Goal: Task Accomplishment & Management: Use online tool/utility

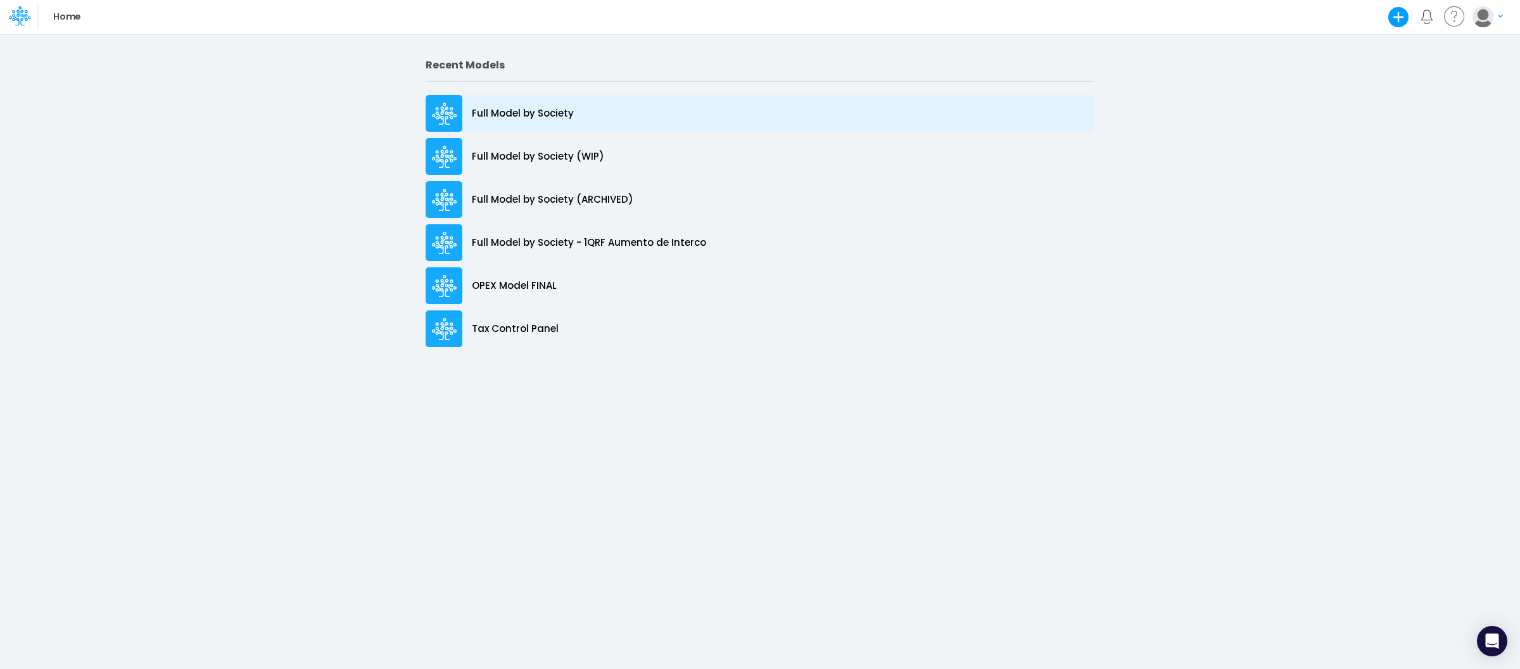
click at [517, 116] on p "Full Model by Society" at bounding box center [523, 113] width 102 height 15
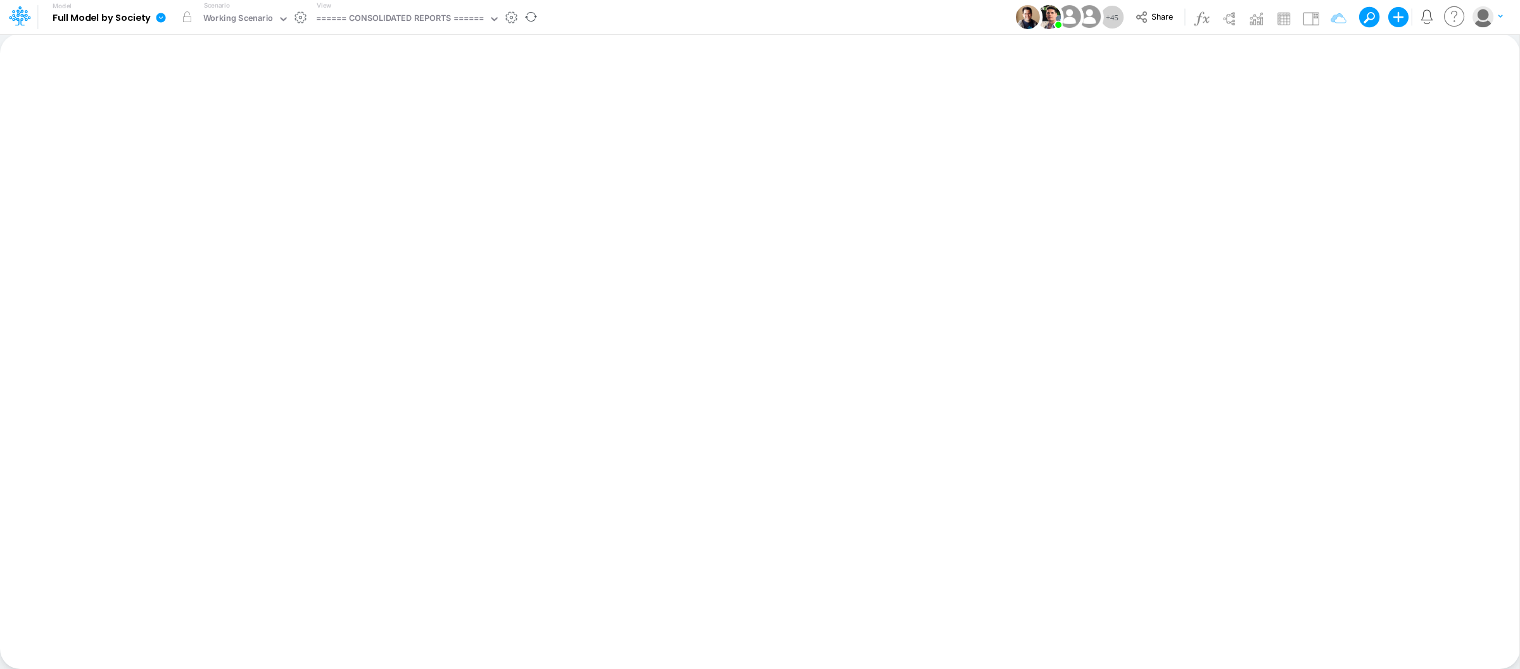
click at [441, 5] on div "View ====== CONSOLIDATED REPORTS ======" at bounding box center [406, 17] width 189 height 33
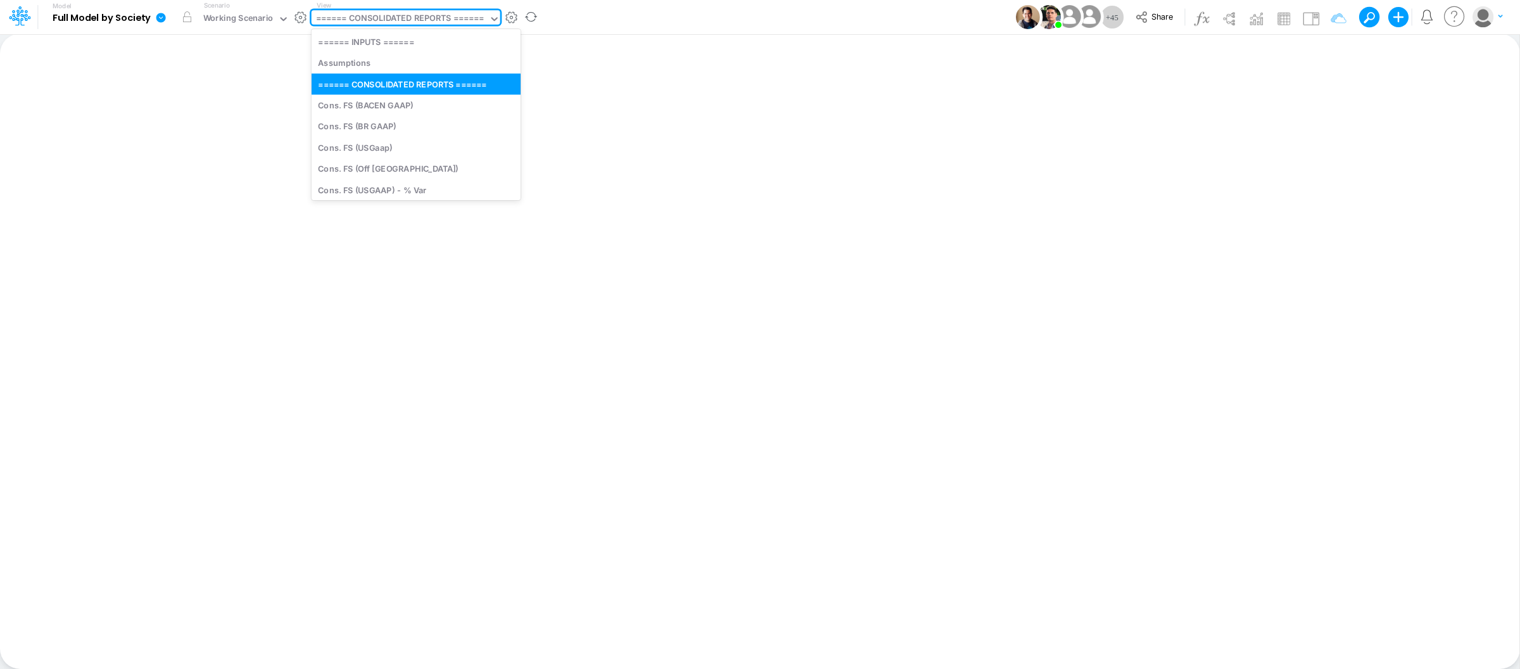
click at [459, 22] on div "====== CONSOLIDATED REPORTS ======" at bounding box center [400, 19] width 168 height 15
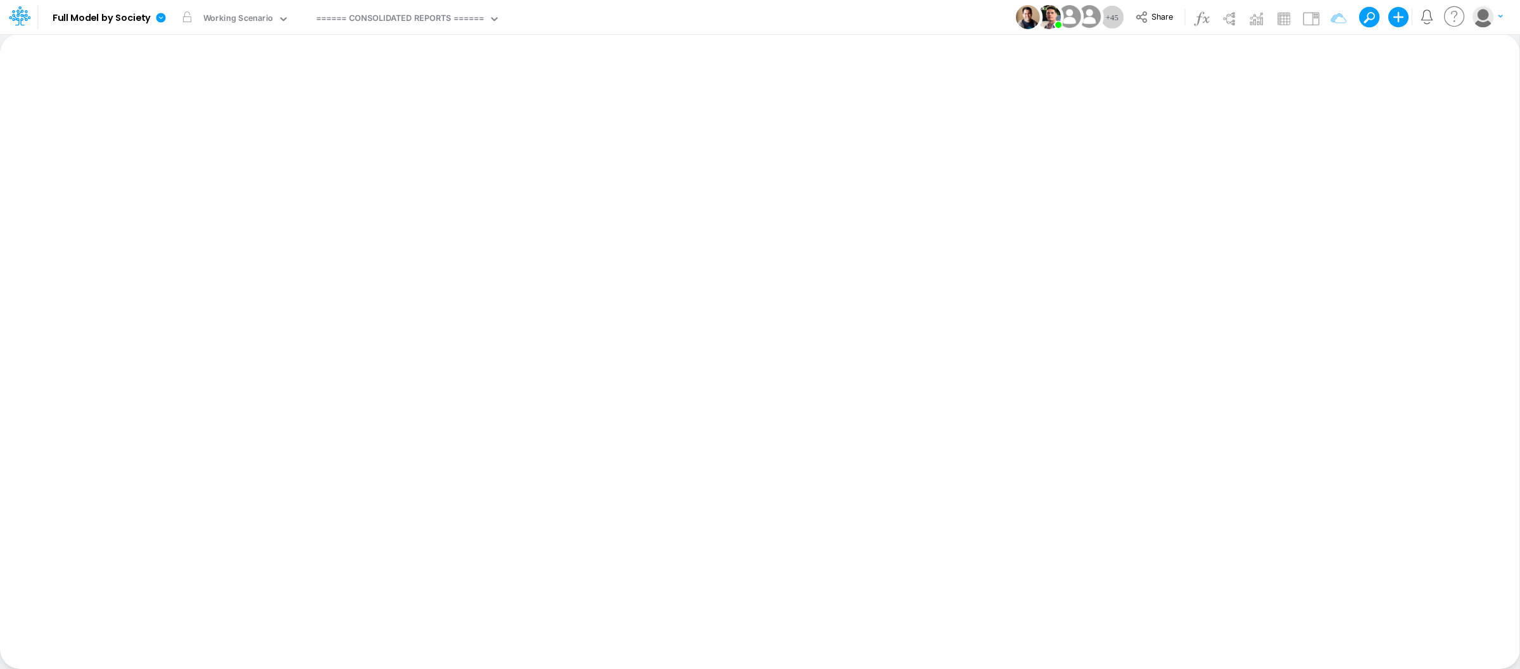
click at [617, 8] on div "Model Full Model by Society Edit model settings Duplicate Import QuickBooks Qui…" at bounding box center [760, 17] width 1368 height 34
click at [458, 7] on div "View ====== CONSOLIDATED REPORTS ======" at bounding box center [406, 17] width 189 height 33
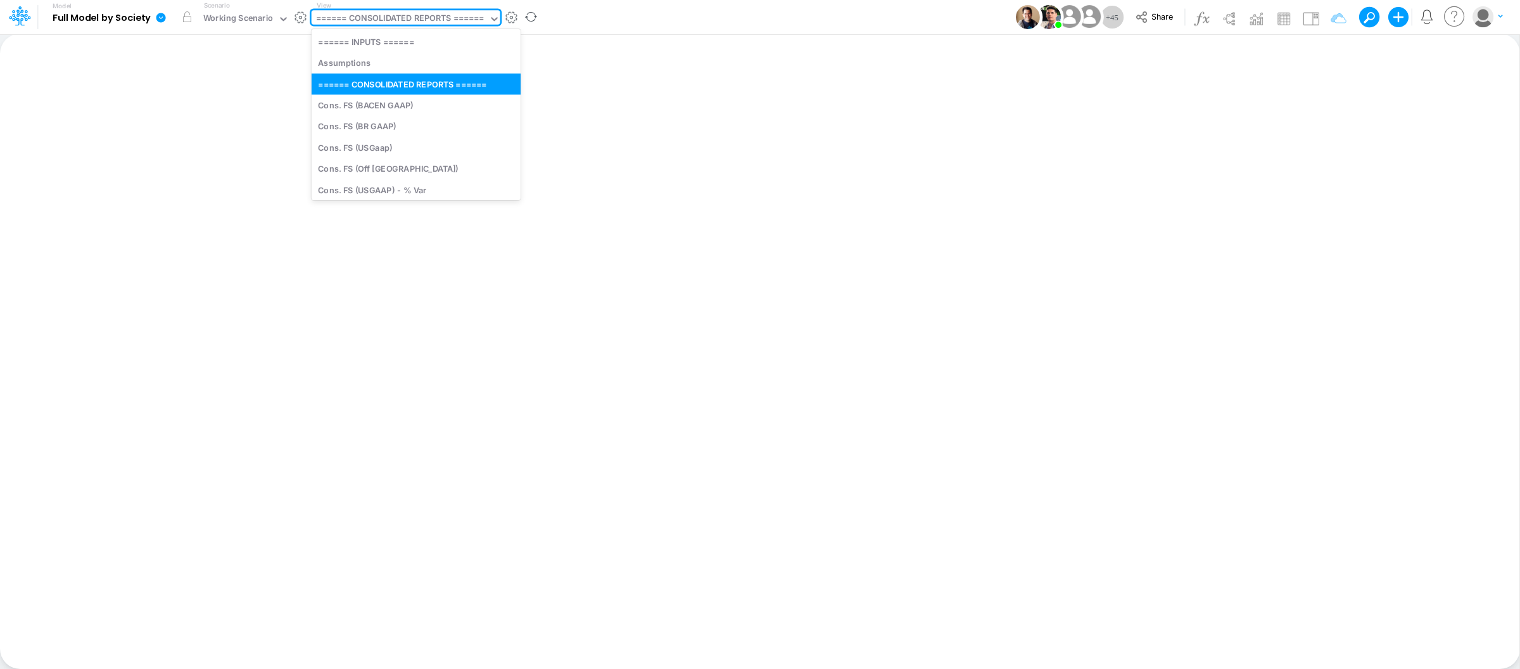
click at [457, 20] on div "====== CONSOLIDATED REPORTS ======" at bounding box center [400, 19] width 168 height 15
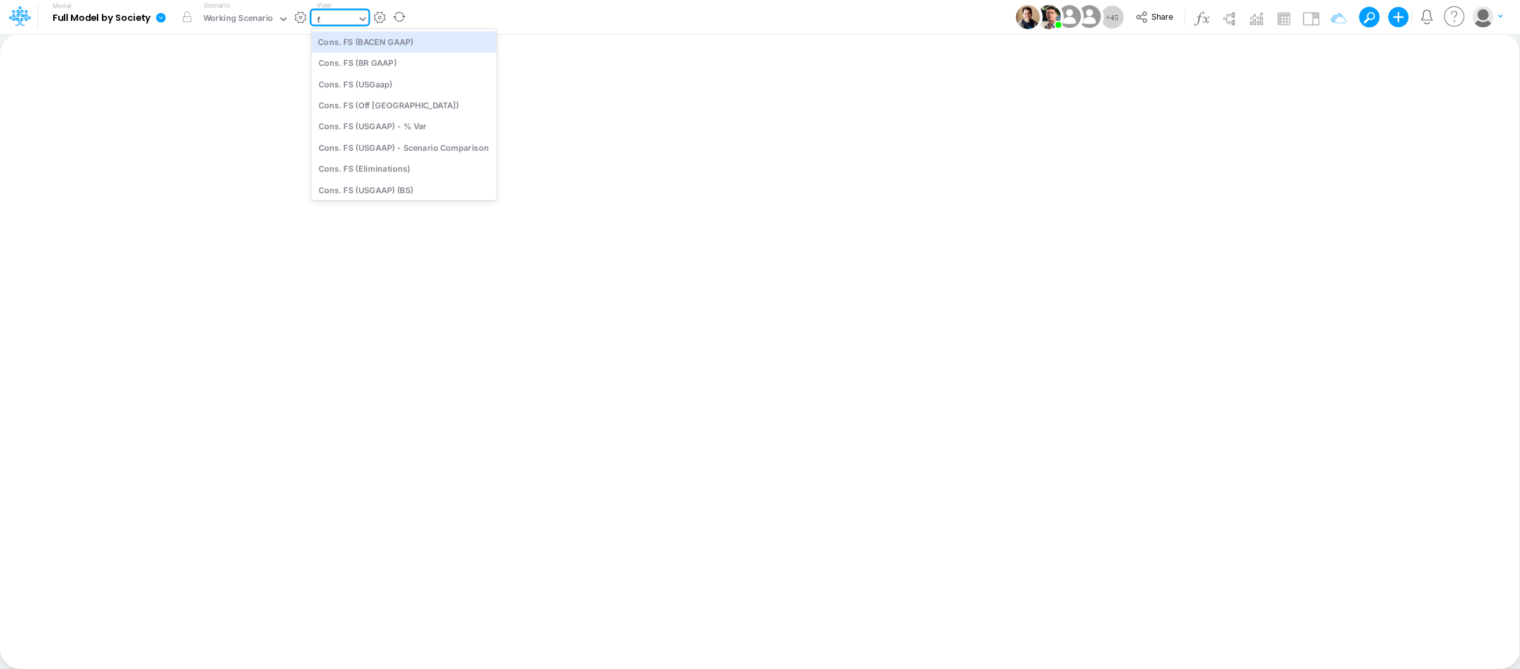
type input "fs"
type input "Consolidated FS - USGAAP"
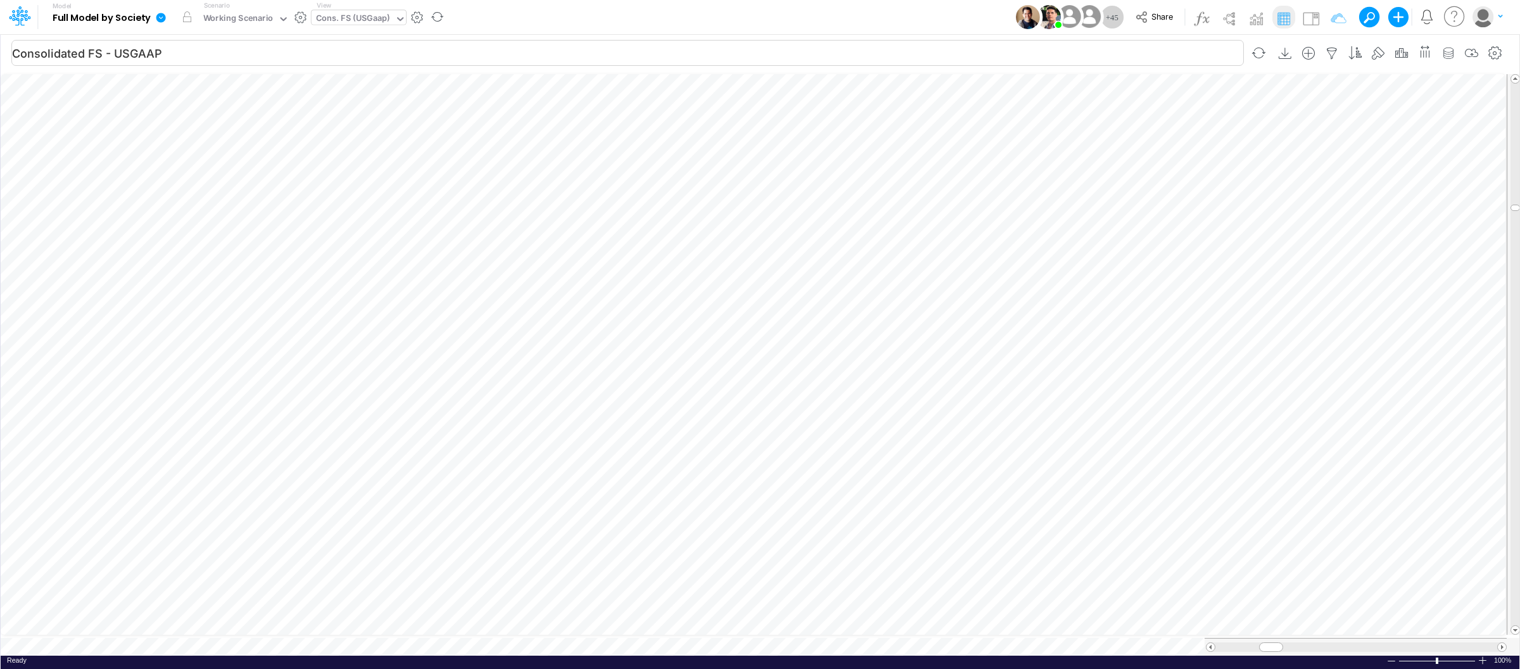
scroll to position [0, 1]
click at [1313, 23] on img at bounding box center [1311, 18] width 20 height 20
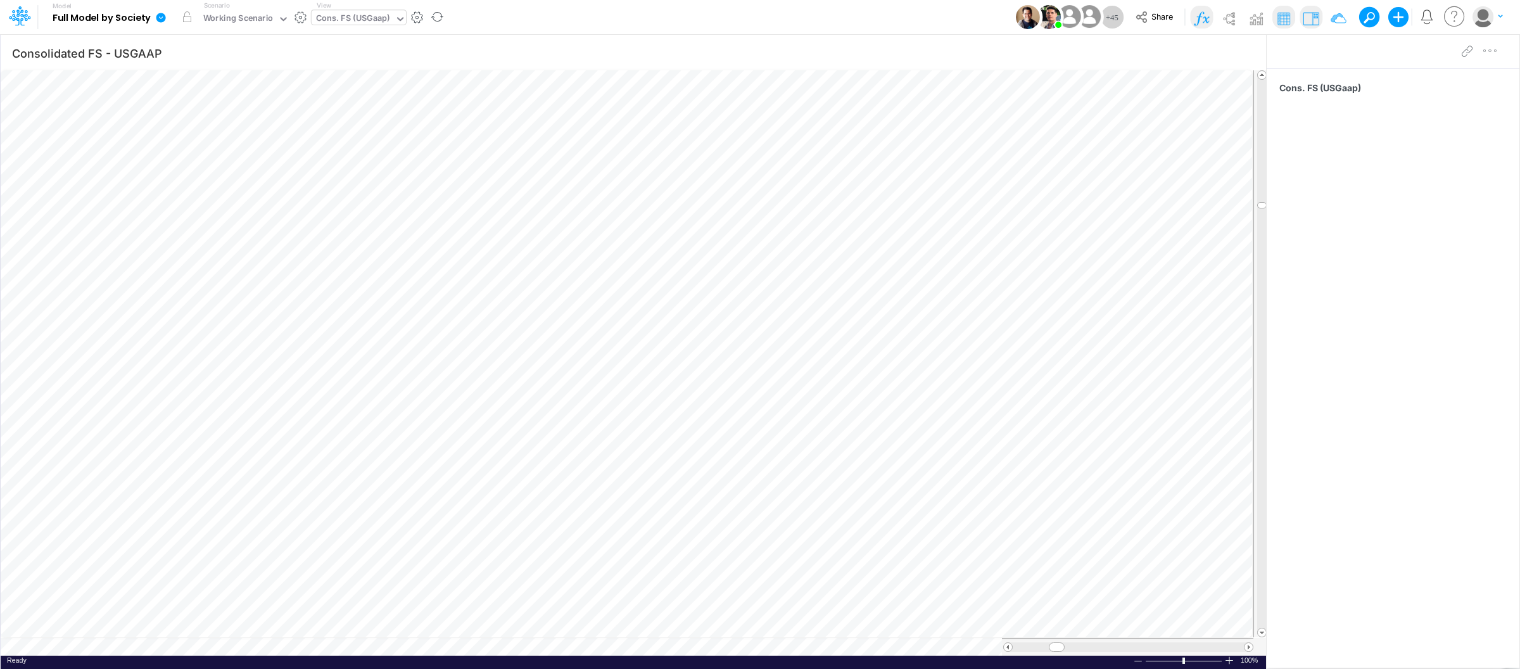
click at [1211, 18] on img at bounding box center [1201, 18] width 20 height 20
click at [1204, 17] on img at bounding box center [1201, 18] width 20 height 20
click at [1308, 20] on img at bounding box center [1311, 18] width 20 height 20
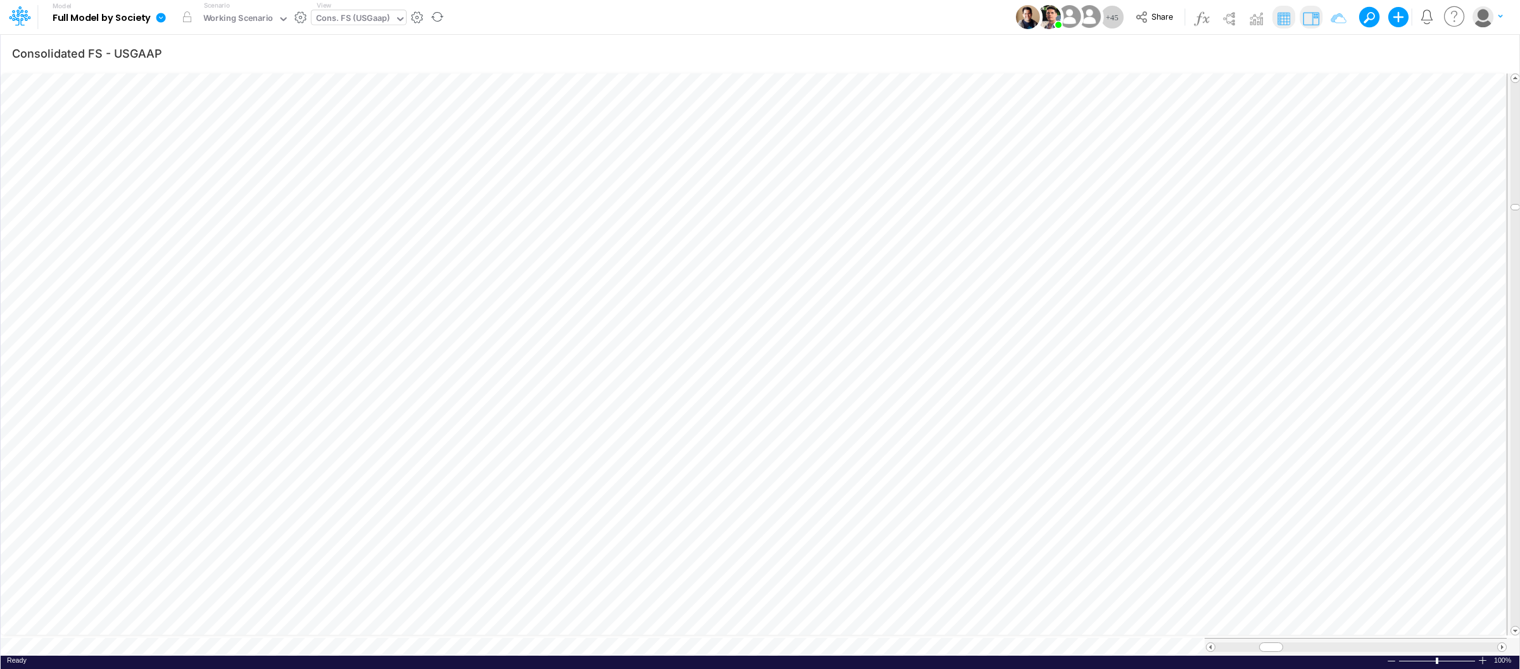
click at [1311, 14] on img at bounding box center [1311, 18] width 20 height 20
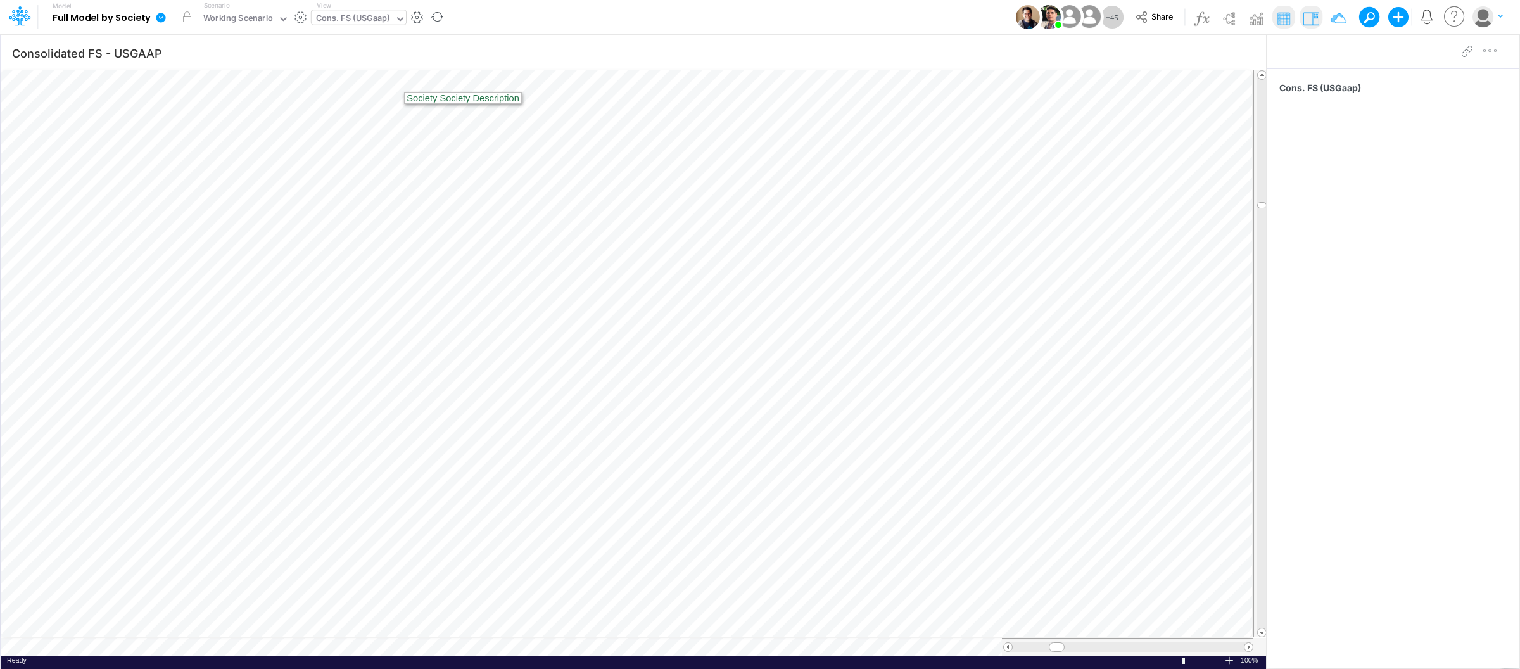
click at [392, 12] on div "Cons. FS (USGaap)" at bounding box center [353, 19] width 83 height 19
type input "tax"
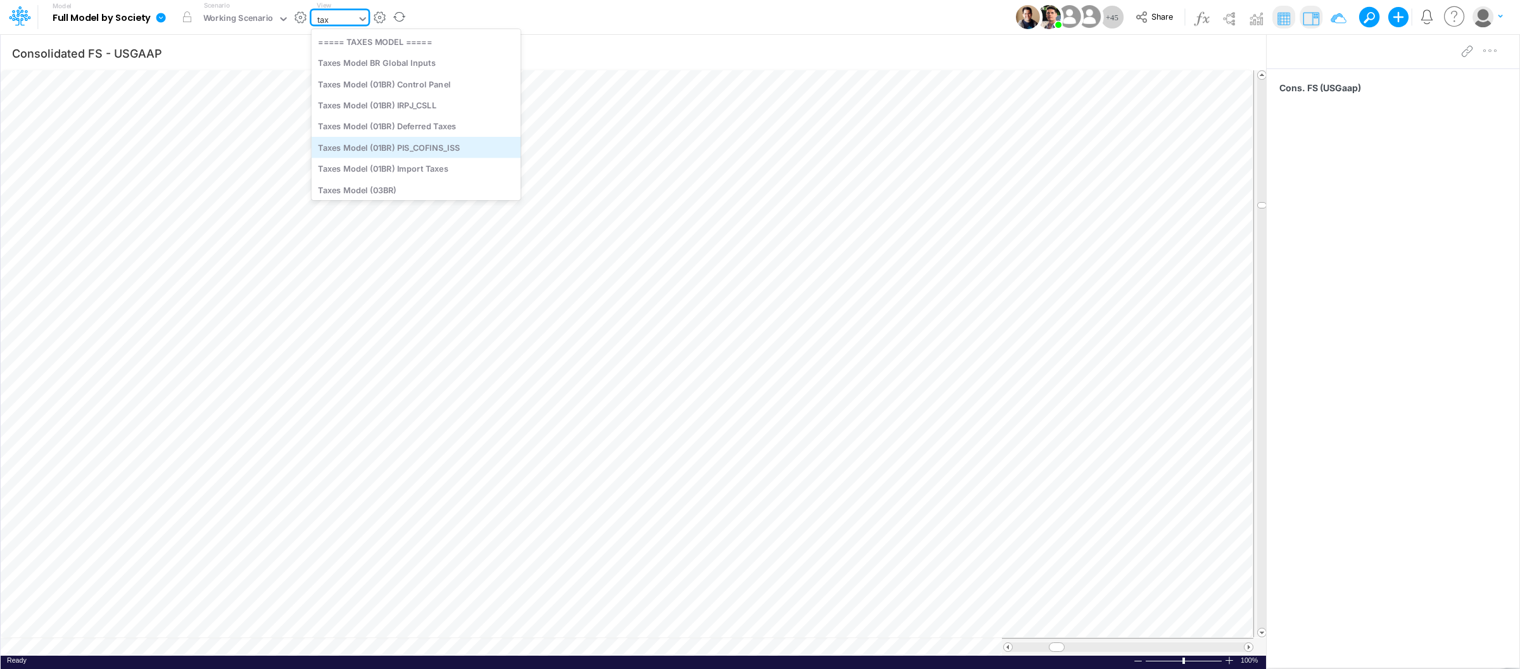
click at [451, 151] on div "Taxes Model (01BR) PIS_COFINS_ISS" at bounding box center [416, 147] width 209 height 21
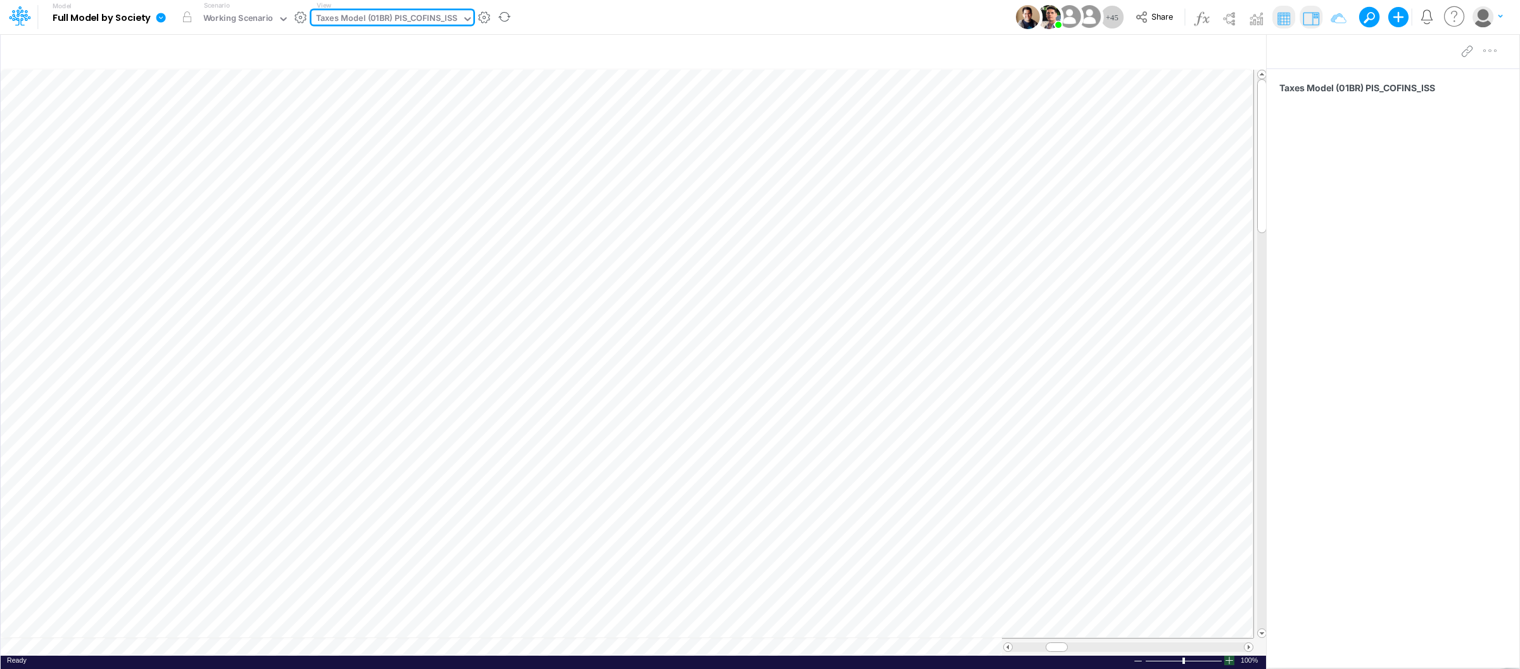
click at [1230, 663] on div at bounding box center [1229, 659] width 10 height 9
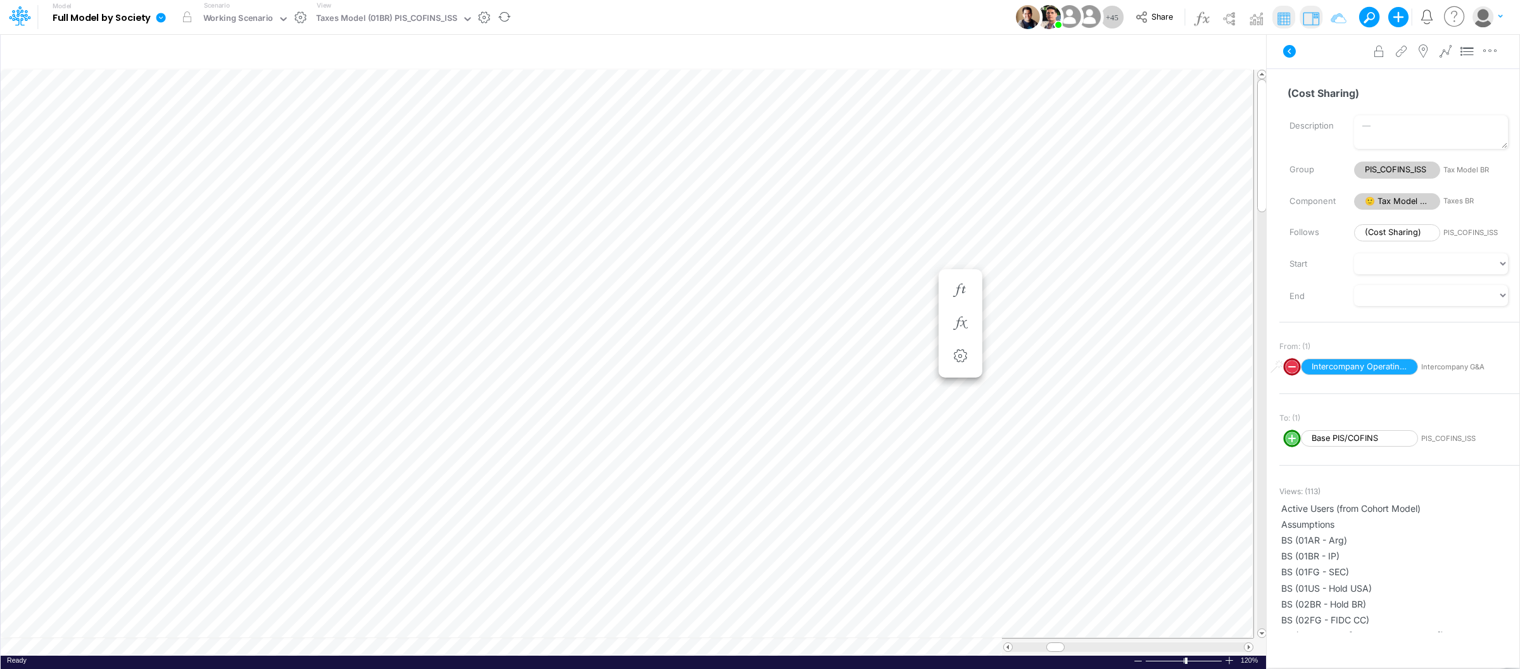
scroll to position [0, 1]
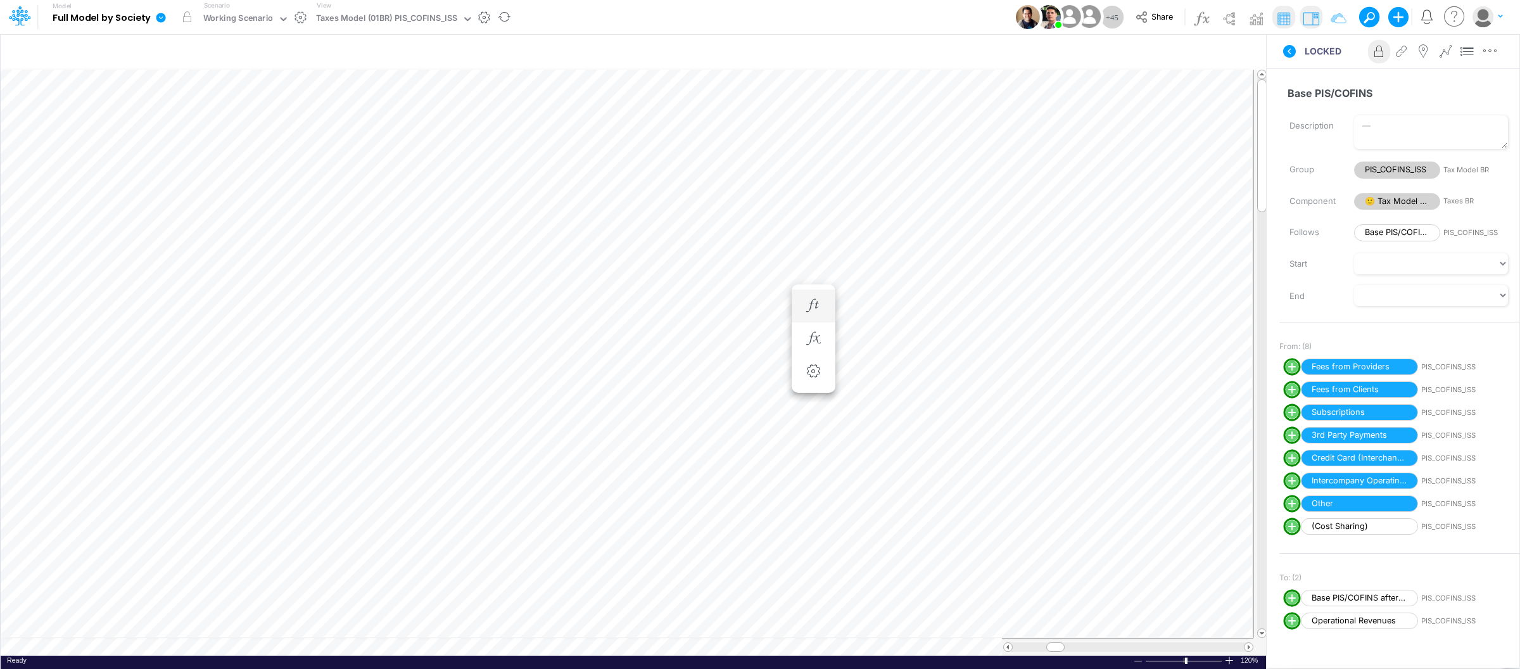
scroll to position [0, 1]
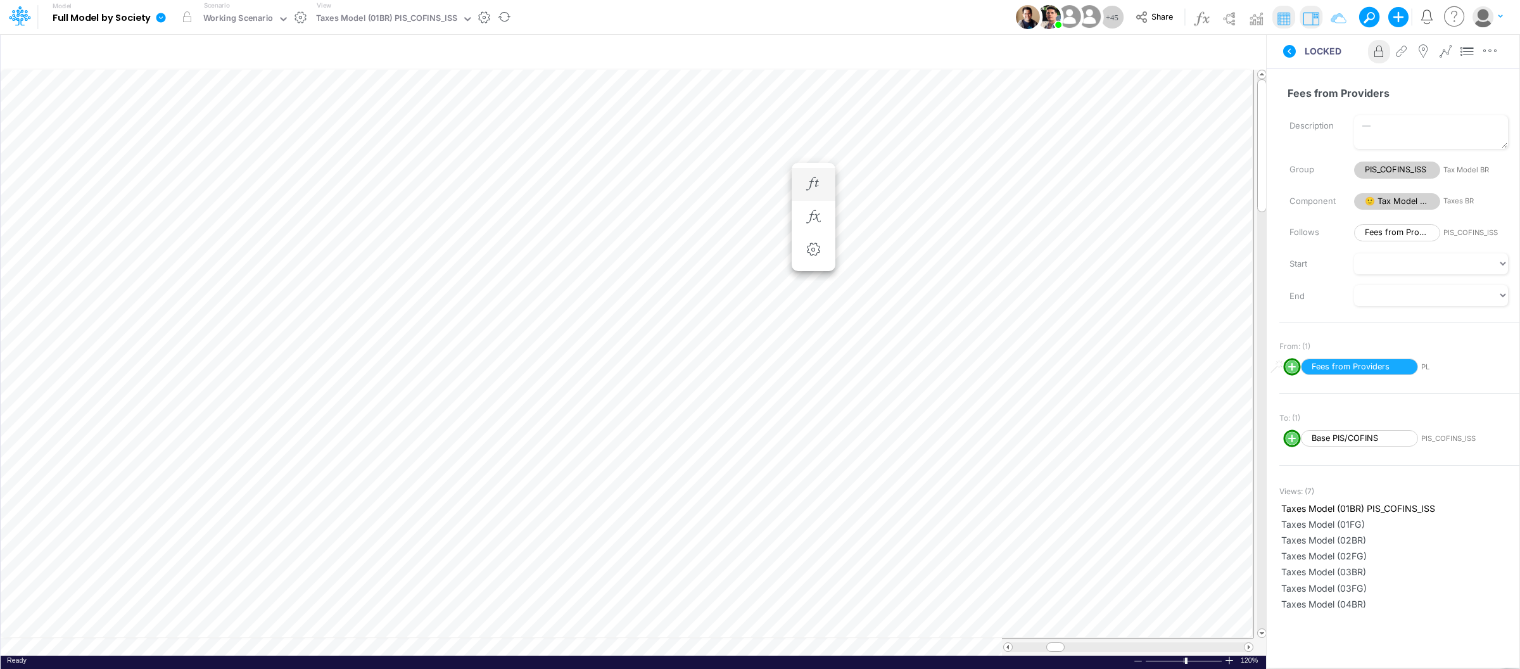
scroll to position [0, 1]
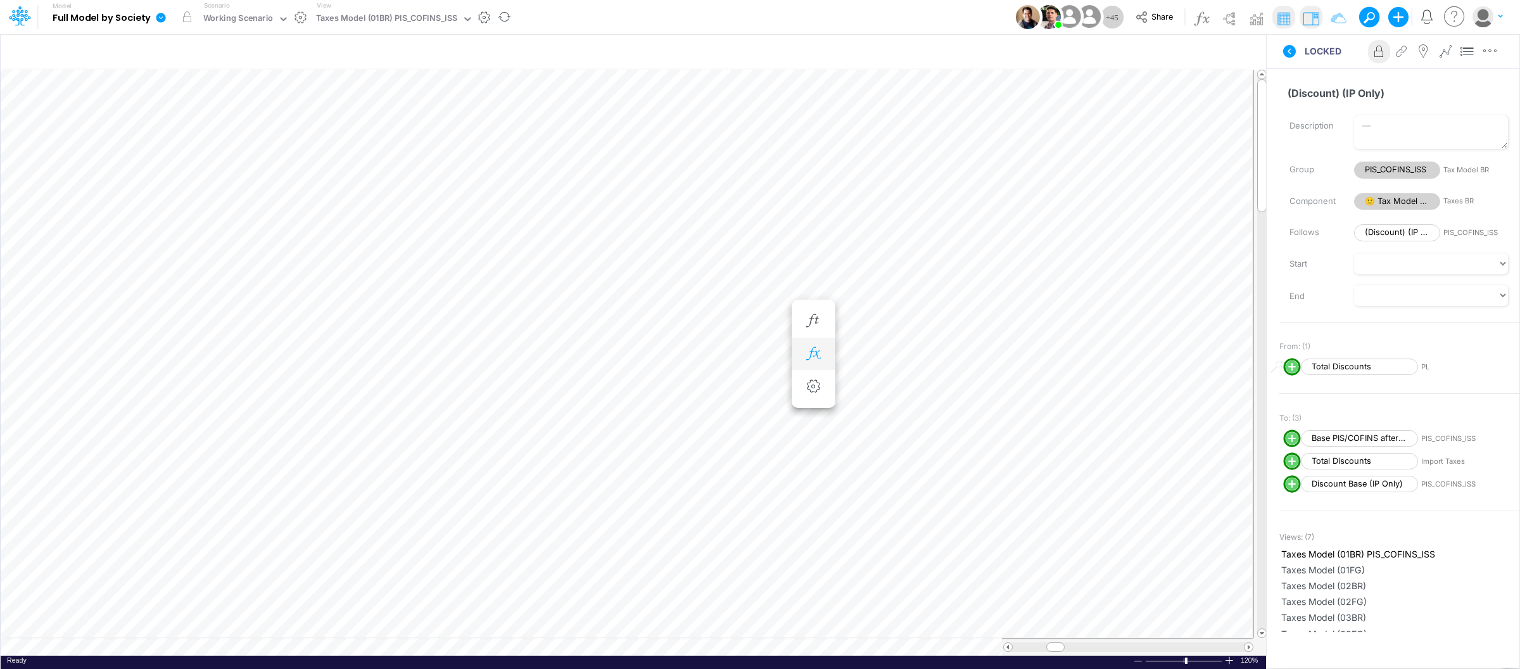
scroll to position [0, 1]
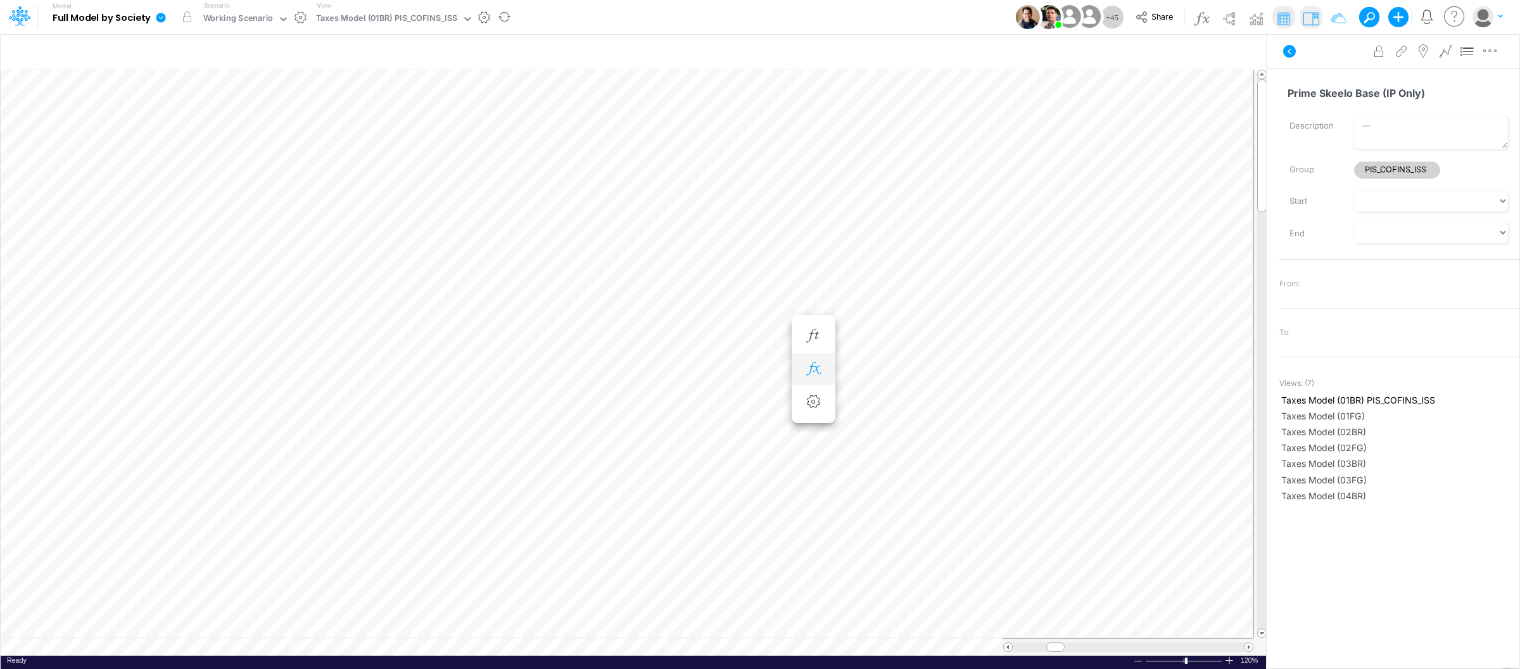
scroll to position [0, 1]
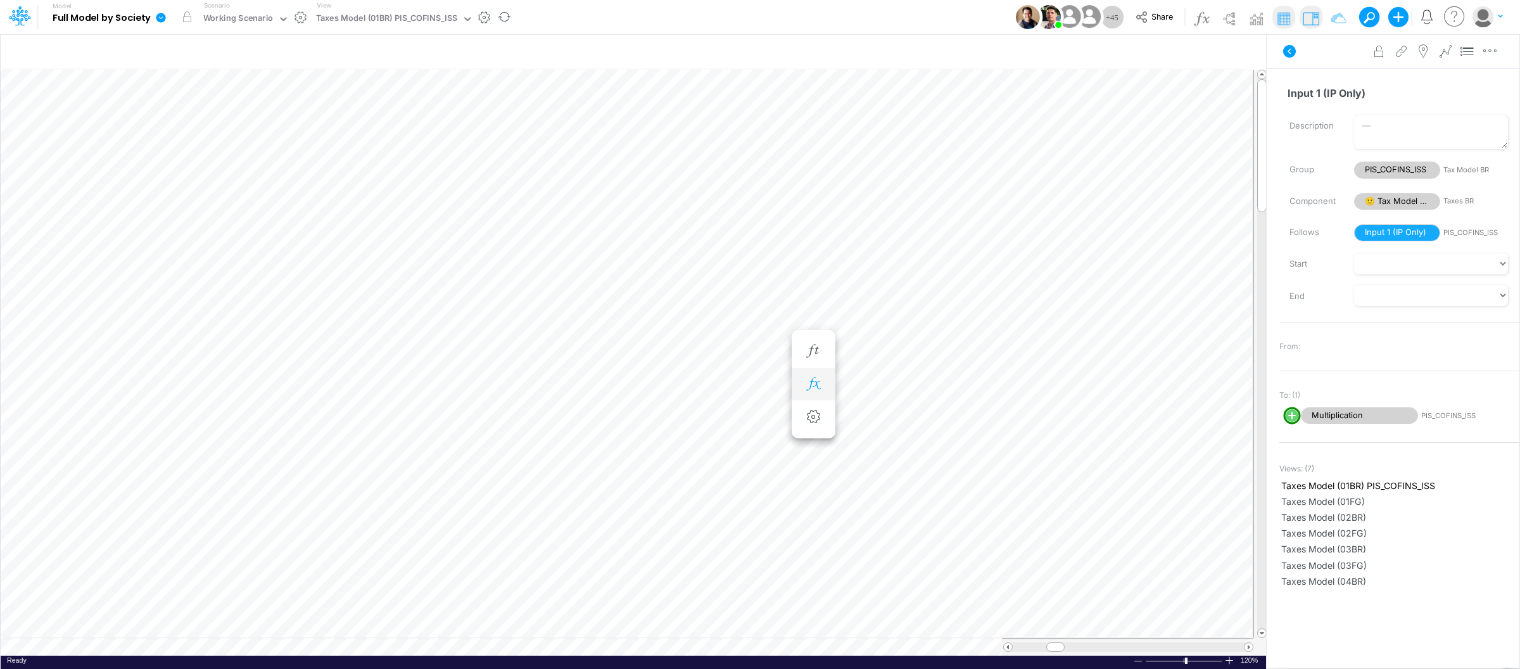
scroll to position [0, 1]
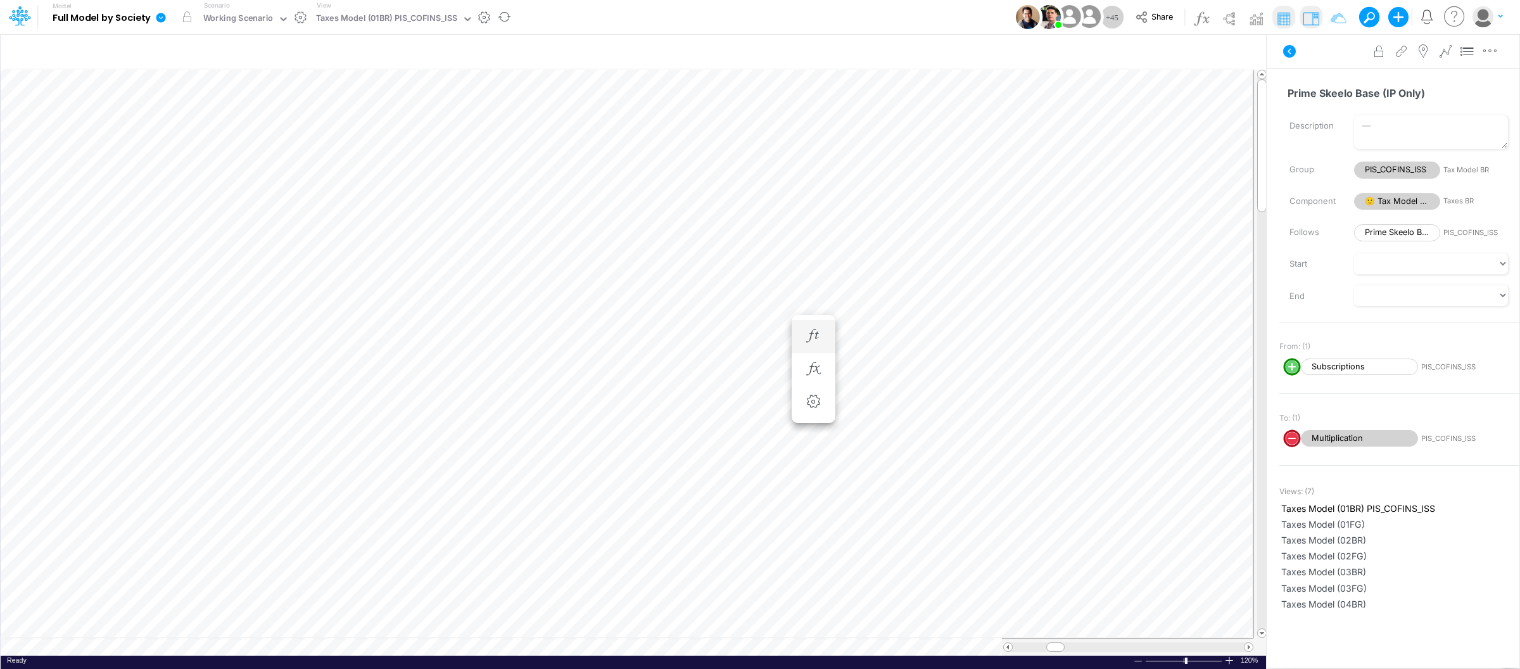
scroll to position [0, 1]
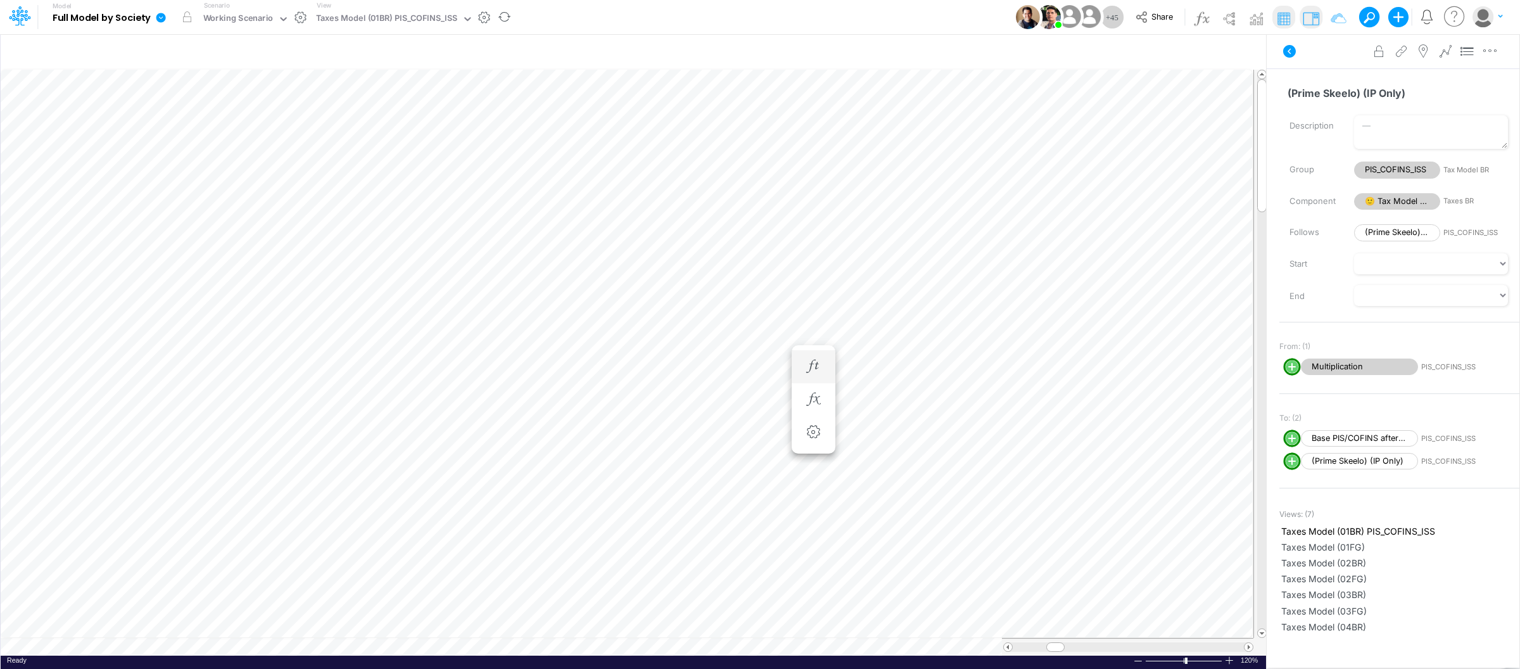
scroll to position [0, 1]
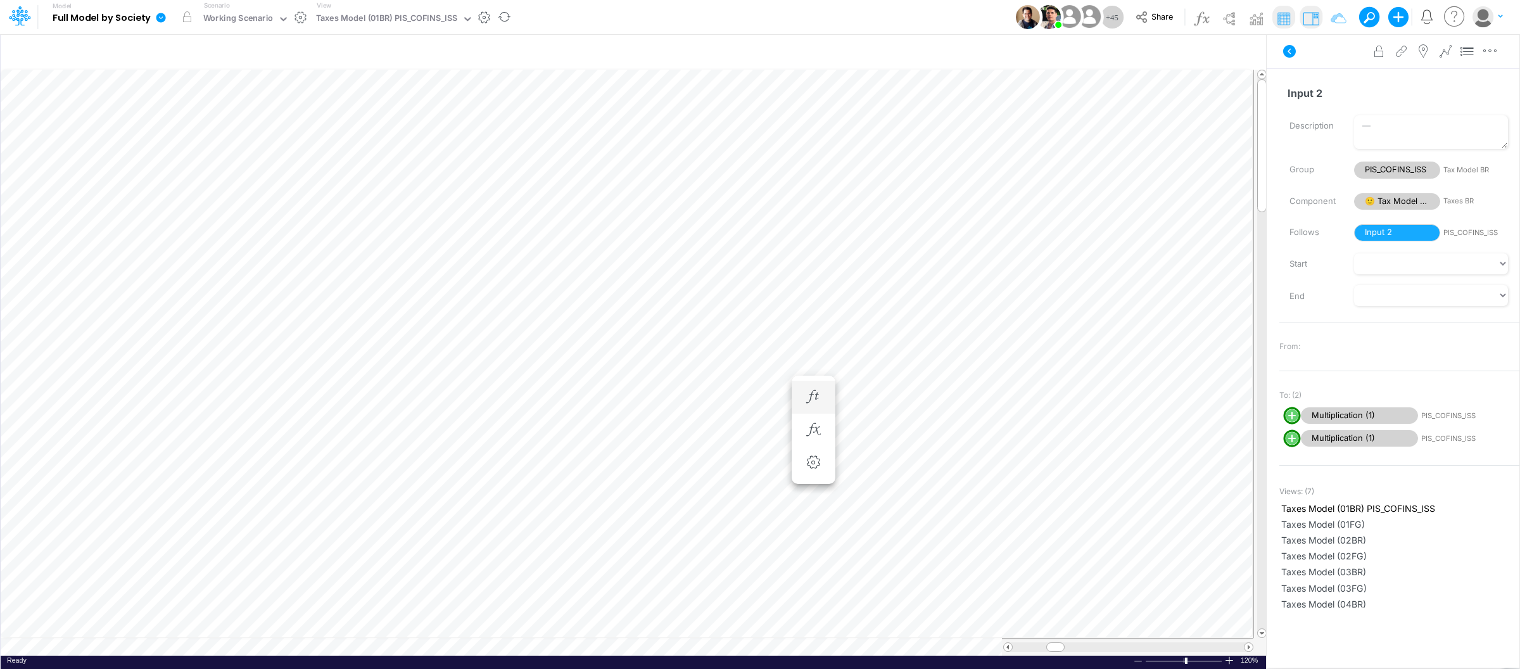
scroll to position [0, 1]
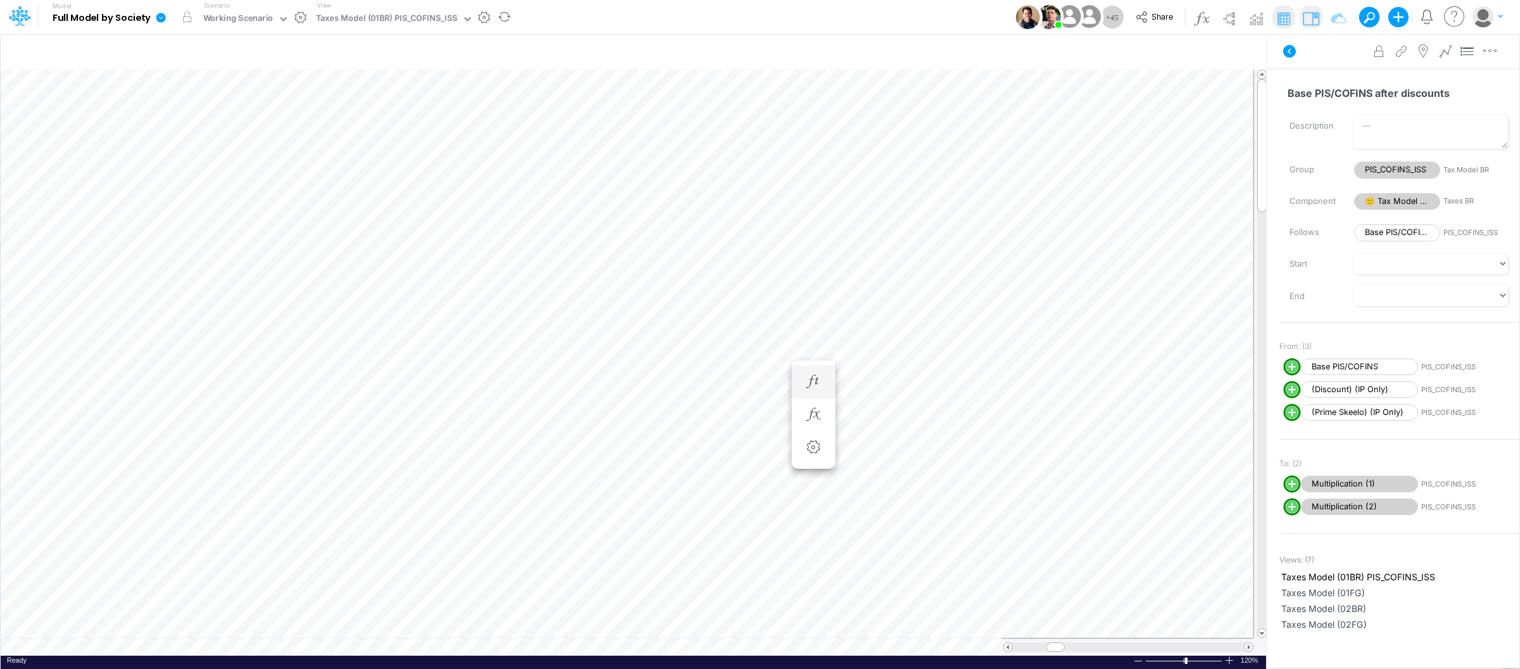
scroll to position [0, 1]
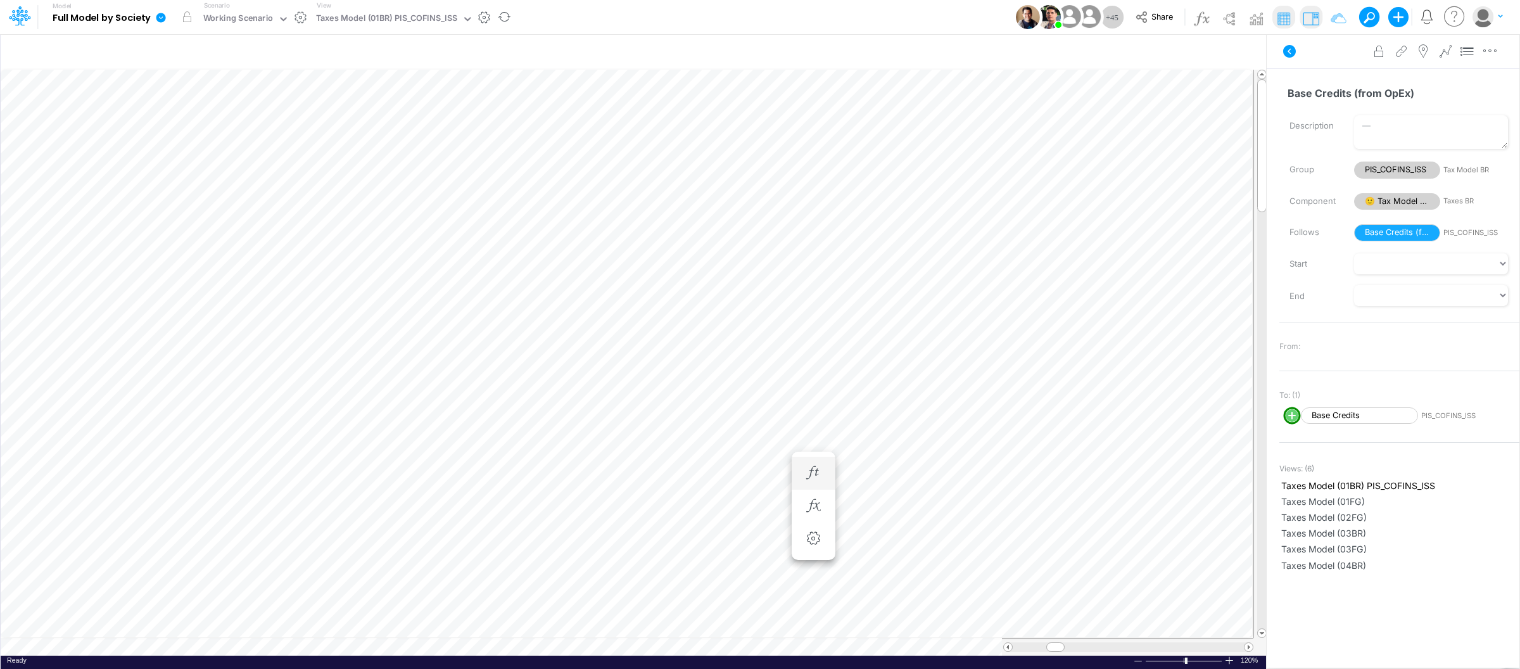
scroll to position [0, 1]
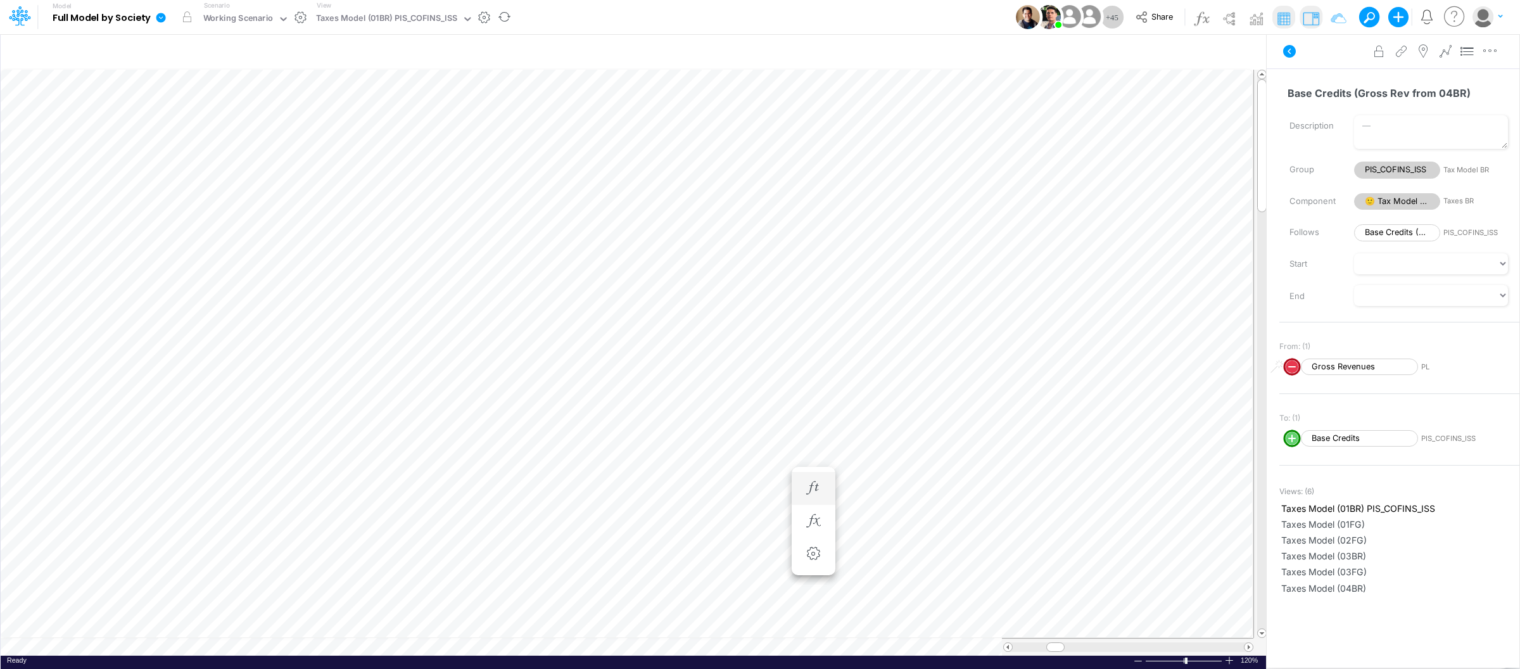
scroll to position [0, 1]
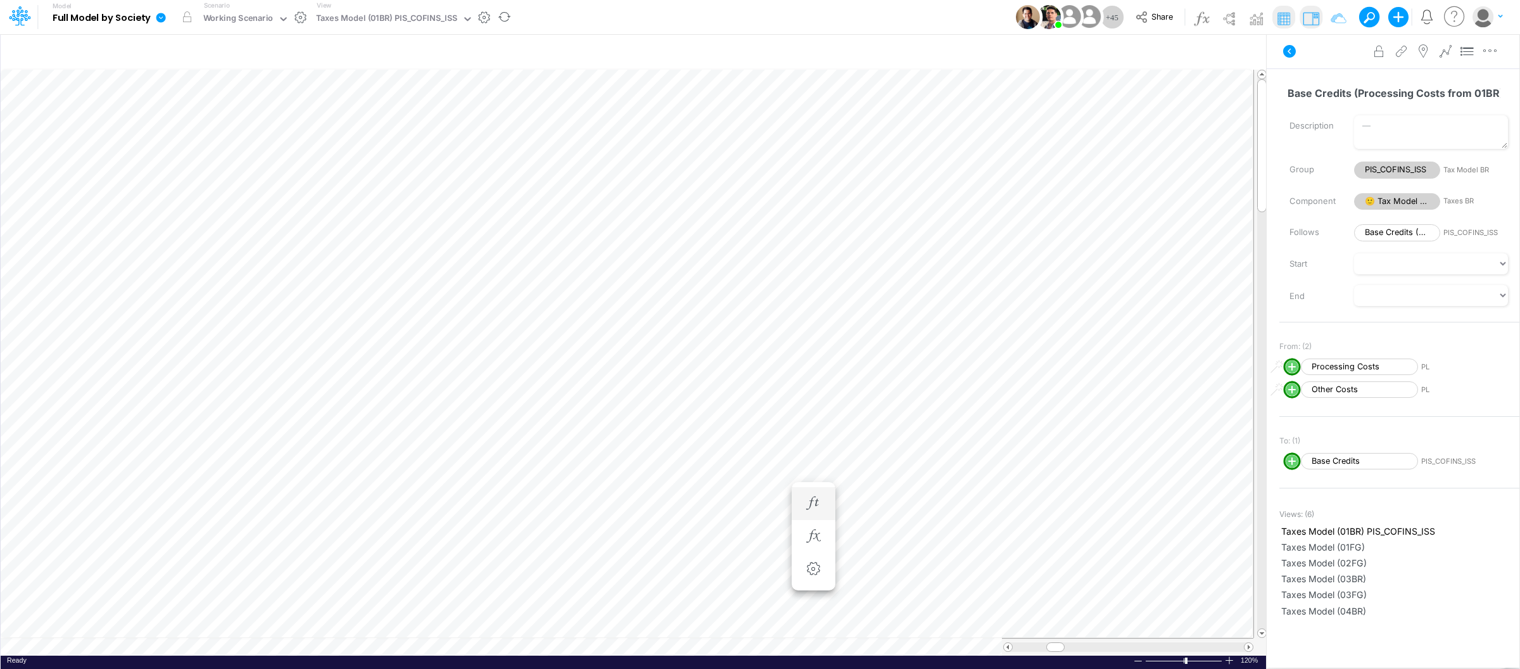
scroll to position [0, 1]
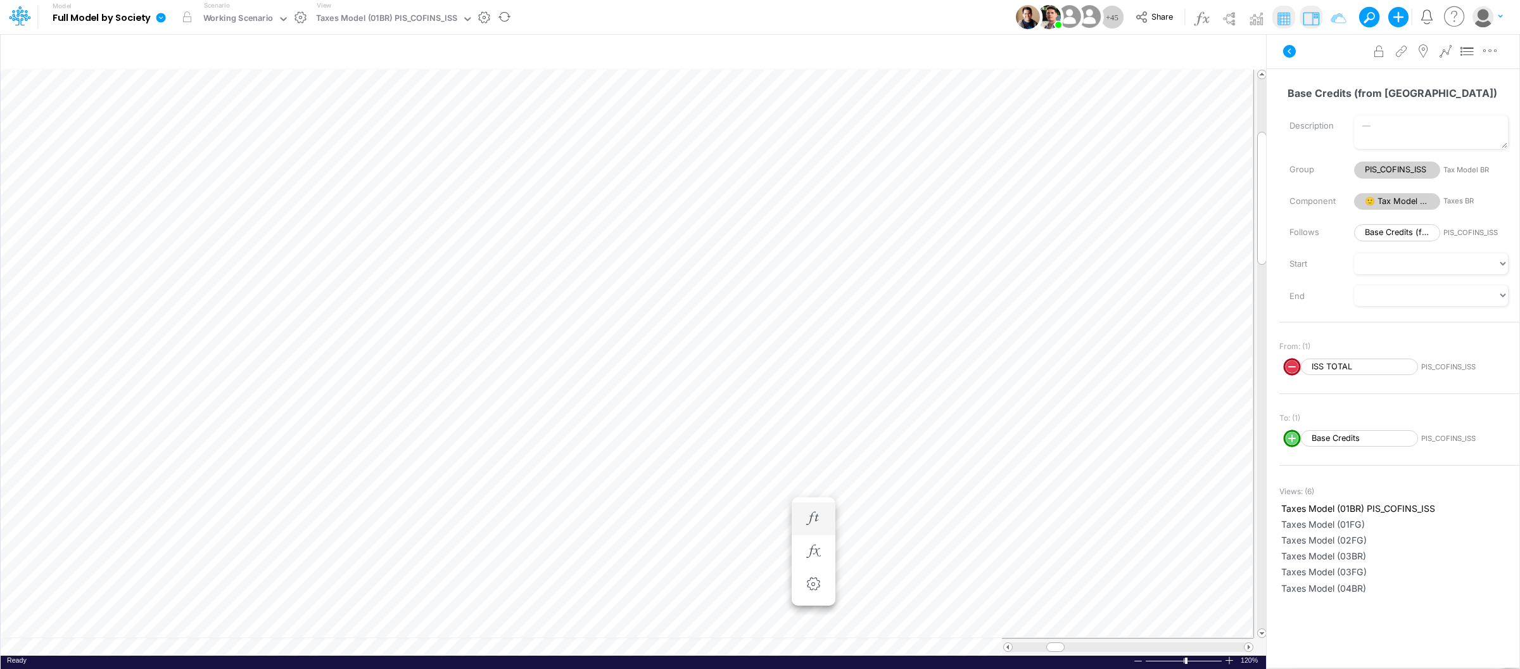
scroll to position [0, 1]
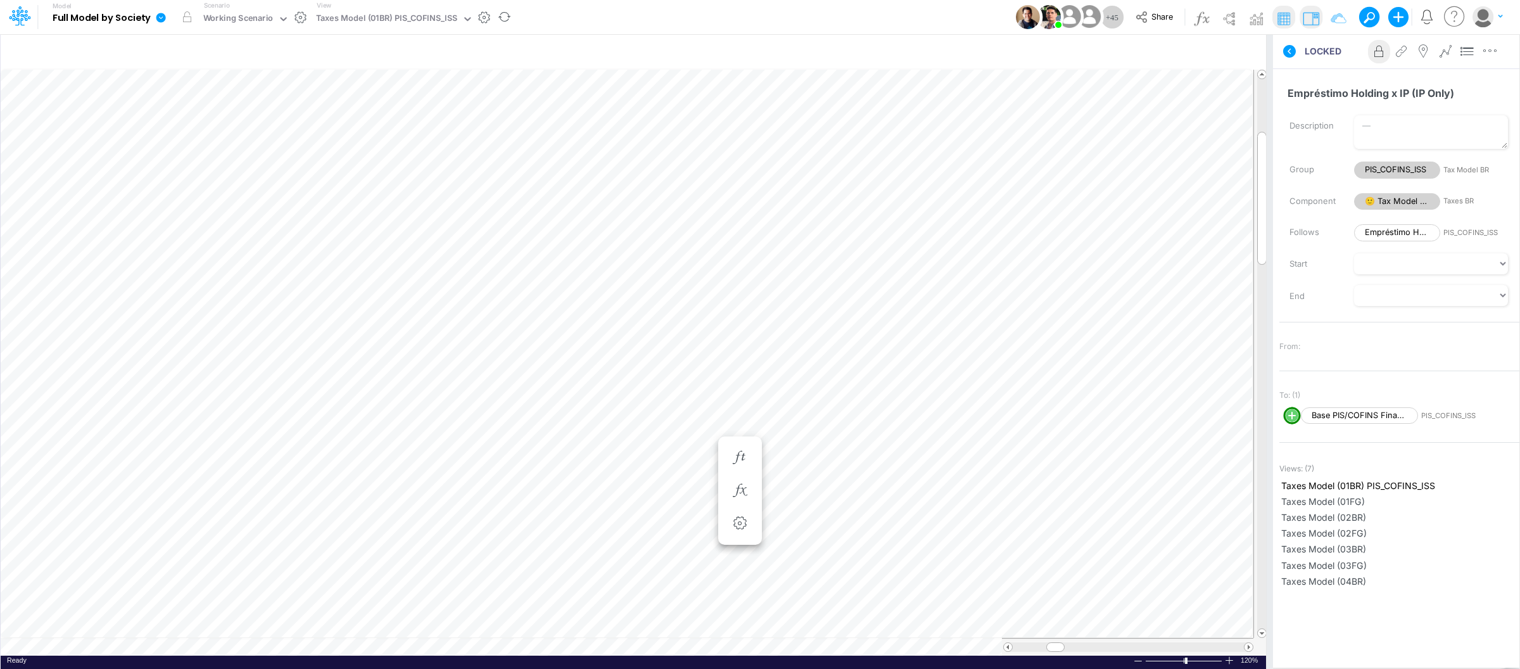
scroll to position [0, 1]
click at [809, 484] on icon "button" at bounding box center [813, 490] width 19 height 13
click at [811, 524] on icon "button" at bounding box center [813, 520] width 19 height 13
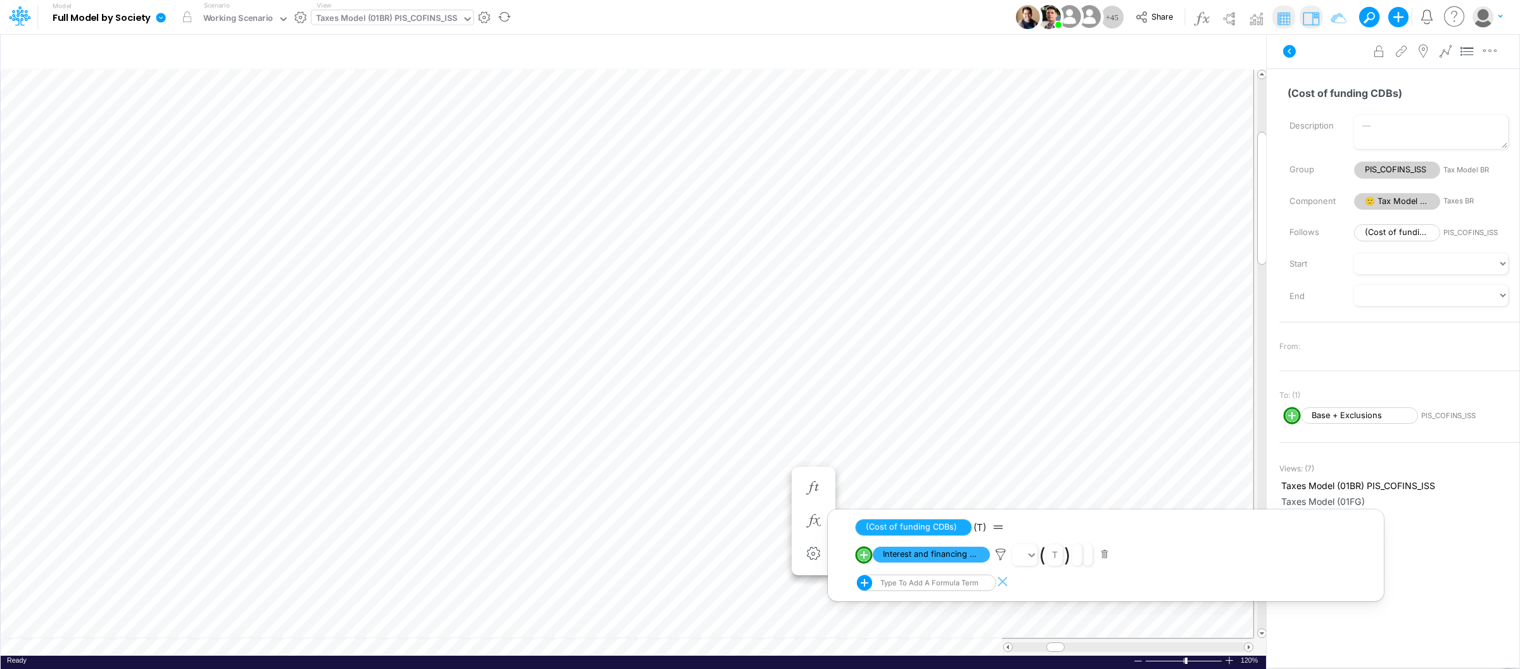
click at [398, 27] on div "Taxes Model (01BR) PIS_COFINS_ISS" at bounding box center [386, 19] width 141 height 15
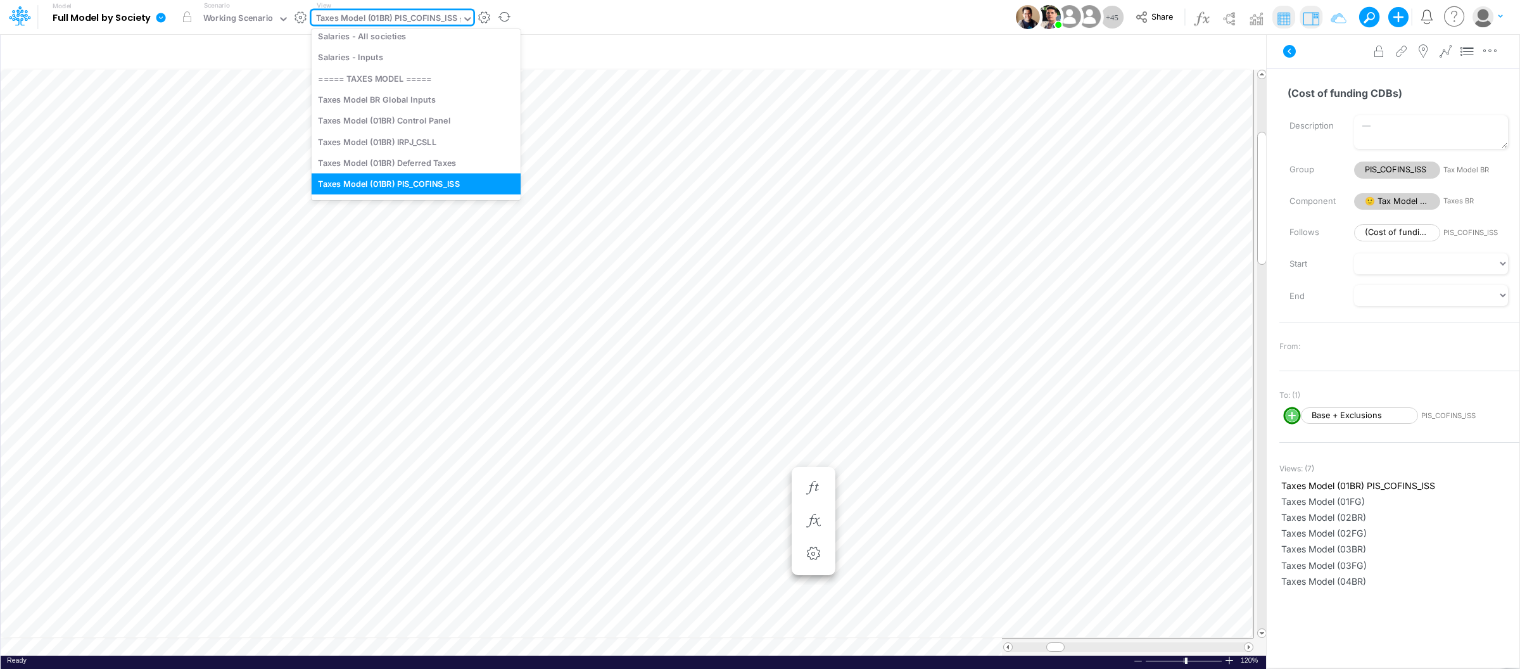
scroll to position [149, 0]
type input "tax"
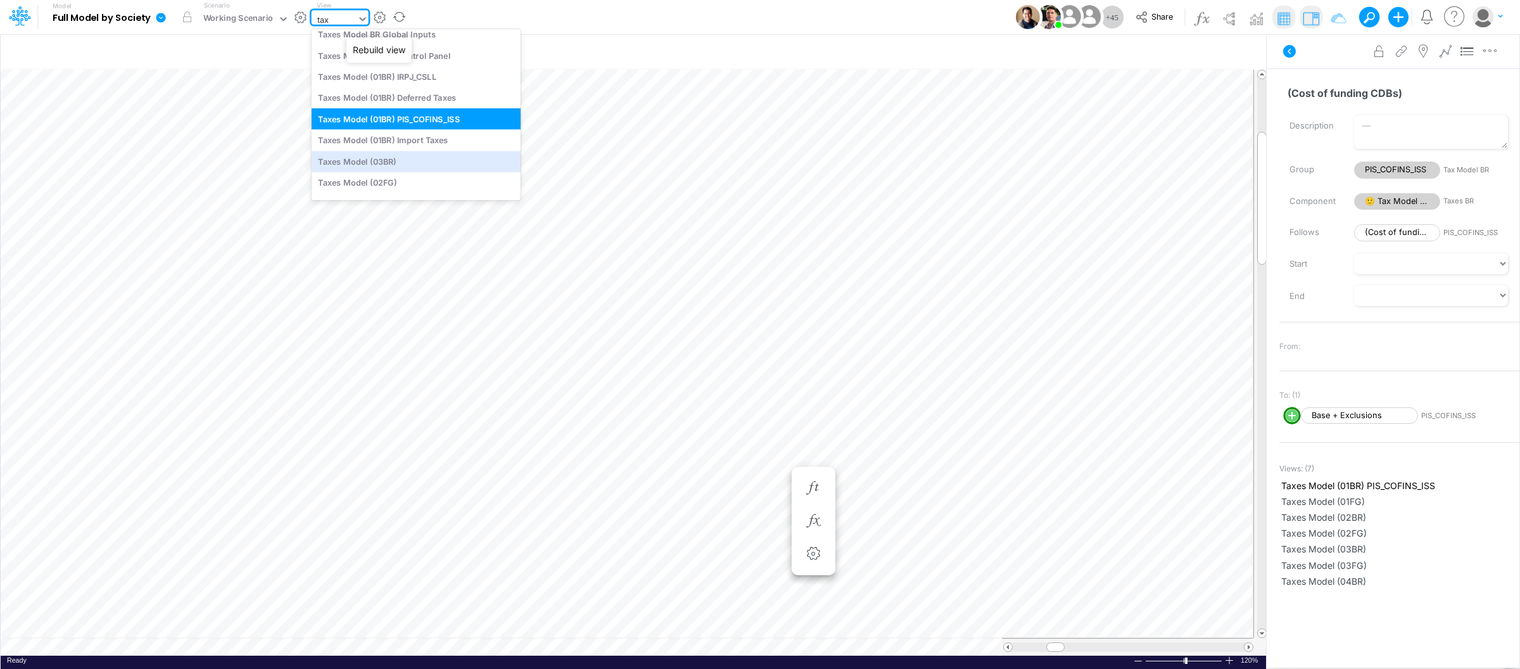
scroll to position [78, 0]
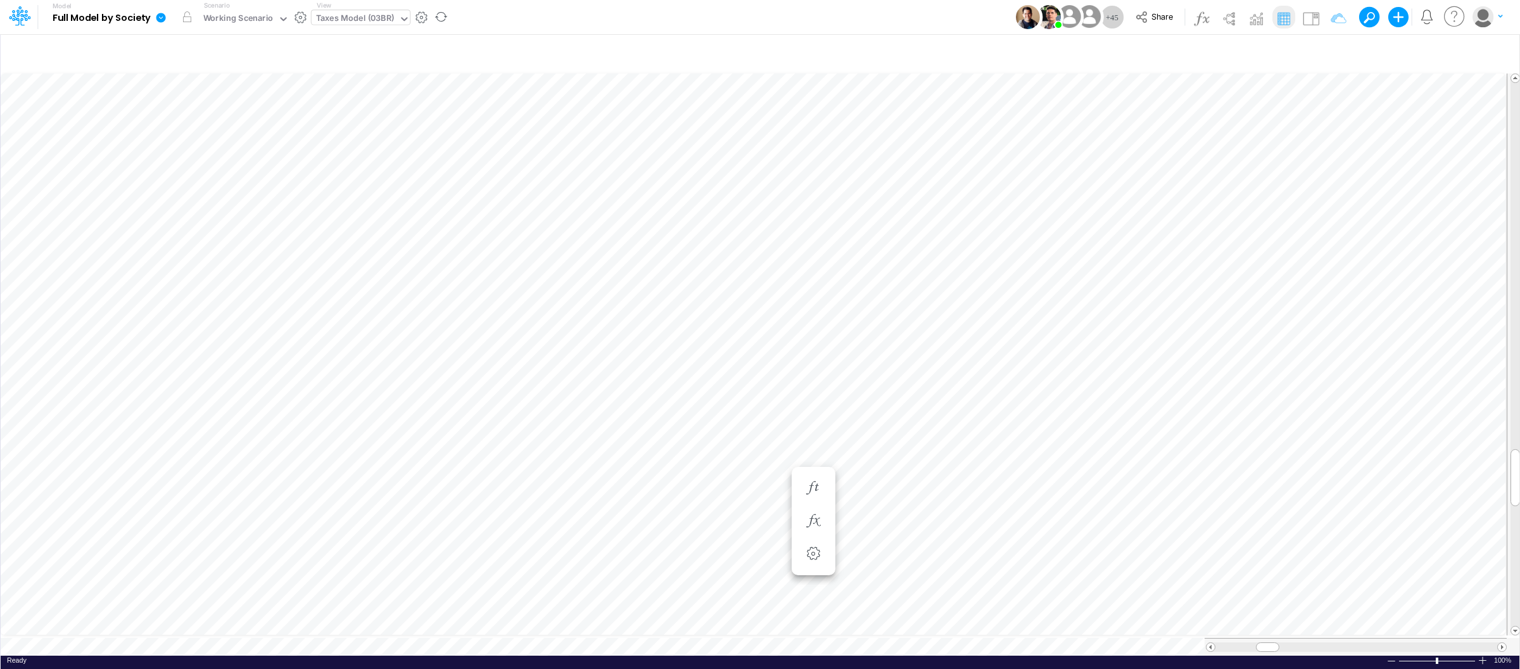
scroll to position [0, 1]
click at [954, 358] on icon "button" at bounding box center [957, 353] width 19 height 13
click at [1308, 15] on img at bounding box center [1311, 18] width 20 height 20
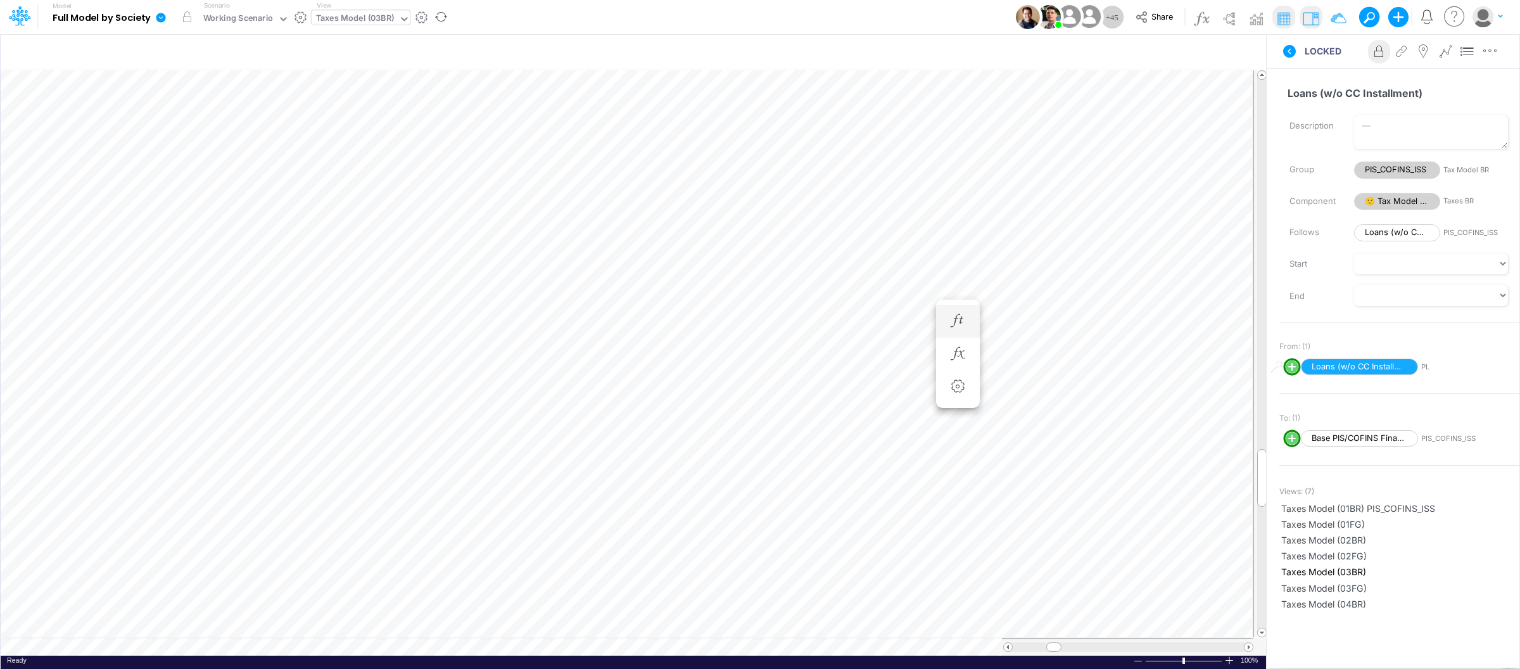
scroll to position [0, 1]
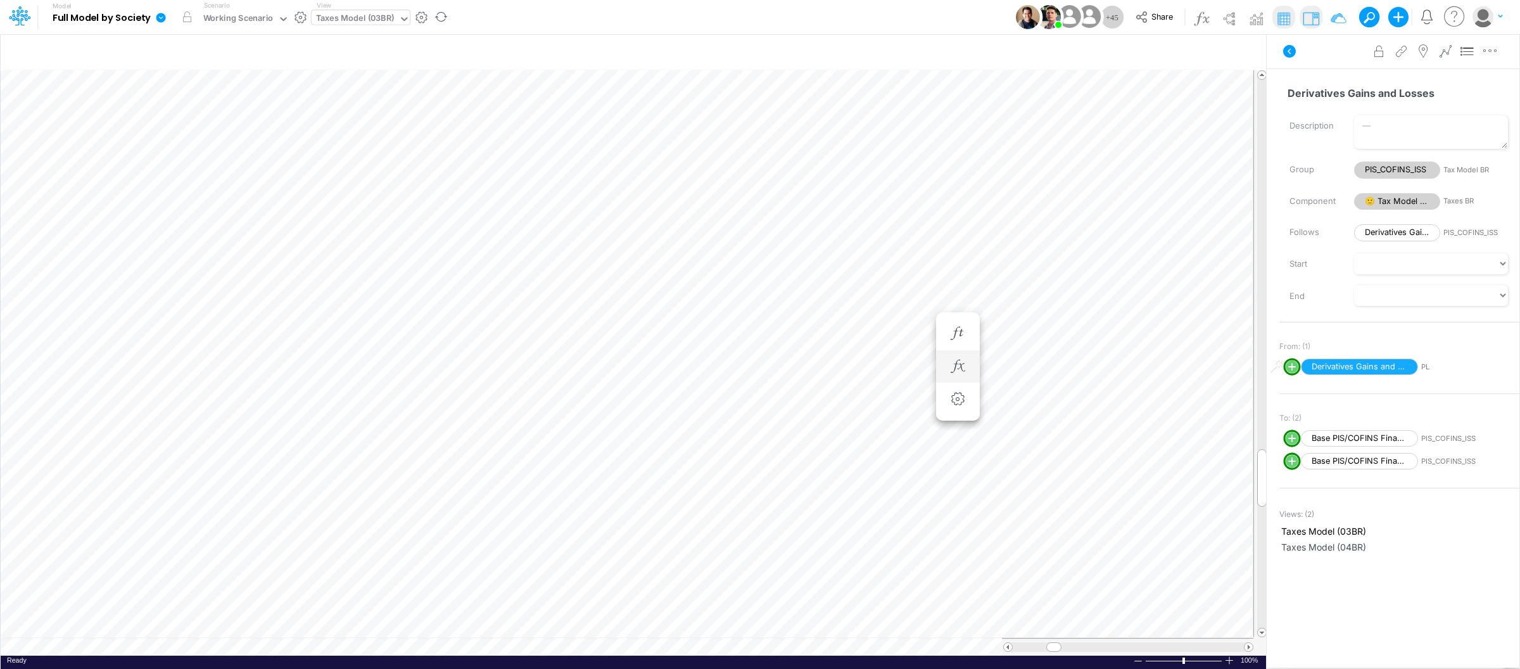
click at [944, 365] on li at bounding box center [958, 366] width 44 height 33
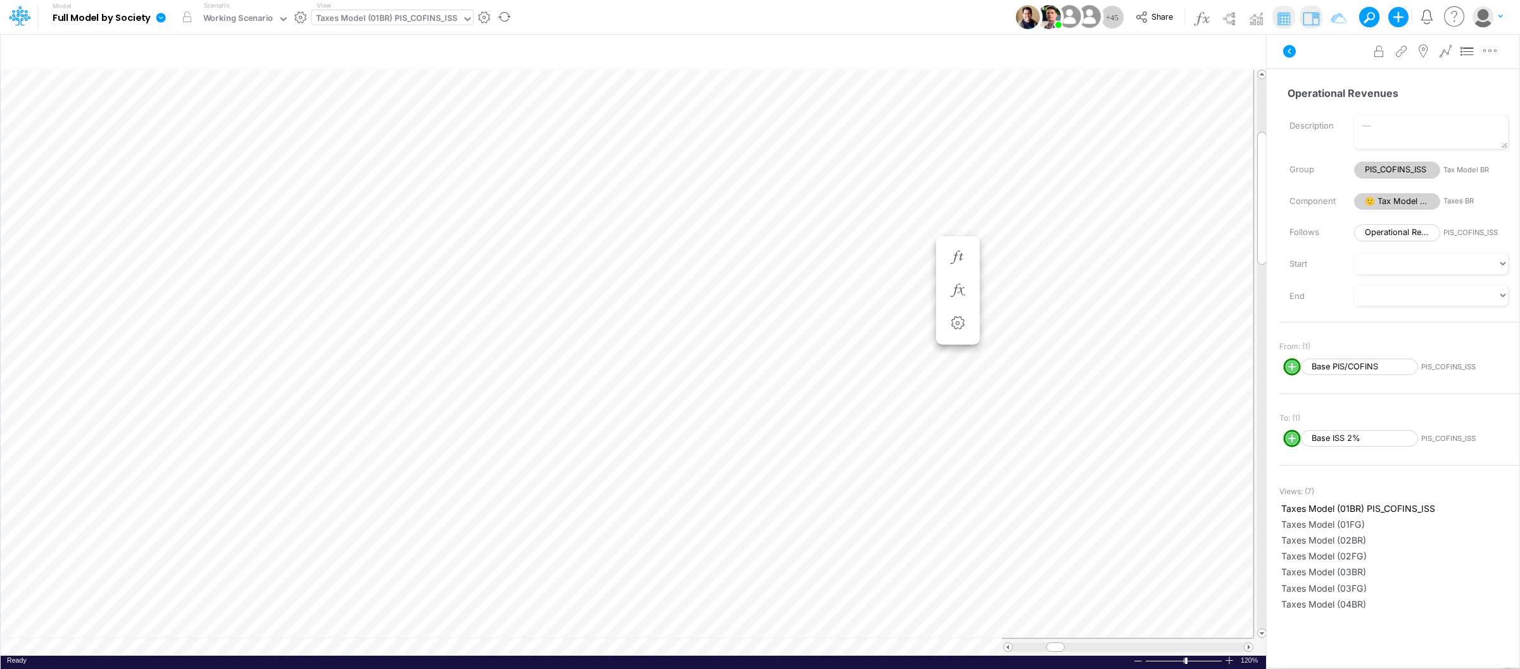
scroll to position [0, 1]
click at [429, 15] on div "Taxes Model (01BR) PIS_COFINS_ISS" at bounding box center [386, 19] width 141 height 15
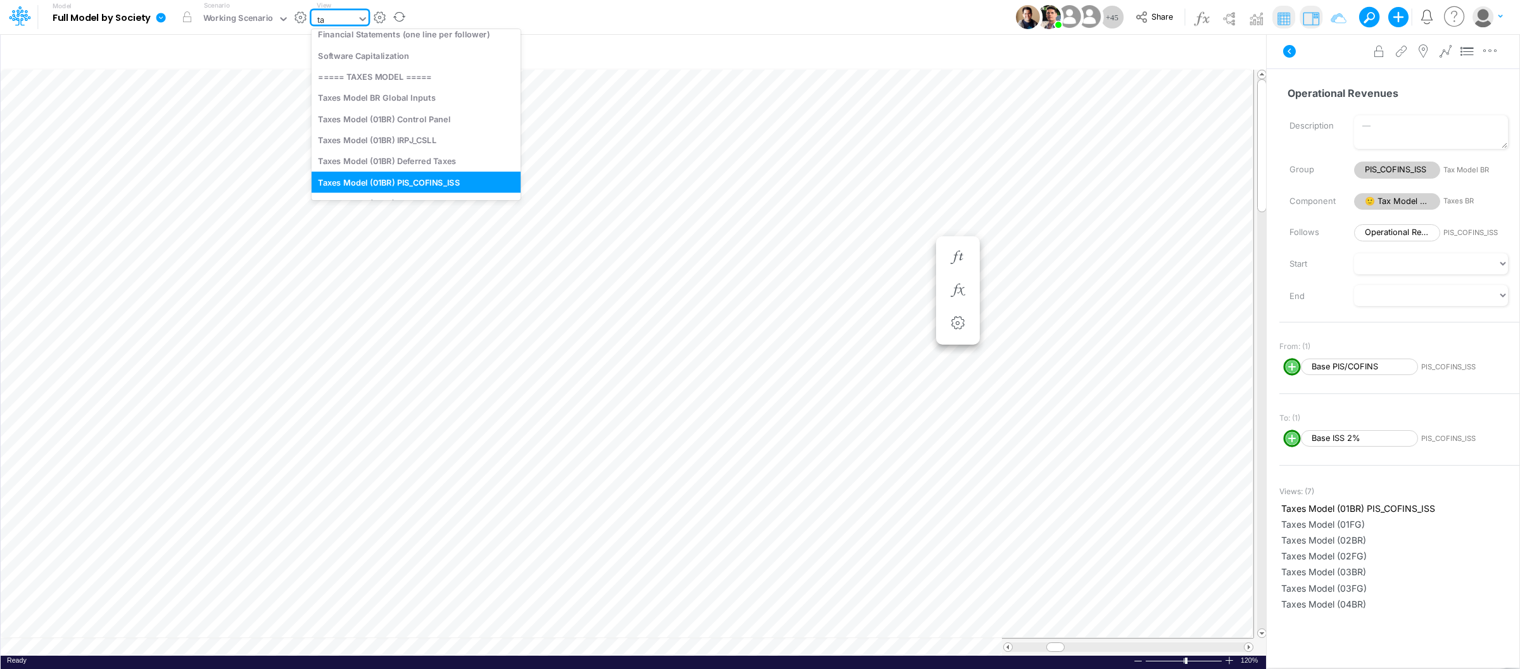
type input "tax"
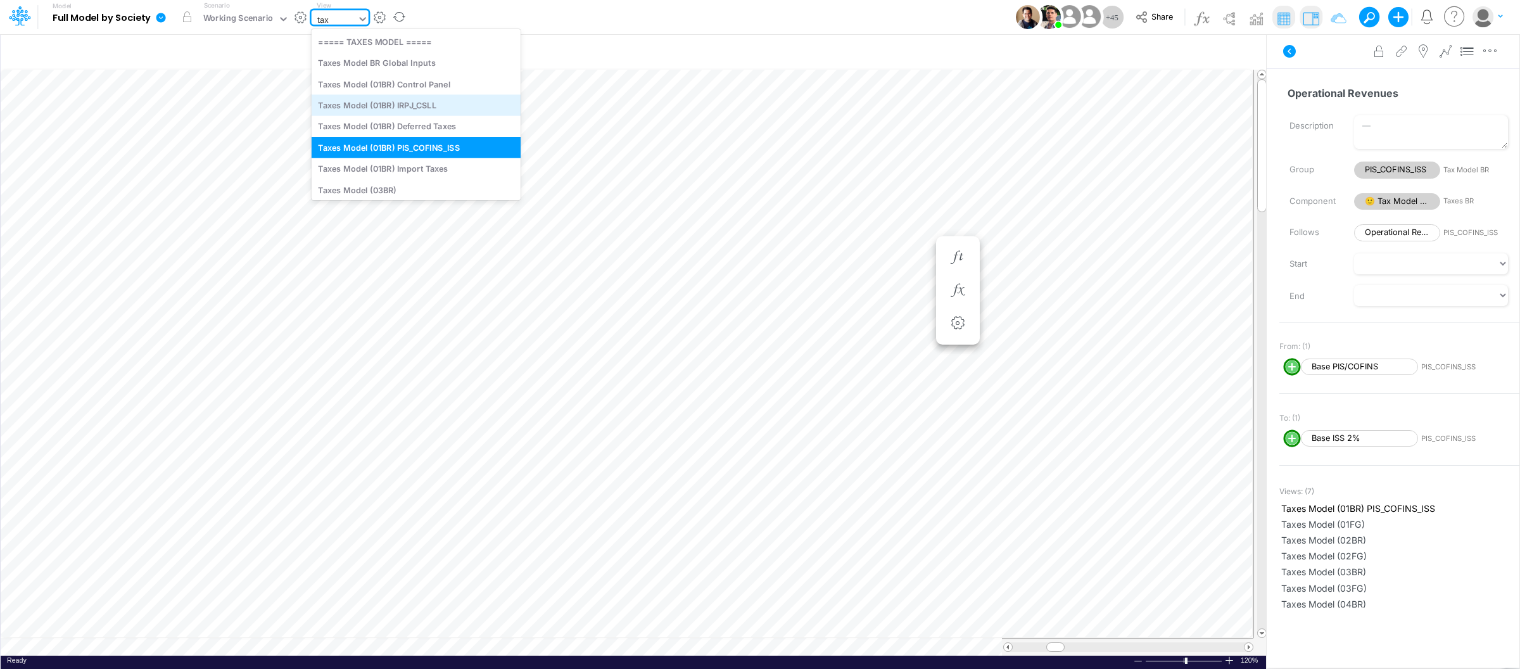
click at [393, 108] on div "Taxes Model (01BR) IRPJ_CSLL" at bounding box center [416, 104] width 209 height 21
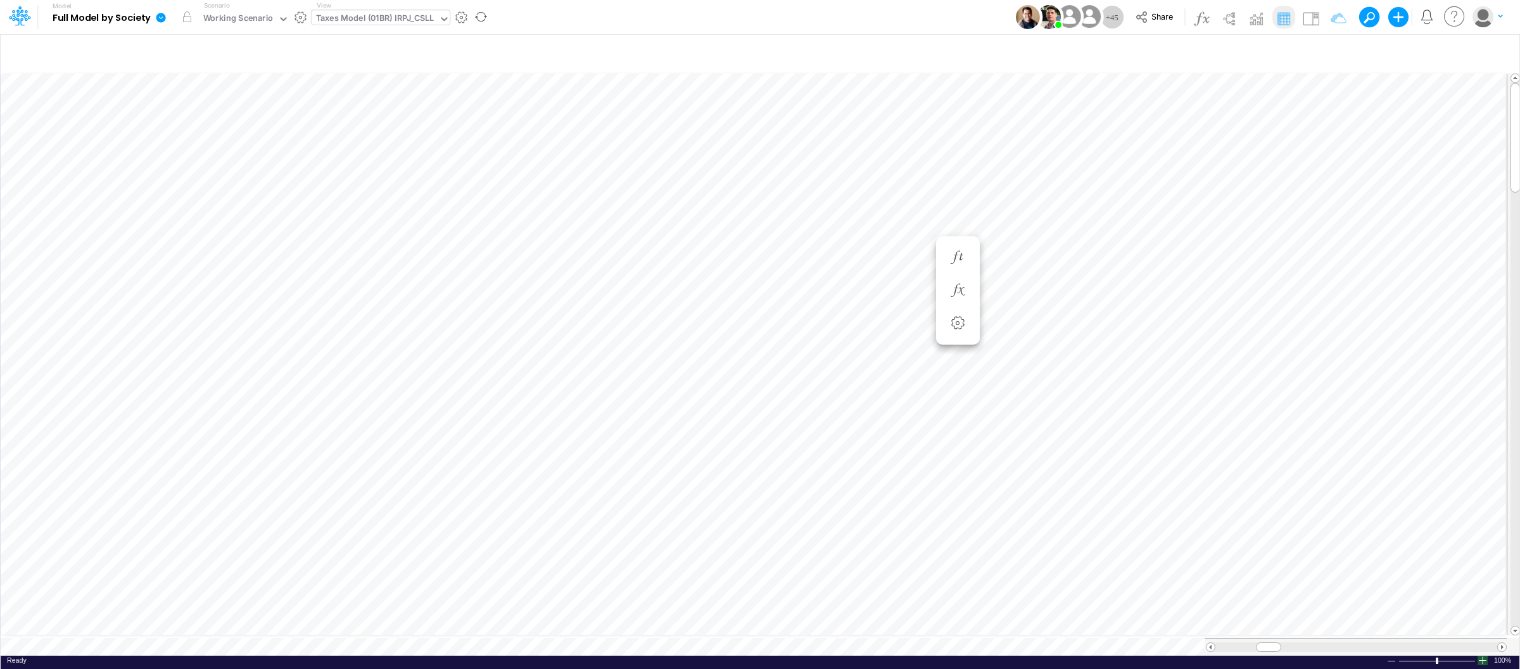
click at [1485, 655] on div at bounding box center [1482, 659] width 10 height 9
click at [1484, 655] on div at bounding box center [1482, 659] width 10 height 9
click at [1313, 22] on img at bounding box center [1311, 18] width 20 height 20
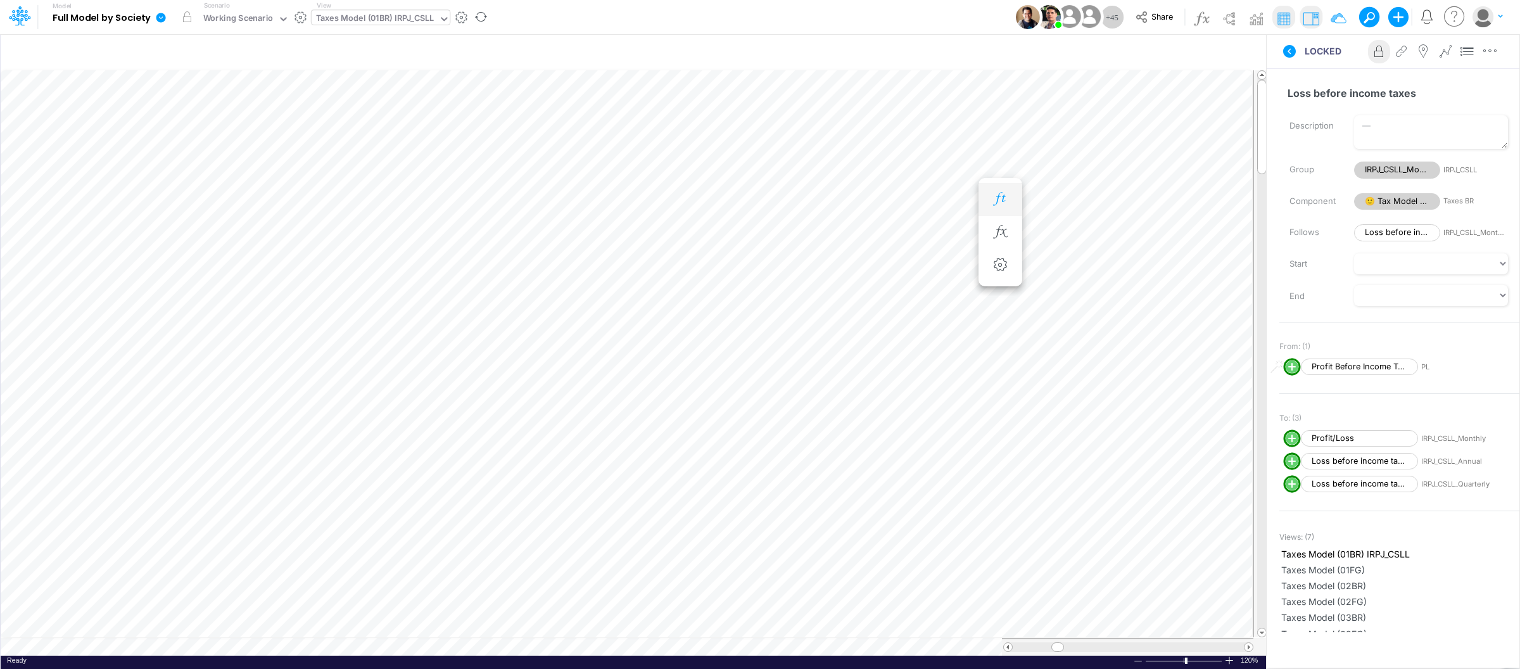
scroll to position [0, 1]
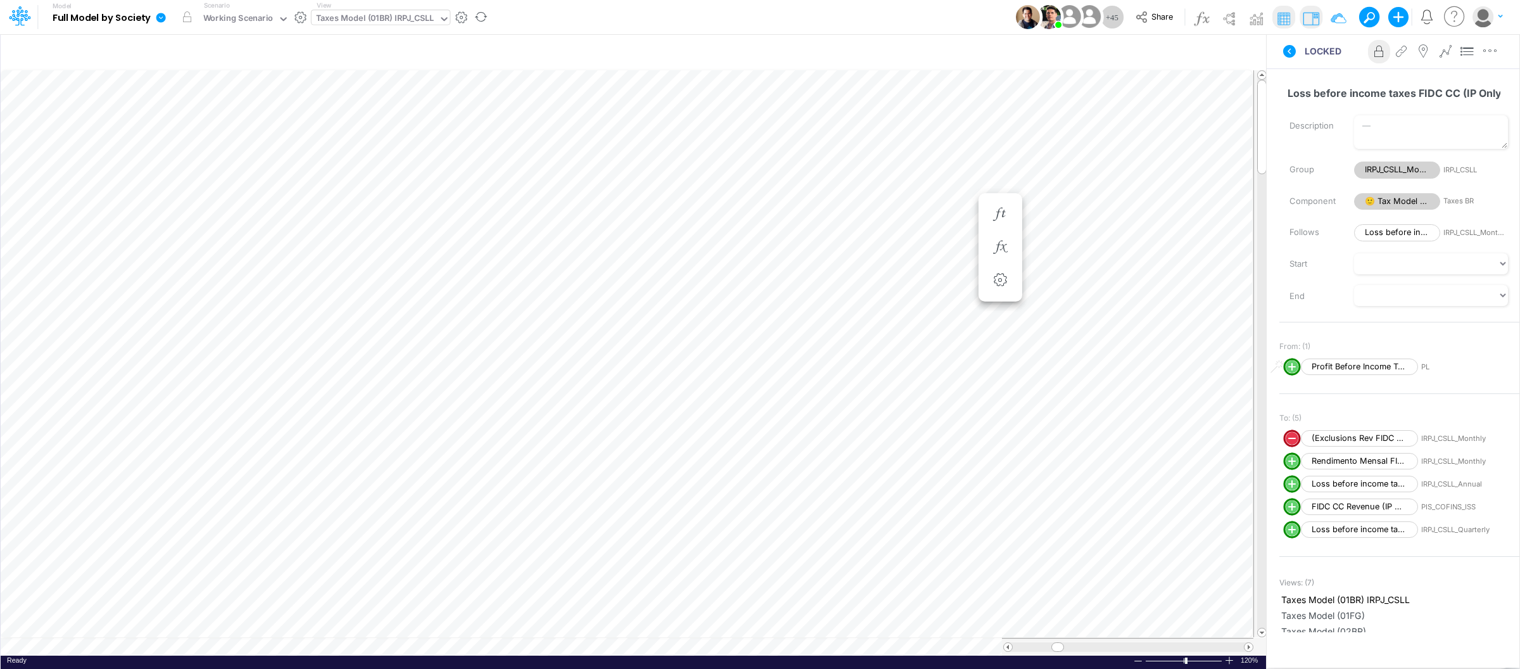
scroll to position [0, 1]
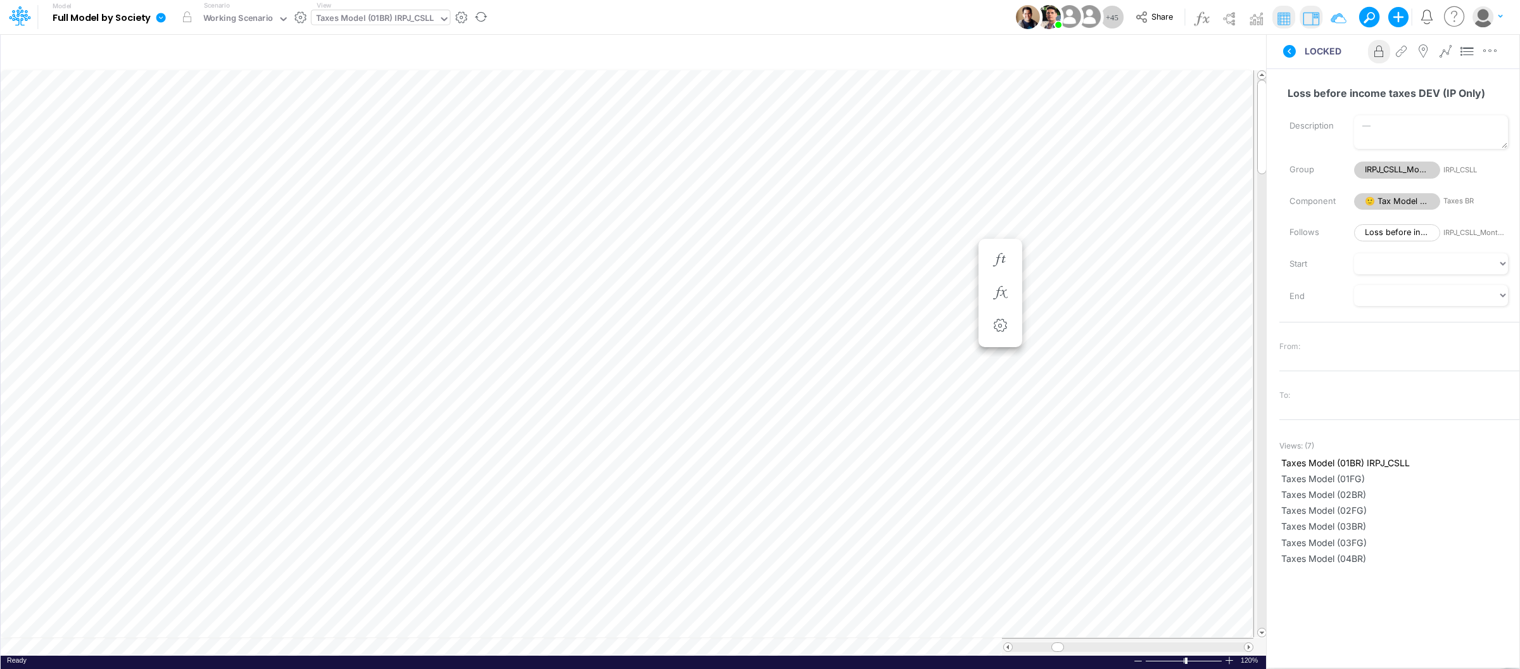
scroll to position [0, 1]
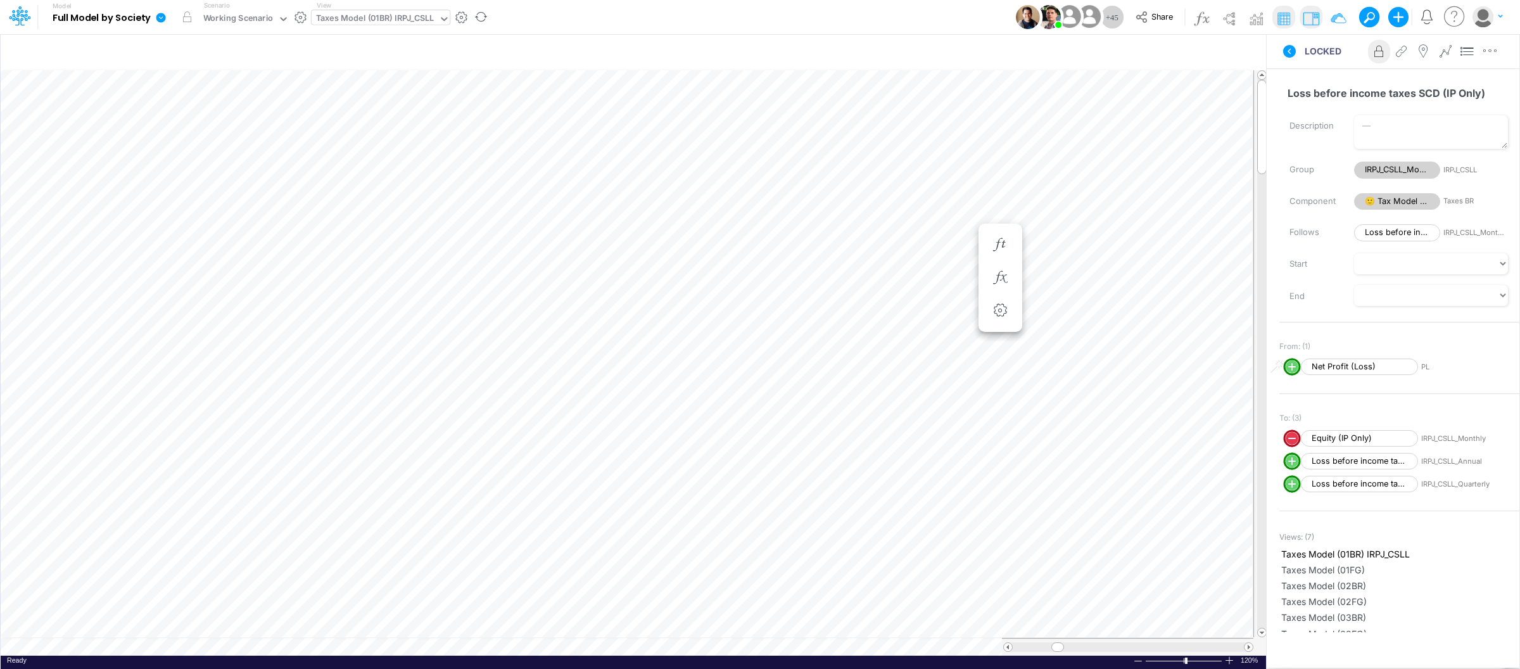
scroll to position [0, 1]
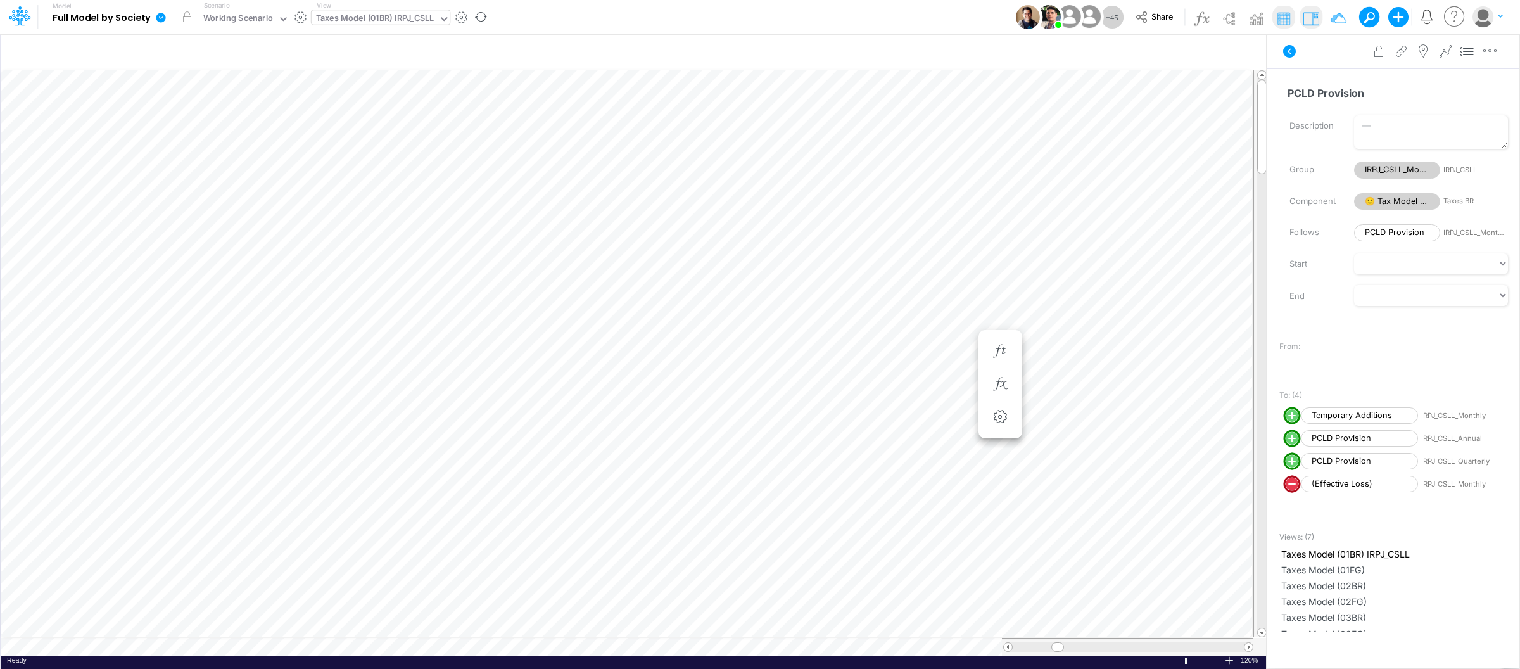
scroll to position [0, 1]
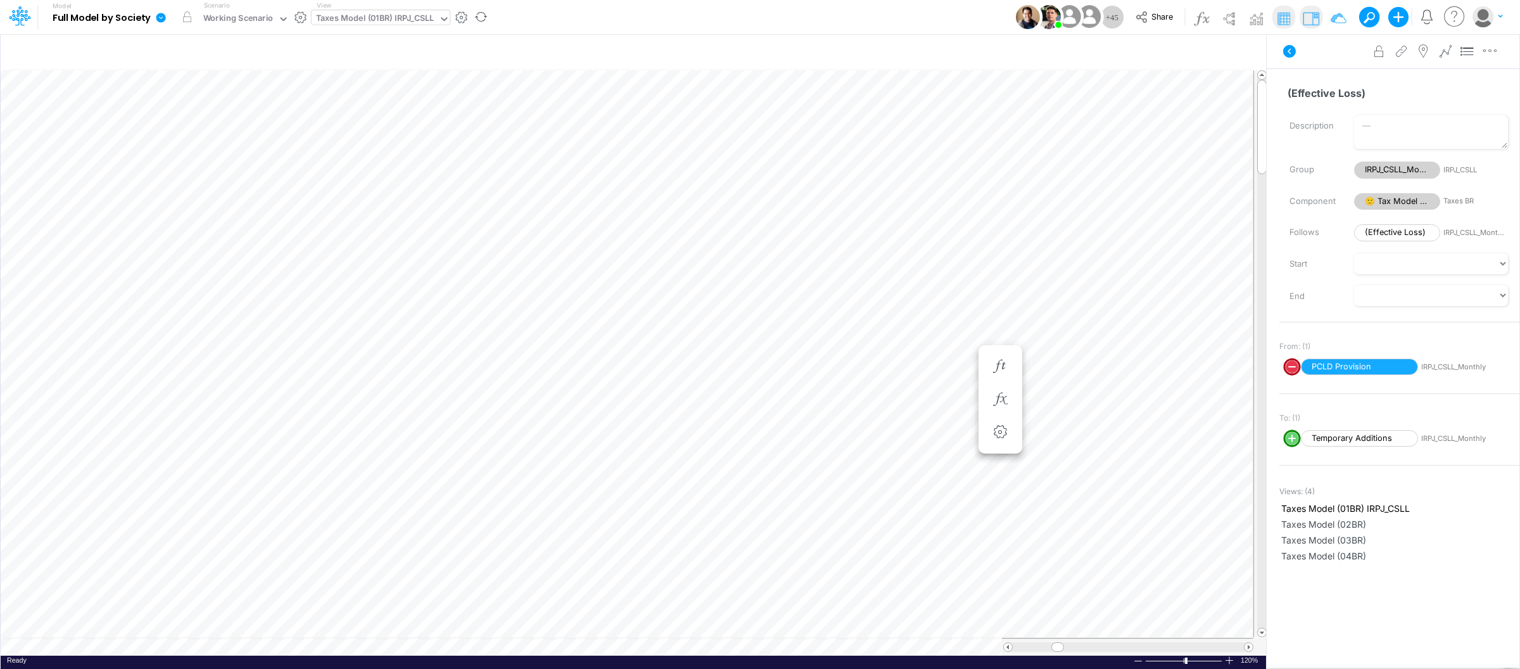
scroll to position [0, 1]
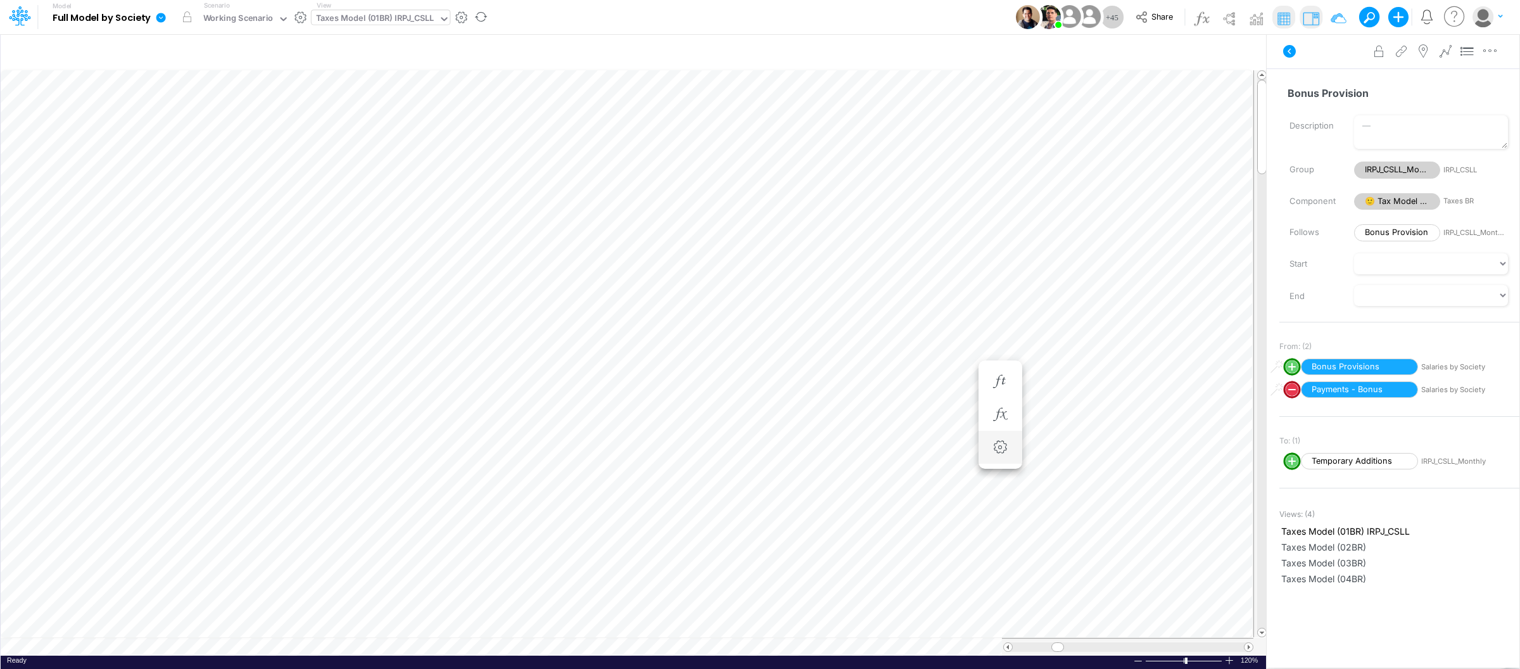
scroll to position [0, 1]
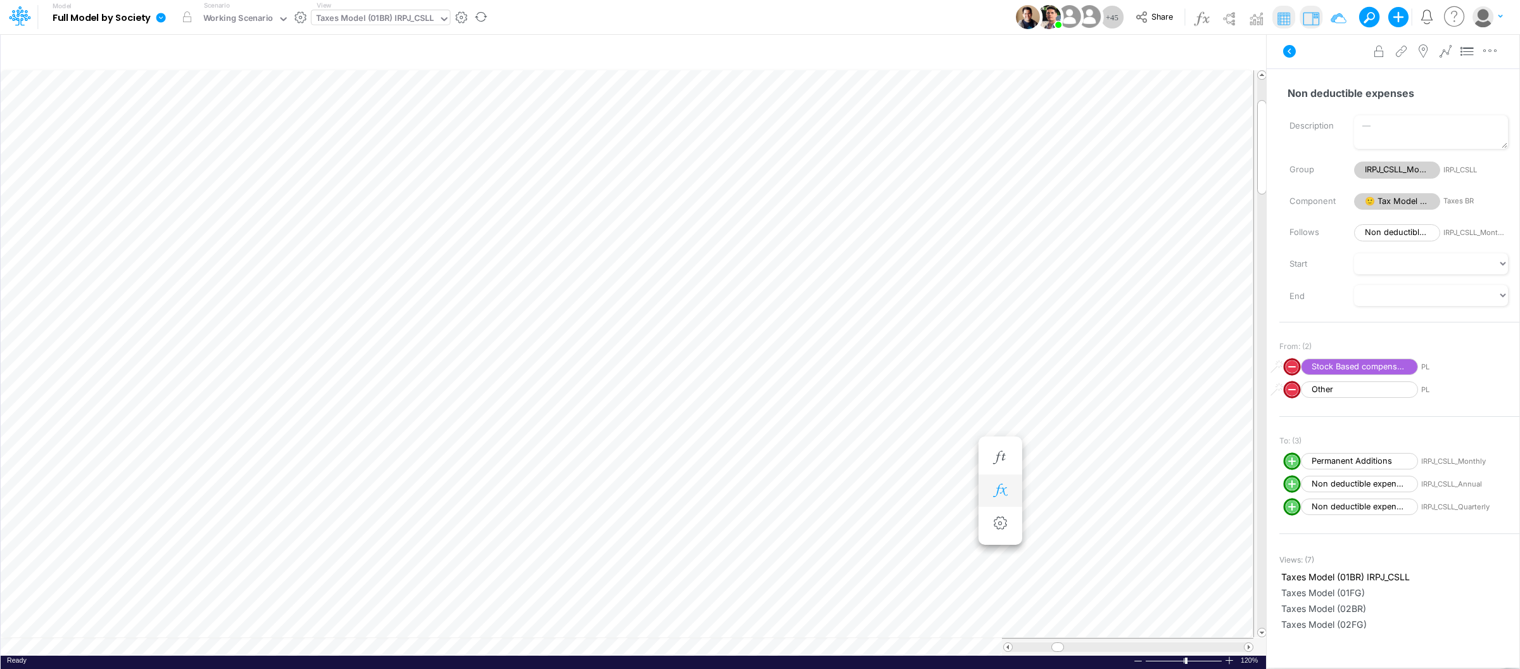
scroll to position [0, 1]
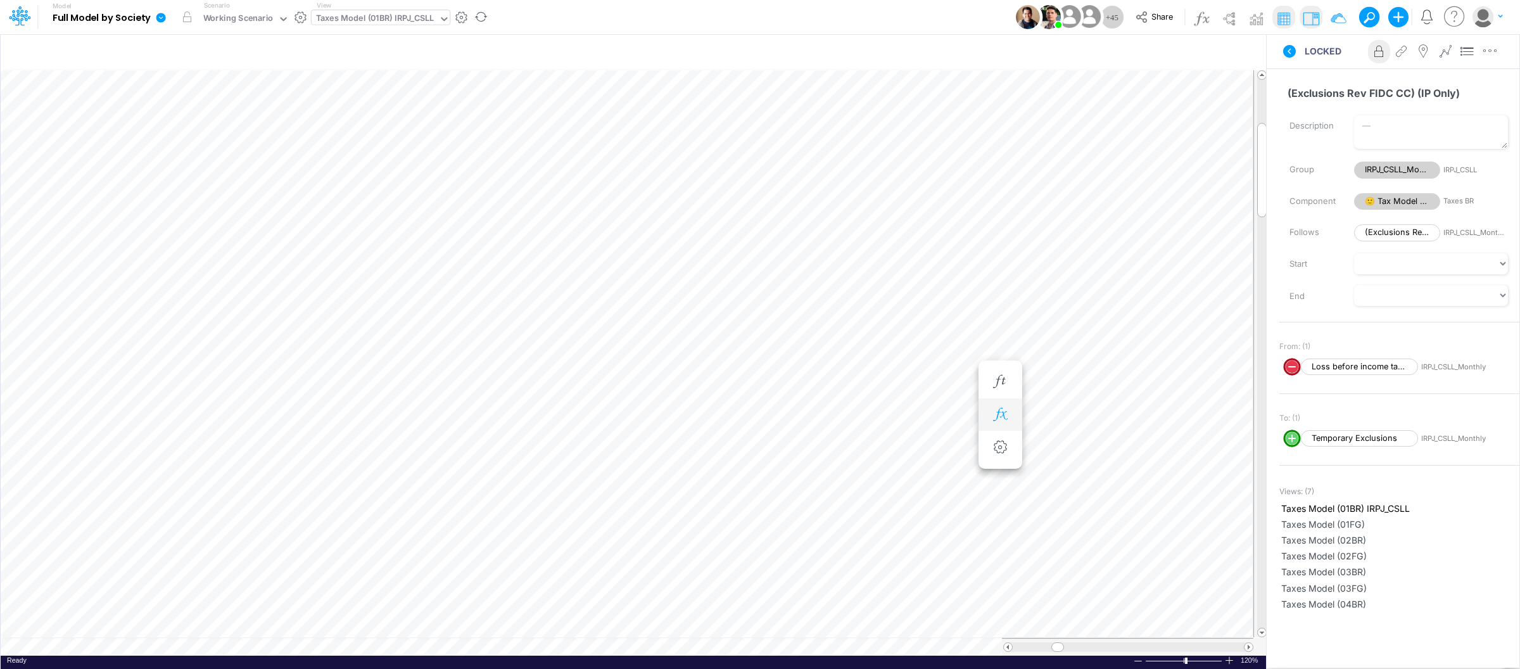
scroll to position [0, 1]
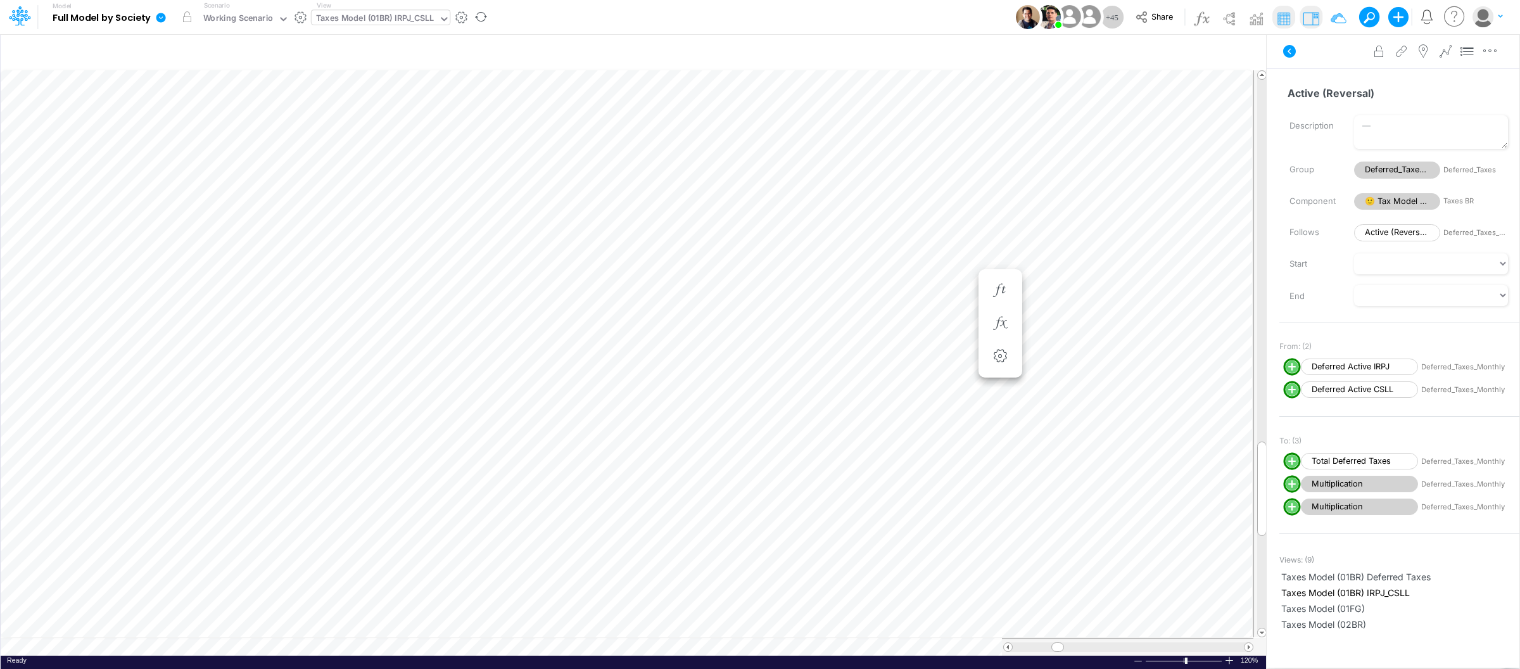
click at [414, 15] on div "Taxes Model (01BR) IRPJ_CSLL" at bounding box center [375, 19] width 118 height 15
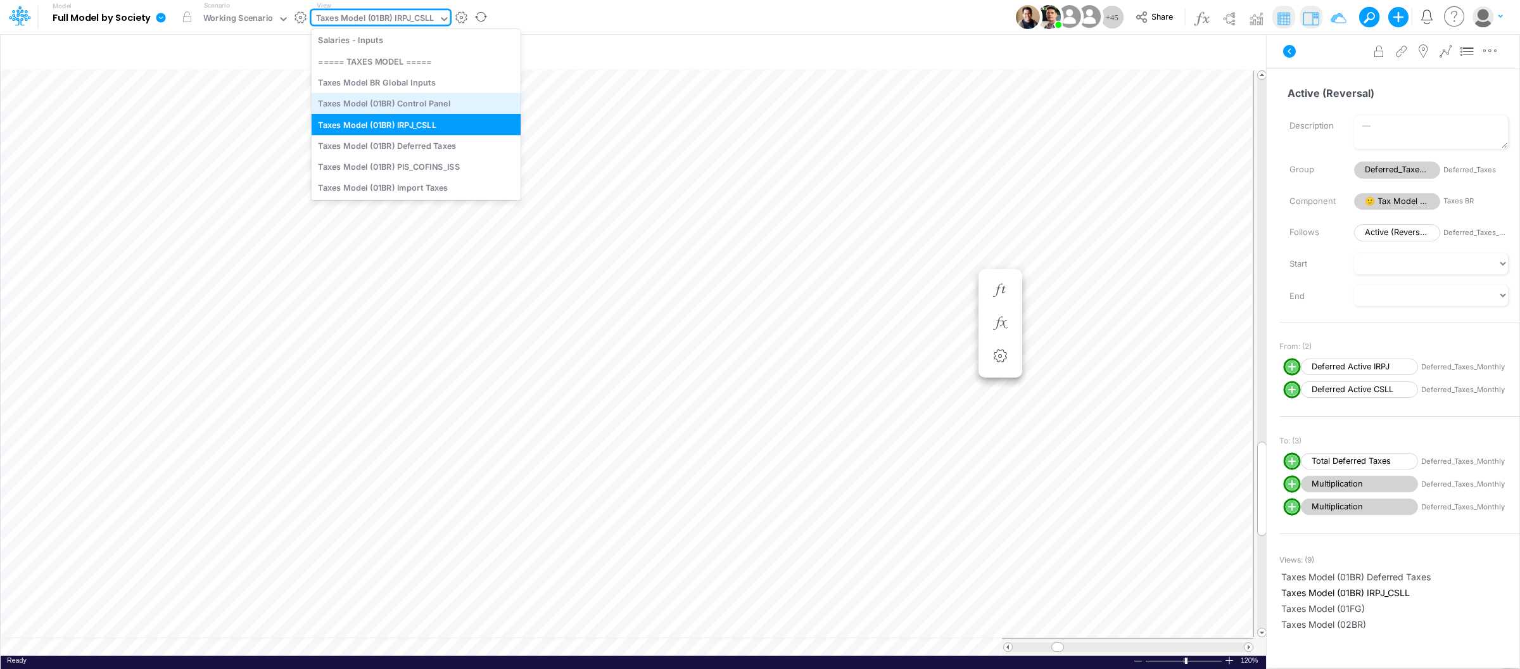
click at [446, 100] on div "Taxes Model (01BR) Control Panel" at bounding box center [416, 103] width 209 height 21
click at [458, 20] on icon at bounding box center [458, 18] width 11 height 11
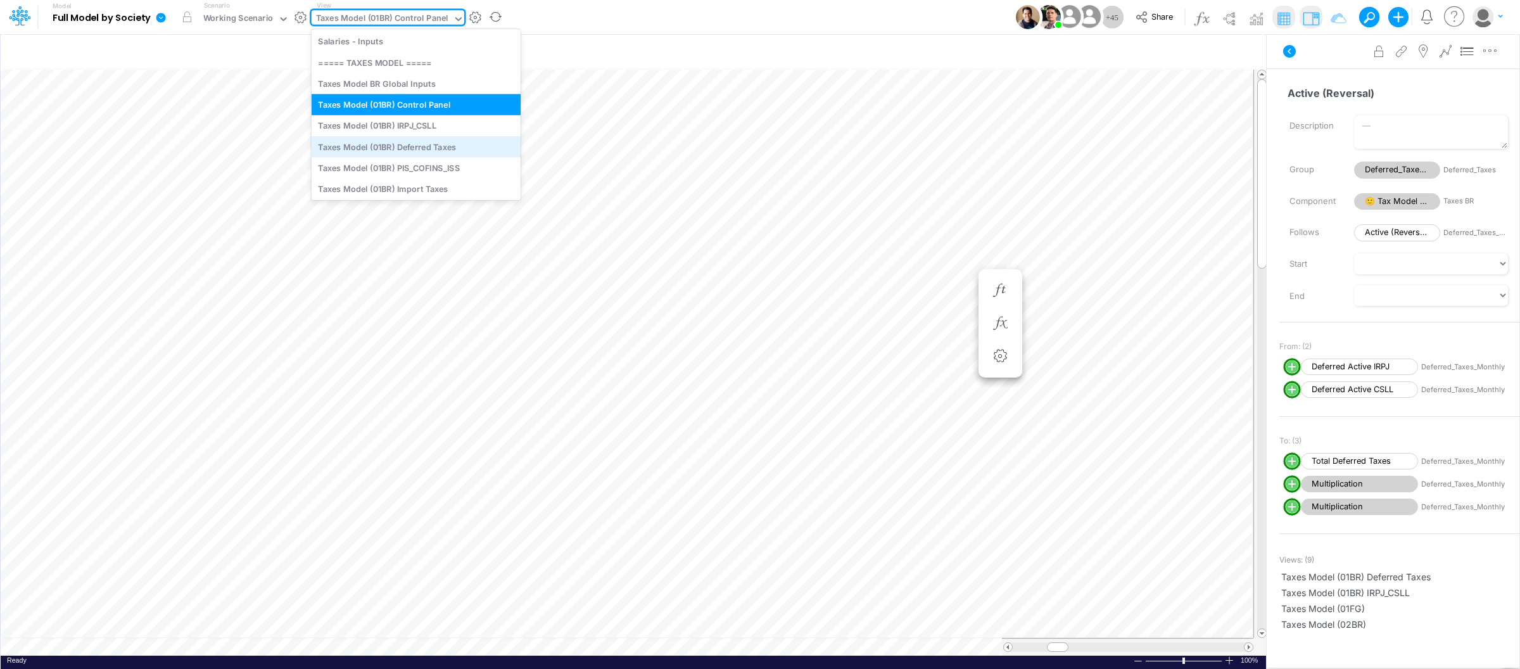
click at [460, 152] on div "Taxes Model (01BR) Deferred Taxes" at bounding box center [416, 146] width 209 height 21
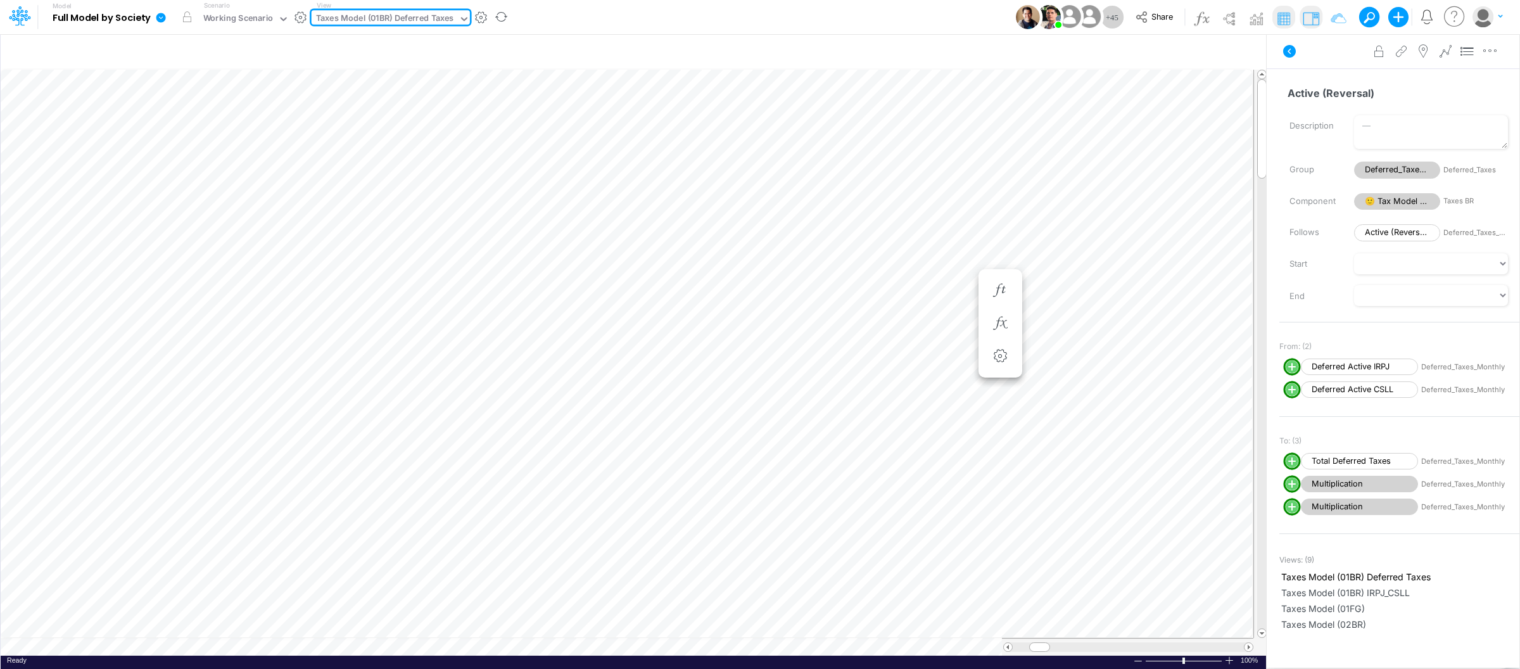
click at [461, 17] on icon at bounding box center [463, 18] width 11 height 11
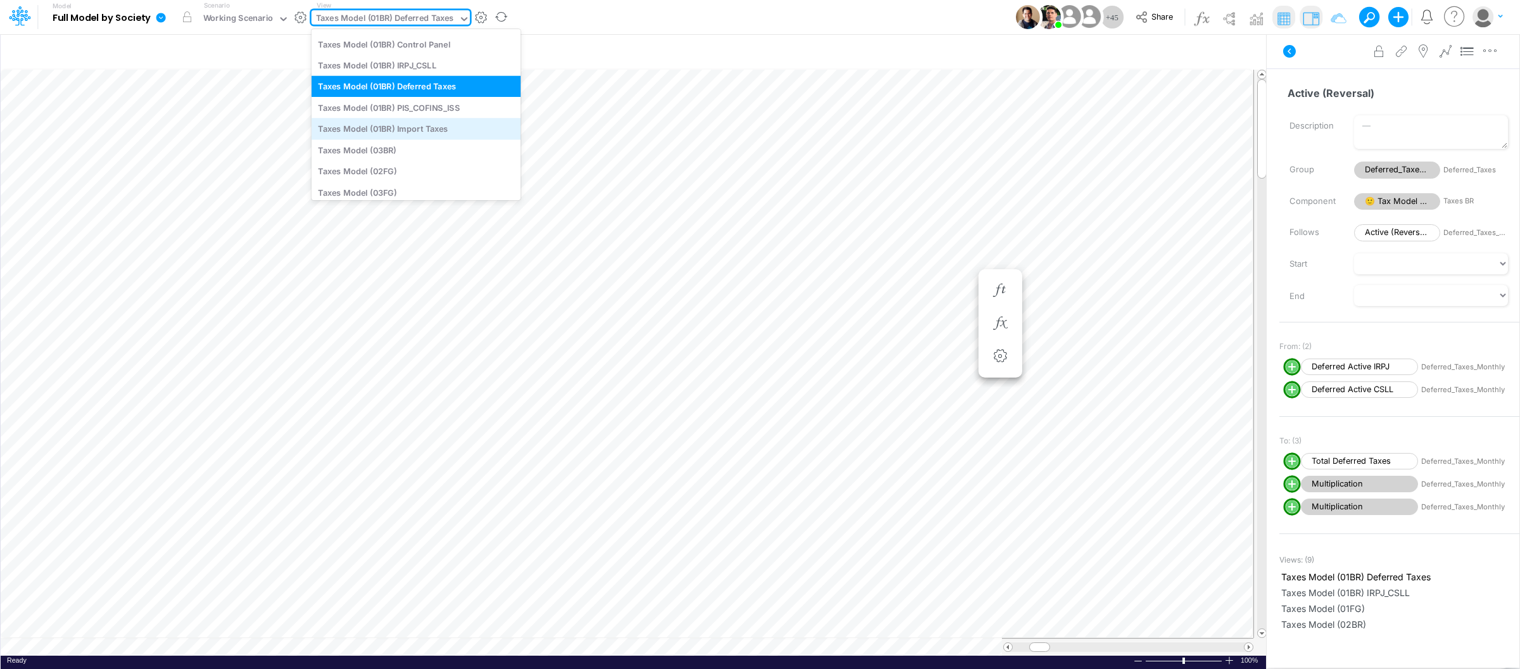
click at [439, 136] on div "Taxes Model (01BR) Import Taxes" at bounding box center [416, 128] width 209 height 21
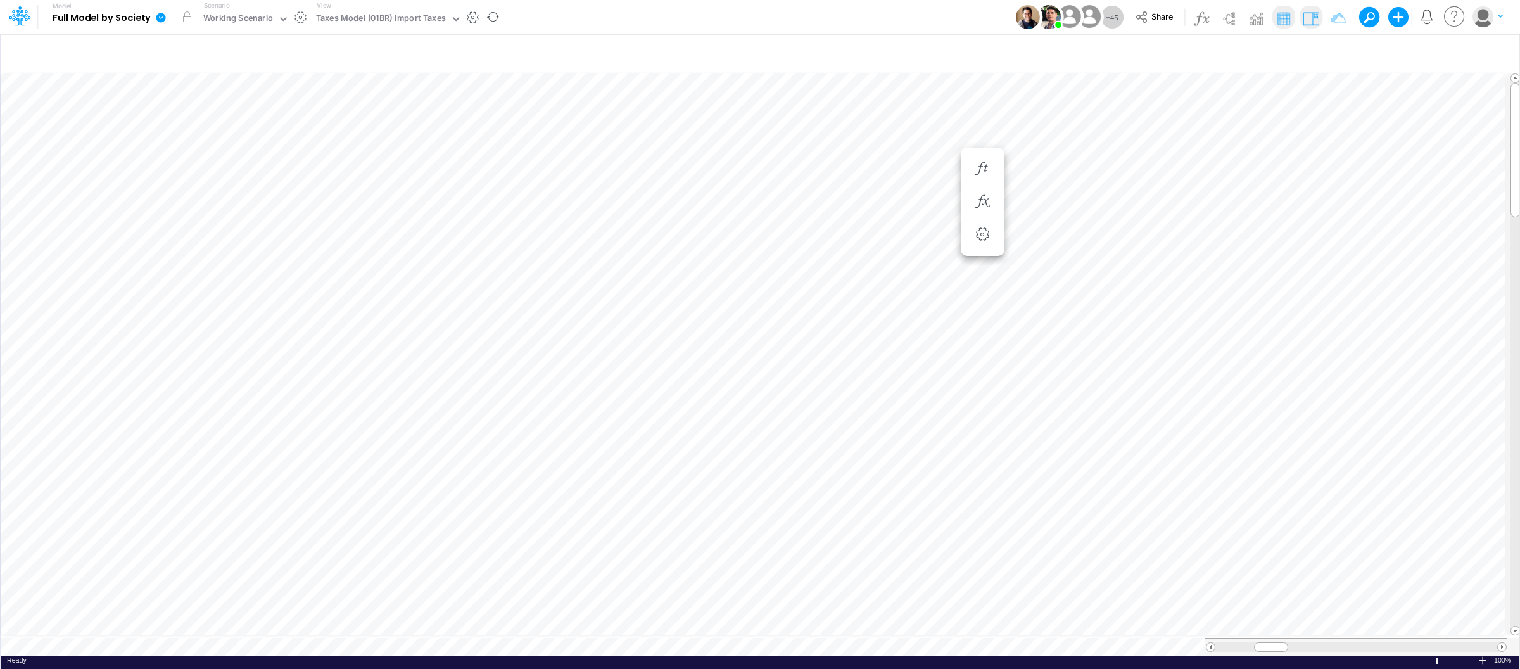
click at [1311, 18] on img at bounding box center [1311, 18] width 20 height 20
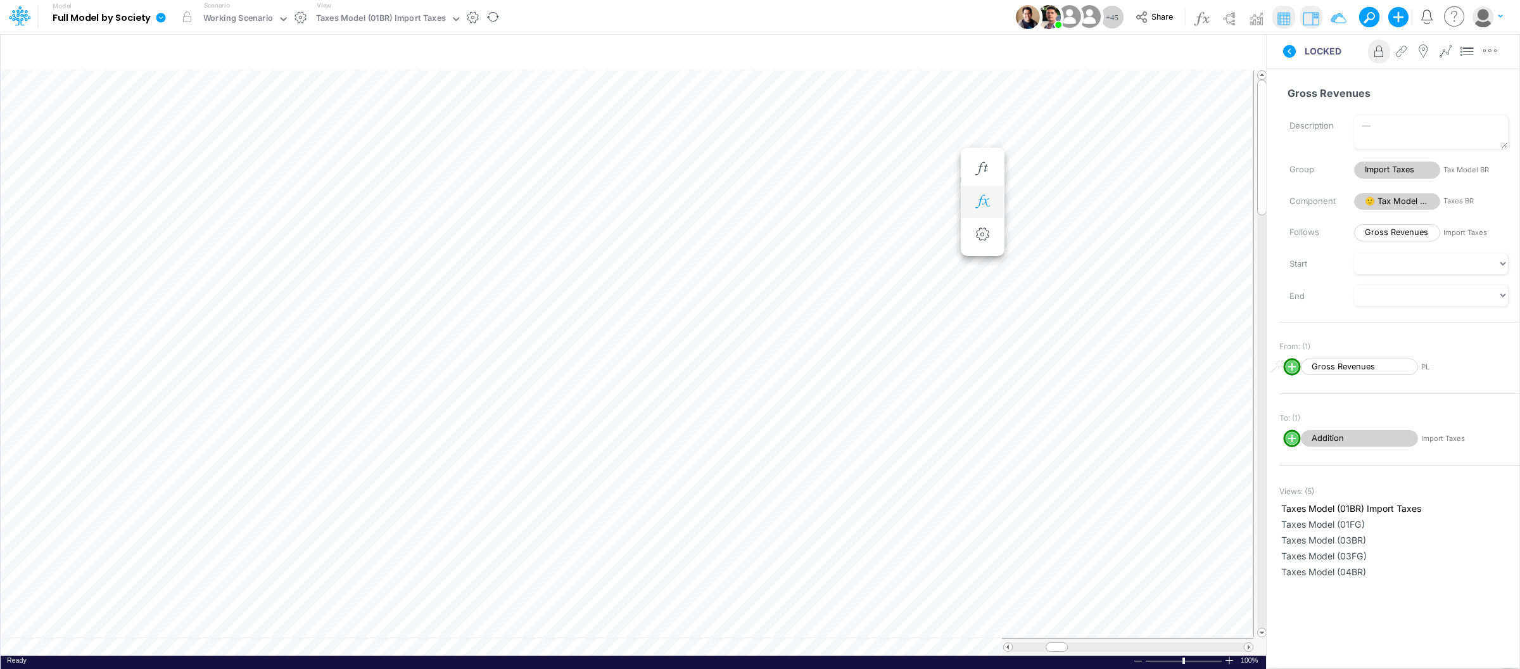
click at [986, 200] on icon "button" at bounding box center [982, 201] width 19 height 13
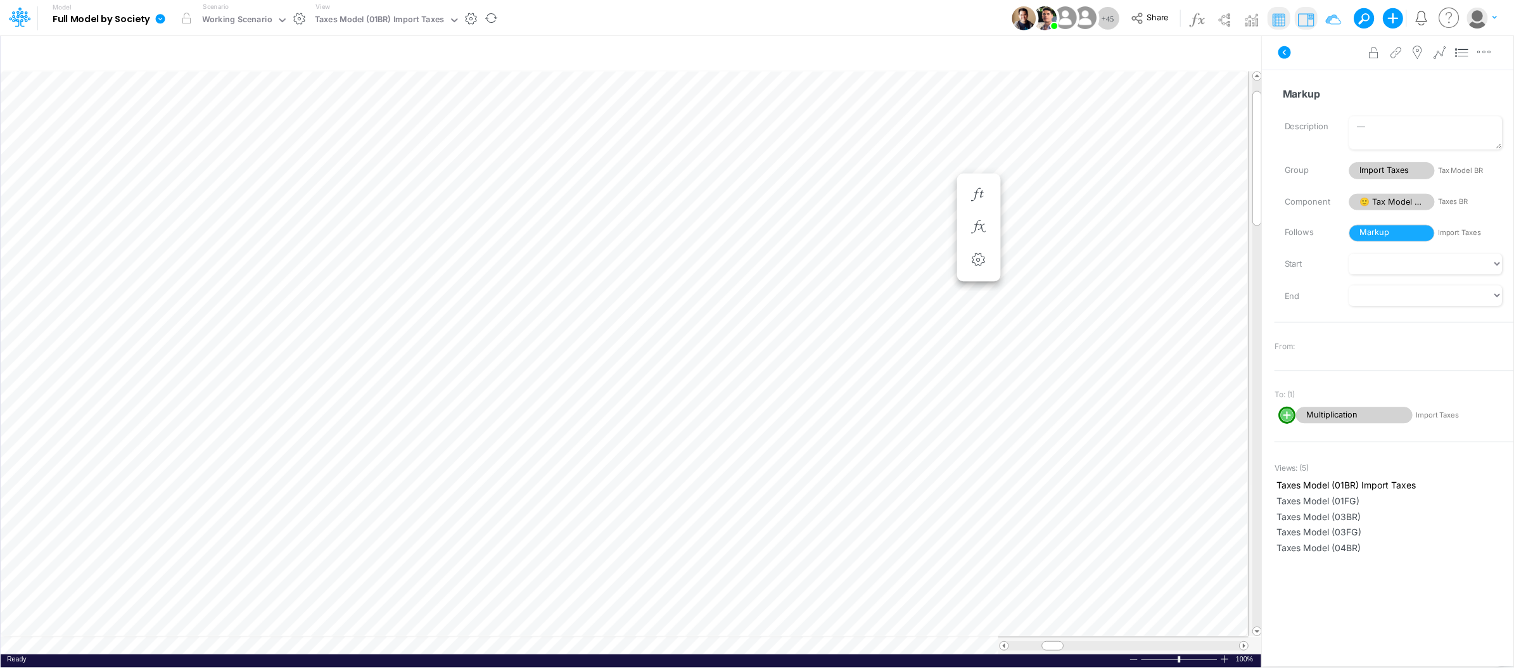
scroll to position [0, 1]
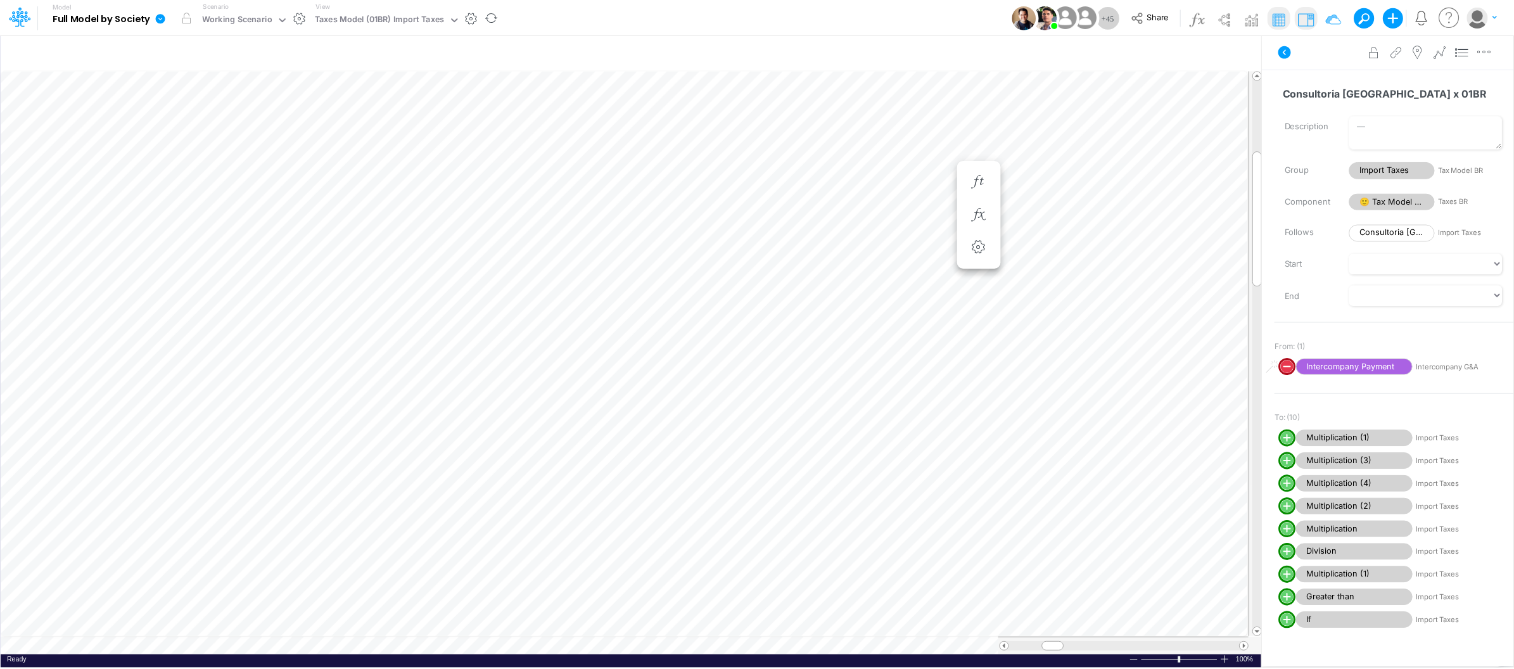
scroll to position [0, 1]
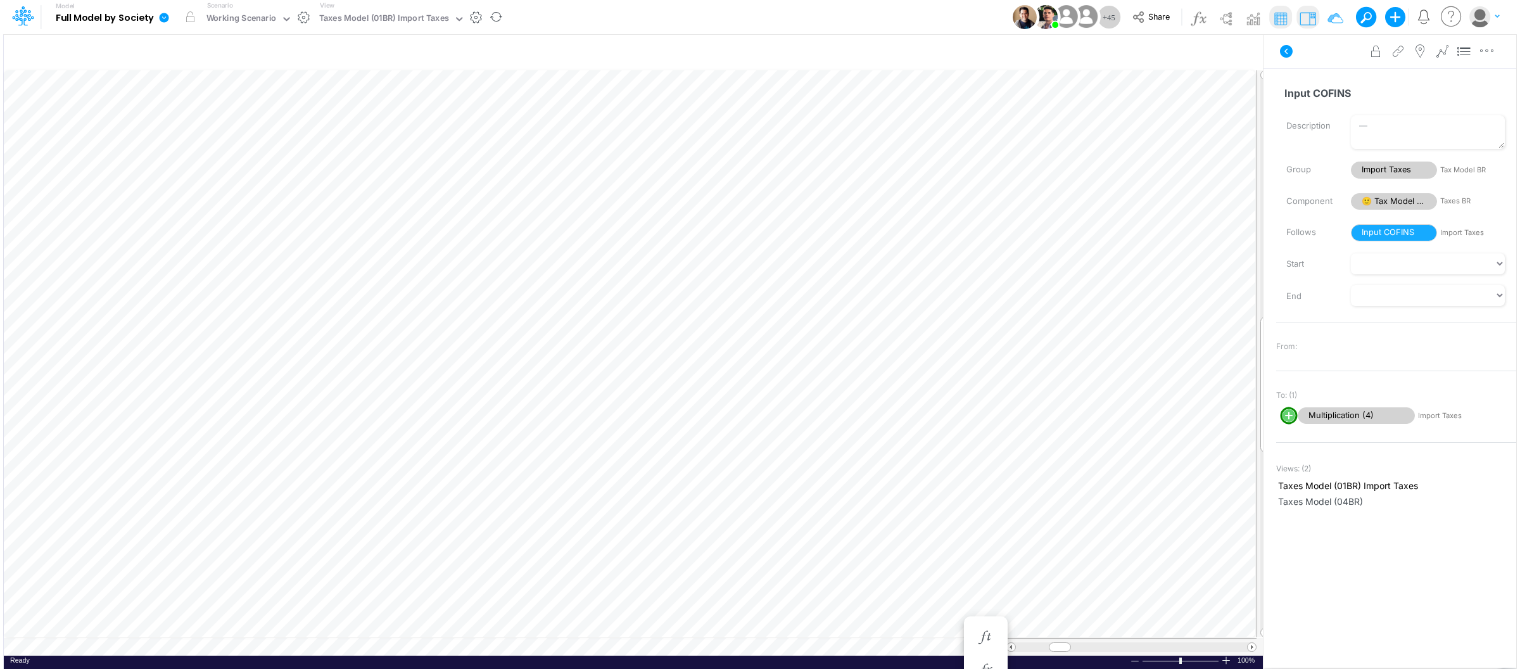
scroll to position [0, 1]
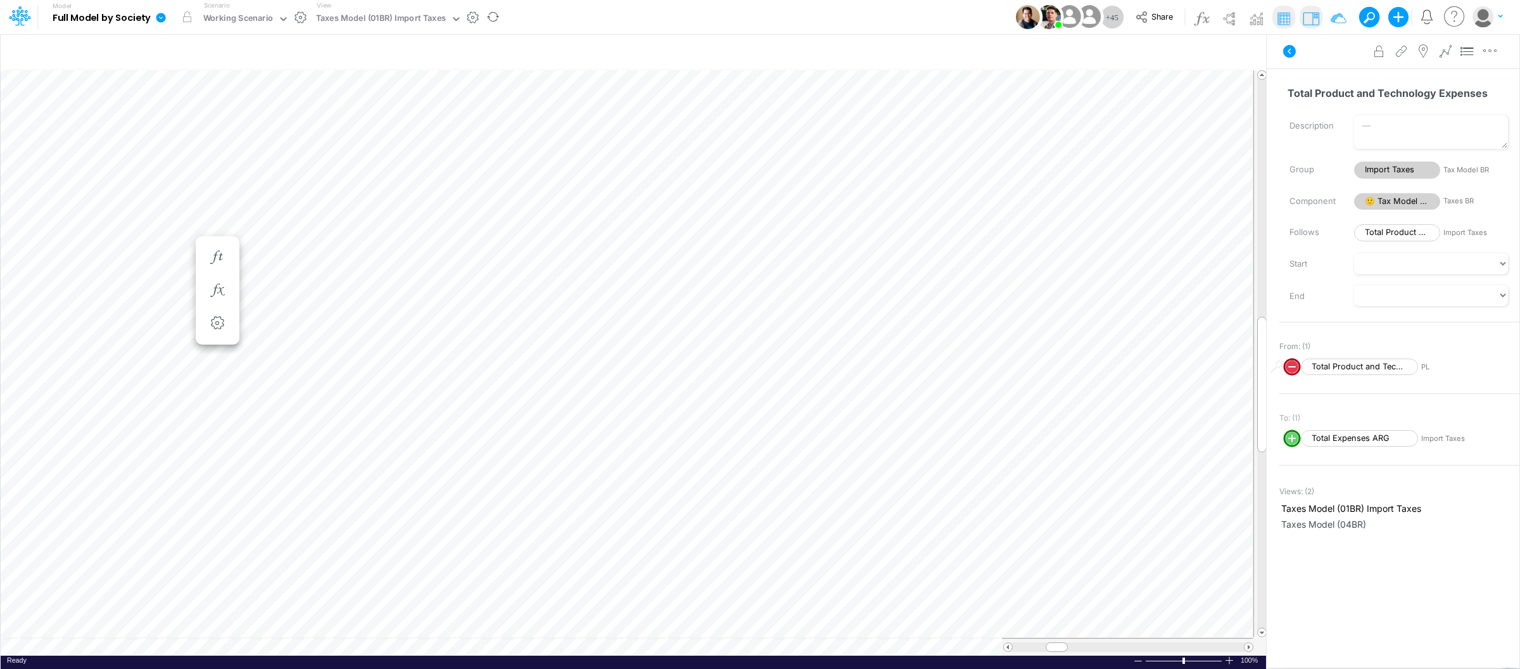
scroll to position [0, 1]
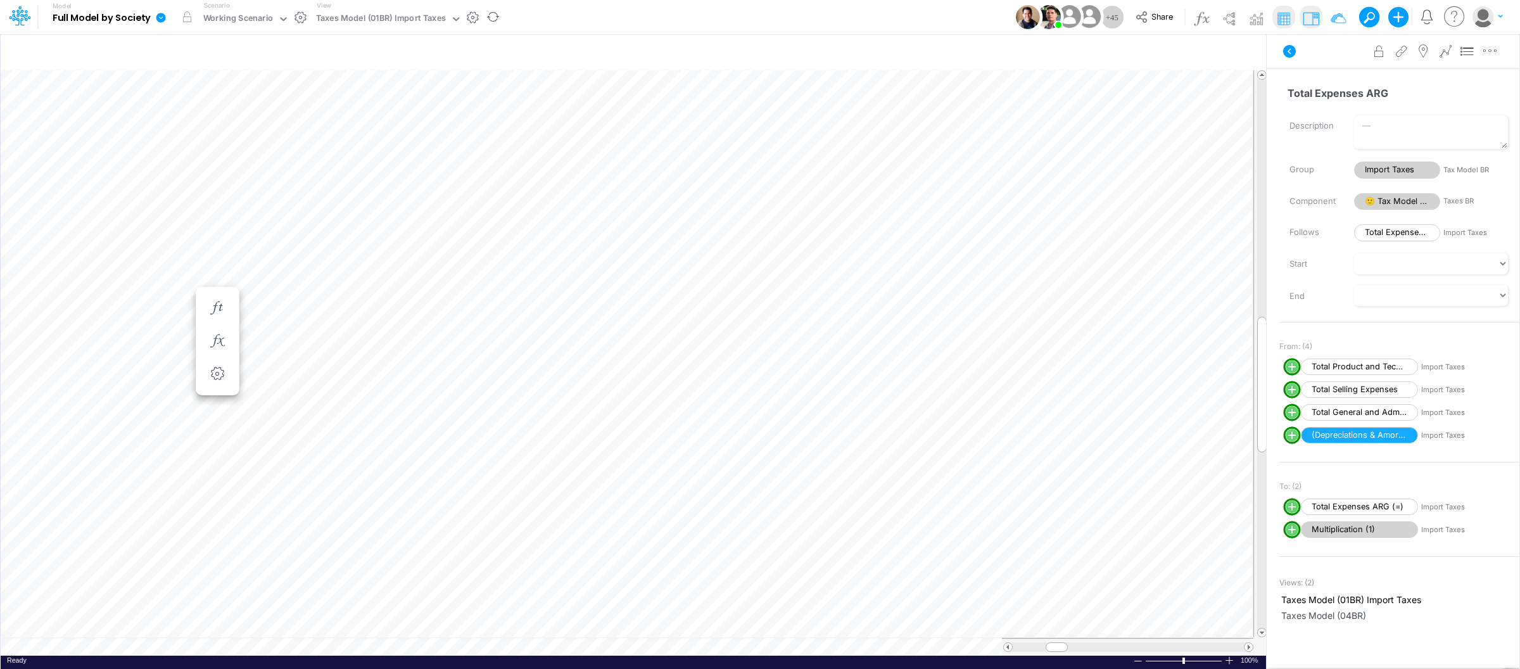
scroll to position [0, 1]
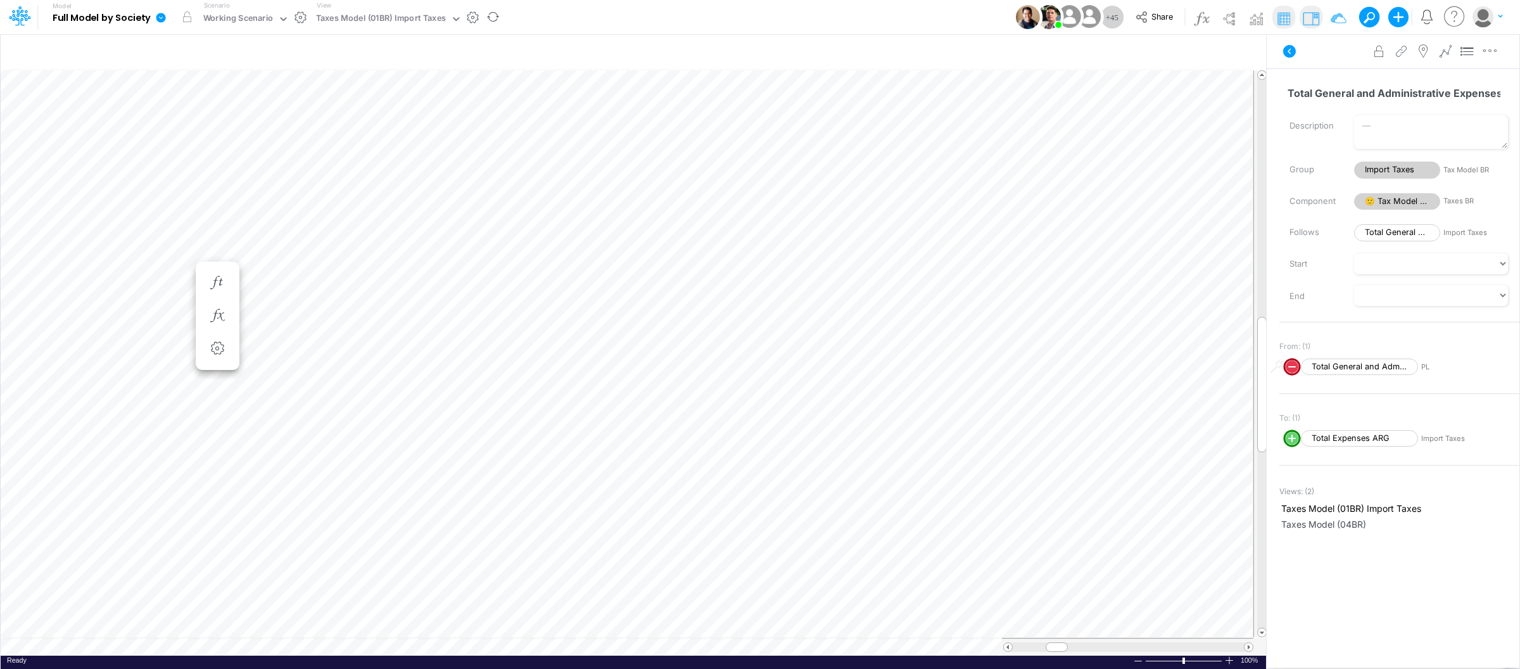
scroll to position [0, 1]
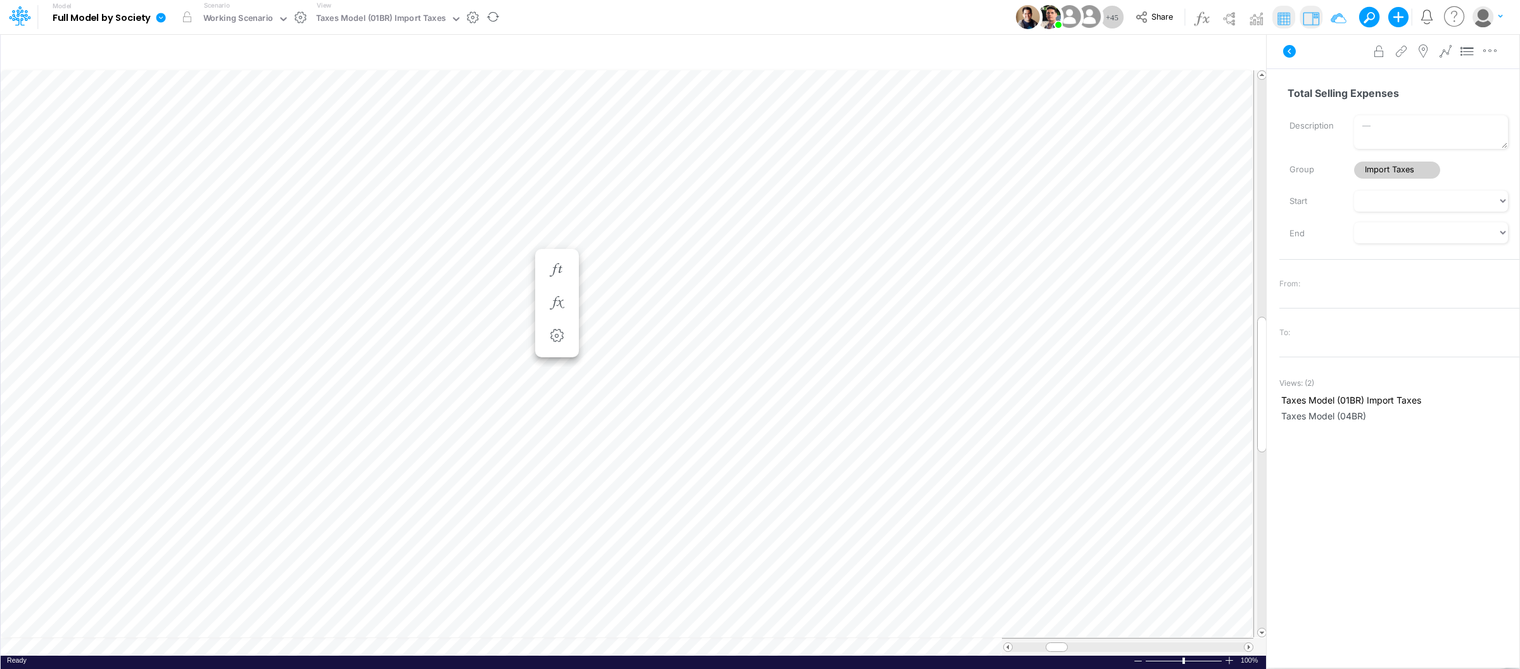
scroll to position [0, 1]
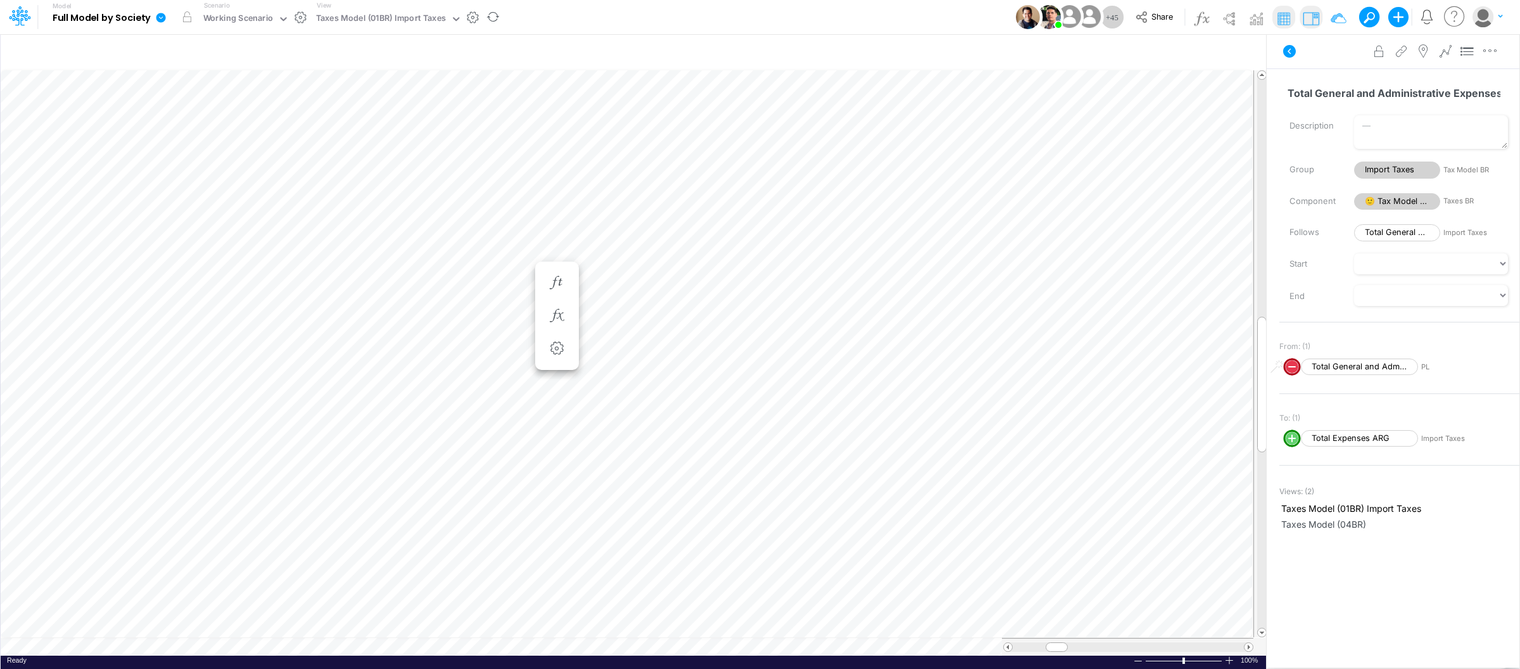
scroll to position [0, 1]
click at [1231, 662] on div at bounding box center [1229, 659] width 10 height 9
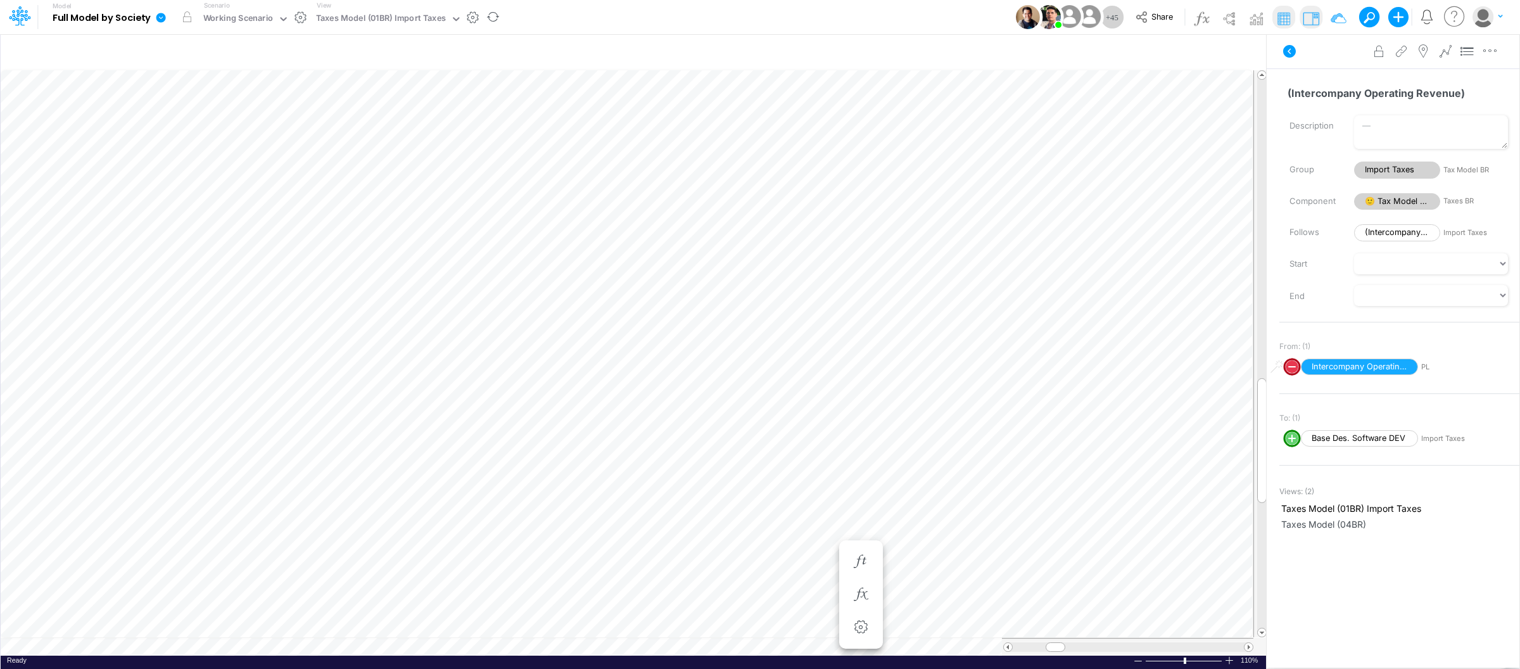
click at [1231, 662] on div at bounding box center [1229, 659] width 10 height 9
click at [1030, 514] on icon "button" at bounding box center [1033, 520] width 19 height 13
click at [430, 16] on div "Taxes Model (01BR) Import Taxes" at bounding box center [381, 19] width 130 height 15
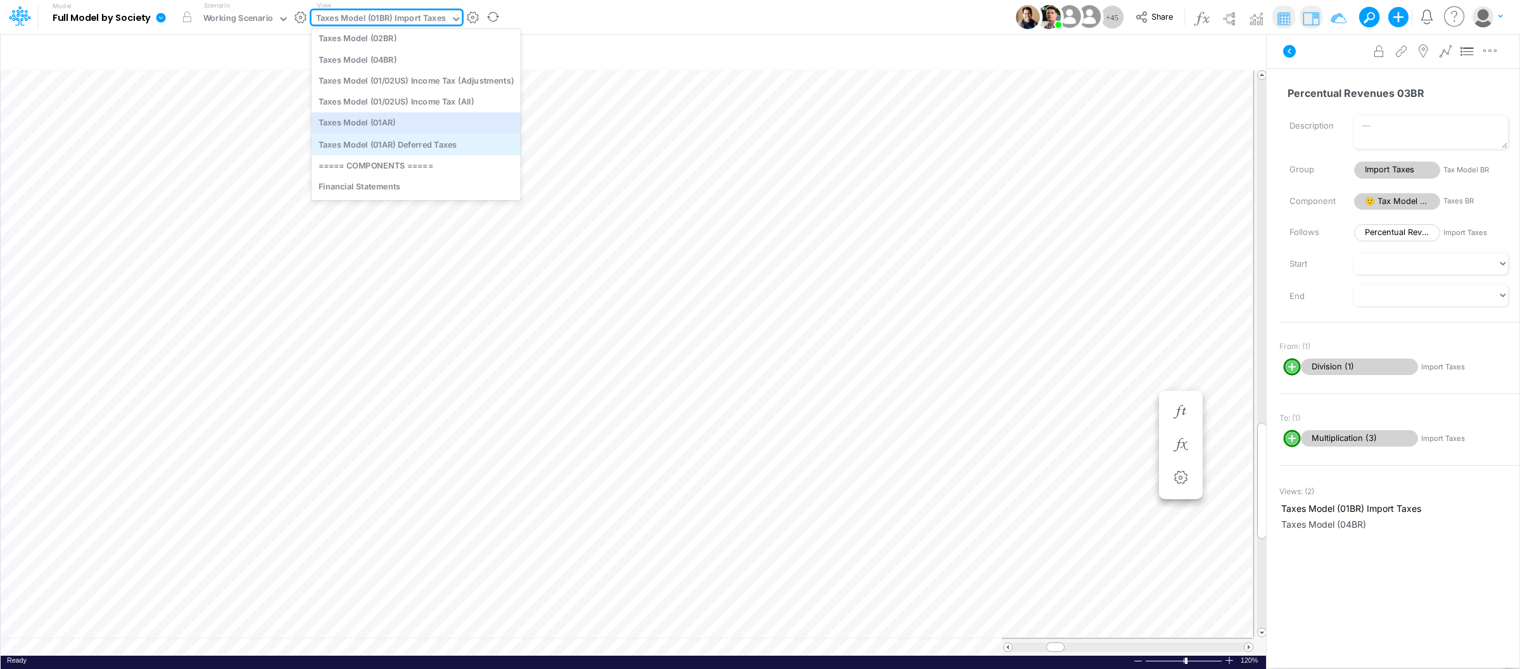
scroll to position [2852, 0]
click at [423, 120] on div "Taxes Model (01AR)" at bounding box center [416, 118] width 209 height 21
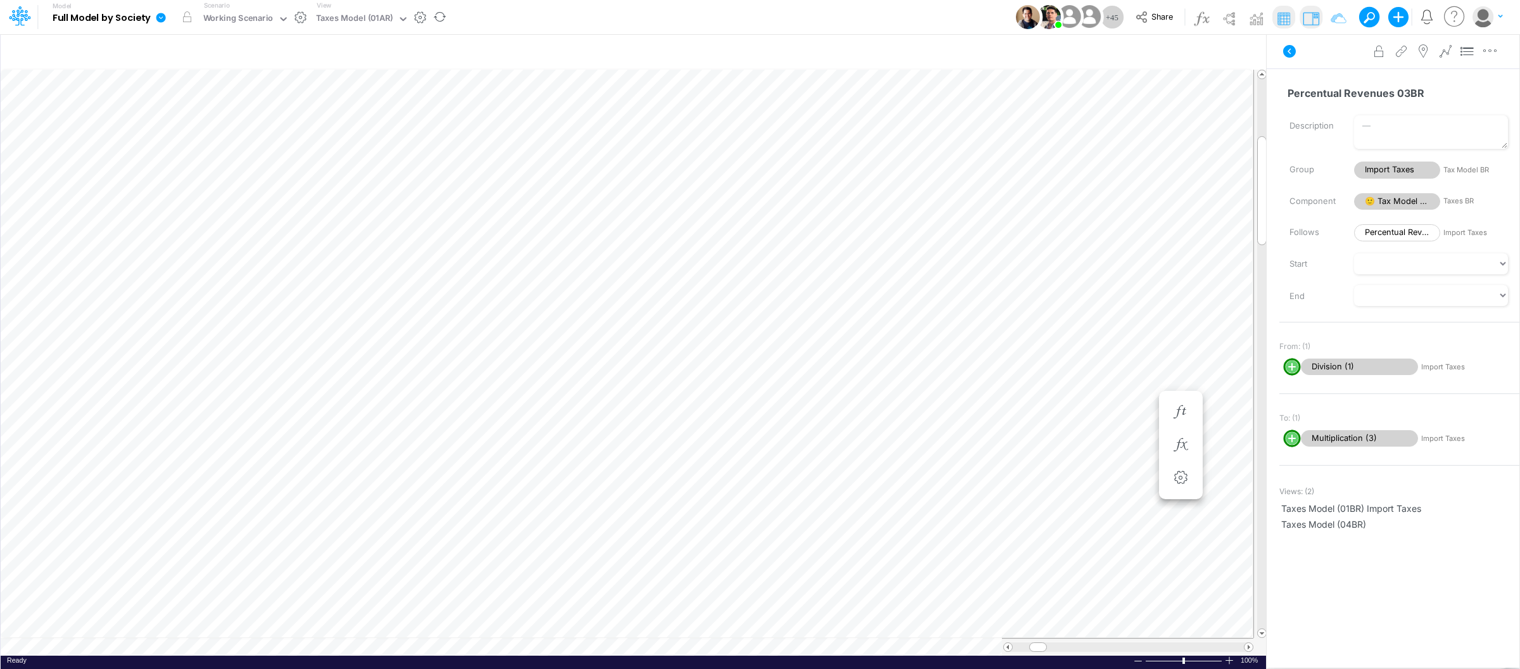
scroll to position [0, 1]
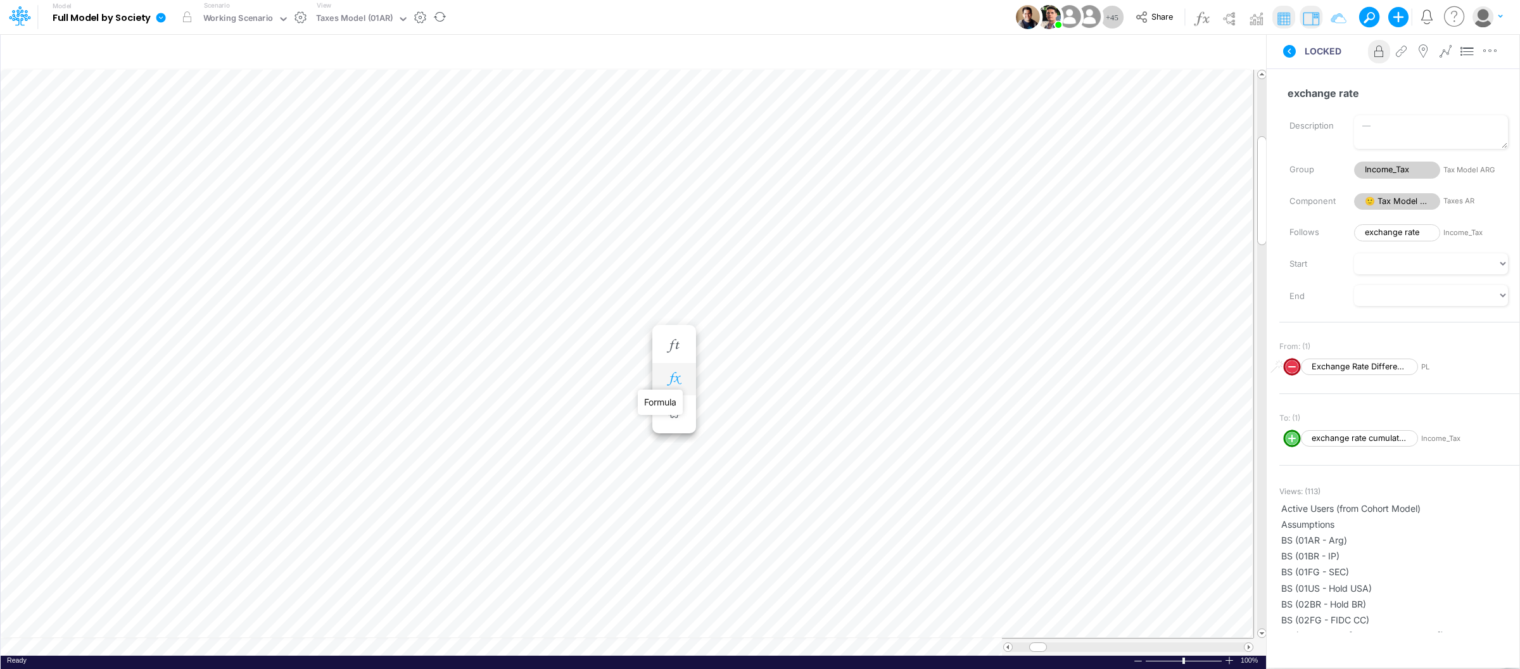
click at [674, 379] on icon "button" at bounding box center [673, 378] width 19 height 13
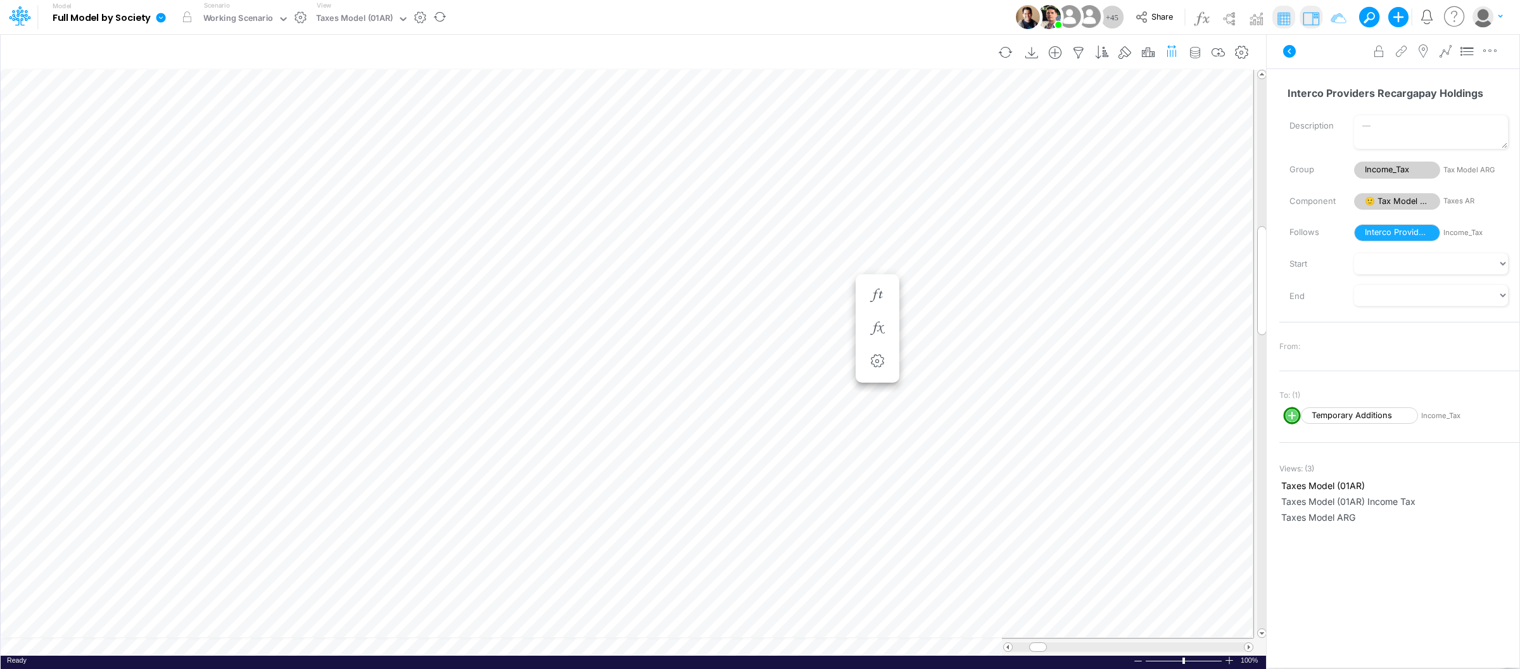
scroll to position [0, 1]
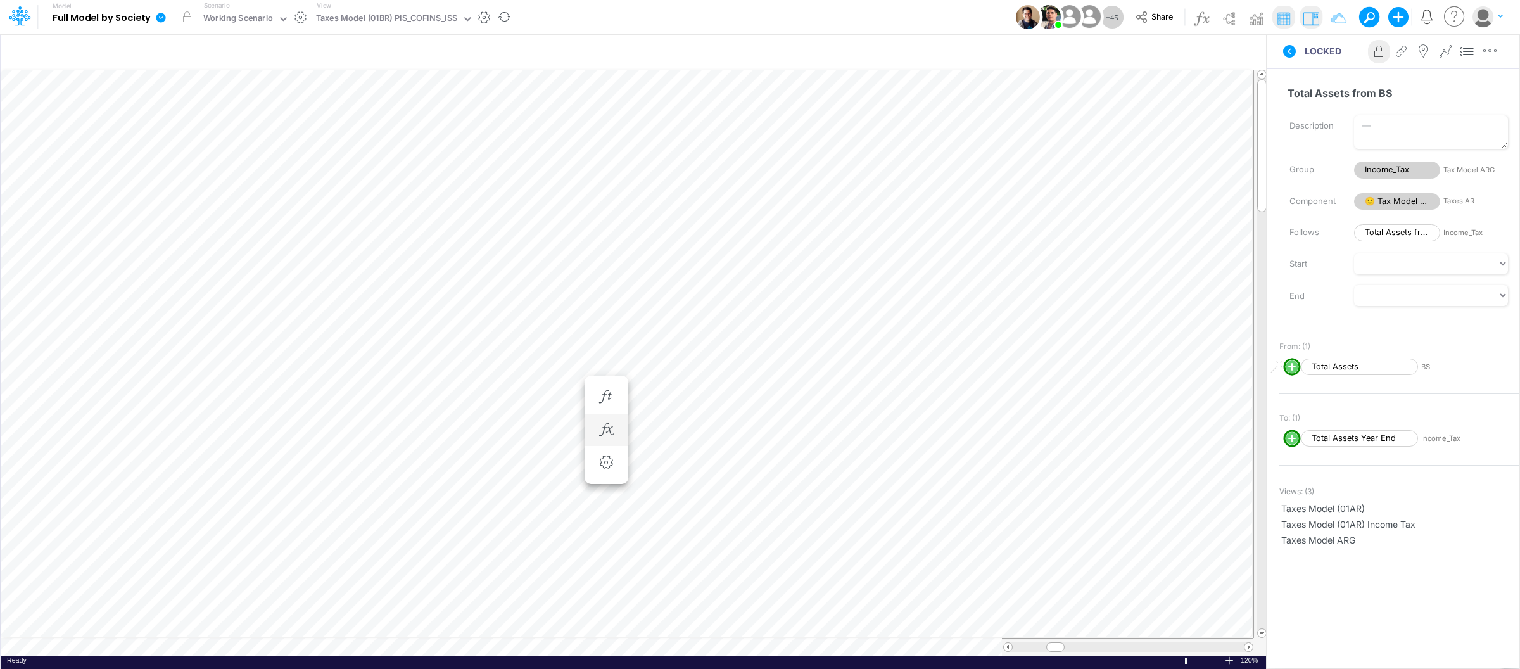
scroll to position [0, 1]
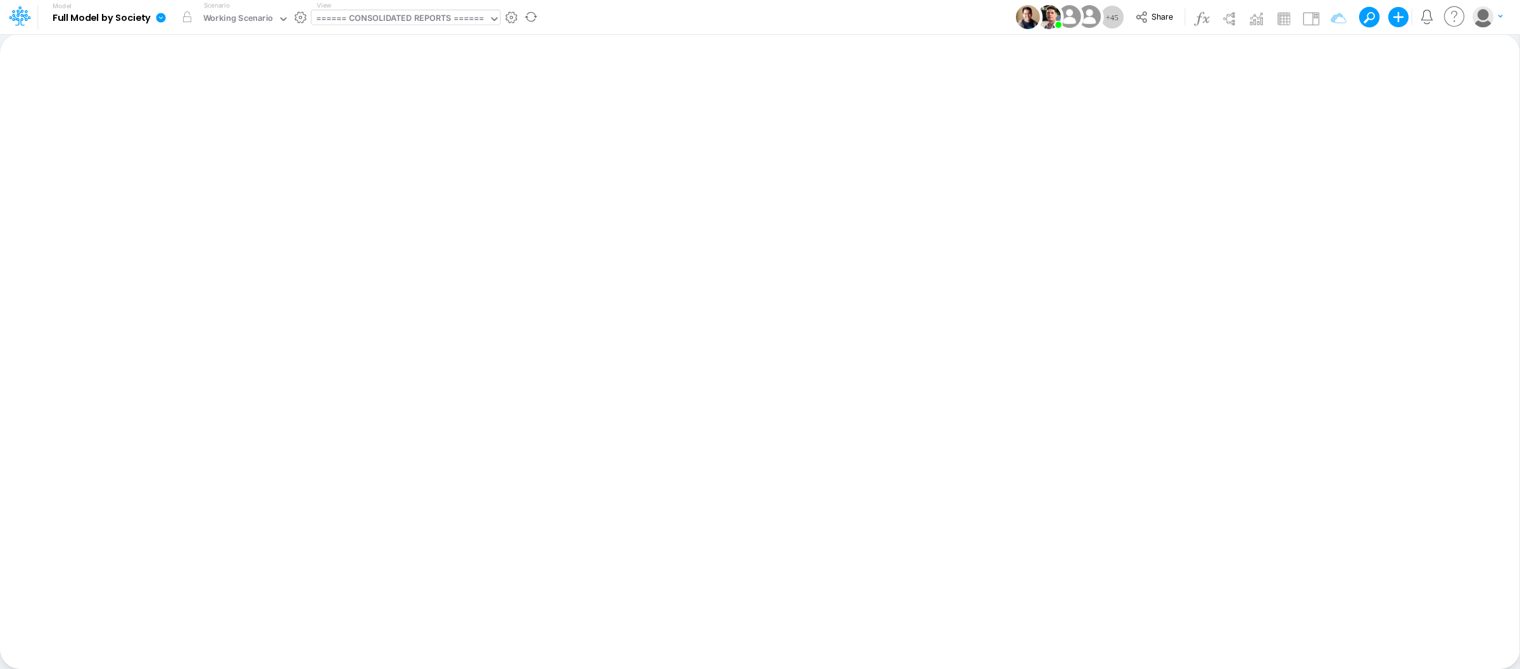
click at [431, 16] on div "====== CONSOLIDATED REPORTS ======" at bounding box center [400, 19] width 168 height 15
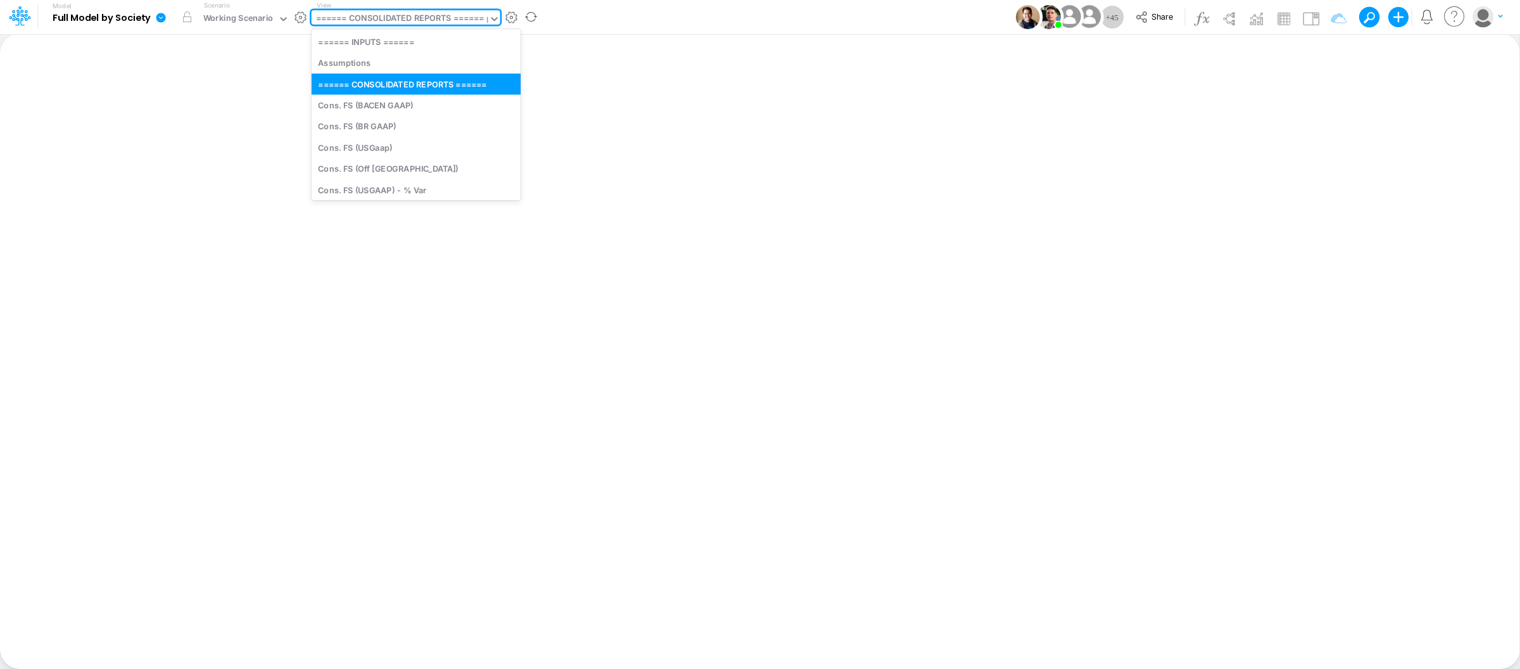
type input "bs"
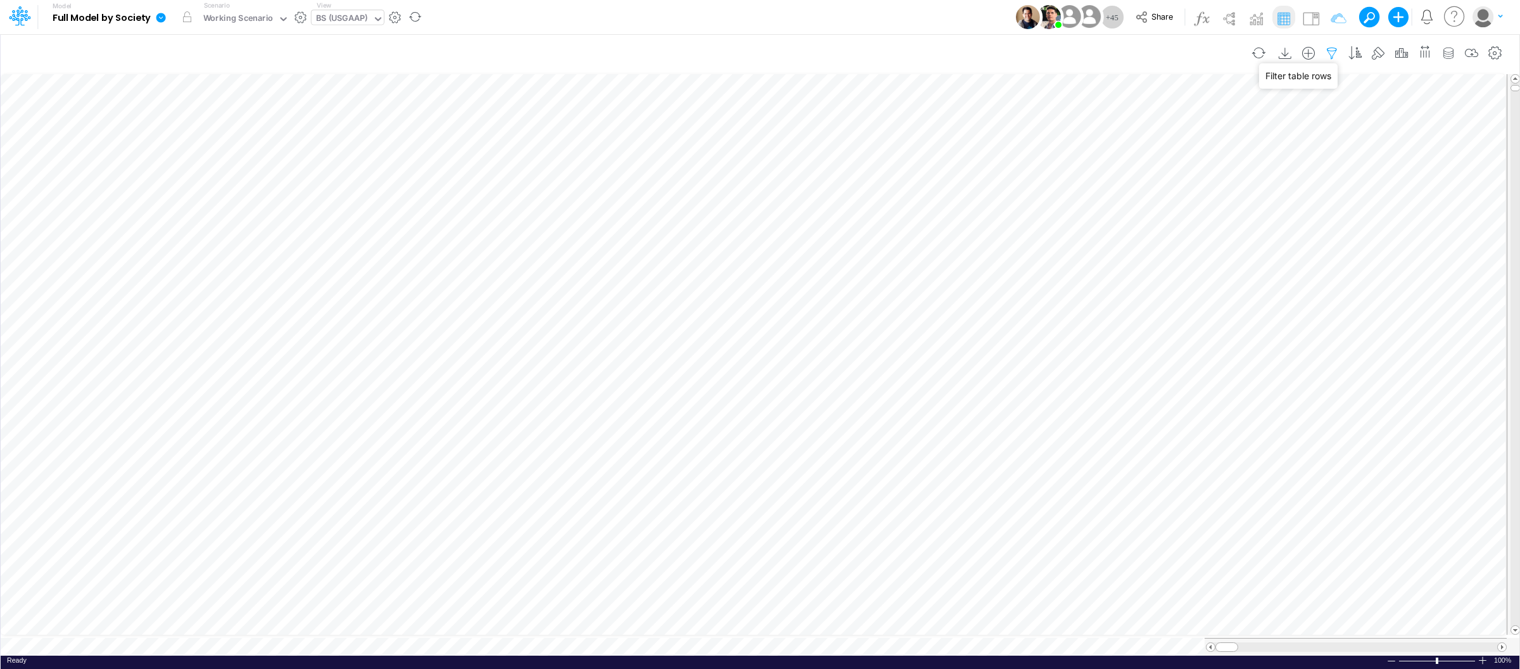
click at [1331, 48] on icon "button" at bounding box center [1331, 53] width 19 height 13
select select "tableSearchOR"
select select "notEqual"
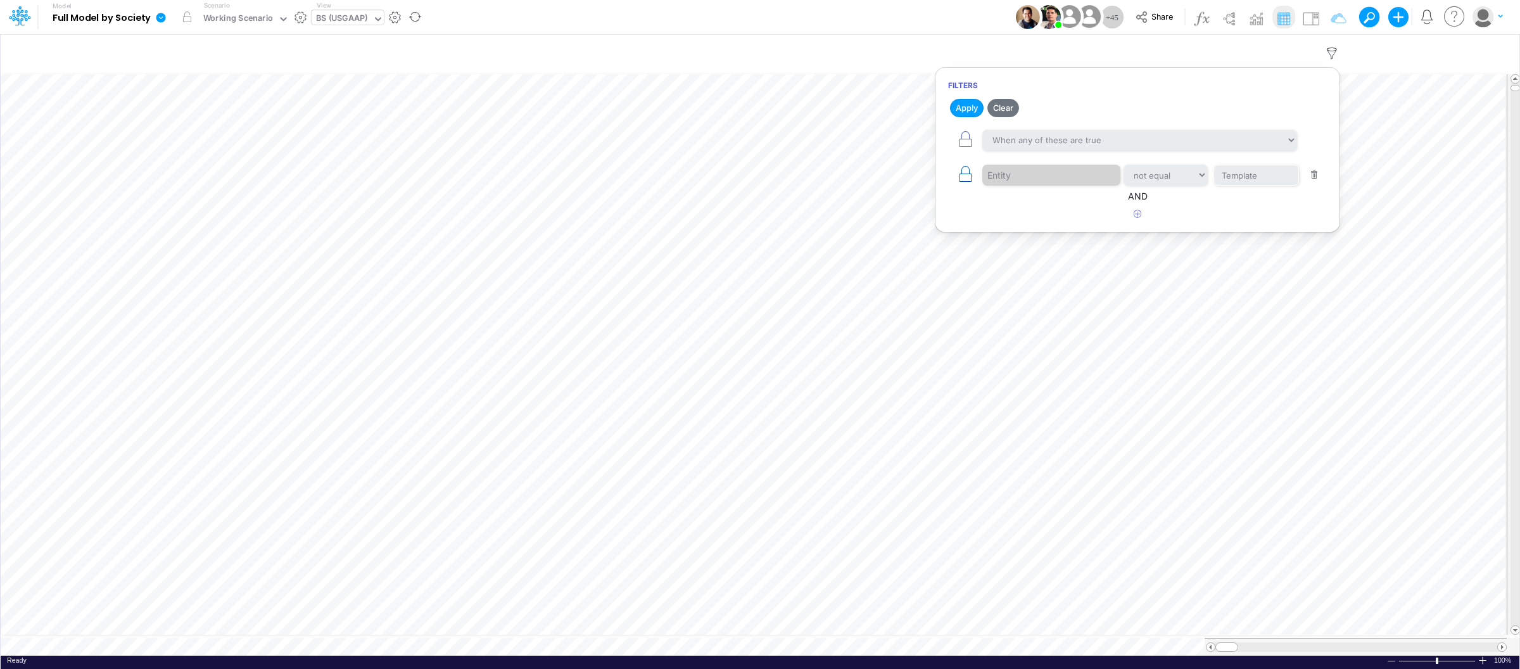
click at [961, 180] on icon "button" at bounding box center [965, 174] width 18 height 18
select select "notEqual"
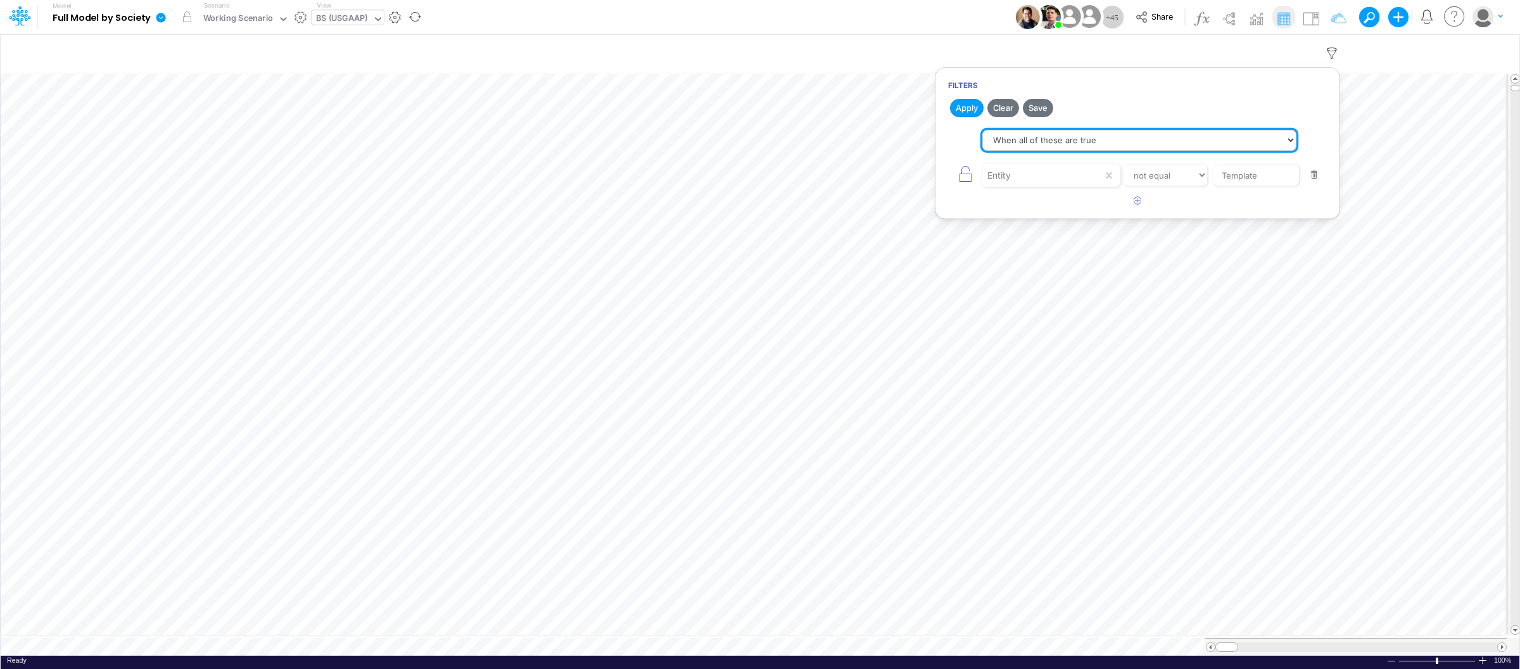
click at [1128, 139] on select "When all of these are true When any of these are true" at bounding box center [1139, 141] width 314 height 22
select select "tableSearchOR"
click at [982, 130] on select "When all of these are true When any of these are true" at bounding box center [1139, 141] width 314 height 22
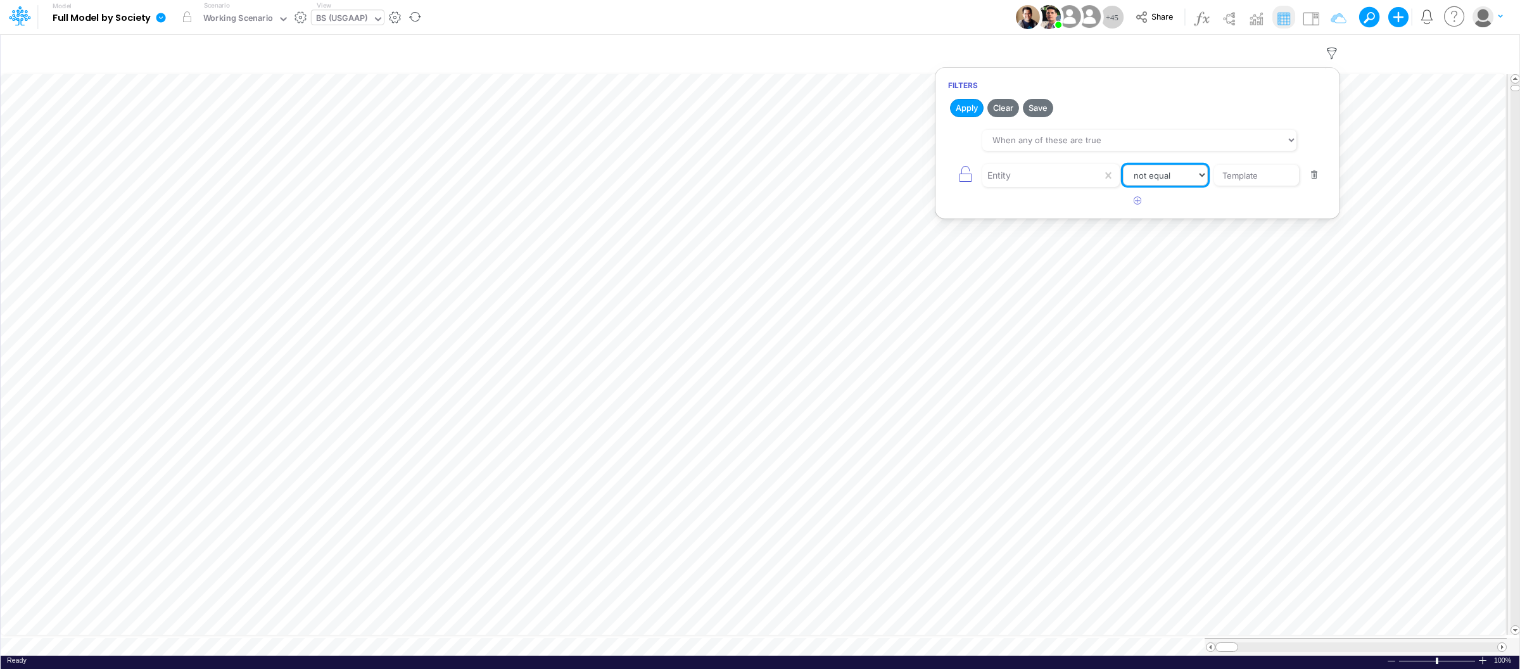
click at [1182, 172] on select "equals not equal starts with ends with contains" at bounding box center [1165, 176] width 85 height 22
select select "equals"
click at [1123, 165] on select "equals not equal starts with ends with contains" at bounding box center [1165, 176] width 85 height 22
click at [1285, 172] on input "Template" at bounding box center [1255, 176] width 85 height 22
drag, startPoint x: 1285, startPoint y: 172, endPoint x: 1204, endPoint y: 171, distance: 81.1
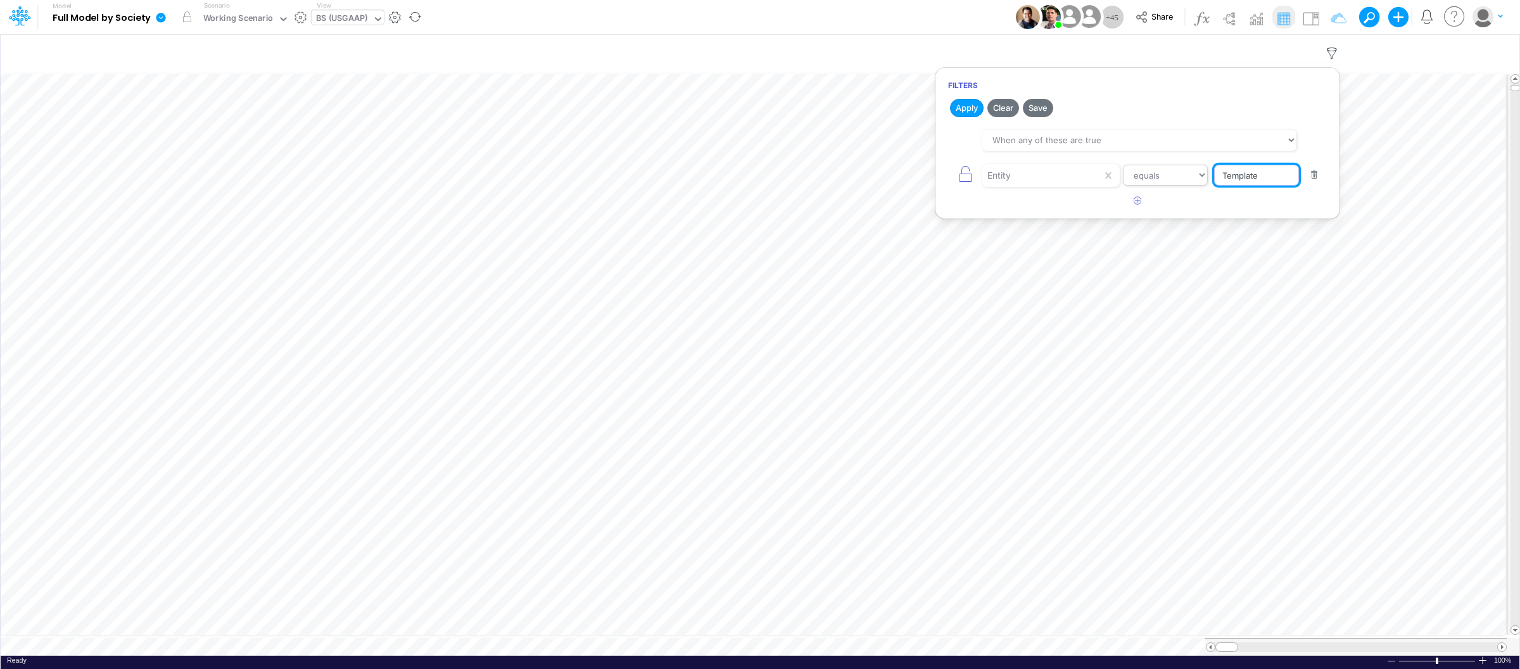
click at [1204, 171] on div "Entity equals not equal starts with ends with contains Template" at bounding box center [1137, 175] width 379 height 28
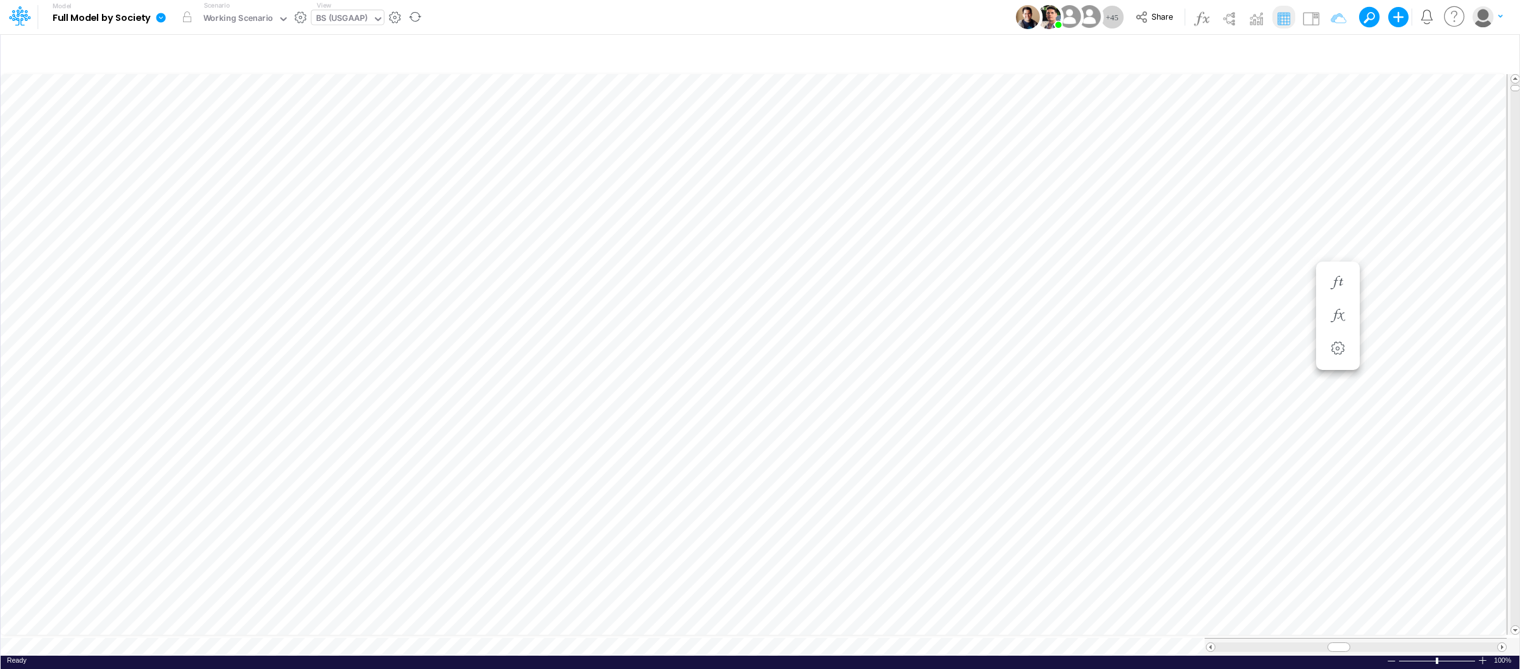
scroll to position [0, 1]
click at [1330, 53] on icon "button" at bounding box center [1331, 53] width 19 height 13
select select "tableSearchOR"
select select "notEqual"
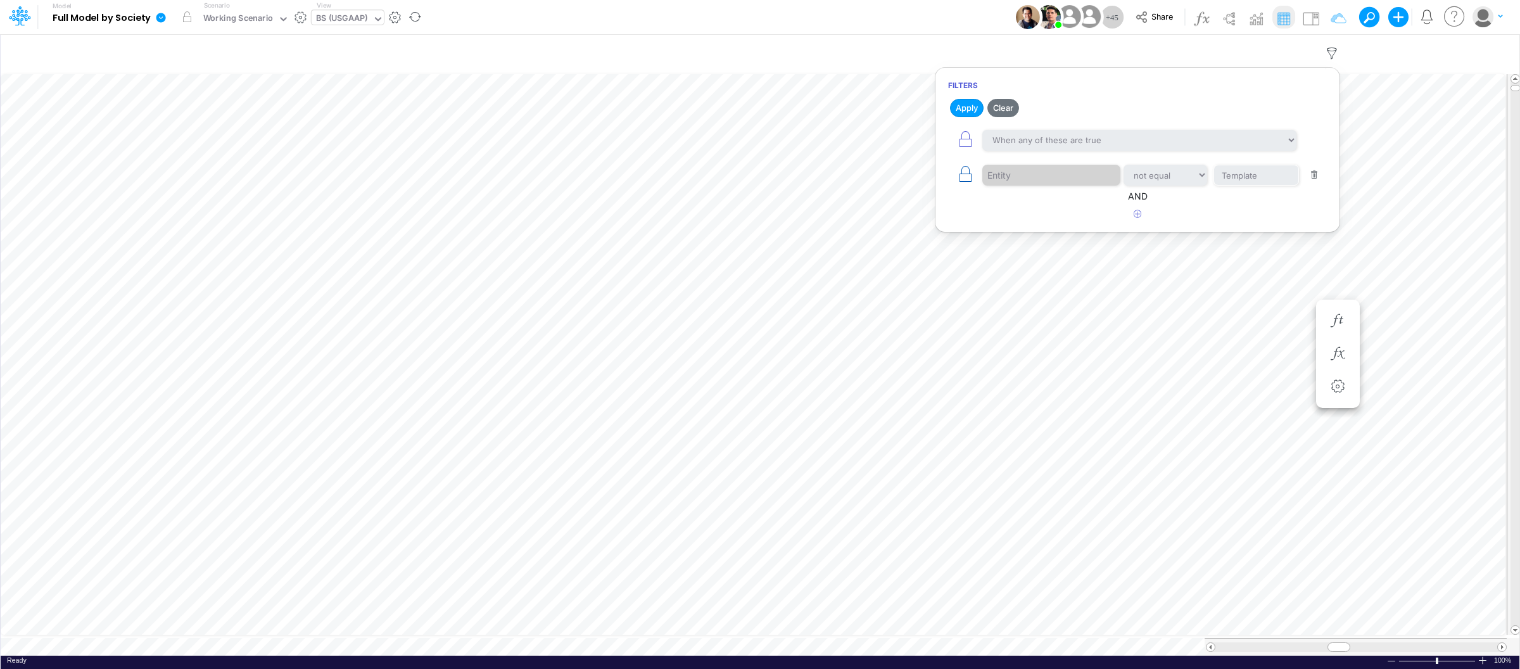
click at [961, 174] on icon "button" at bounding box center [965, 174] width 18 height 18
select select "notEqual"
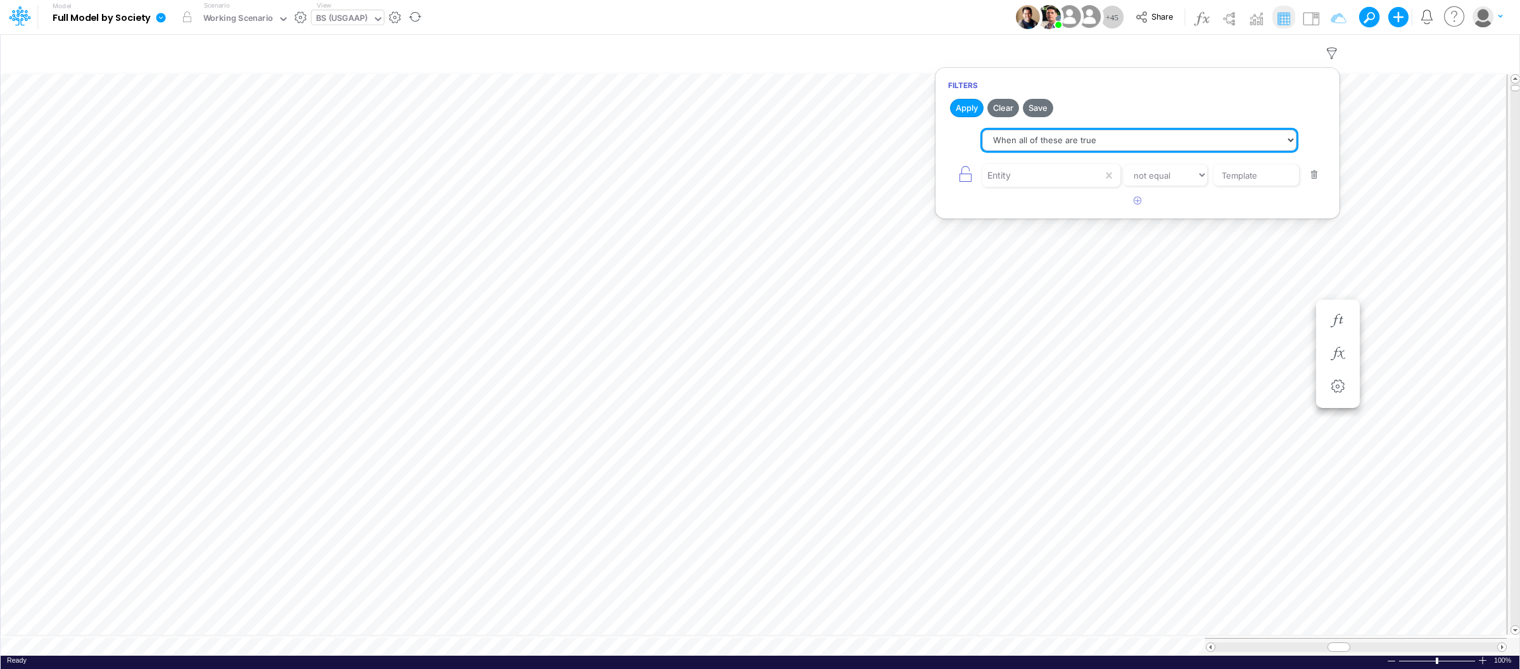
click at [1101, 130] on select "When all of these are true When any of these are true" at bounding box center [1139, 141] width 314 height 22
select select "tableSearchOR"
click at [982, 130] on select "When all of these are true When any of these are true" at bounding box center [1139, 141] width 314 height 22
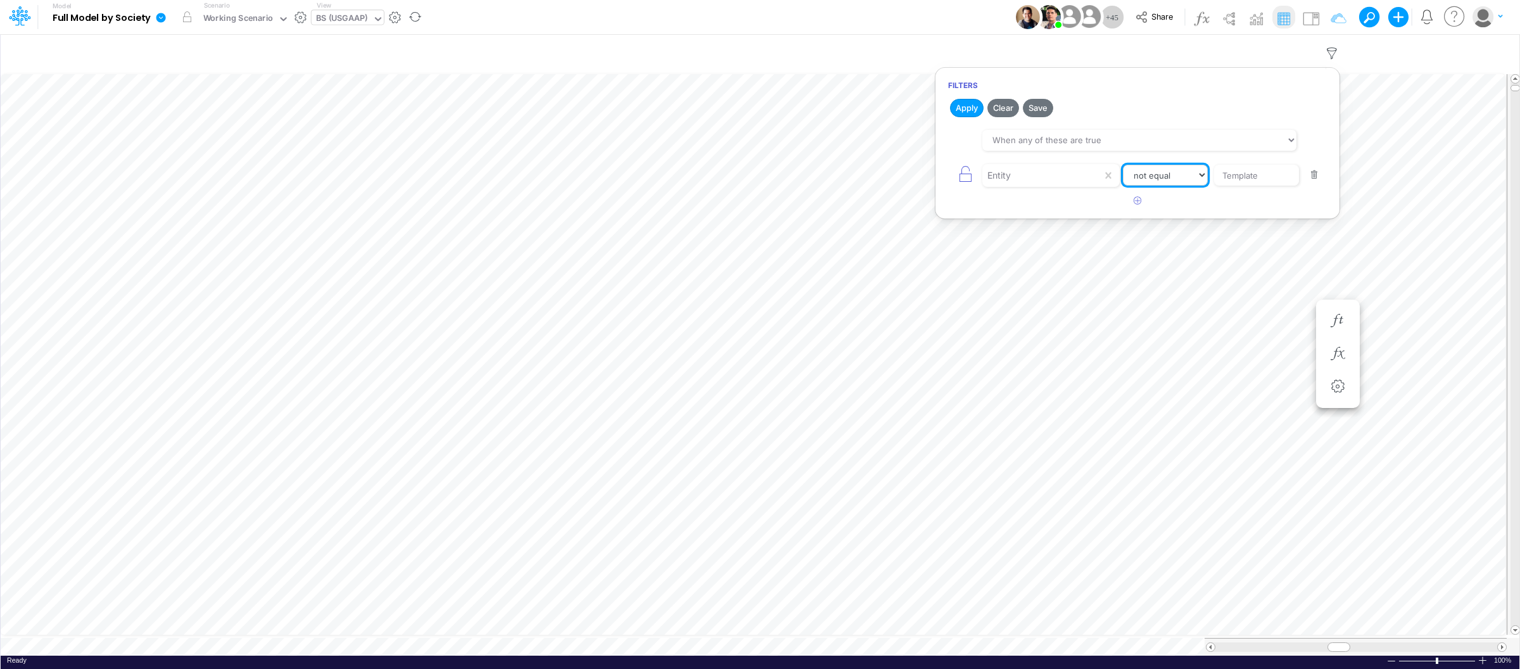
click at [1188, 174] on select "equals not equal starts with ends with contains" at bounding box center [1165, 176] width 85 height 22
select select "equals"
click at [1123, 165] on select "equals not equal starts with ends with contains" at bounding box center [1165, 176] width 85 height 22
click at [1263, 172] on input "Template" at bounding box center [1255, 176] width 85 height 22
drag, startPoint x: 1280, startPoint y: 174, endPoint x: 1154, endPoint y: 173, distance: 126.0
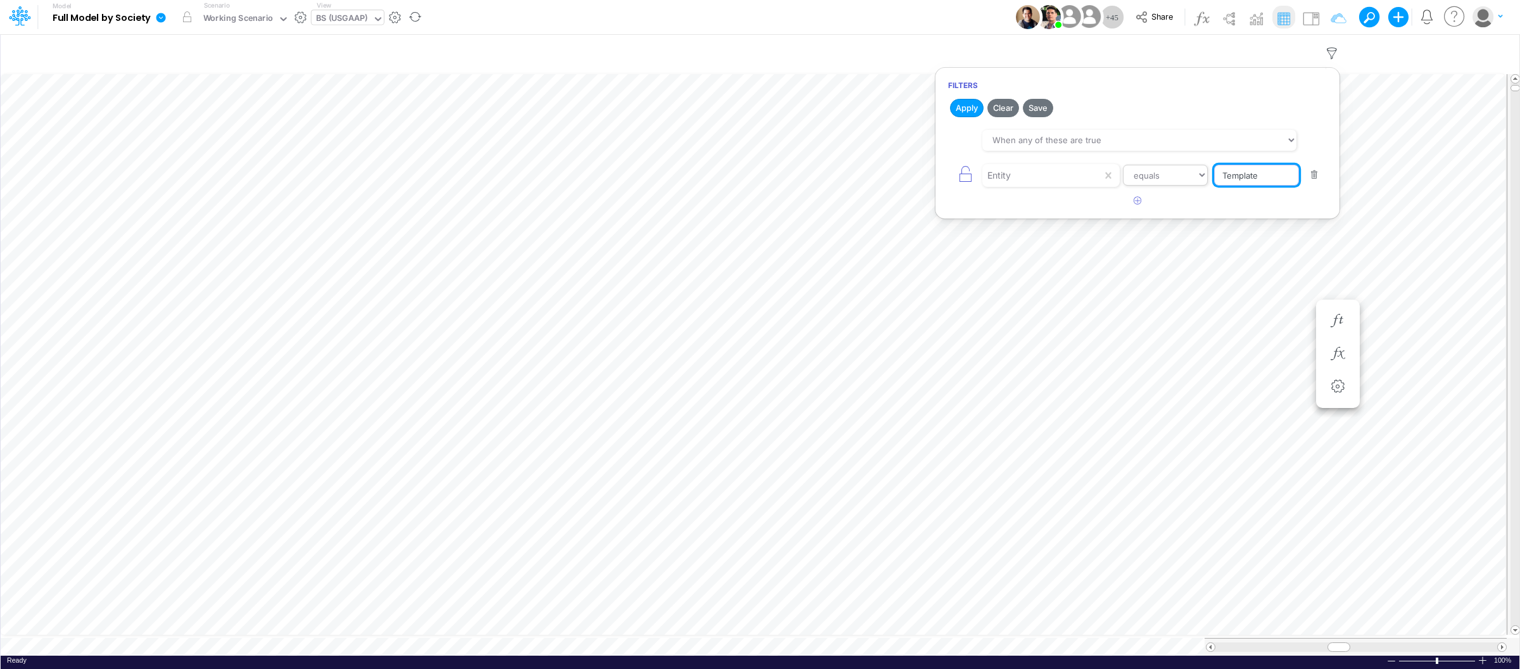
click at [1154, 173] on div "Entity equals not equal starts with ends with contains Template" at bounding box center [1137, 175] width 379 height 28
type input "01US"
click at [1135, 205] on icon "button" at bounding box center [1138, 200] width 8 height 8
click at [1055, 205] on div at bounding box center [1042, 210] width 120 height 22
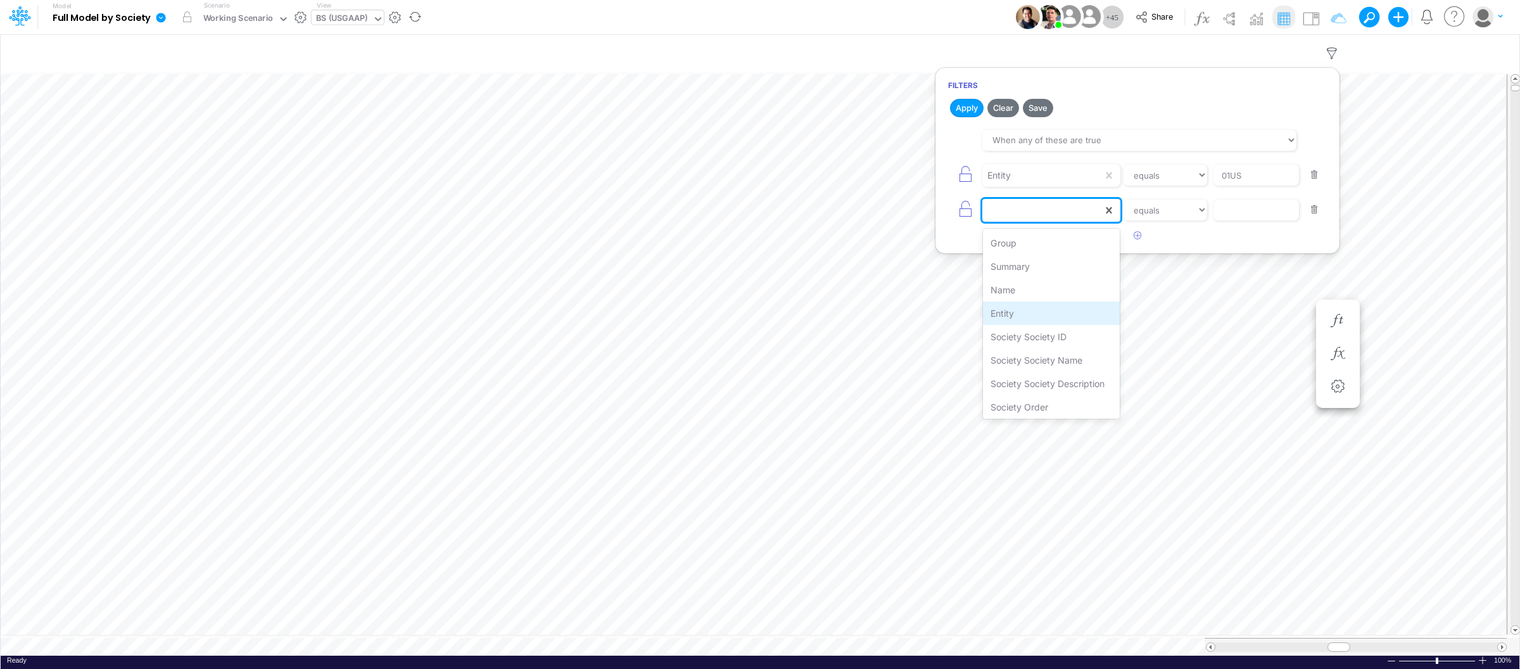
click at [1013, 308] on div "Entity" at bounding box center [1051, 312] width 137 height 23
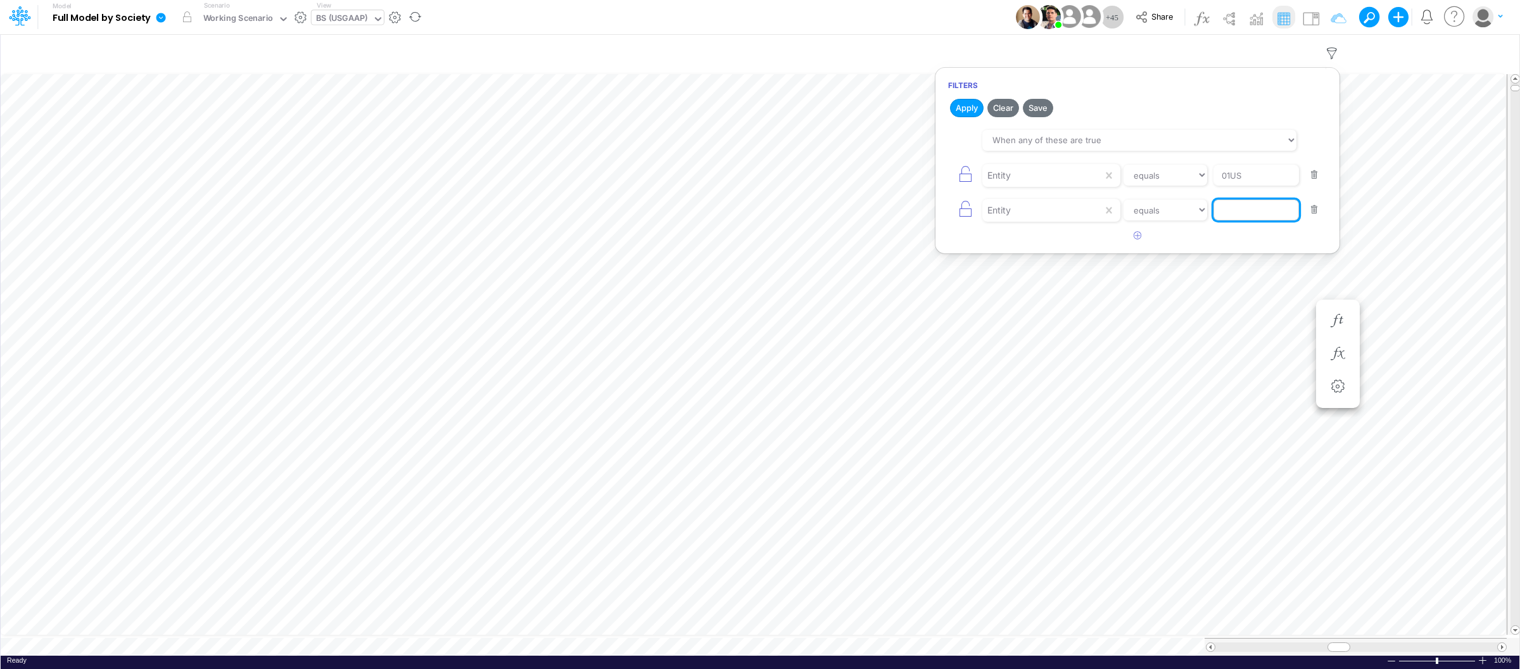
click at [1243, 214] on input "text" at bounding box center [1255, 210] width 85 height 22
type input "04BR"
click at [1137, 236] on icon "button" at bounding box center [1138, 235] width 8 height 8
click at [1052, 255] on div at bounding box center [1042, 245] width 120 height 22
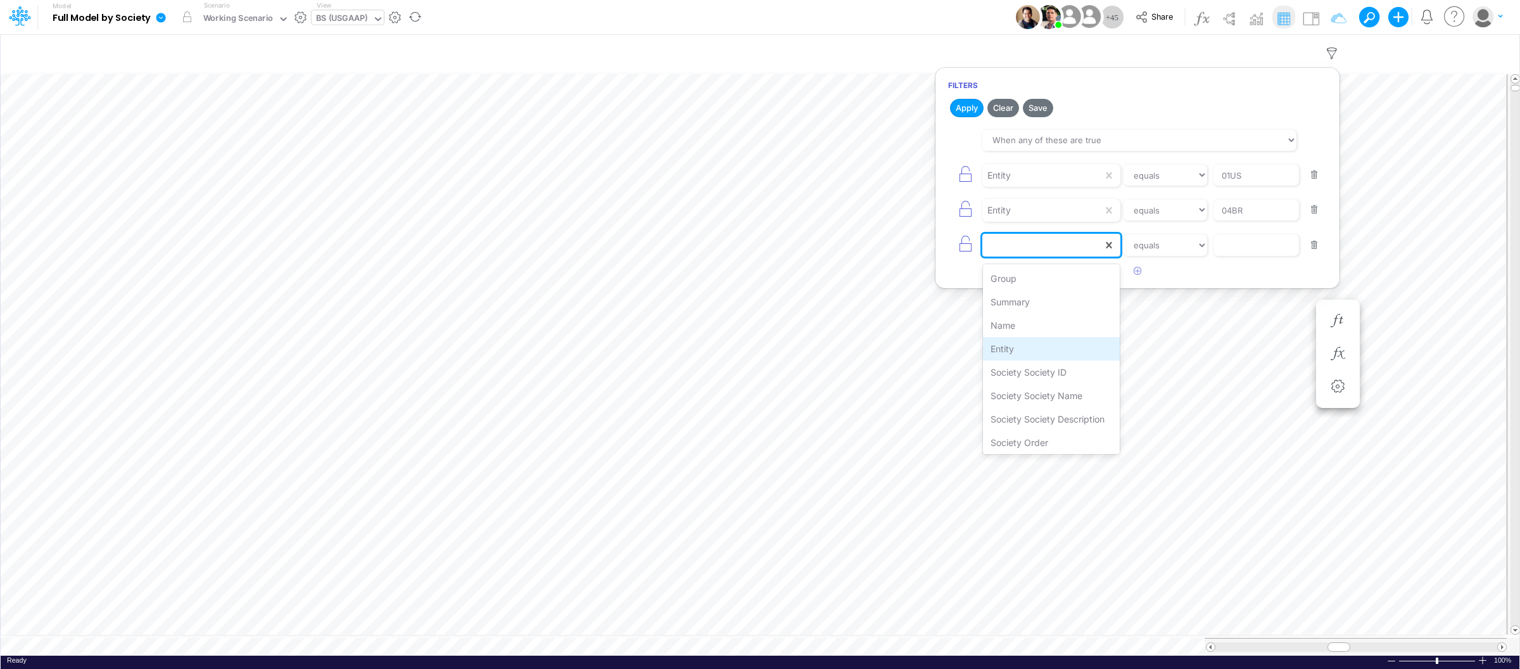
click at [1012, 346] on div "Entity" at bounding box center [1051, 348] width 137 height 23
click at [1259, 246] on input "text" at bounding box center [1255, 245] width 85 height 22
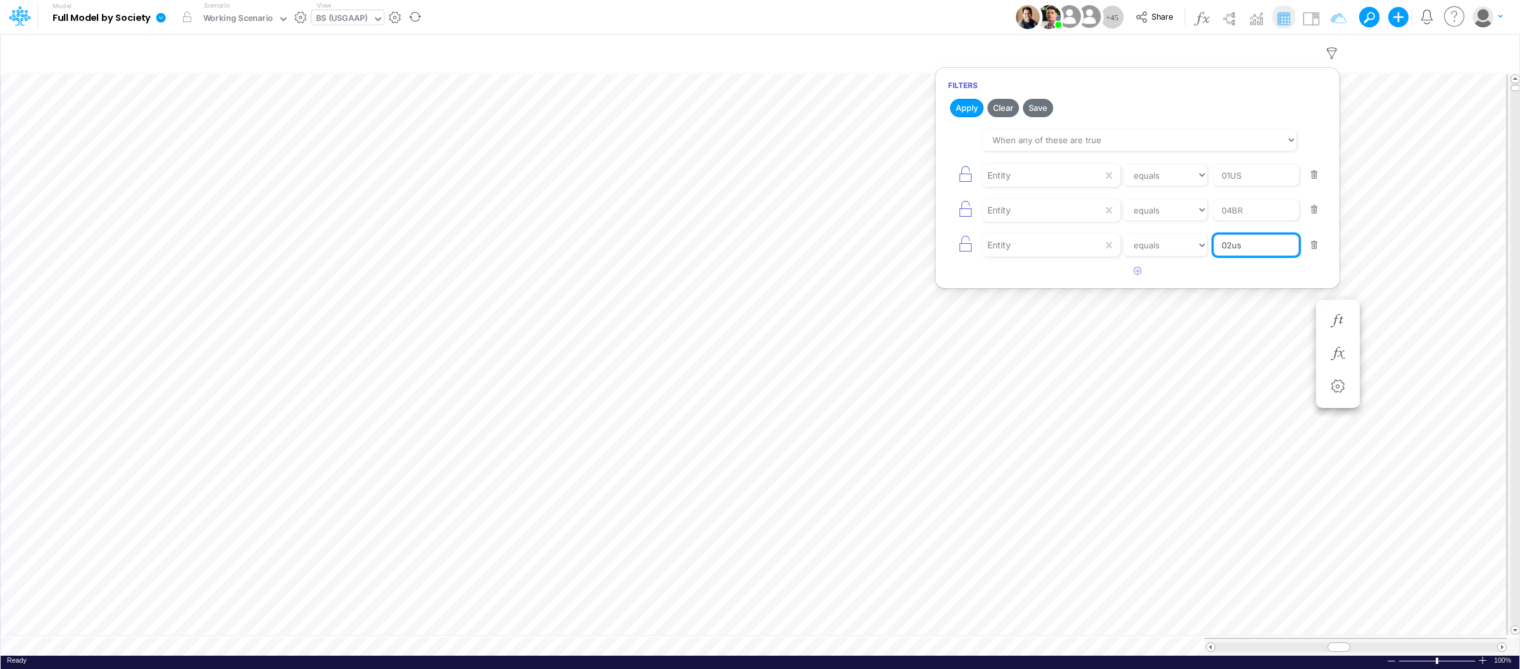
type input "02US"
drag, startPoint x: 973, startPoint y: 108, endPoint x: 994, endPoint y: 130, distance: 30.9
click at [973, 108] on button "Apply" at bounding box center [967, 108] width 34 height 18
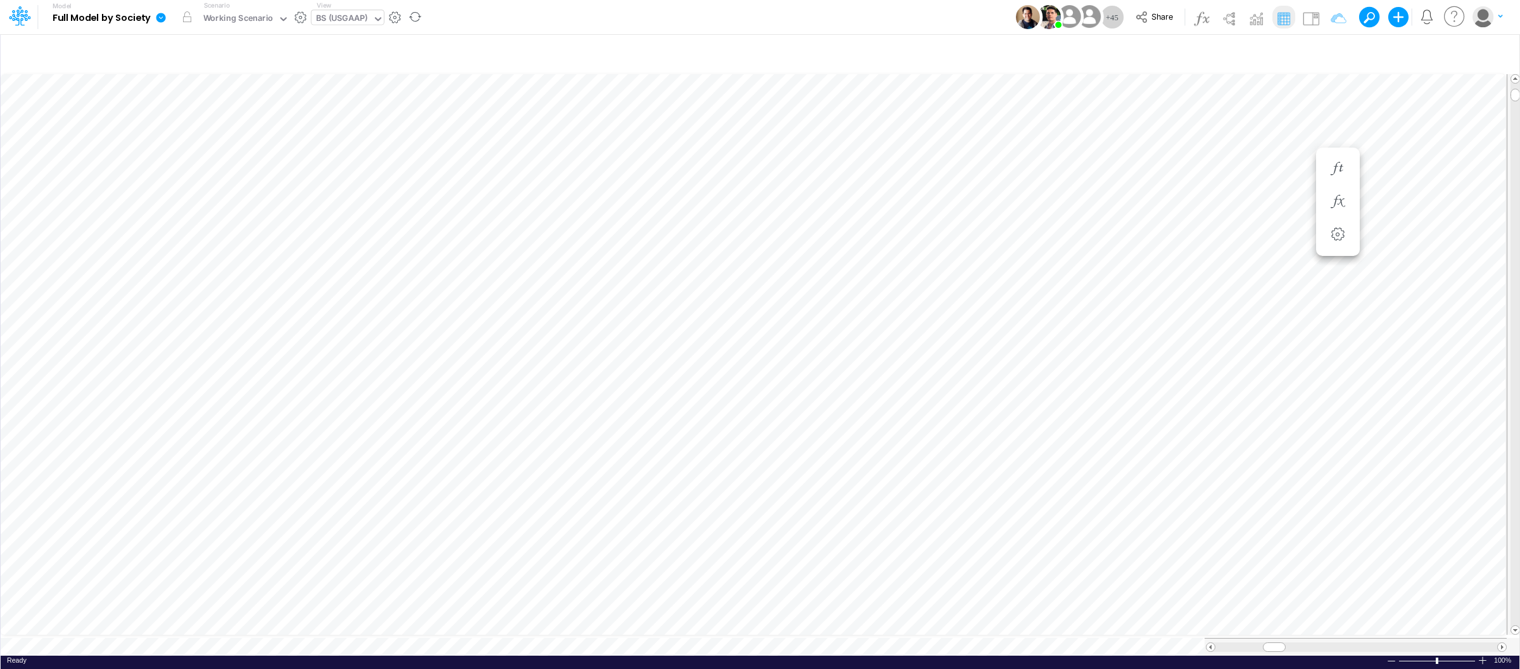
scroll to position [0, 1]
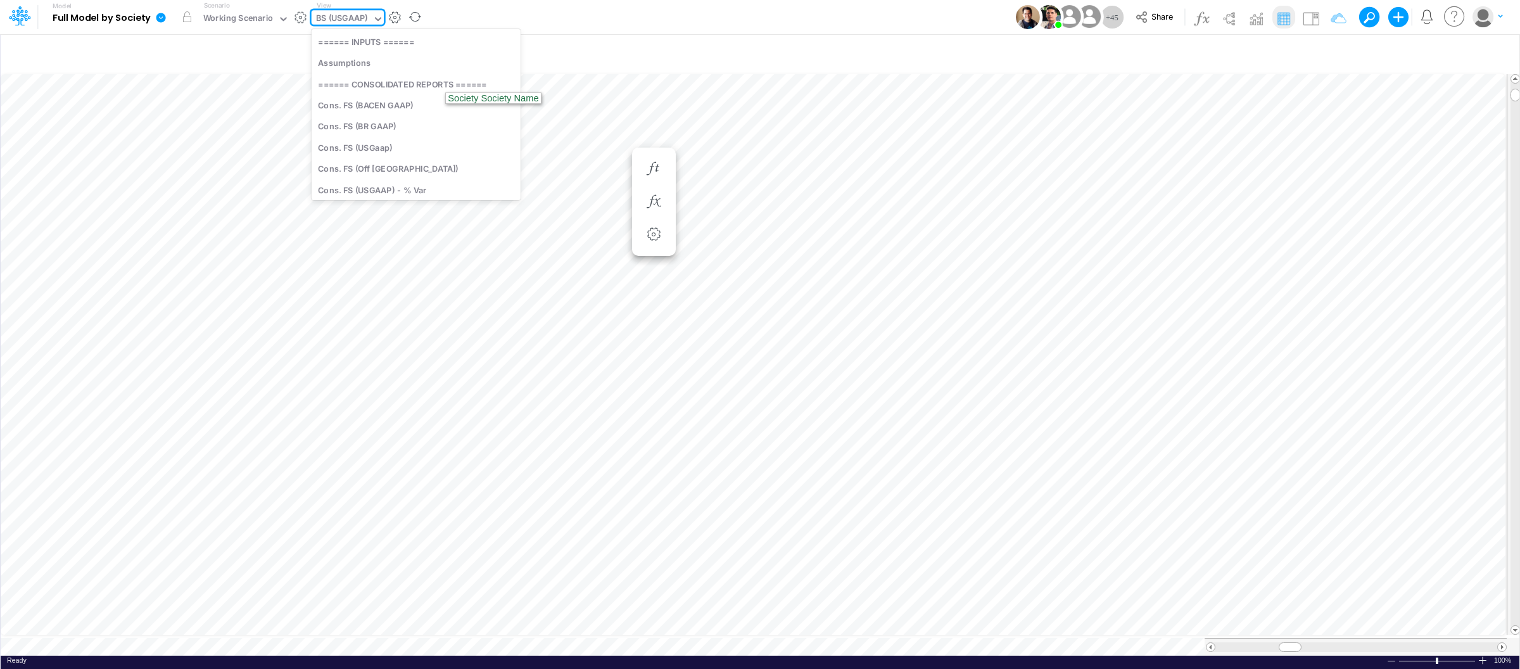
click at [360, 13] on div "BS (USGAAP)" at bounding box center [342, 19] width 52 height 15
type input "import"
click at [405, 36] on div "Taxes Model (01BR) Import Taxes" at bounding box center [397, 41] width 171 height 21
click at [1484, 660] on div "Ready 100% Sum: null Max: null Min: null Numerical Count: null Count: null Aver…" at bounding box center [760, 663] width 1519 height 16
click at [1482, 655] on div at bounding box center [1482, 659] width 10 height 9
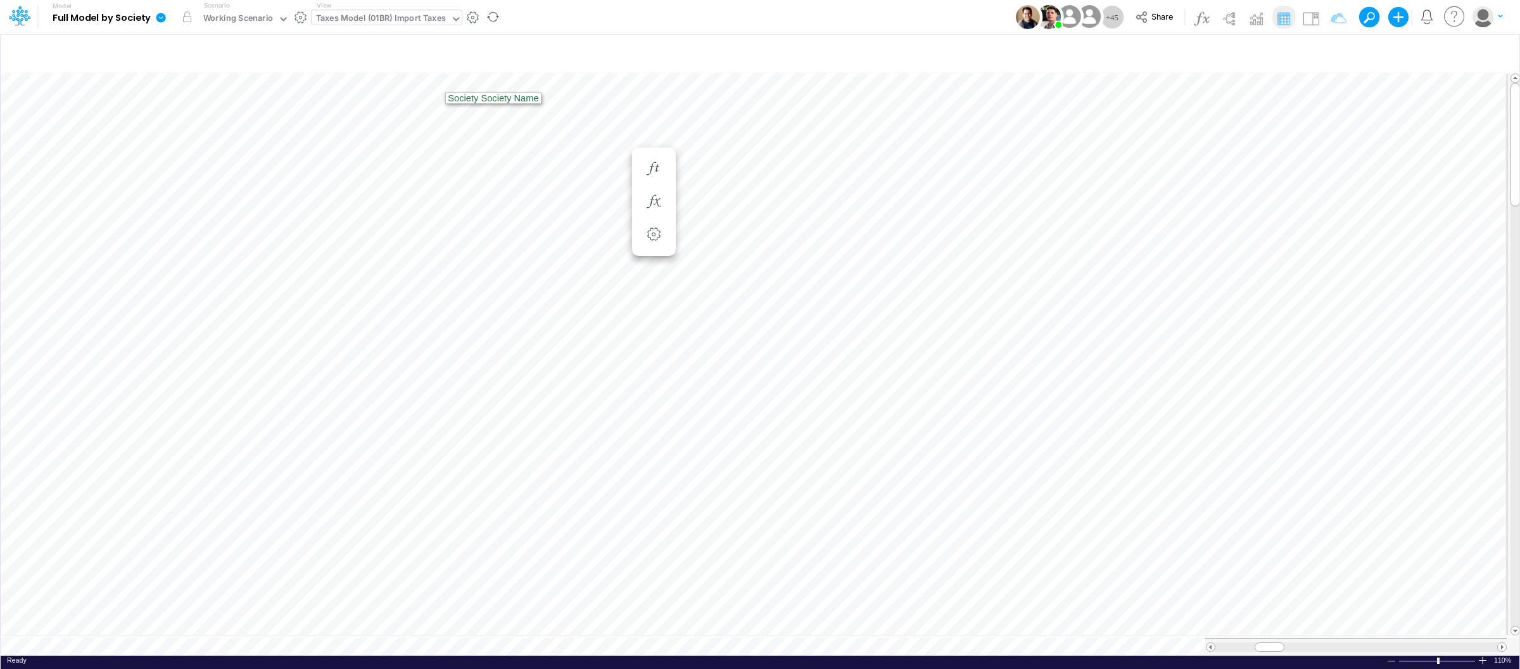
click at [1482, 655] on div at bounding box center [1482, 659] width 10 height 9
click at [424, 24] on div "Taxes Model (01BR) Import Taxes" at bounding box center [381, 19] width 130 height 15
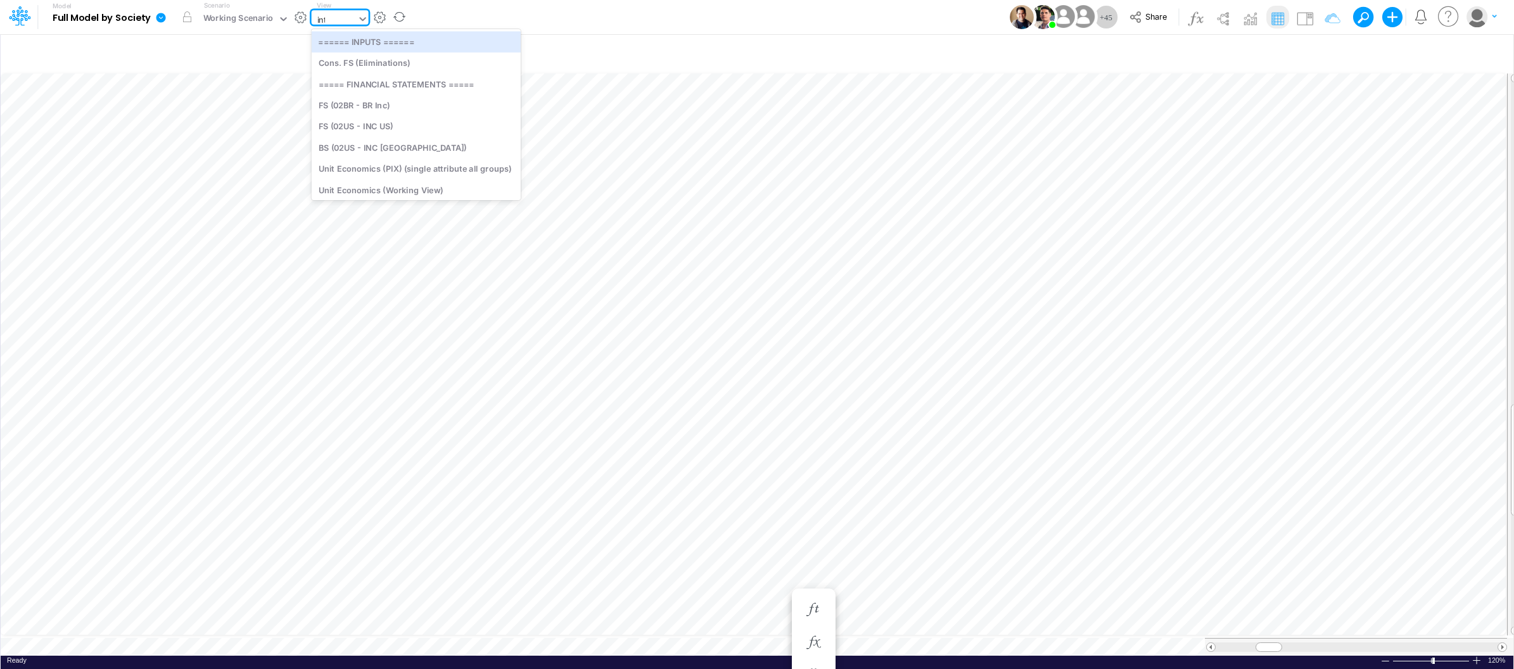
type input "inter"
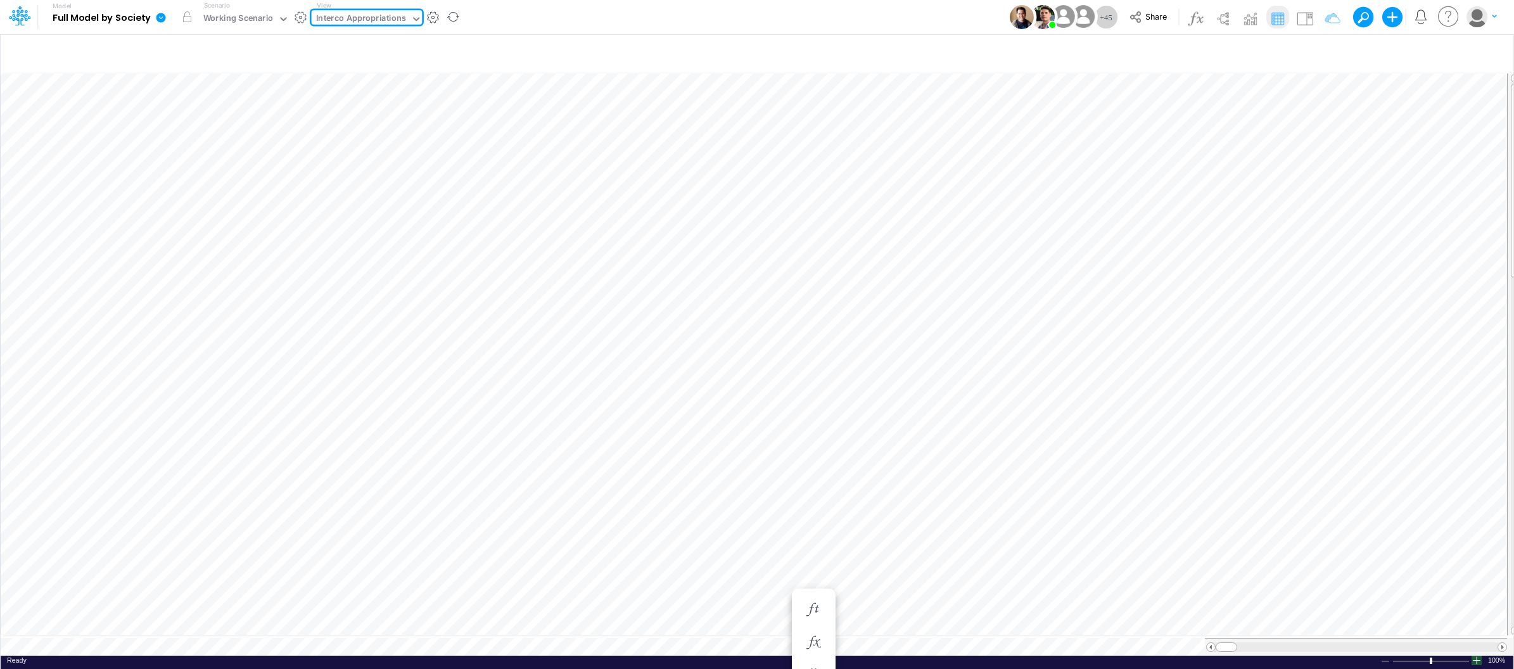
click at [1481, 655] on div at bounding box center [1476, 659] width 10 height 9
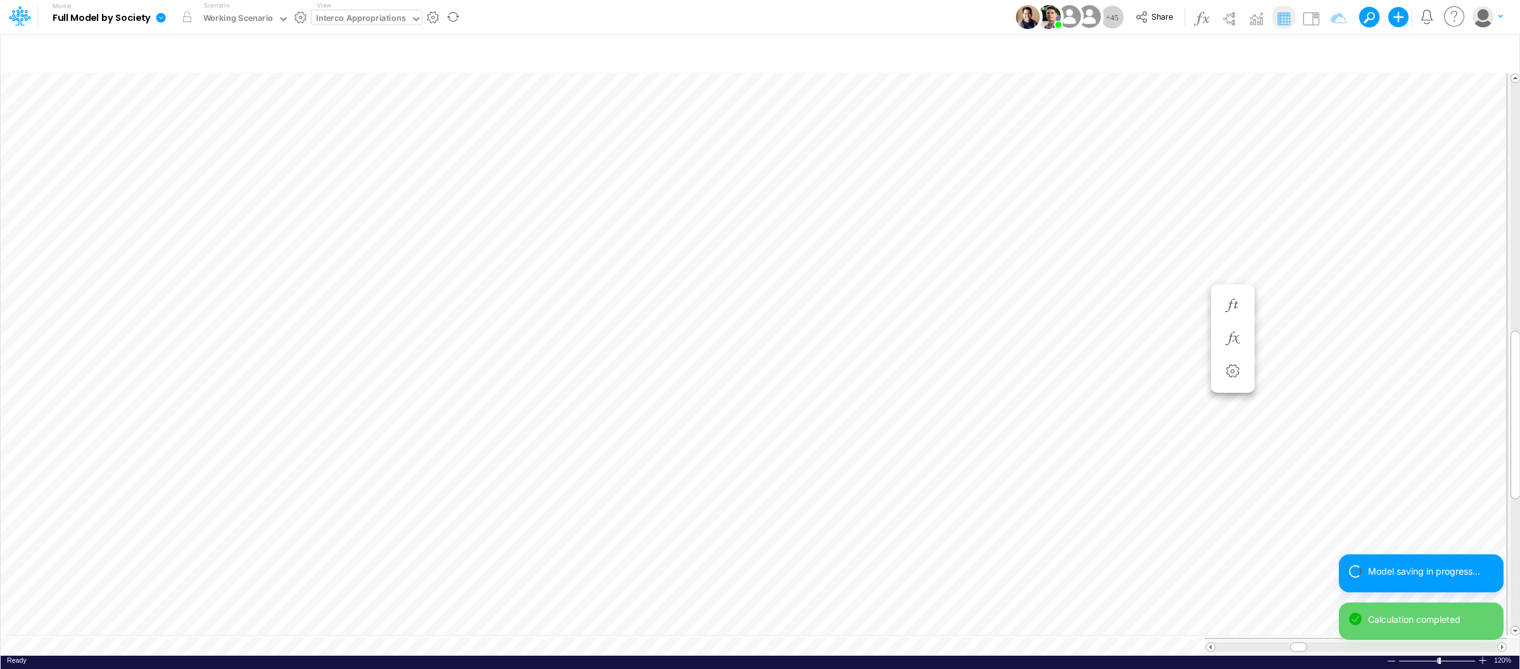
scroll to position [0, 1]
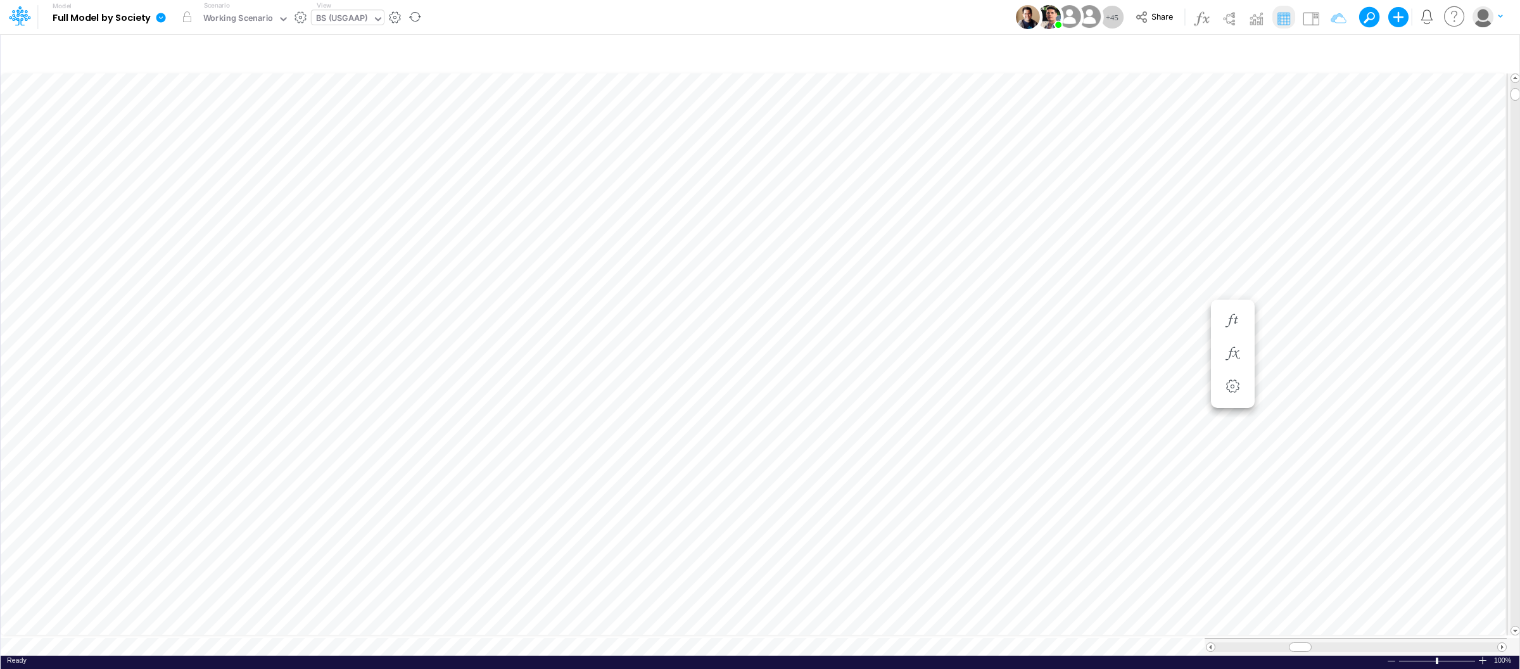
scroll to position [0, 1]
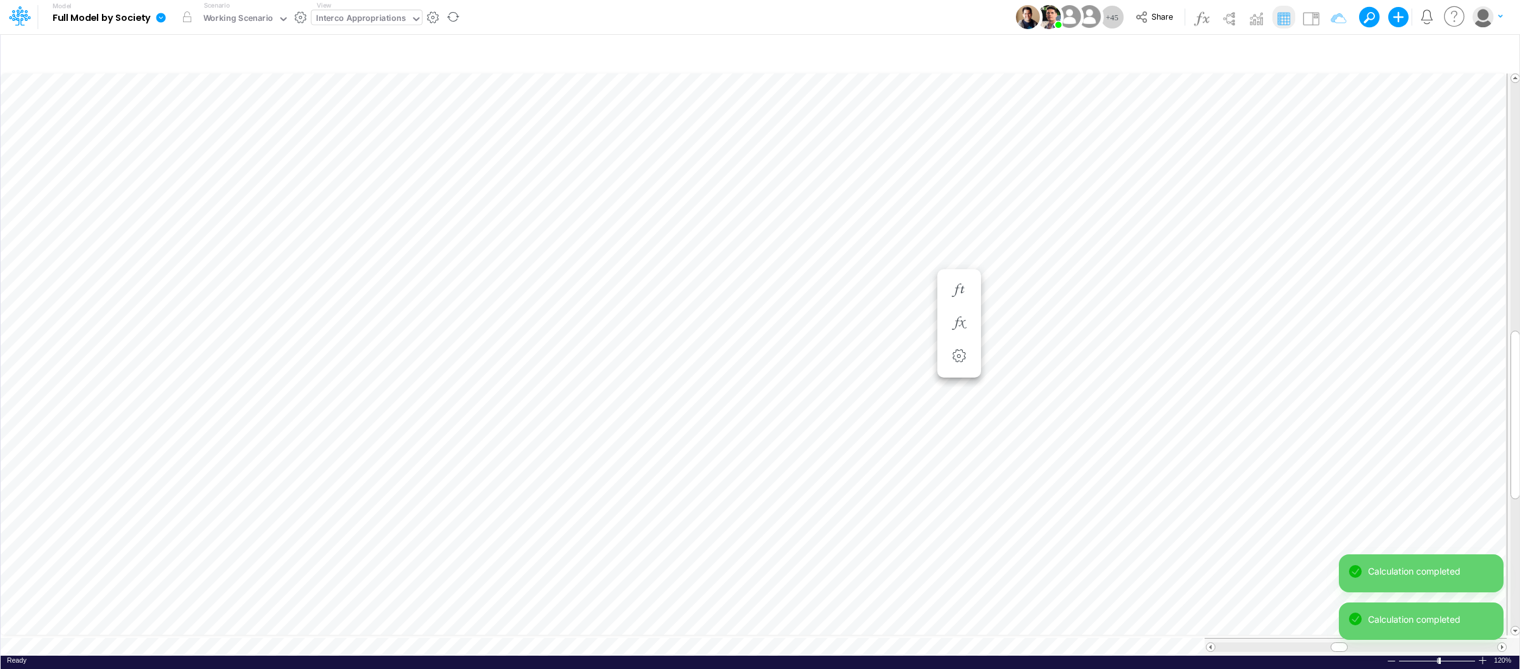
scroll to position [0, 1]
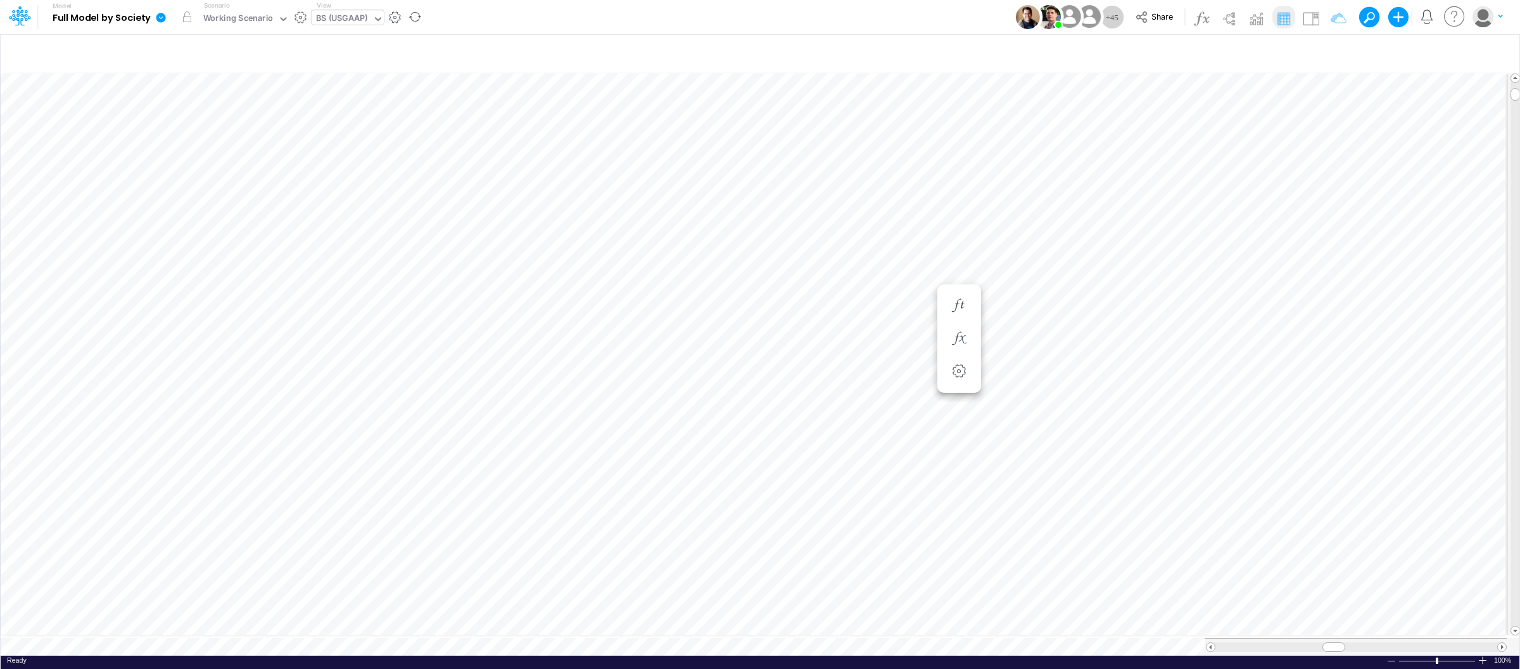
scroll to position [0, 1]
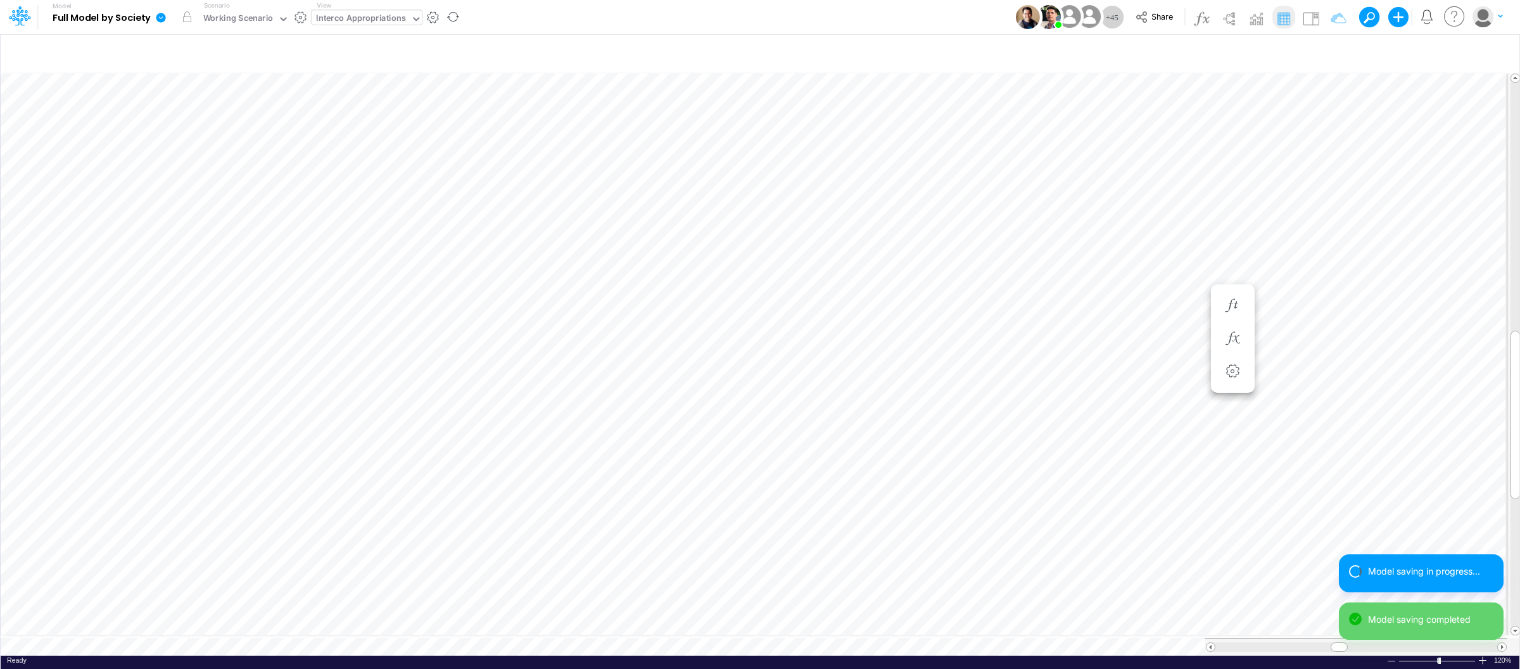
scroll to position [0, 1]
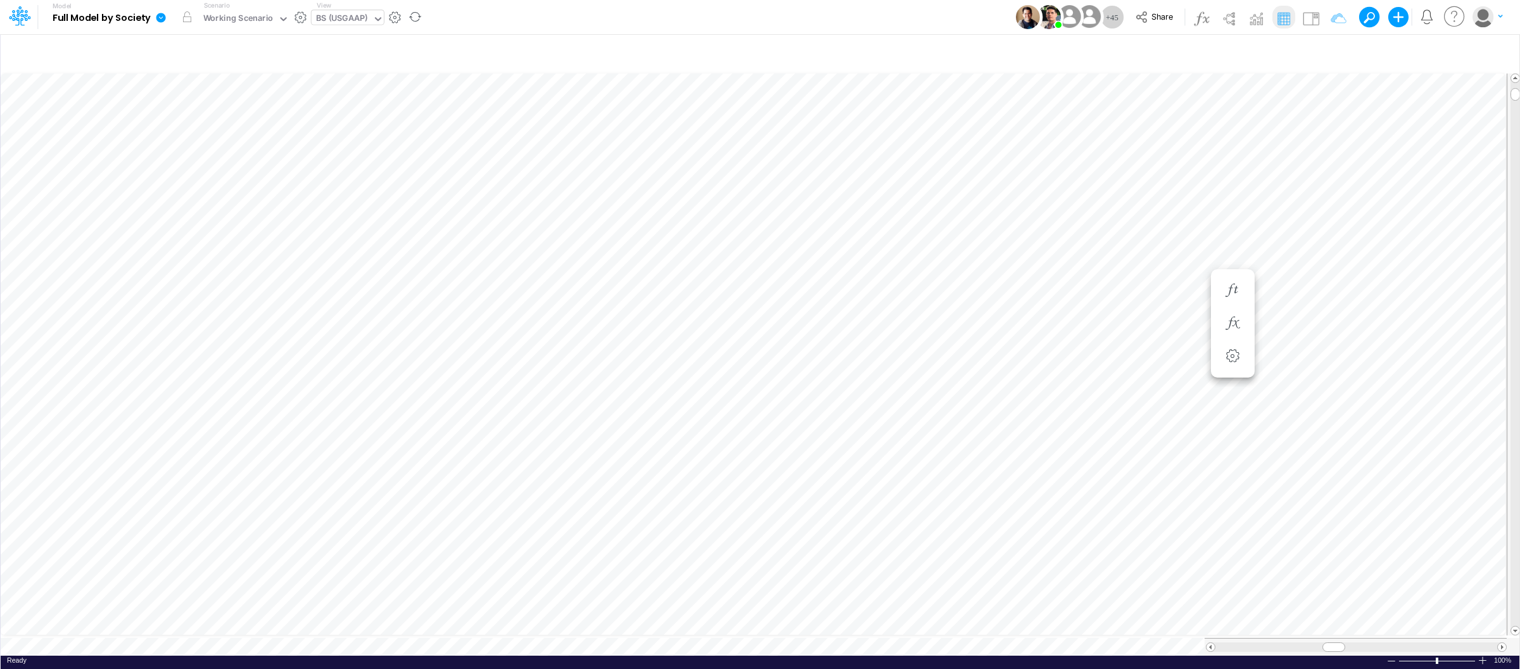
scroll to position [0, 1]
click at [594, 591] on icon "button" at bounding box center [592, 596] width 19 height 13
click at [594, 568] on icon "button" at bounding box center [592, 563] width 19 height 13
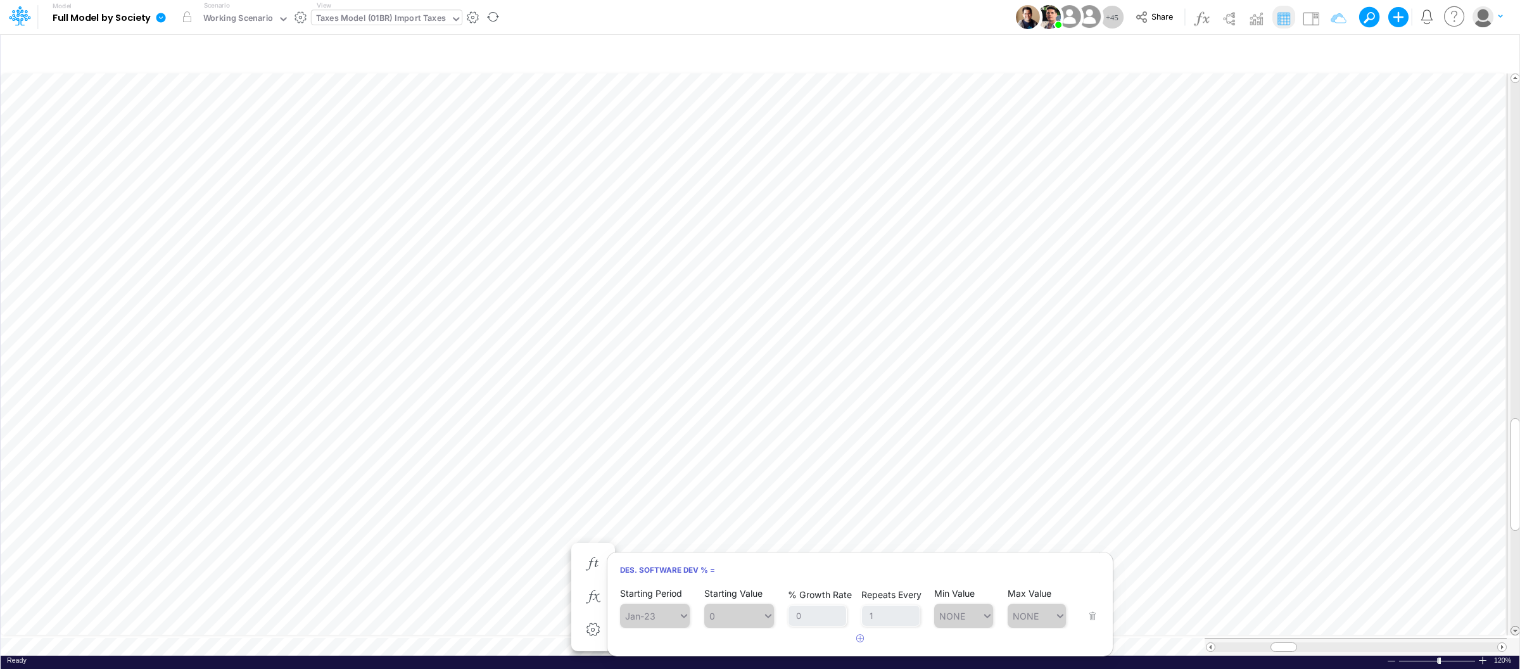
click at [1515, 626] on span at bounding box center [1515, 630] width 8 height 8
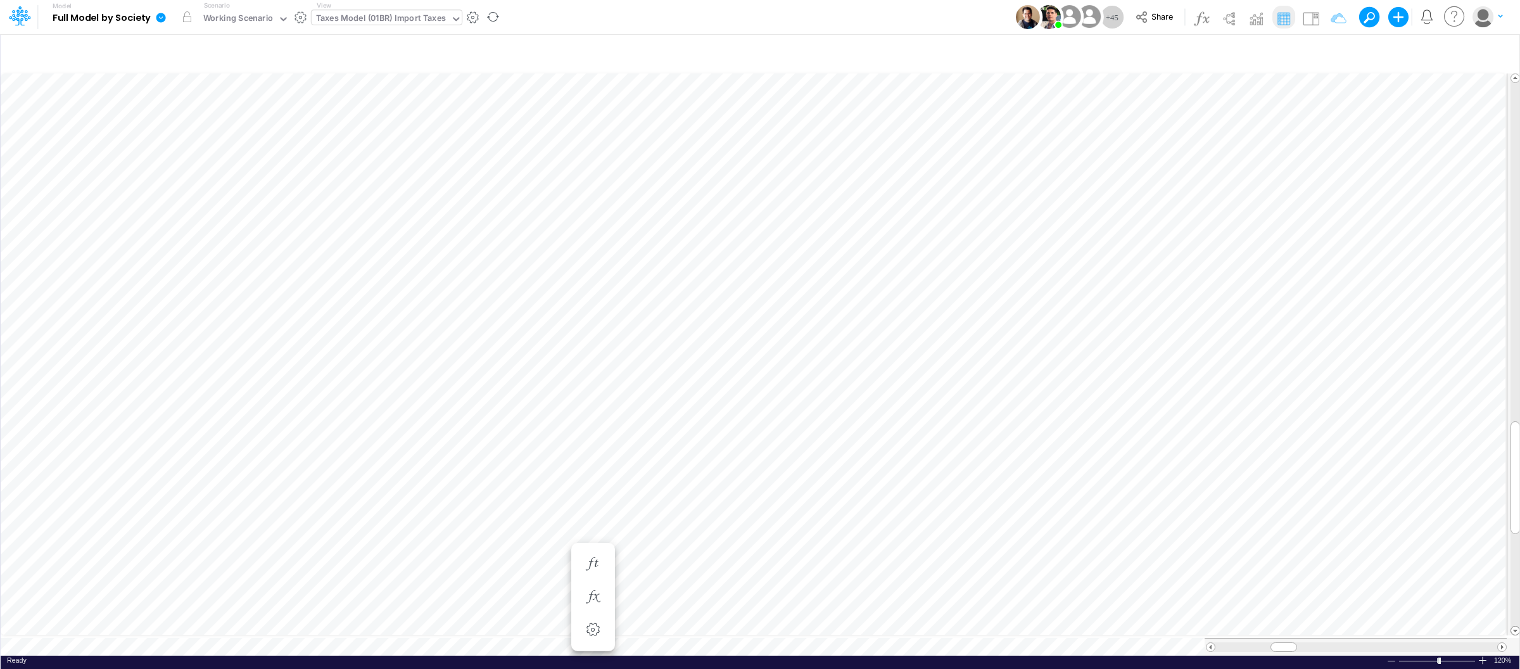
click at [1515, 626] on span at bounding box center [1515, 630] width 8 height 8
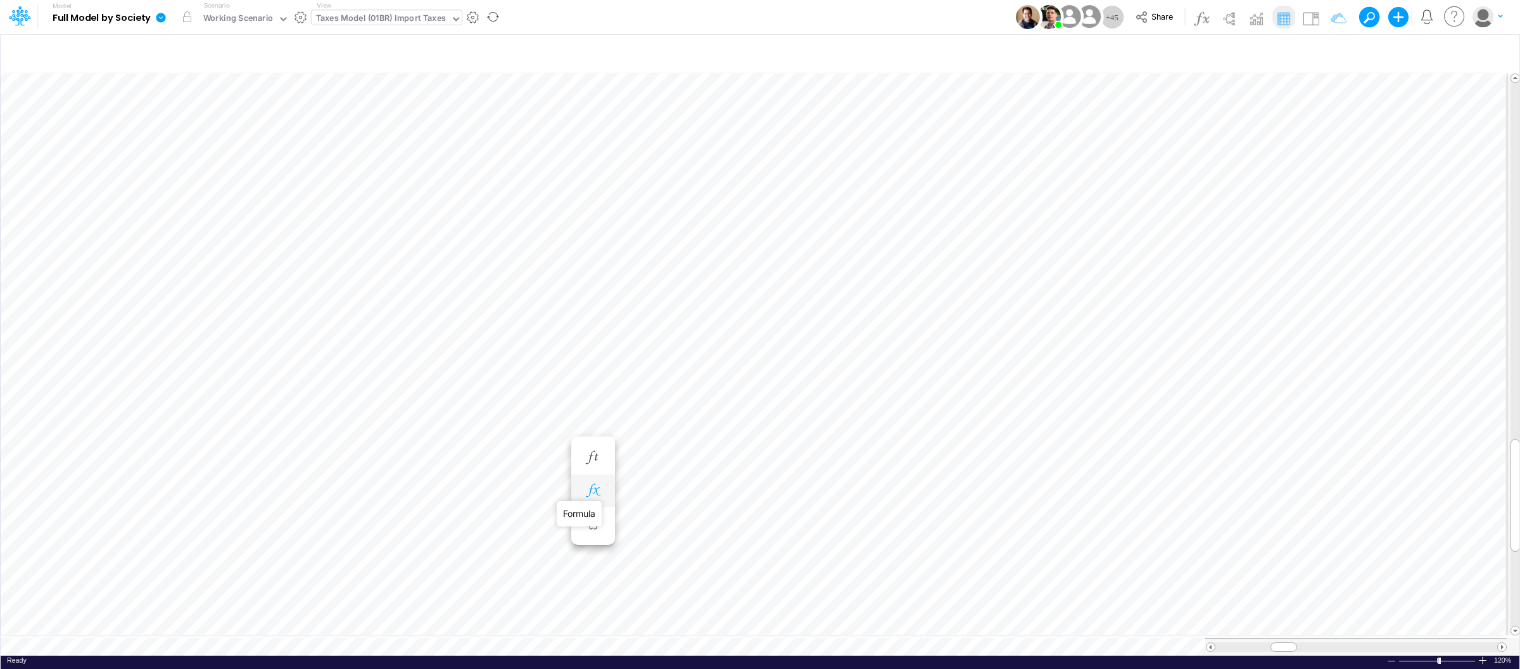
click at [590, 486] on icon "button" at bounding box center [592, 490] width 19 height 13
click at [596, 453] on icon "button" at bounding box center [592, 457] width 19 height 13
click at [731, 550] on div "0.28 0.28" at bounding box center [733, 546] width 58 height 18
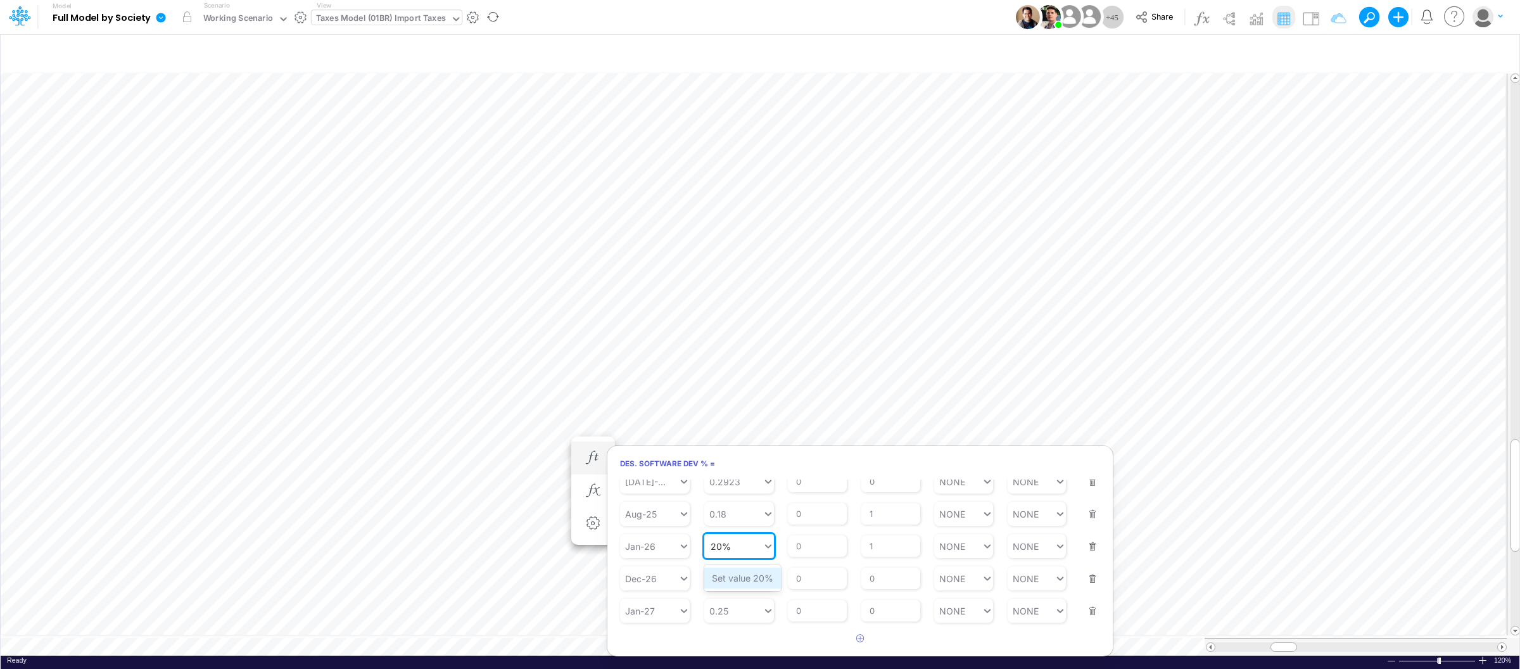
click at [743, 583] on div "Set value 20%" at bounding box center [742, 577] width 77 height 21
type input "20%"
click at [1087, 546] on button "button" at bounding box center [1088, 539] width 16 height 34
click at [639, 490] on button "Save" at bounding box center [637, 486] width 30 height 18
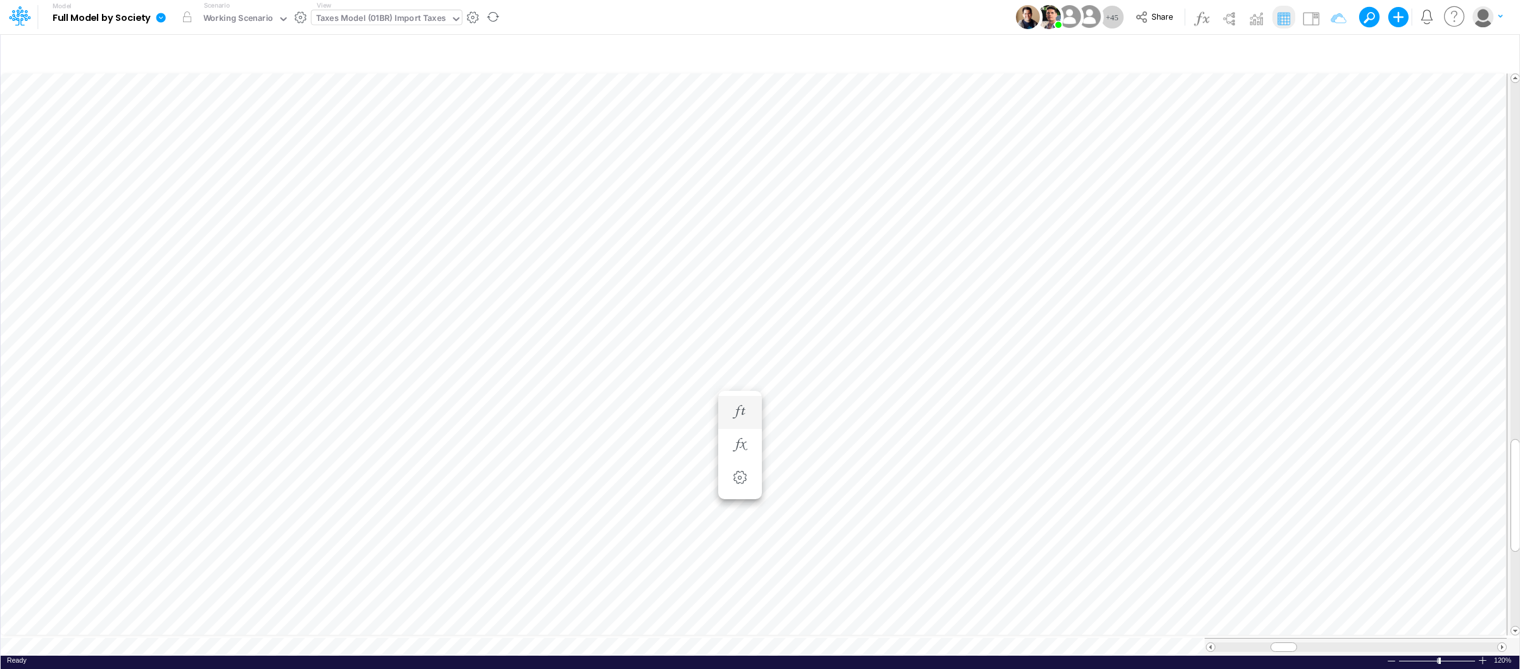
scroll to position [0, 1]
click at [441, 19] on div "Taxes Model (01BR) Import Taxes" at bounding box center [381, 19] width 130 height 15
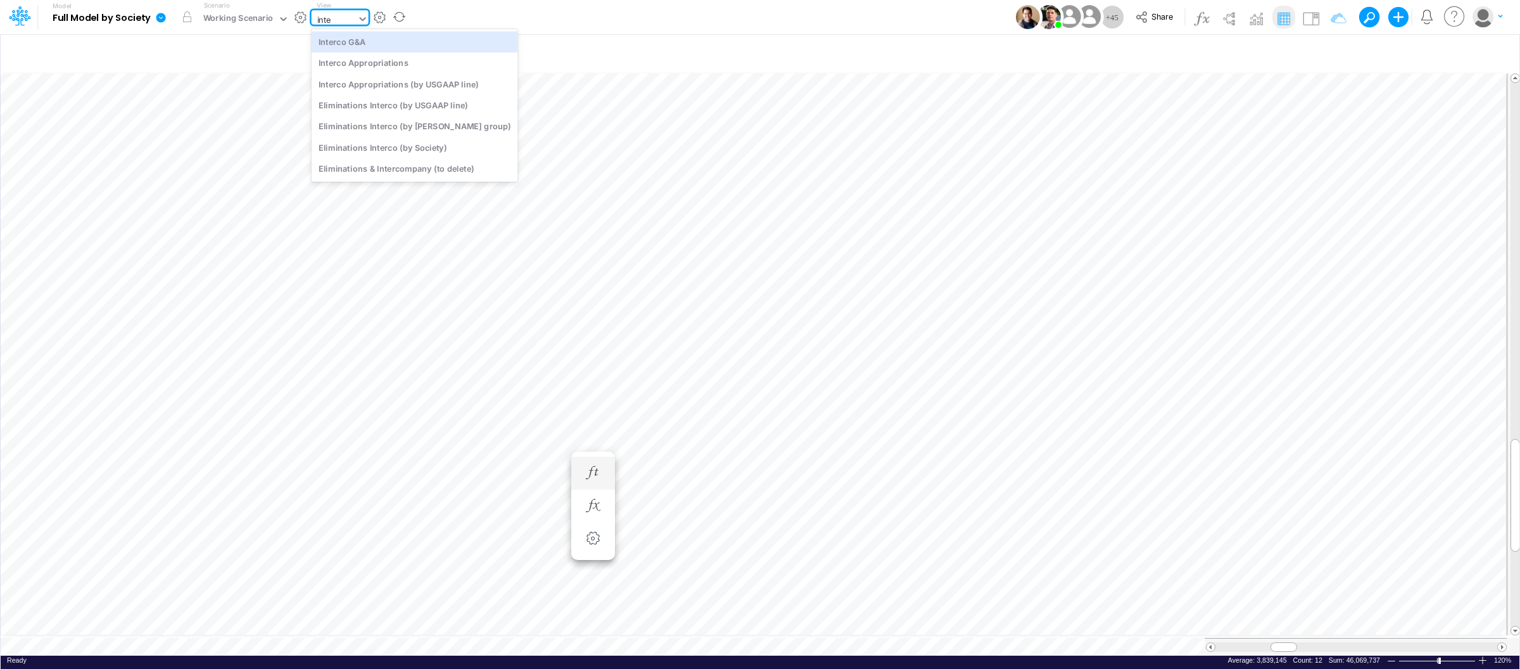
type input "inter"
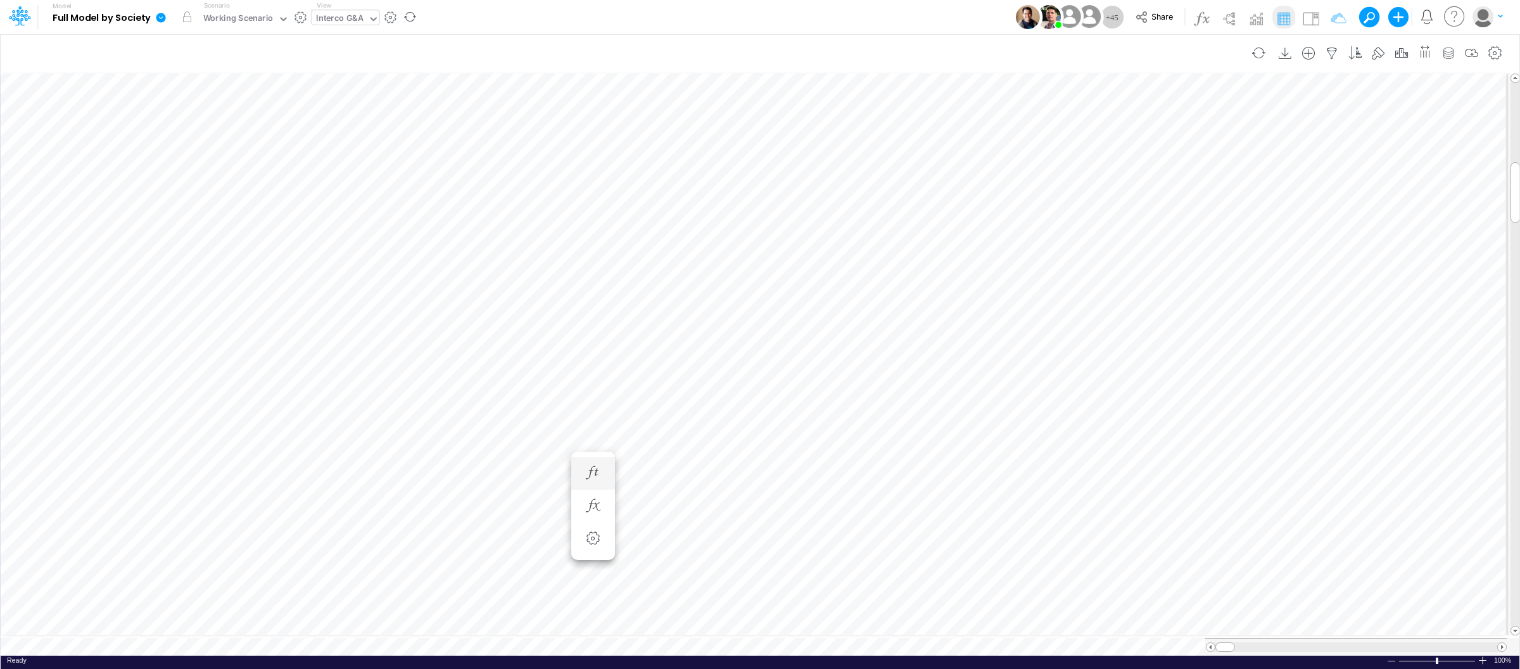
scroll to position [0, 1]
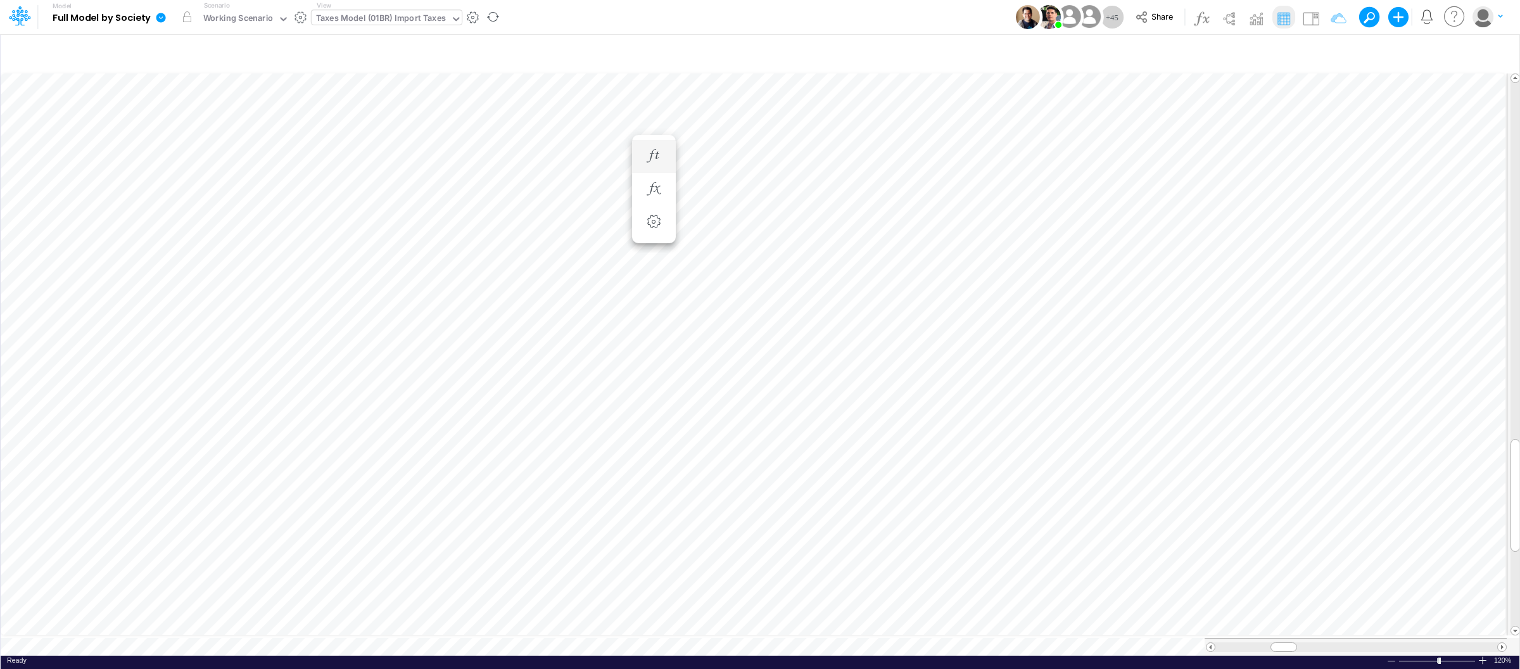
scroll to position [0, 1]
click at [599, 469] on div "Des. Software DEV % =" at bounding box center [592, 457] width 23 height 25
click at [596, 455] on icon "button" at bounding box center [592, 457] width 19 height 13
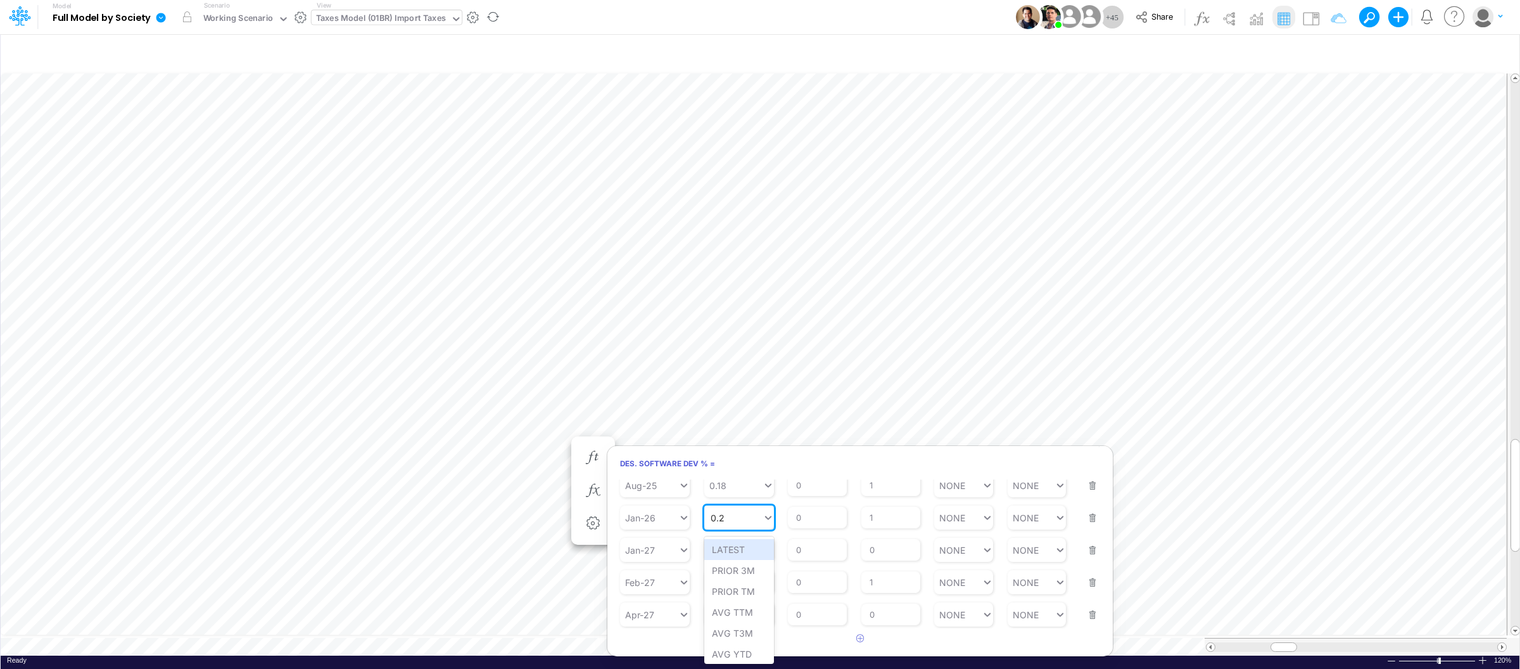
click at [733, 521] on div "0.2 0.2" at bounding box center [733, 518] width 58 height 18
click at [730, 552] on div "Set value 18%" at bounding box center [741, 549] width 75 height 21
type input "18%"
click at [645, 488] on button "Save" at bounding box center [637, 486] width 30 height 18
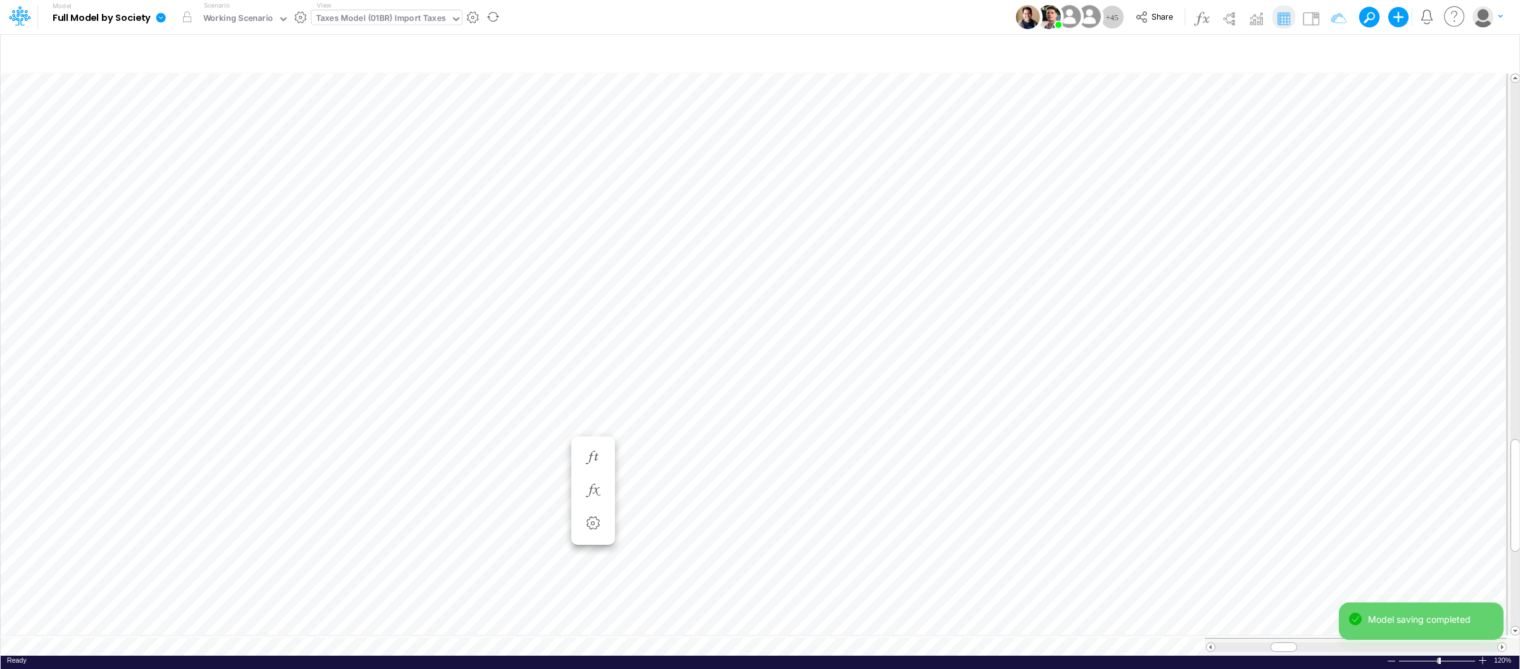
scroll to position [0, 1]
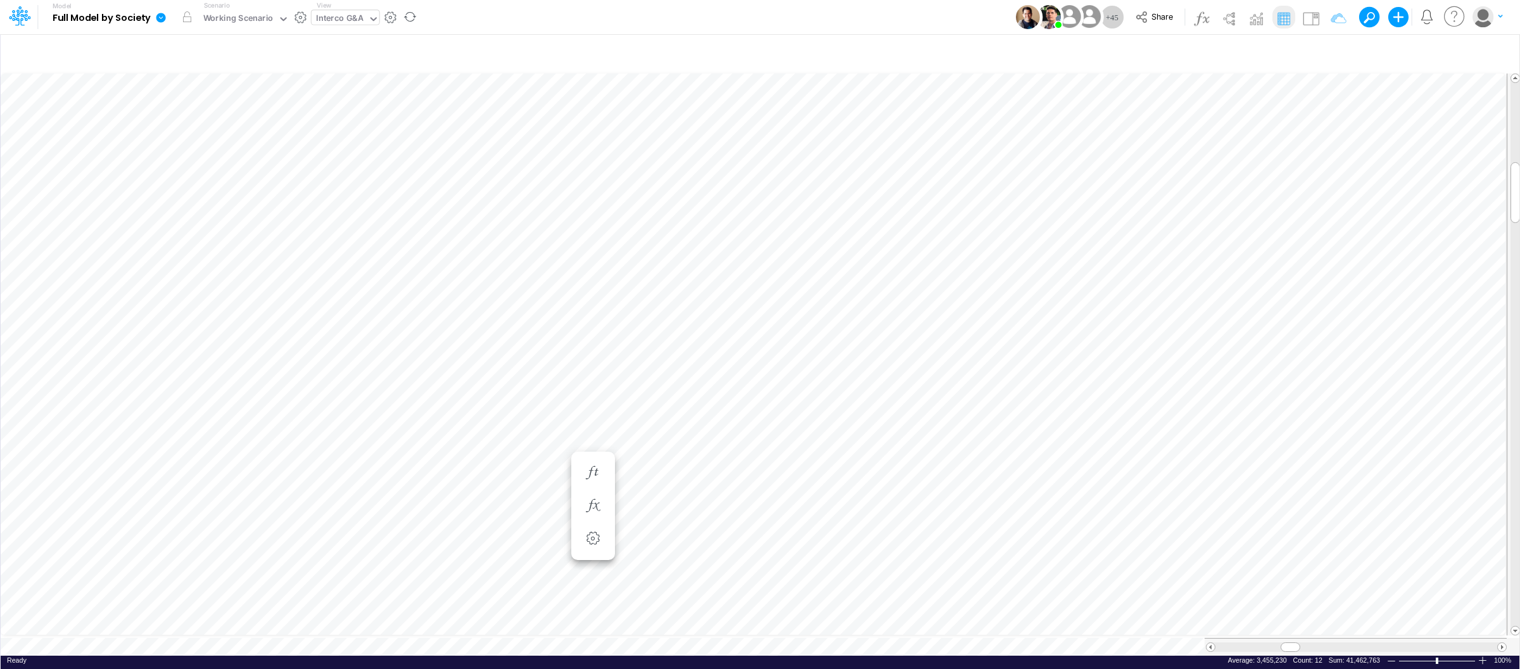
scroll to position [0, 1]
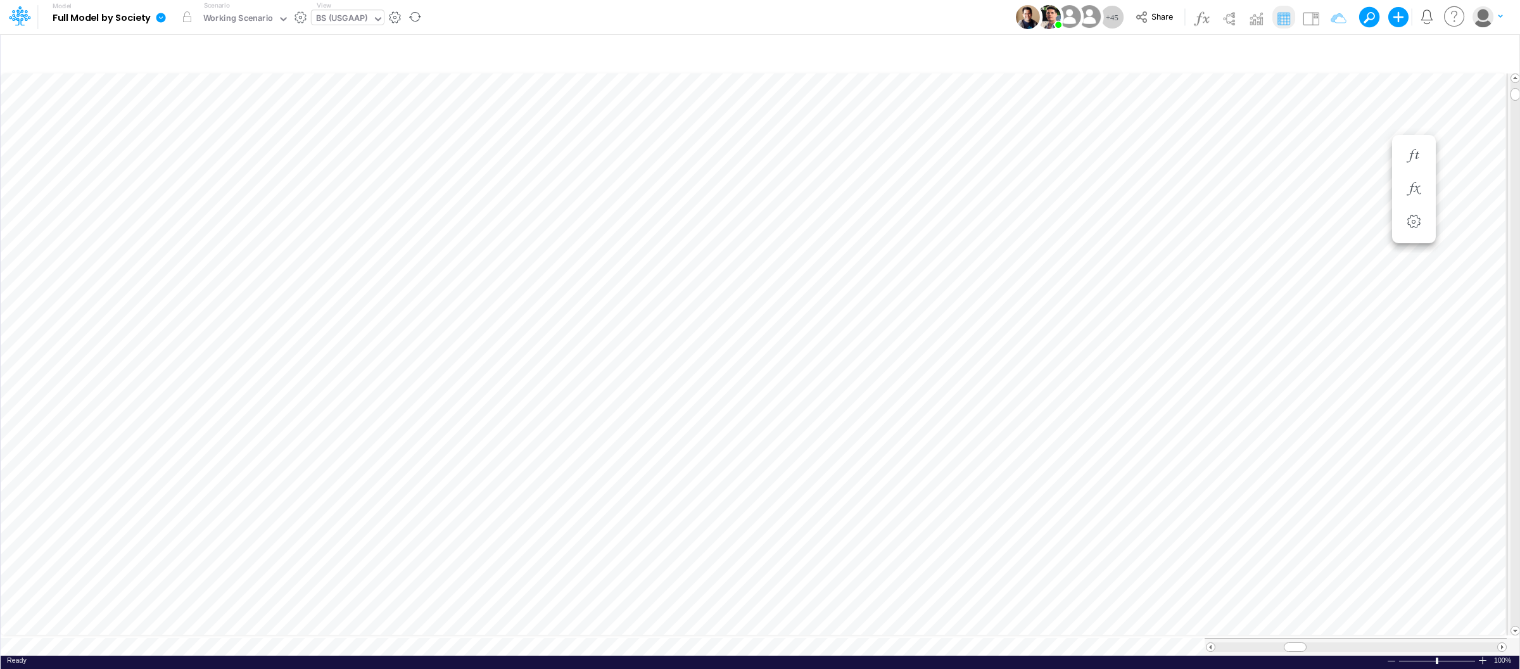
scroll to position [0, 1]
click at [375, 21] on icon at bounding box center [377, 18] width 11 height 11
type input "fs"
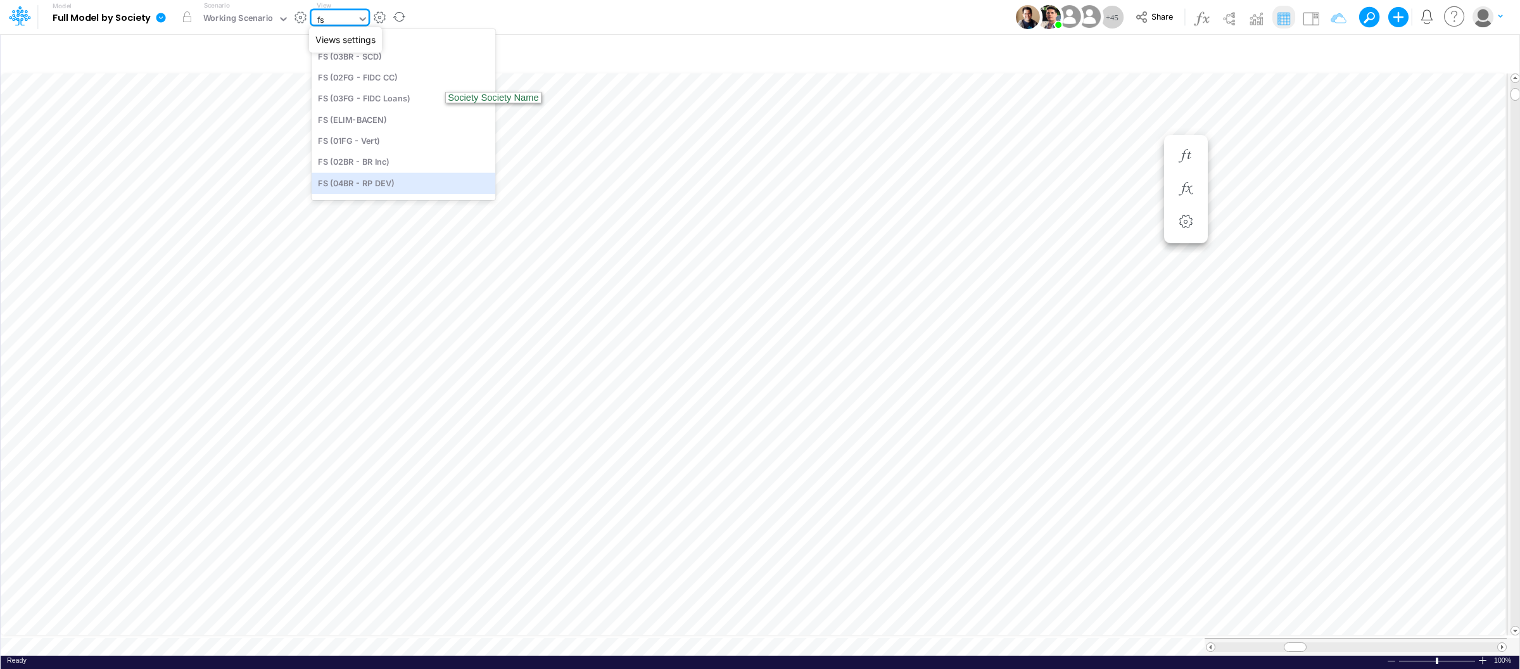
scroll to position [243, 0]
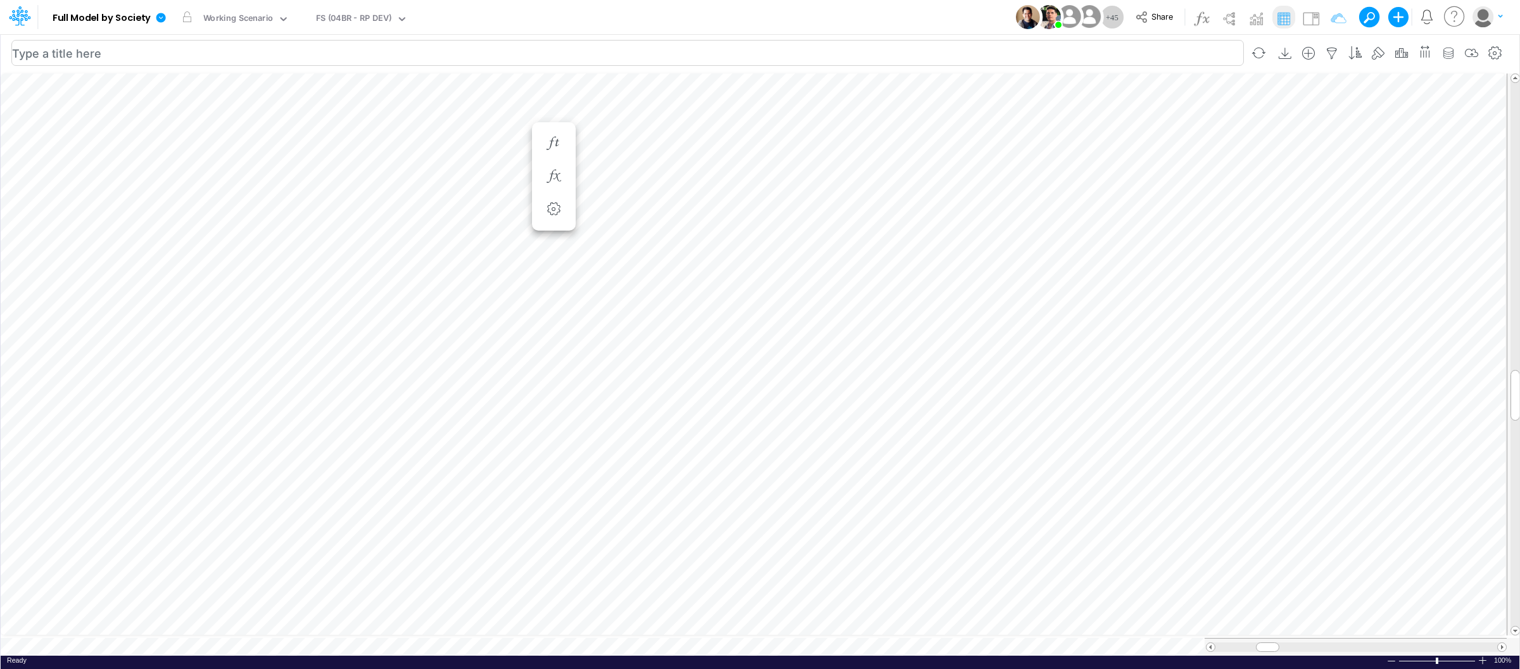
scroll to position [0, 1]
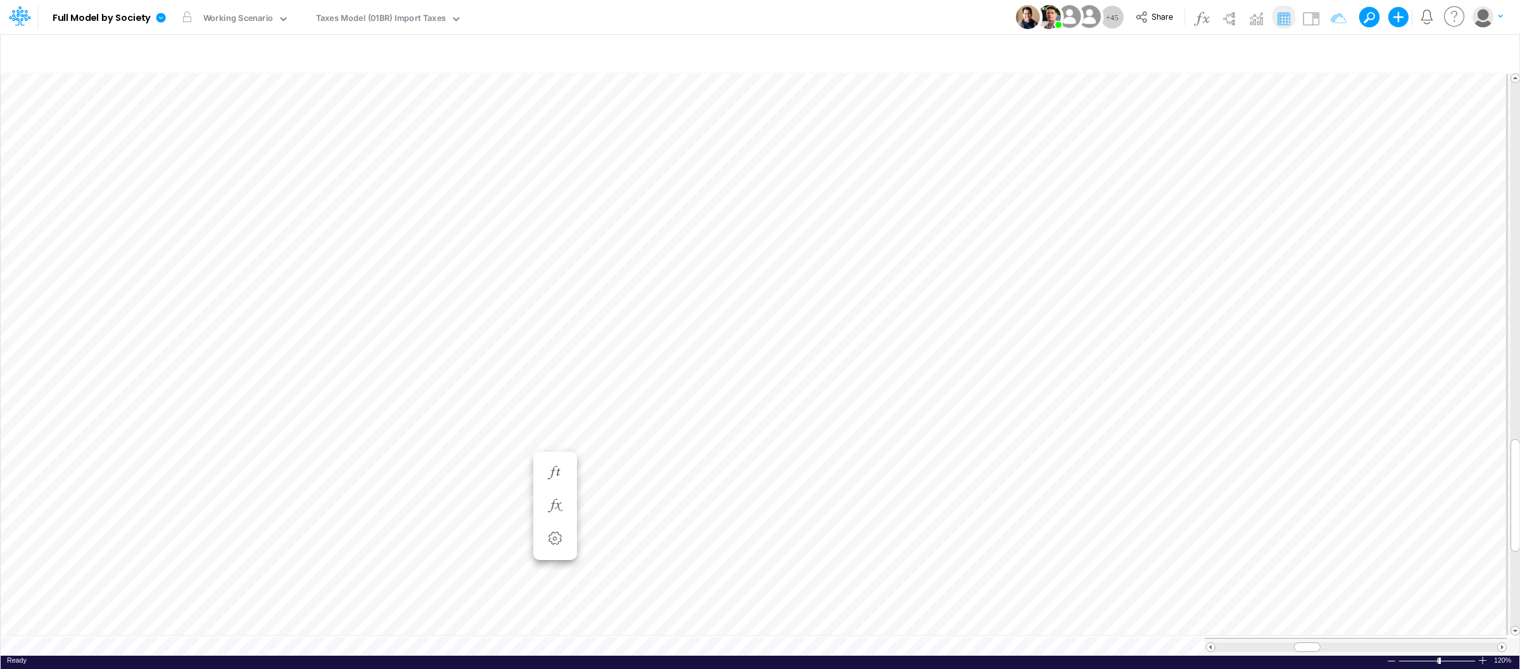
scroll to position [0, 1]
click at [469, 489] on icon "button" at bounding box center [463, 490] width 19 height 13
click at [480, 449] on li "Des. Software DEV % =" at bounding box center [464, 457] width 44 height 33
click at [465, 455] on icon "button" at bounding box center [463, 457] width 19 height 13
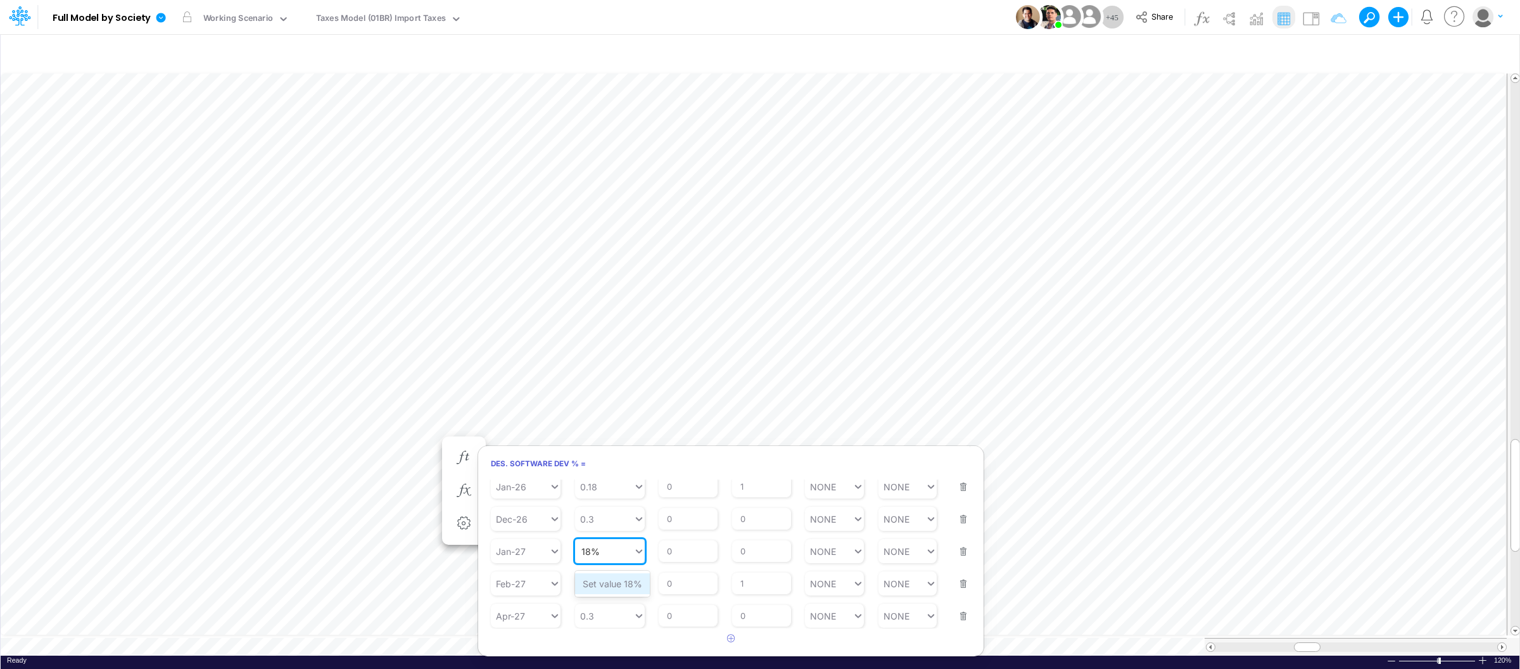
click at [617, 579] on div "Set value 18%" at bounding box center [612, 583] width 75 height 21
type input "18%"
click at [756, 521] on input "0" at bounding box center [761, 520] width 59 height 22
type input "1"
click at [956, 555] on button "button" at bounding box center [959, 544] width 16 height 34
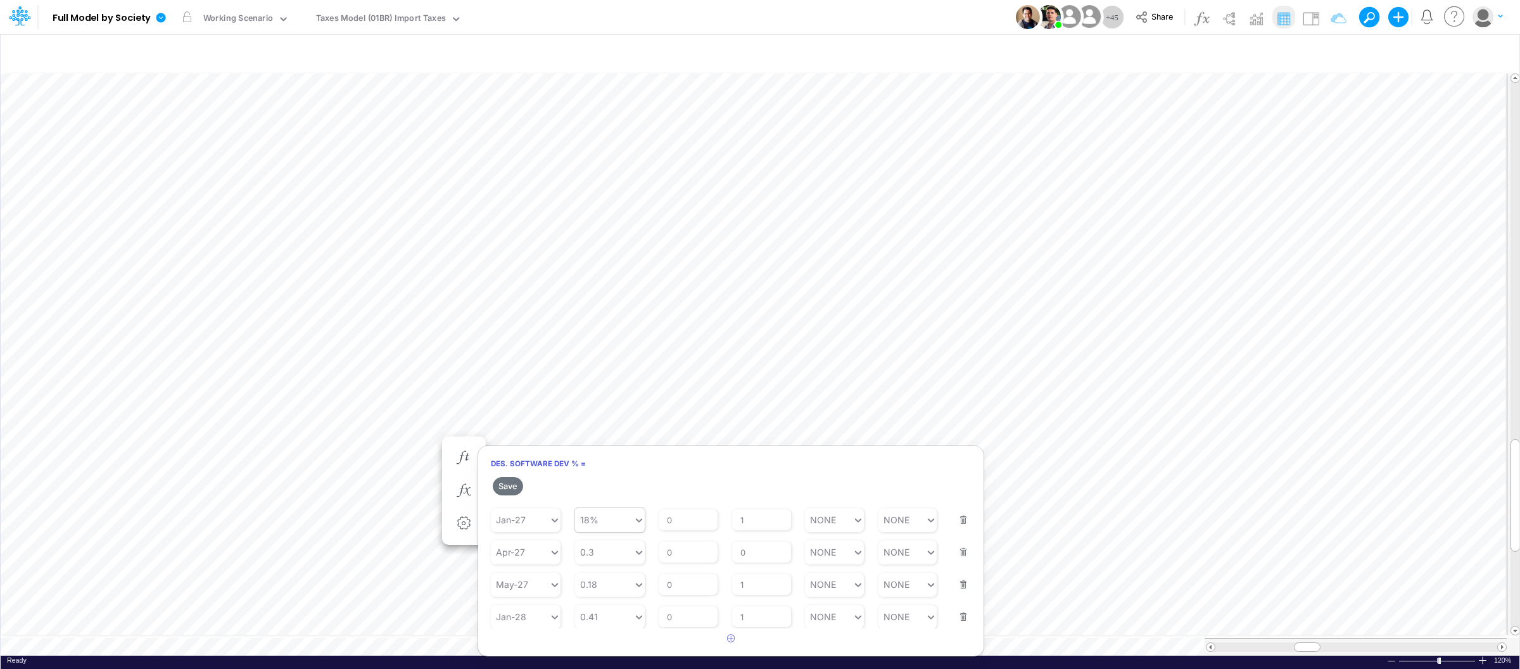
click at [955, 555] on button "button" at bounding box center [959, 544] width 16 height 34
click at [952, 554] on button "button" at bounding box center [959, 544] width 16 height 34
click at [515, 481] on button "Save" at bounding box center [508, 486] width 30 height 18
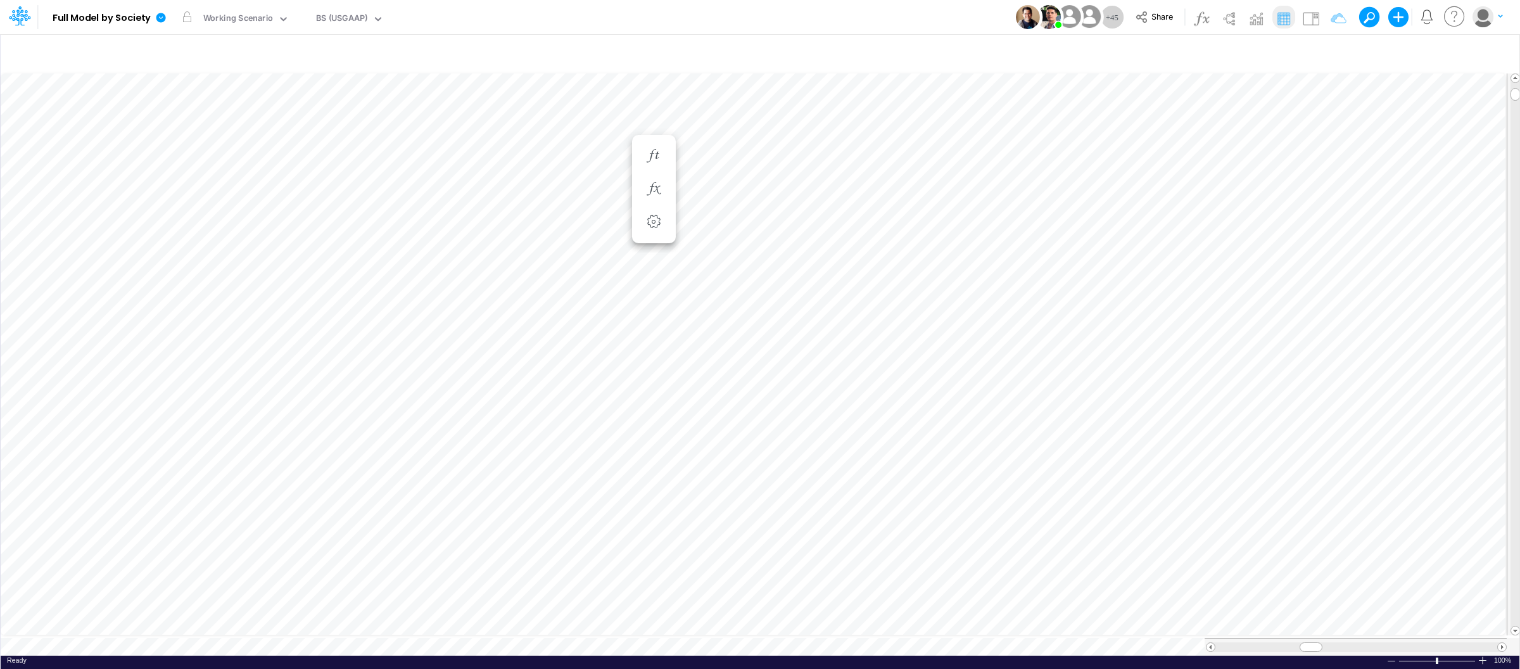
scroll to position [0, 1]
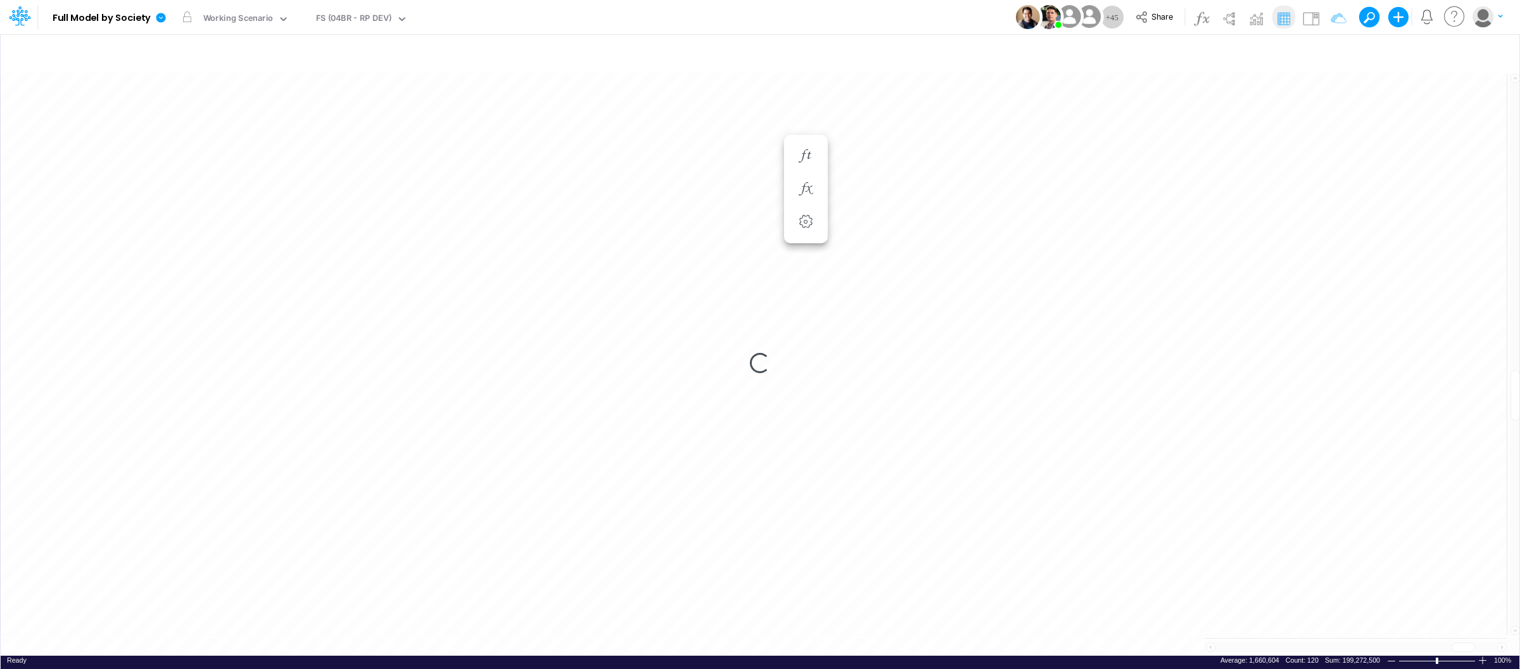
scroll to position [0, 1]
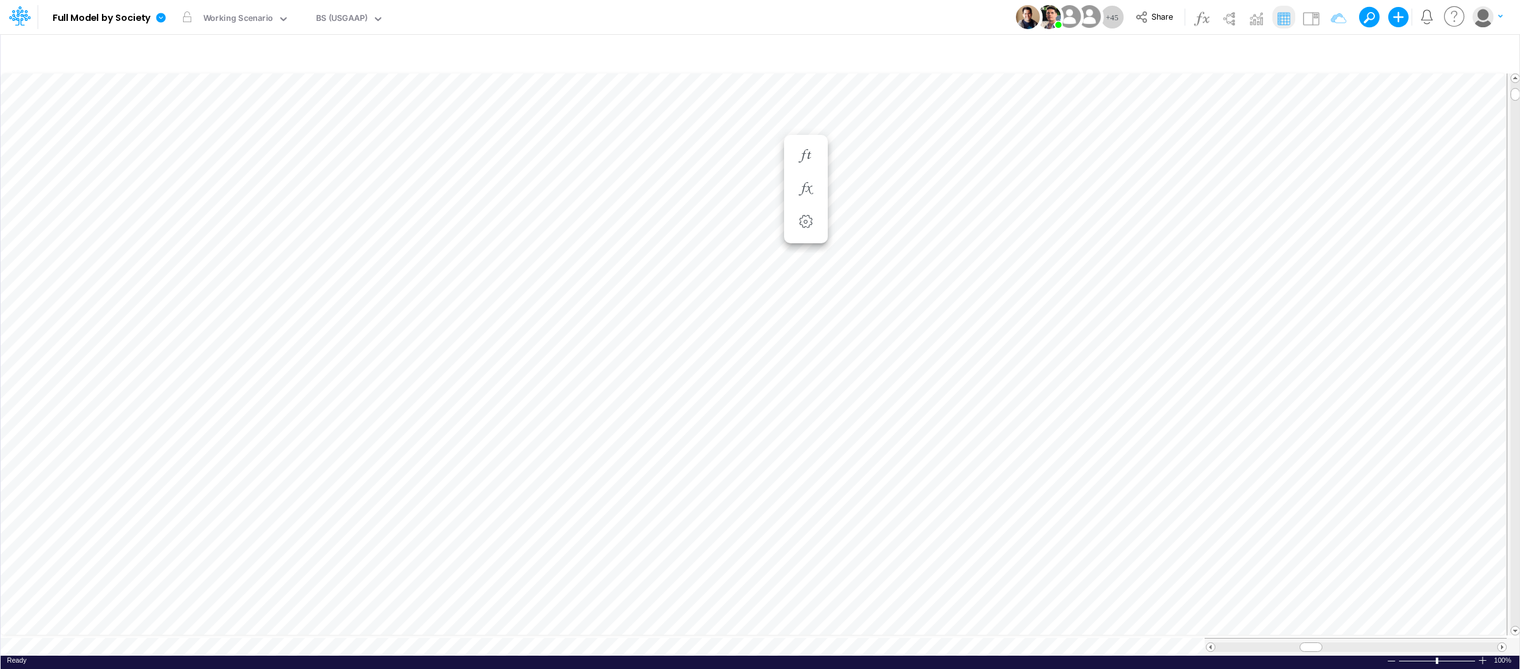
scroll to position [0, 1]
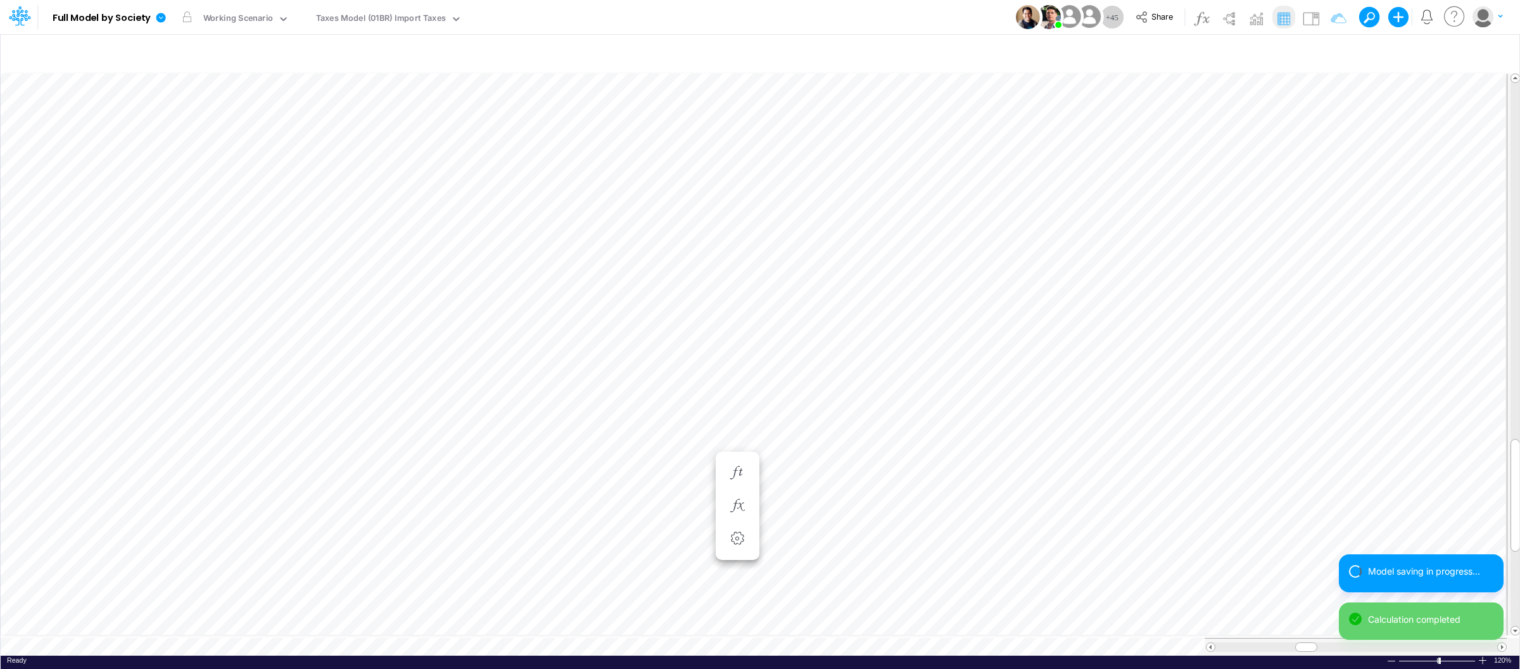
scroll to position [0, 1]
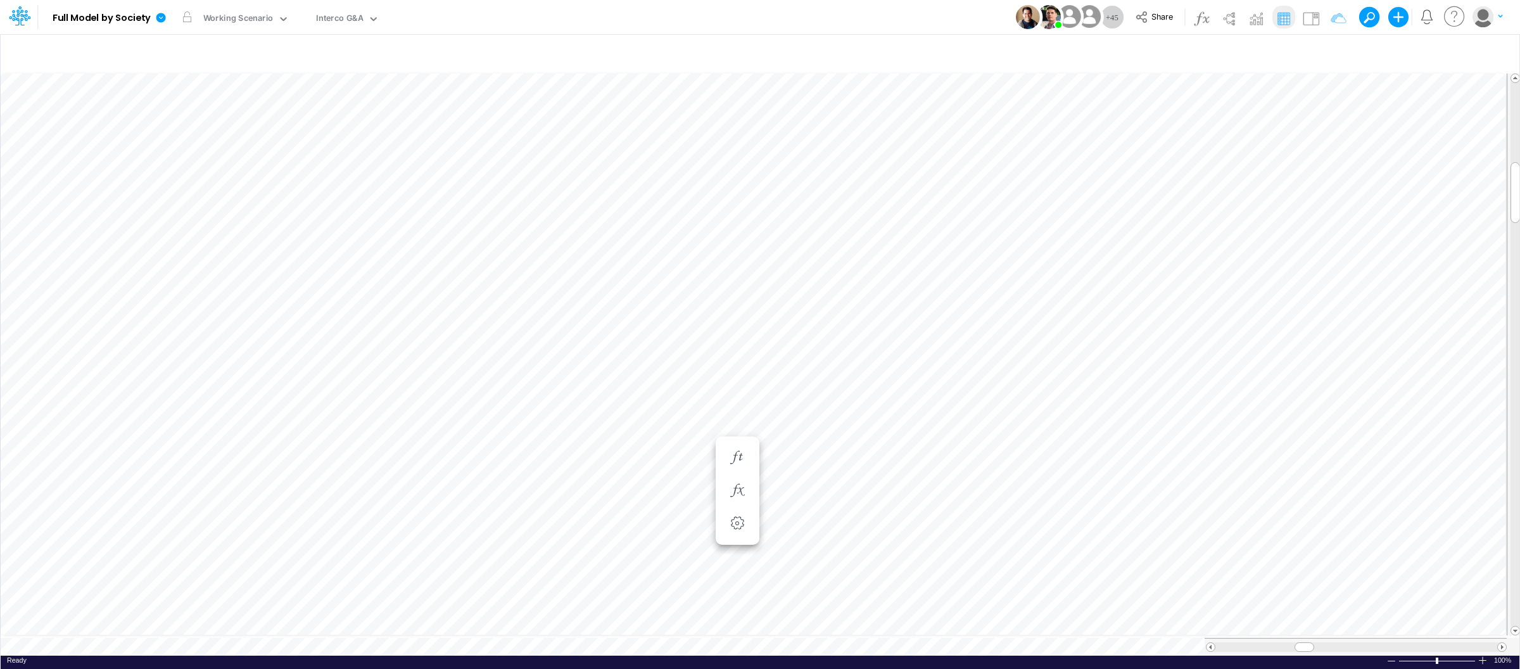
scroll to position [0, 1]
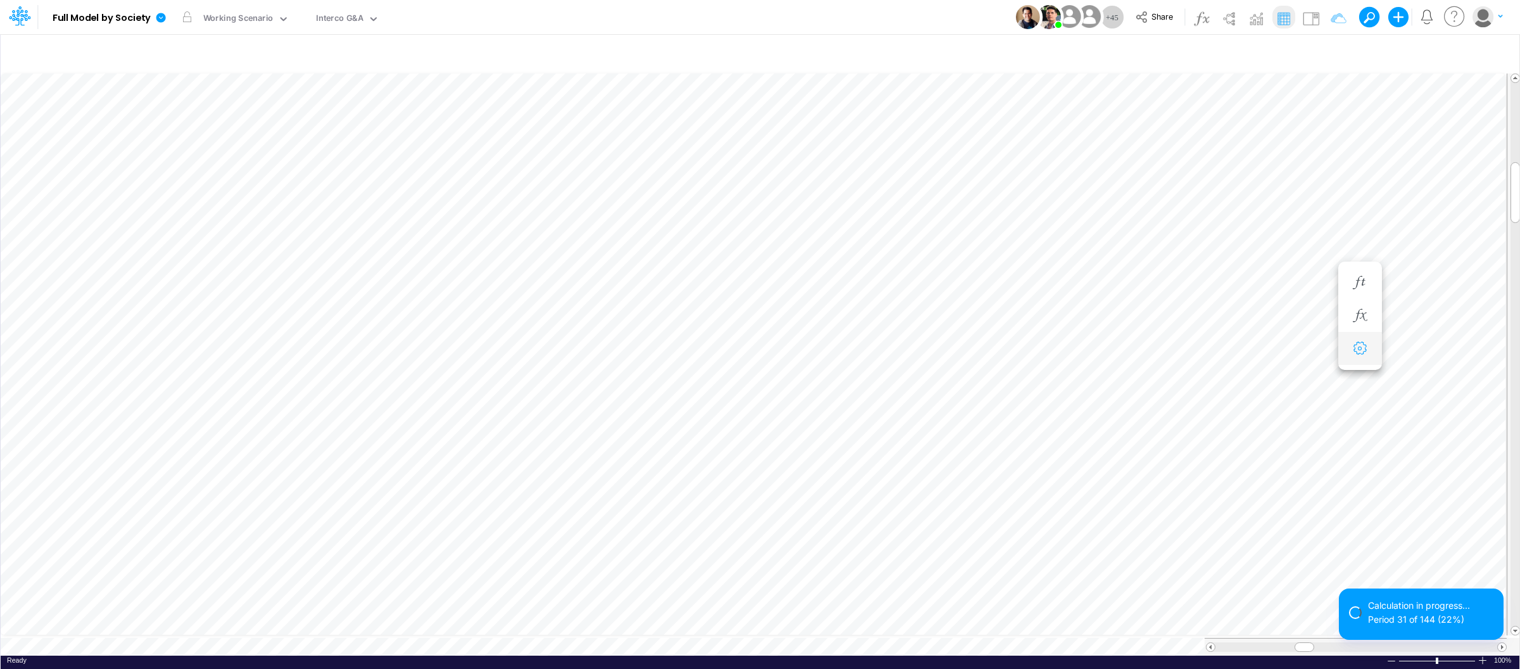
scroll to position [0, 1]
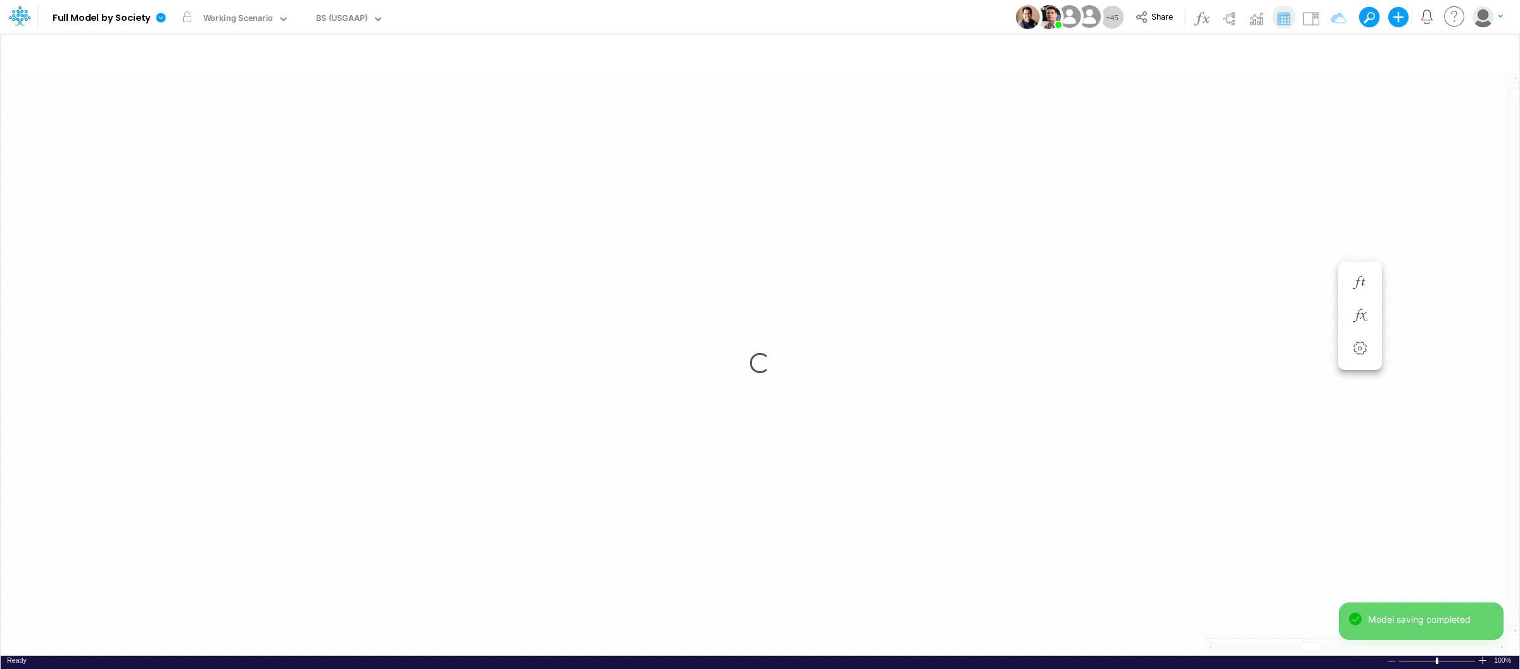
scroll to position [0, 1]
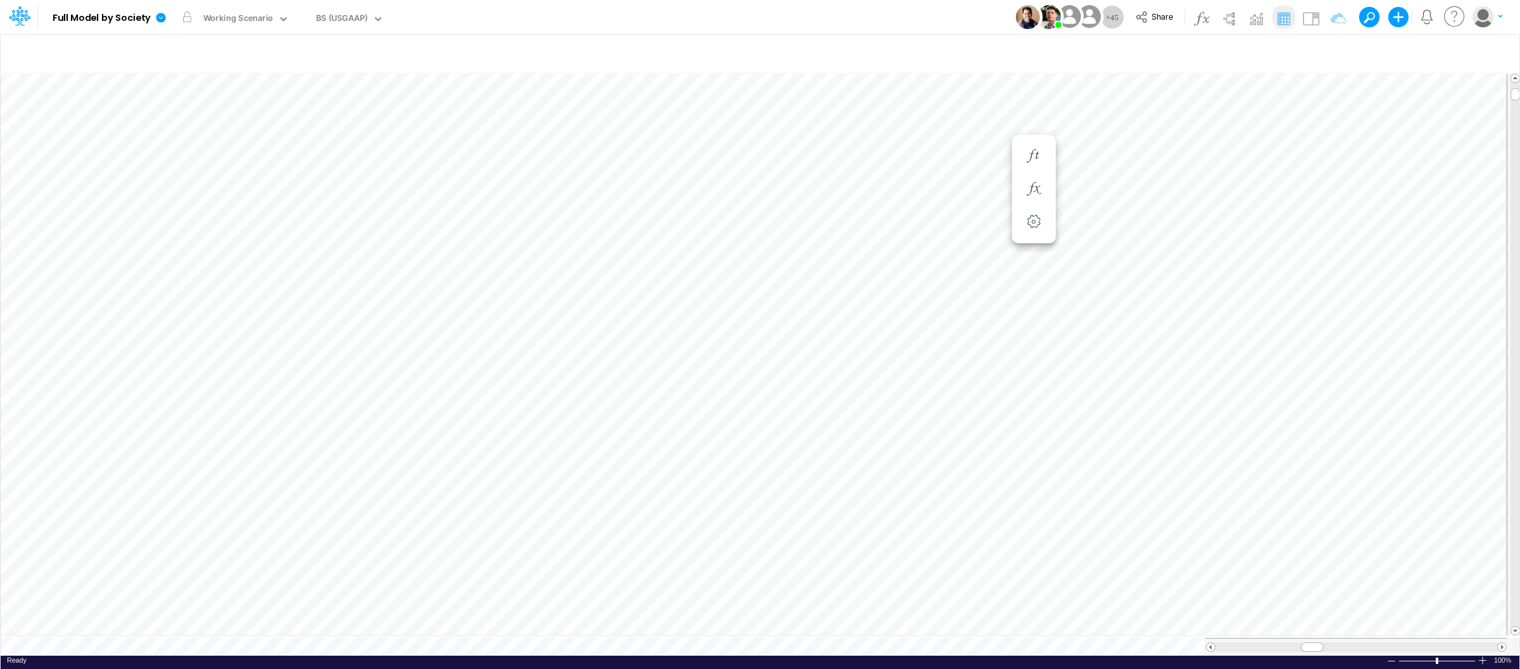
scroll to position [0, 1]
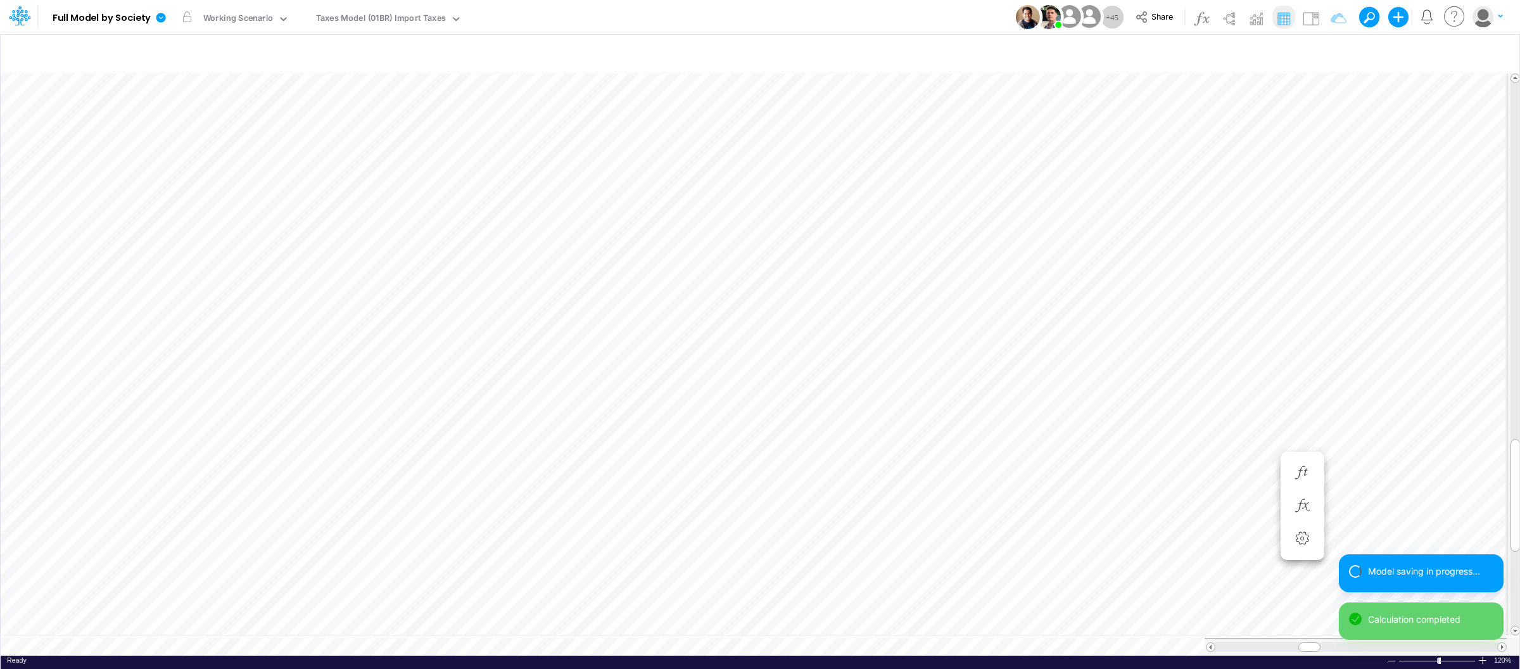
scroll to position [0, 1]
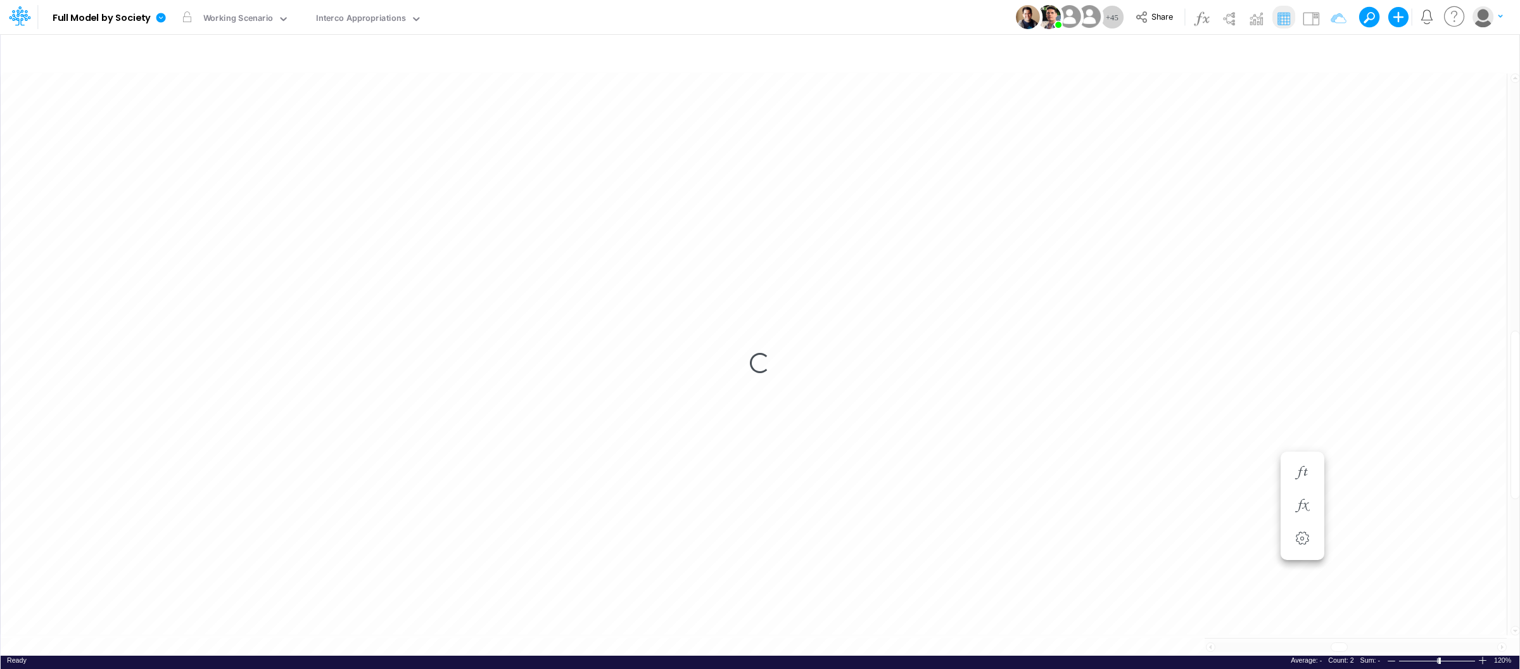
scroll to position [0, 1]
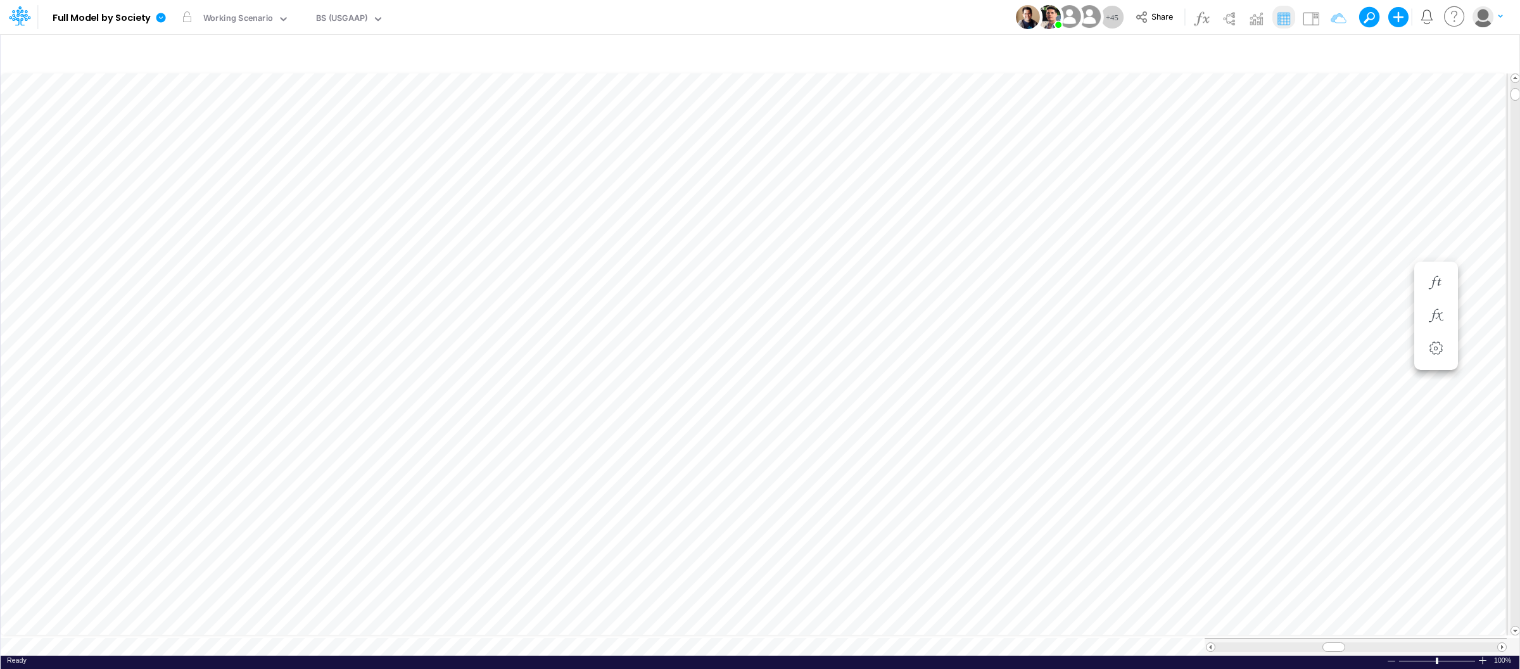
scroll to position [0, 1]
click at [576, 494] on icon "button" at bounding box center [572, 490] width 19 height 13
click at [574, 467] on button "button" at bounding box center [572, 457] width 23 height 25
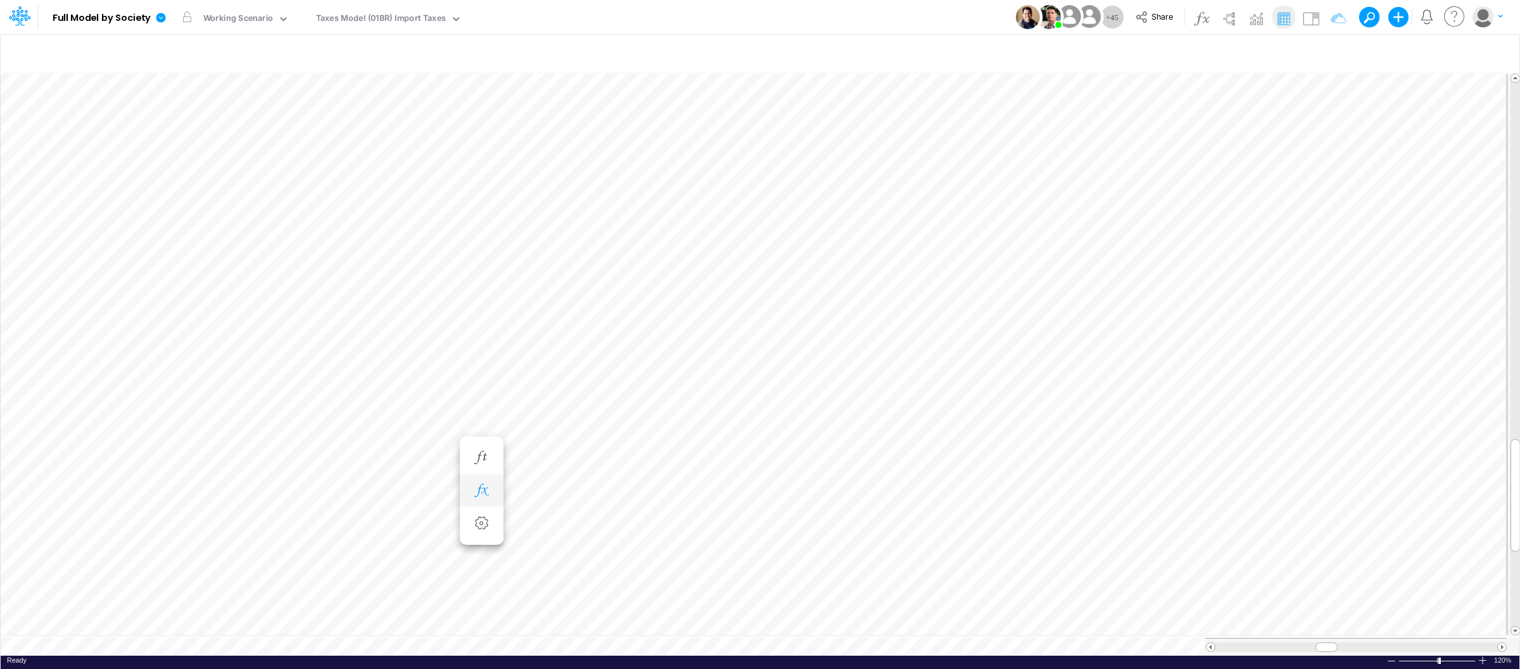
click at [477, 484] on icon "button" at bounding box center [481, 490] width 19 height 13
click at [483, 457] on icon "button" at bounding box center [481, 457] width 19 height 13
click at [615, 526] on div "0.41 0.41" at bounding box center [622, 521] width 58 height 18
click at [644, 557] on div "Set value 35%" at bounding box center [631, 556] width 76 height 21
type input "35%"
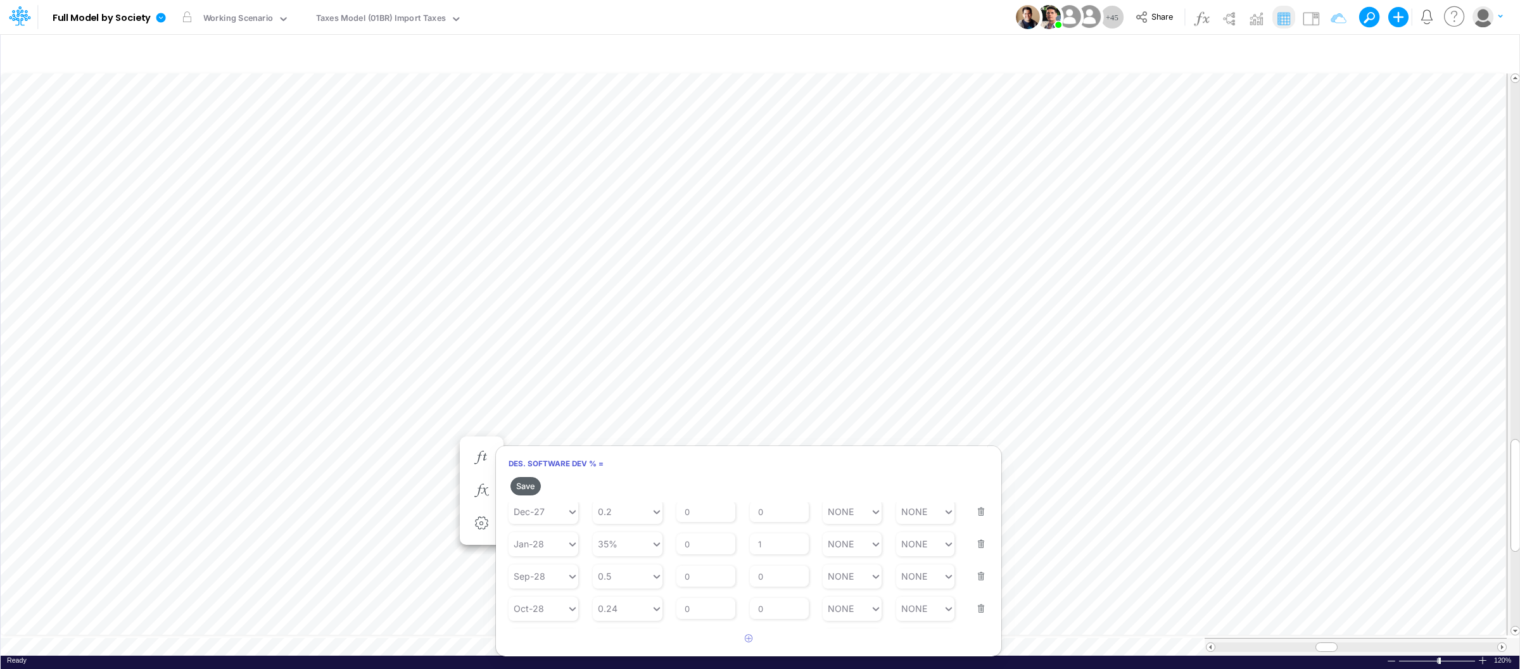
click at [530, 484] on button "Save" at bounding box center [525, 486] width 30 height 18
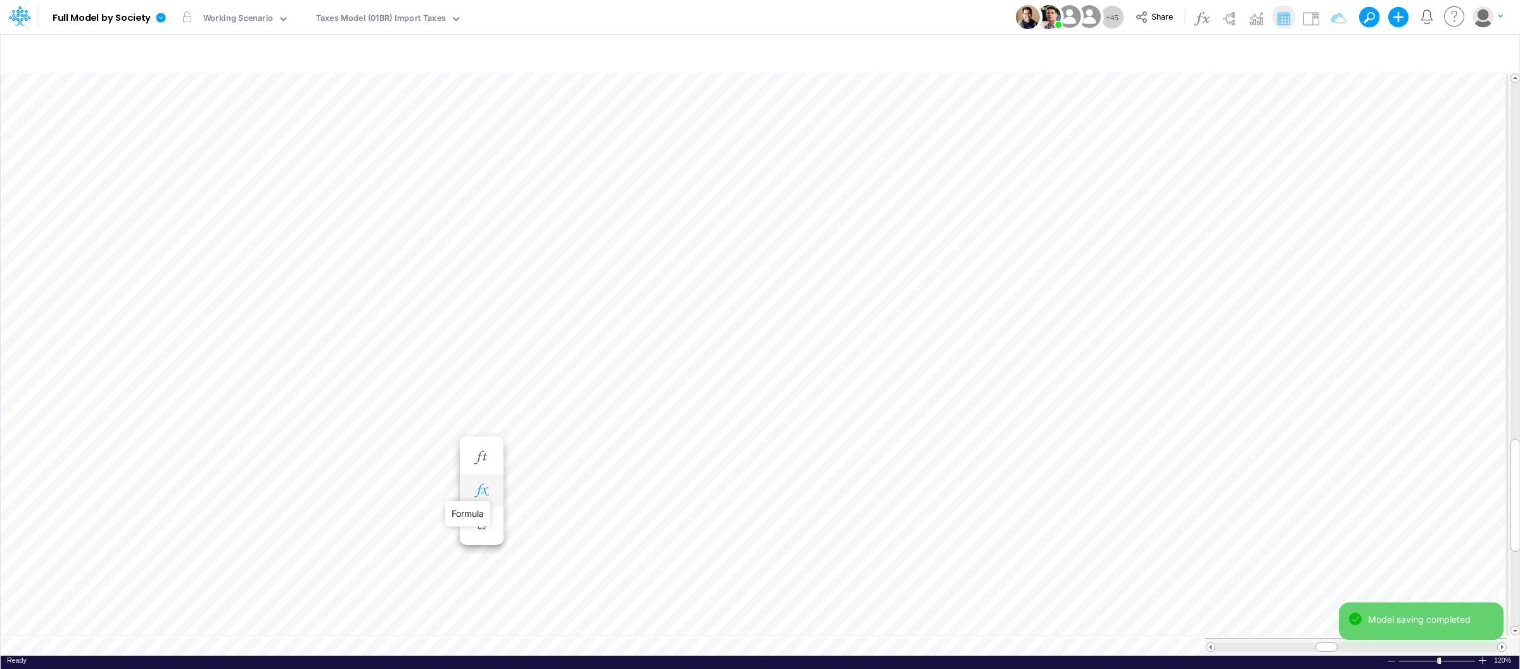
click at [481, 484] on icon "button" at bounding box center [481, 490] width 19 height 13
click at [485, 461] on icon "button" at bounding box center [481, 457] width 19 height 13
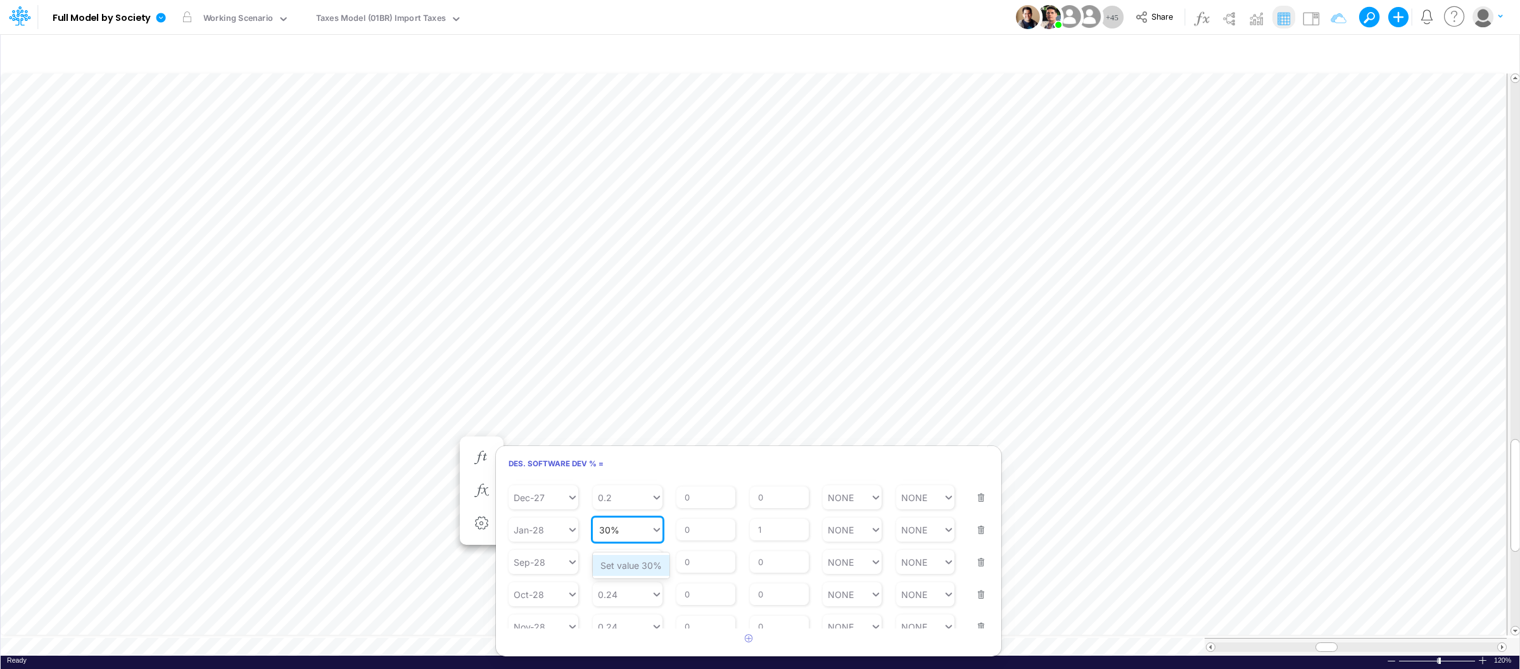
click at [622, 562] on div "Set value 30%" at bounding box center [631, 565] width 77 height 21
type input "30%"
click at [528, 485] on button "Save" at bounding box center [525, 486] width 30 height 18
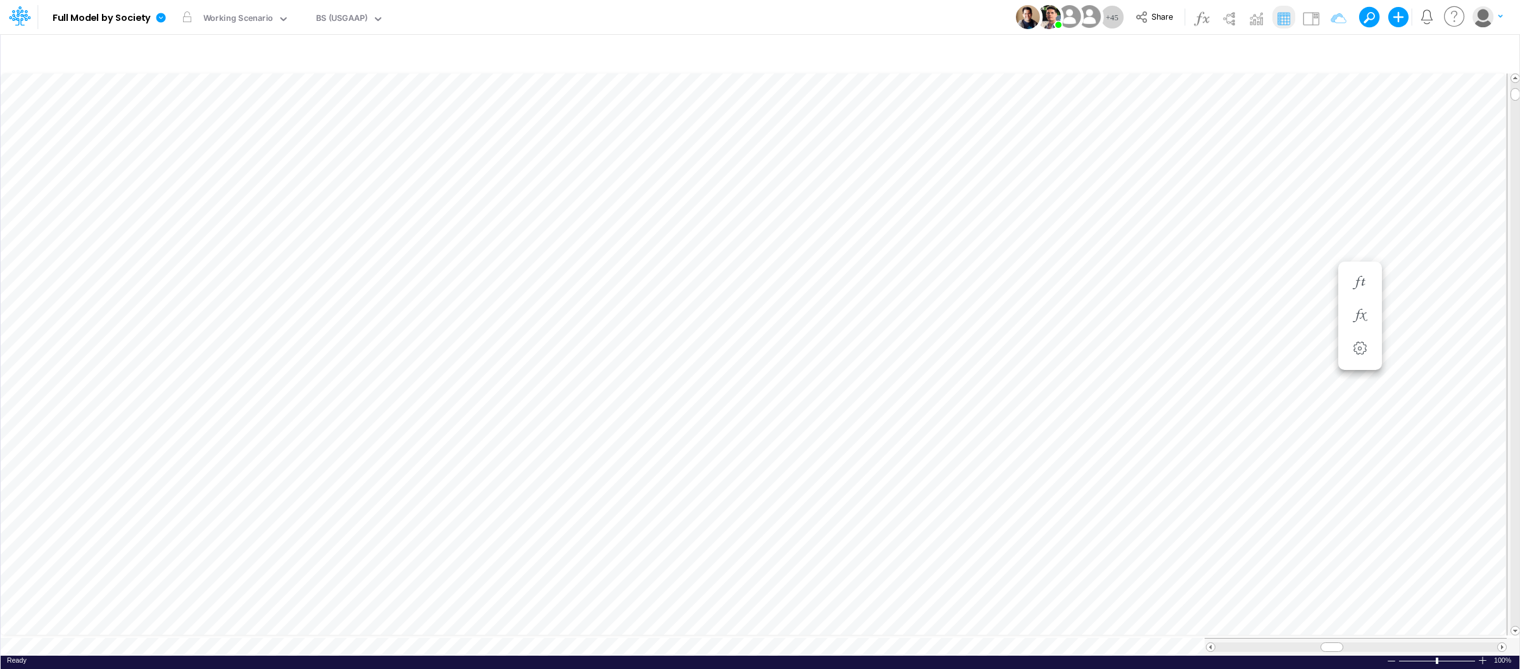
scroll to position [0, 1]
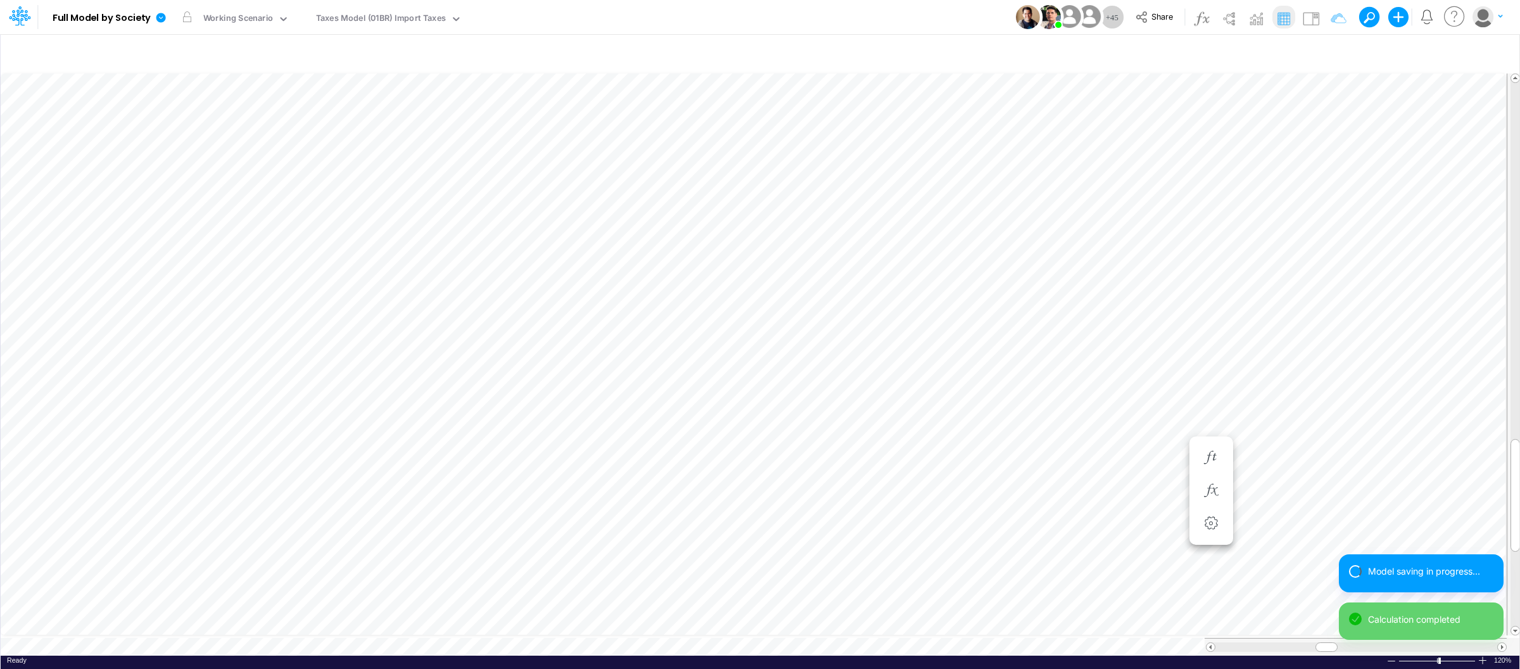
scroll to position [0, 1]
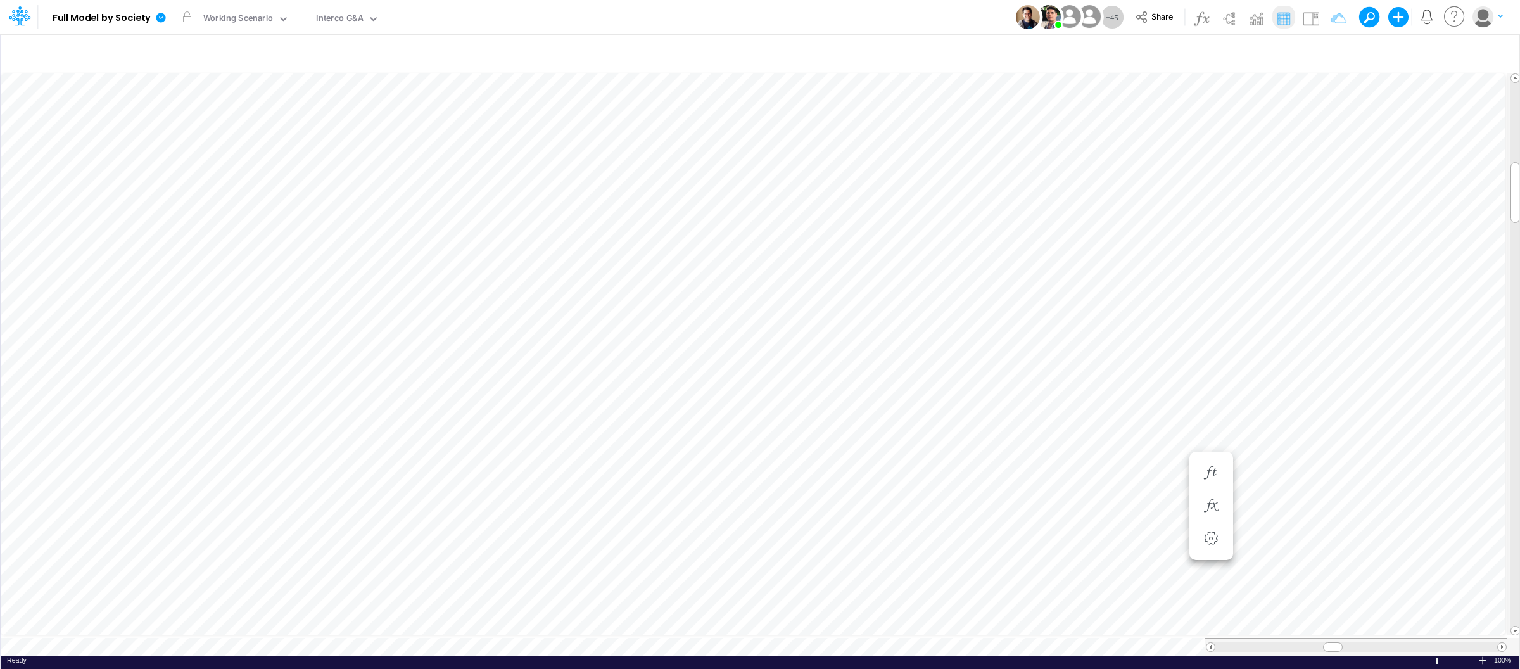
scroll to position [0, 1]
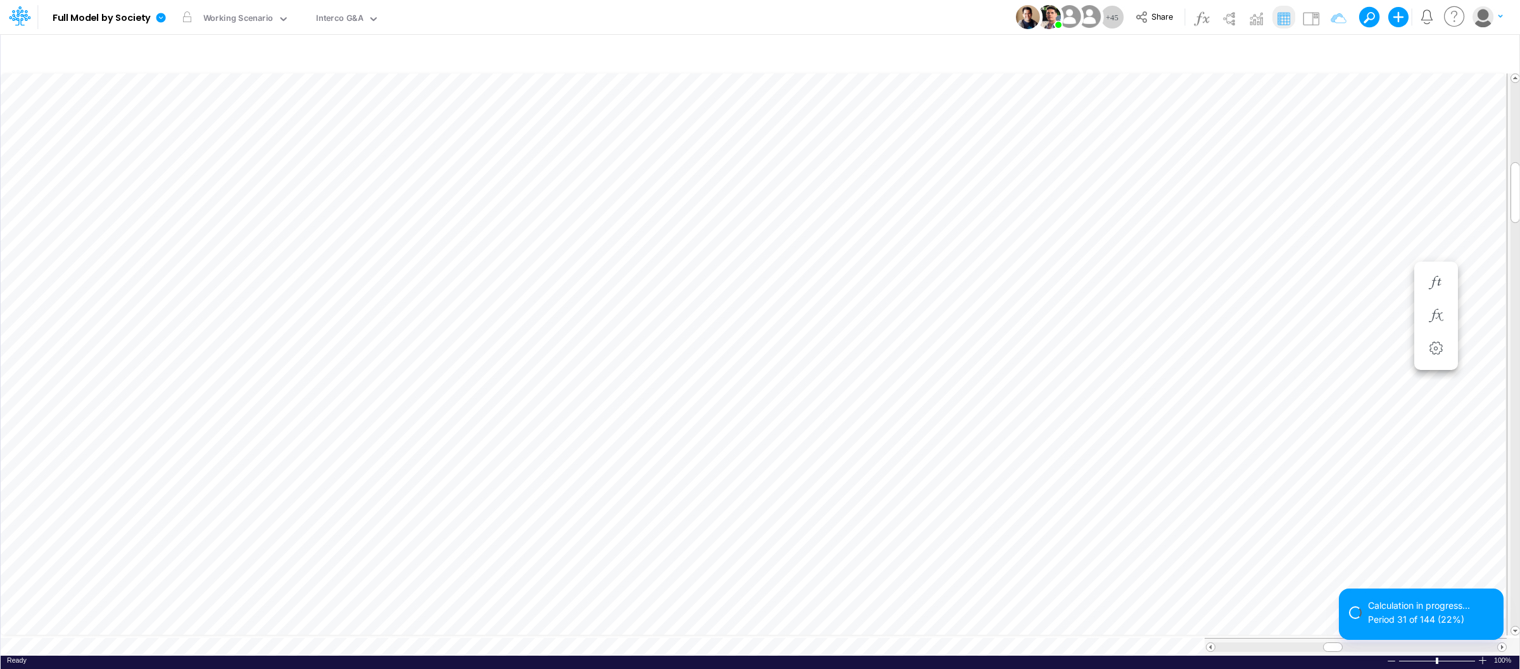
scroll to position [0, 1]
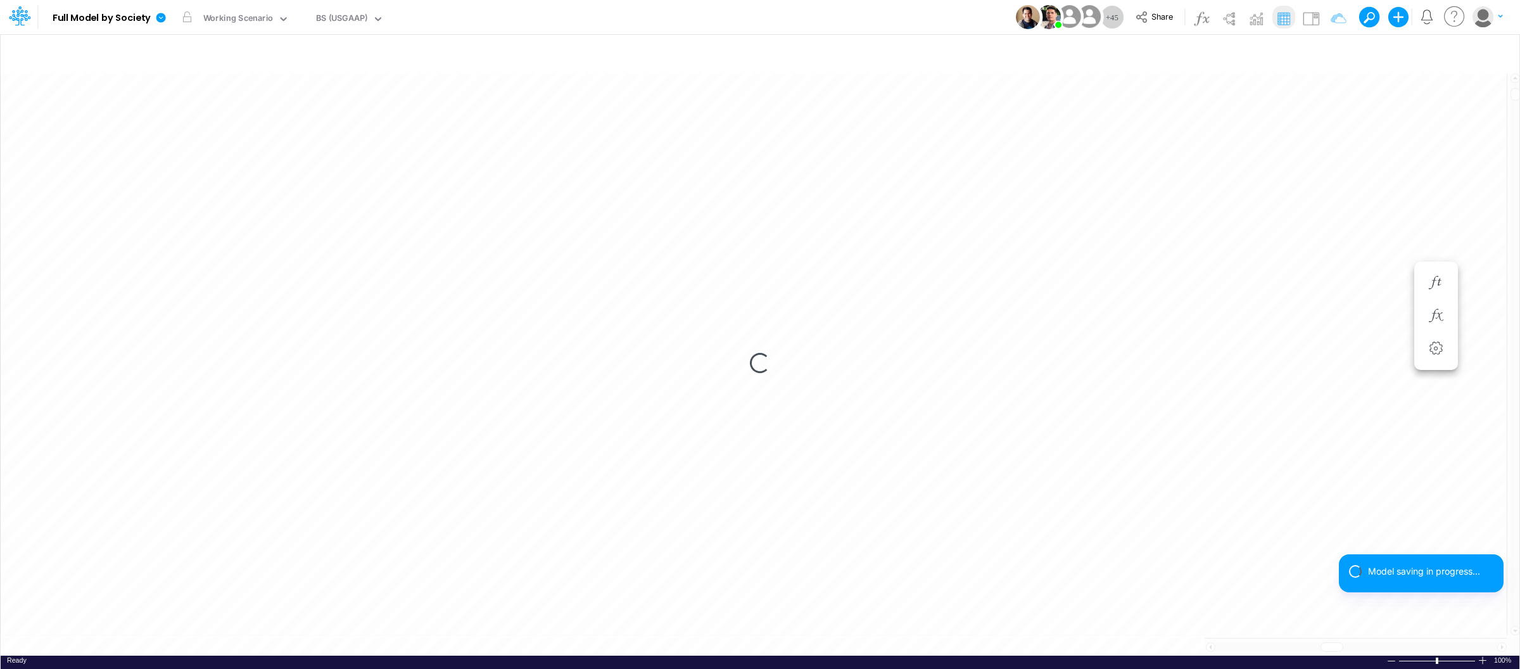
scroll to position [0, 1]
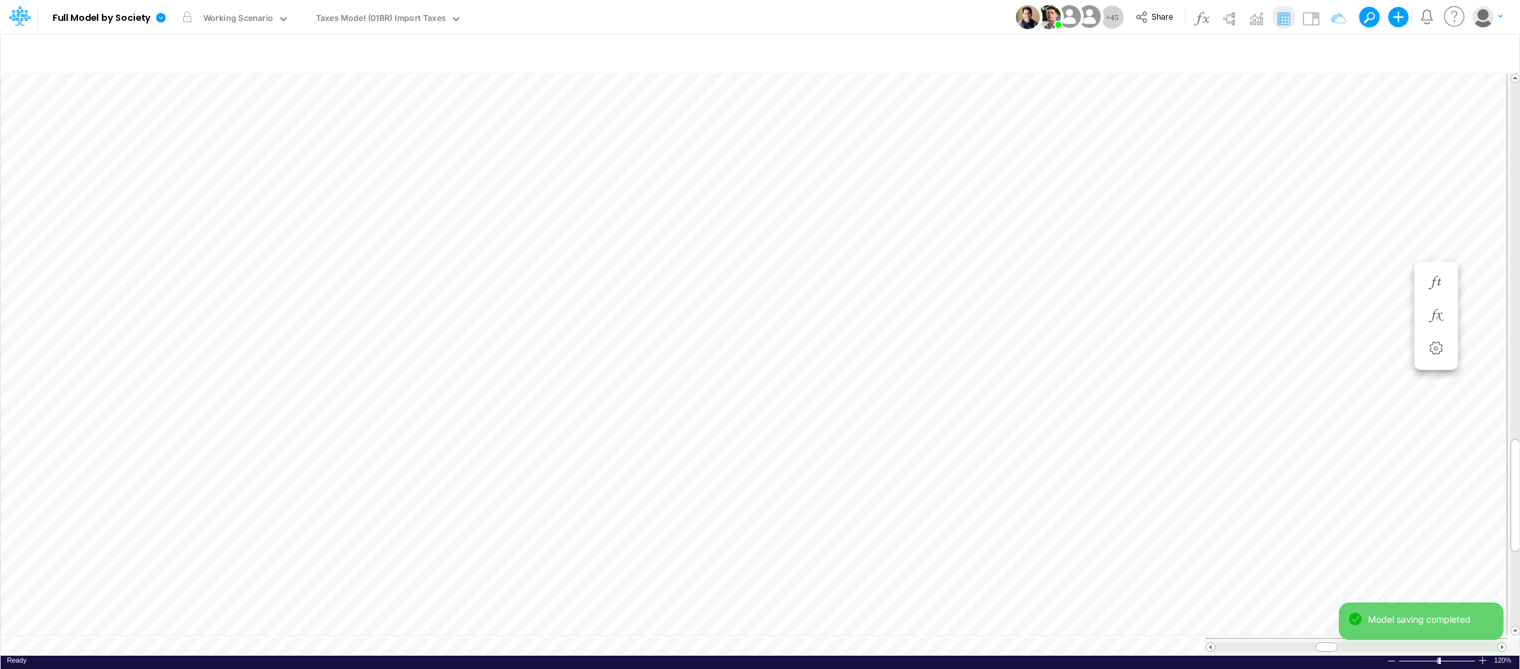
scroll to position [0, 1]
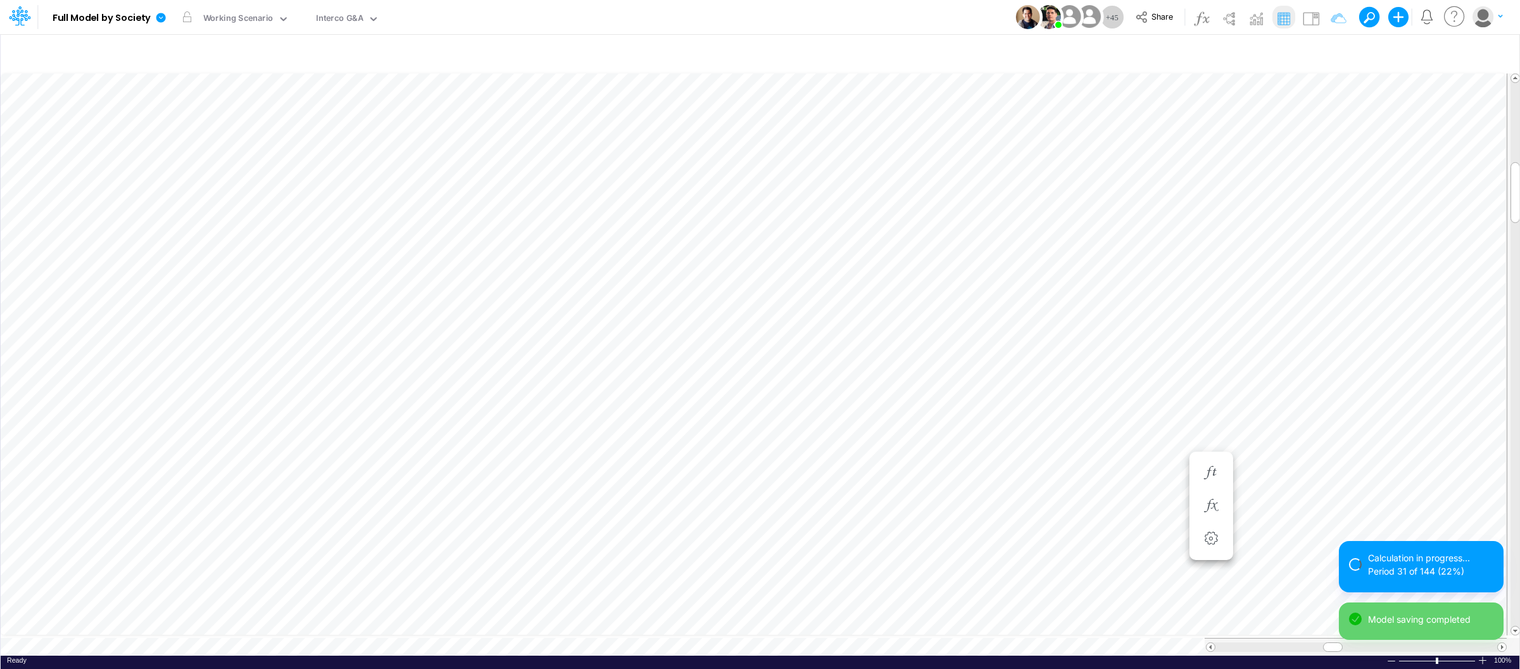
scroll to position [0, 1]
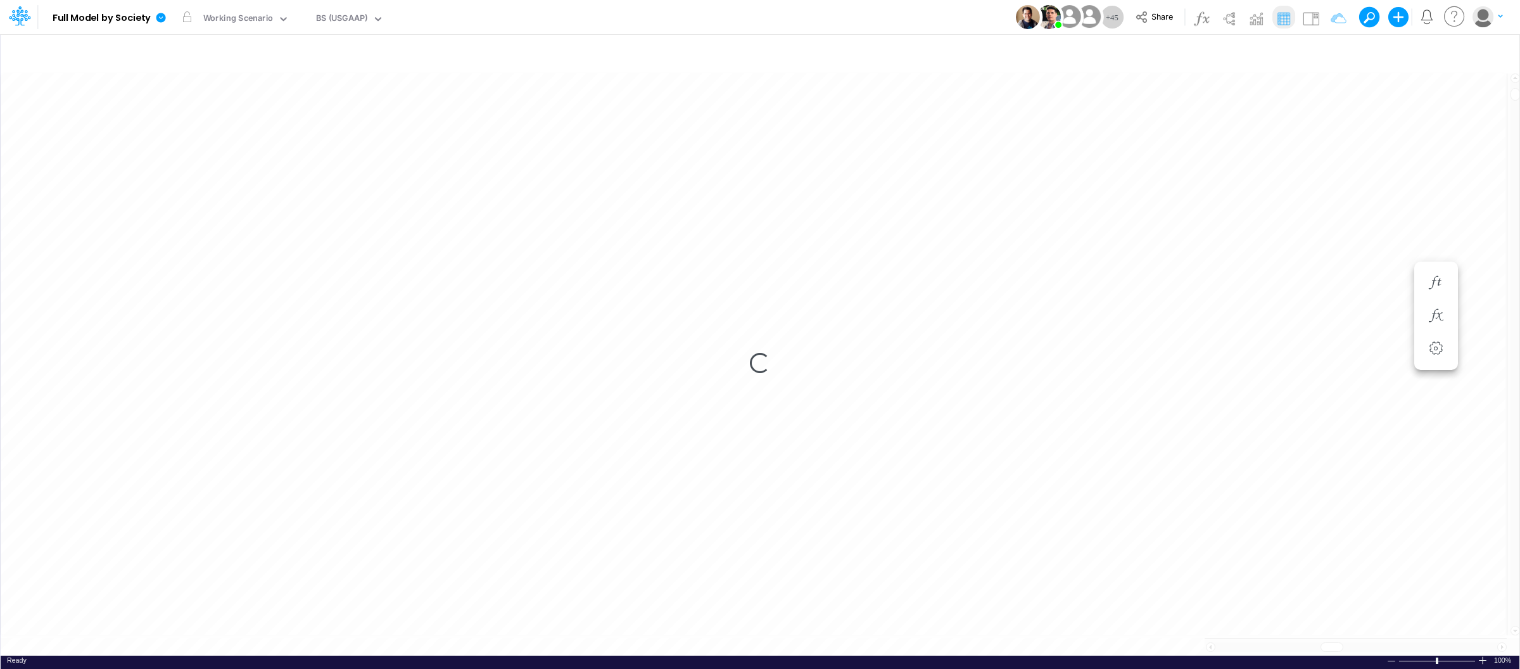
scroll to position [0, 1]
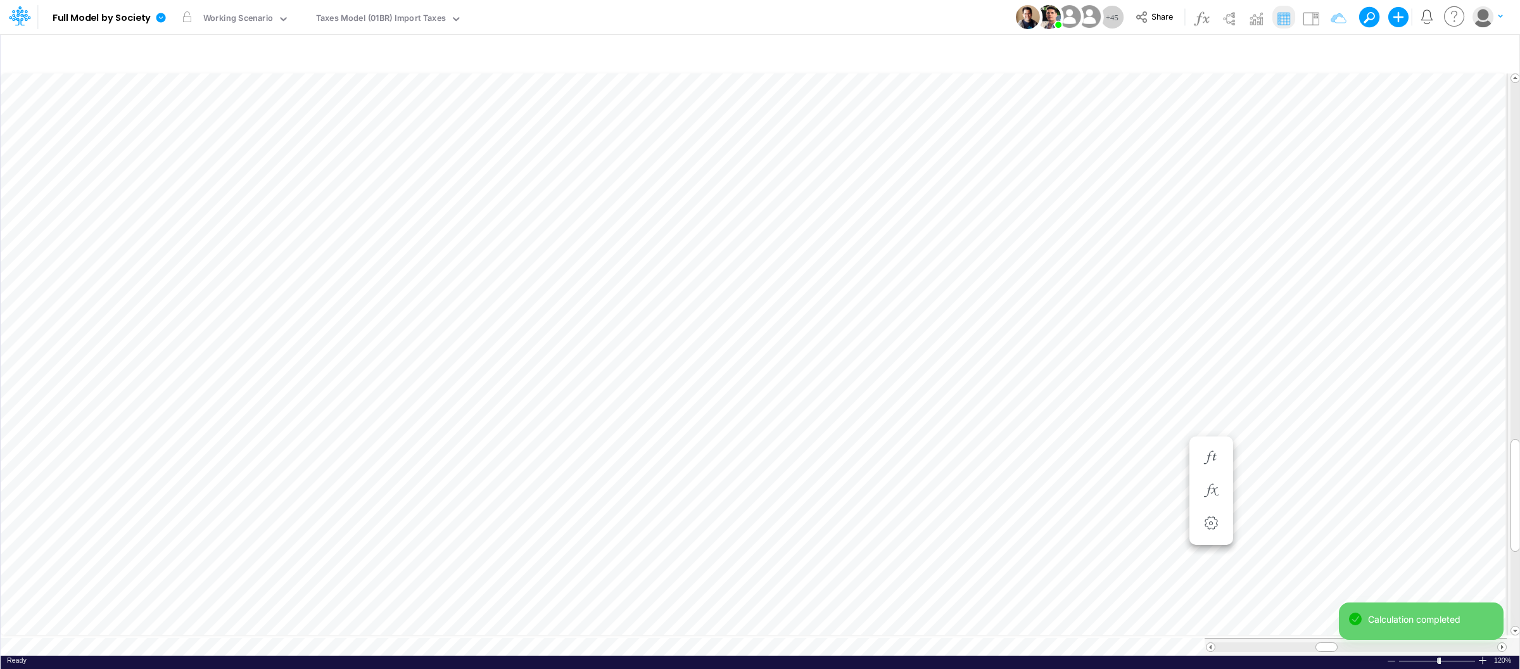
scroll to position [0, 1]
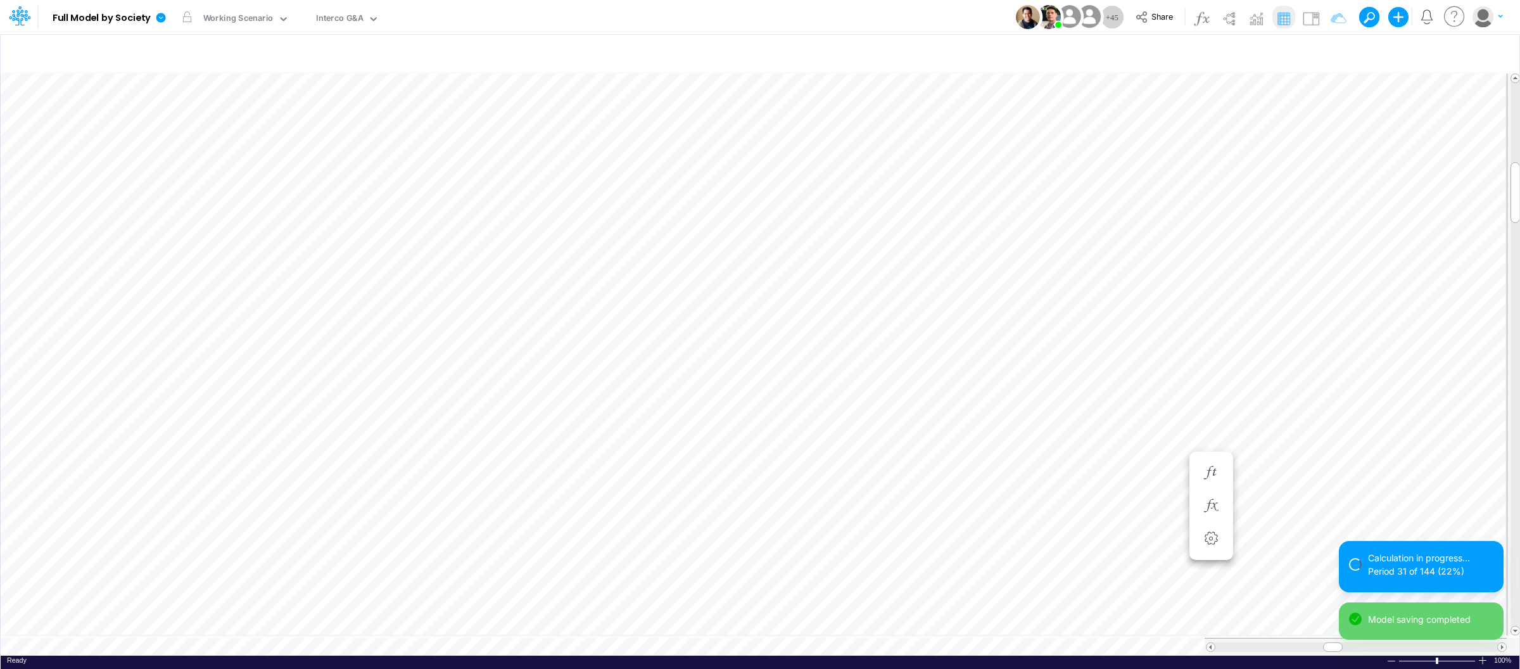
scroll to position [0, 1]
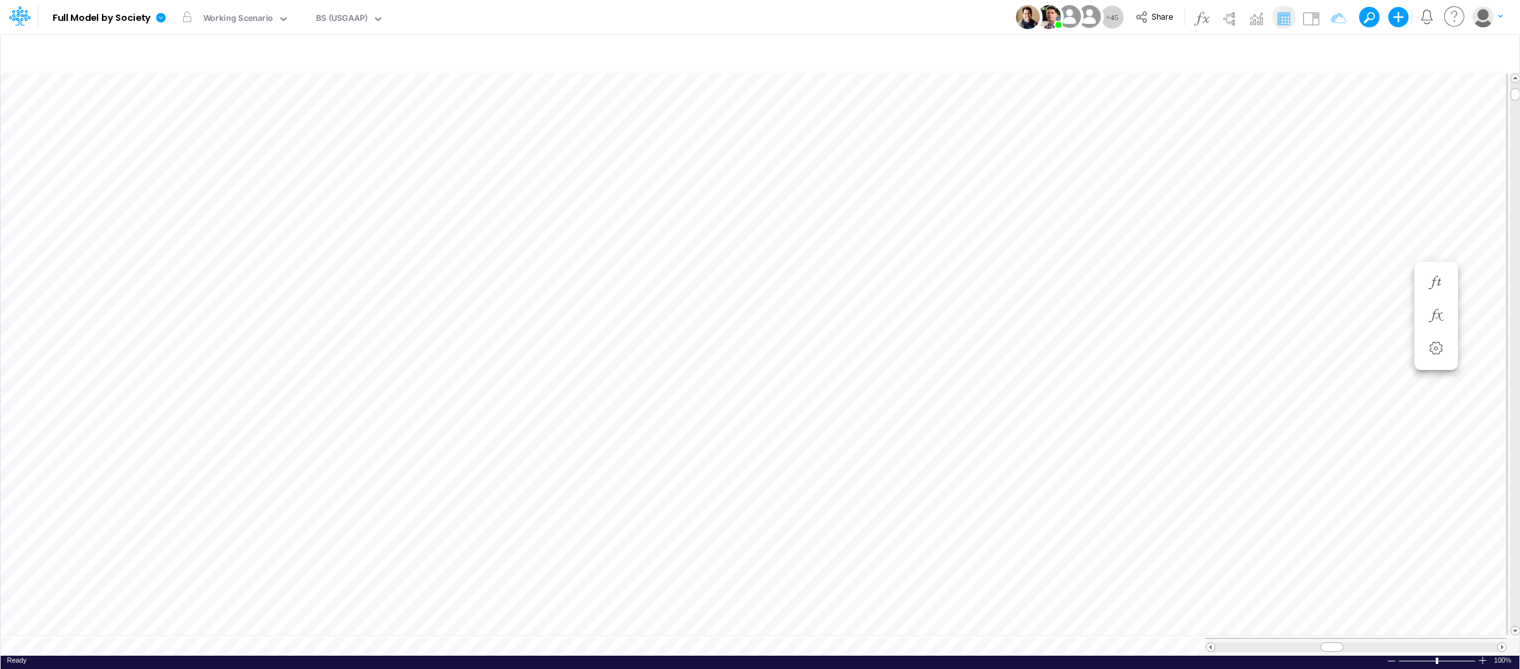
scroll to position [0, 1]
click at [162, 5] on link at bounding box center [163, 17] width 25 height 33
click at [217, 130] on button "View model info" at bounding box center [225, 132] width 136 height 20
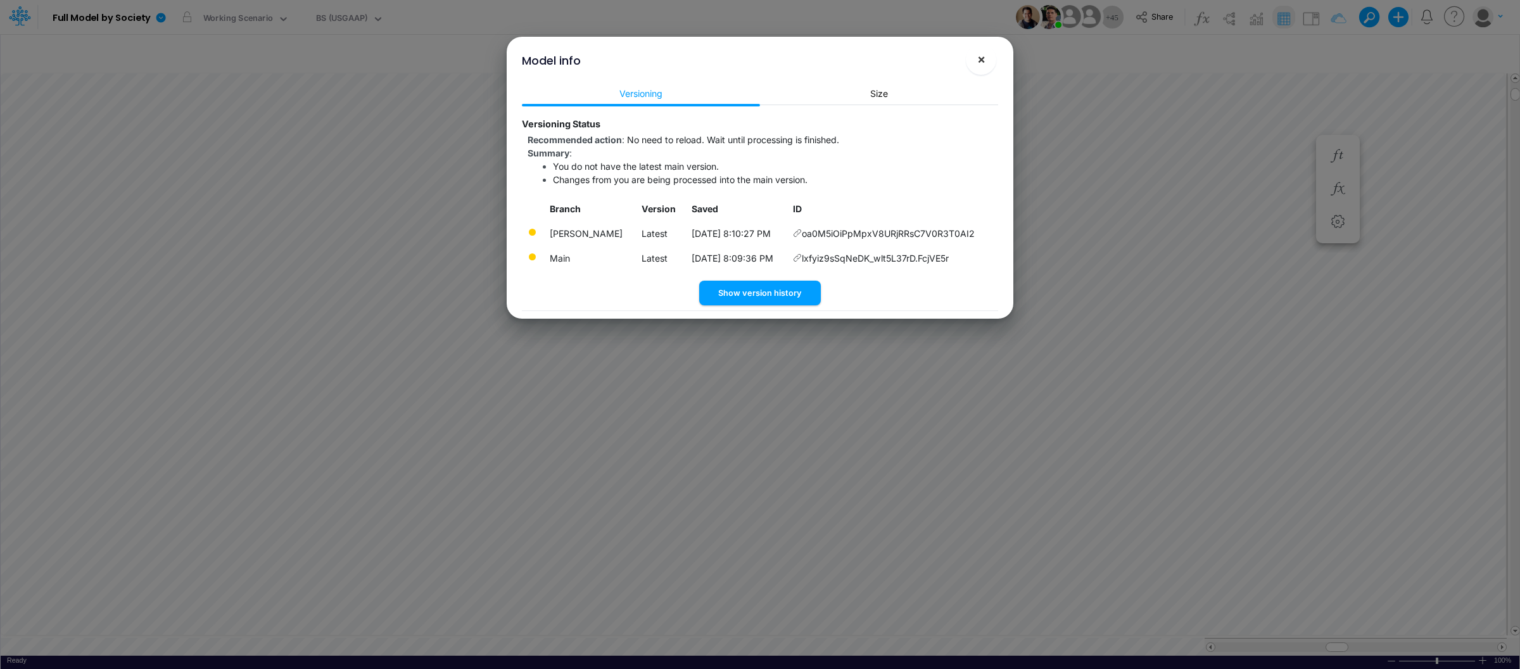
click at [981, 61] on span "×" at bounding box center [981, 58] width 8 height 15
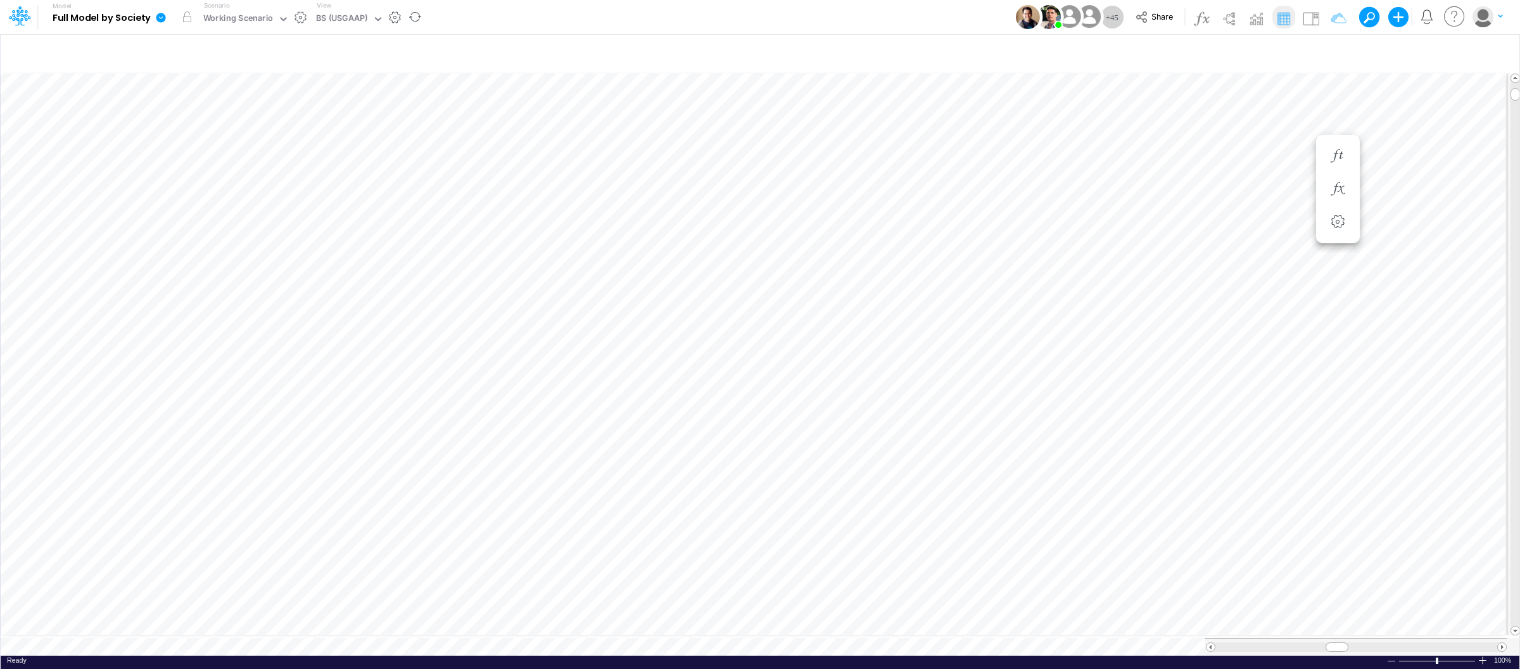
click at [160, 24] on link at bounding box center [163, 17] width 25 height 33
click at [198, 135] on button "View model info" at bounding box center [225, 132] width 136 height 20
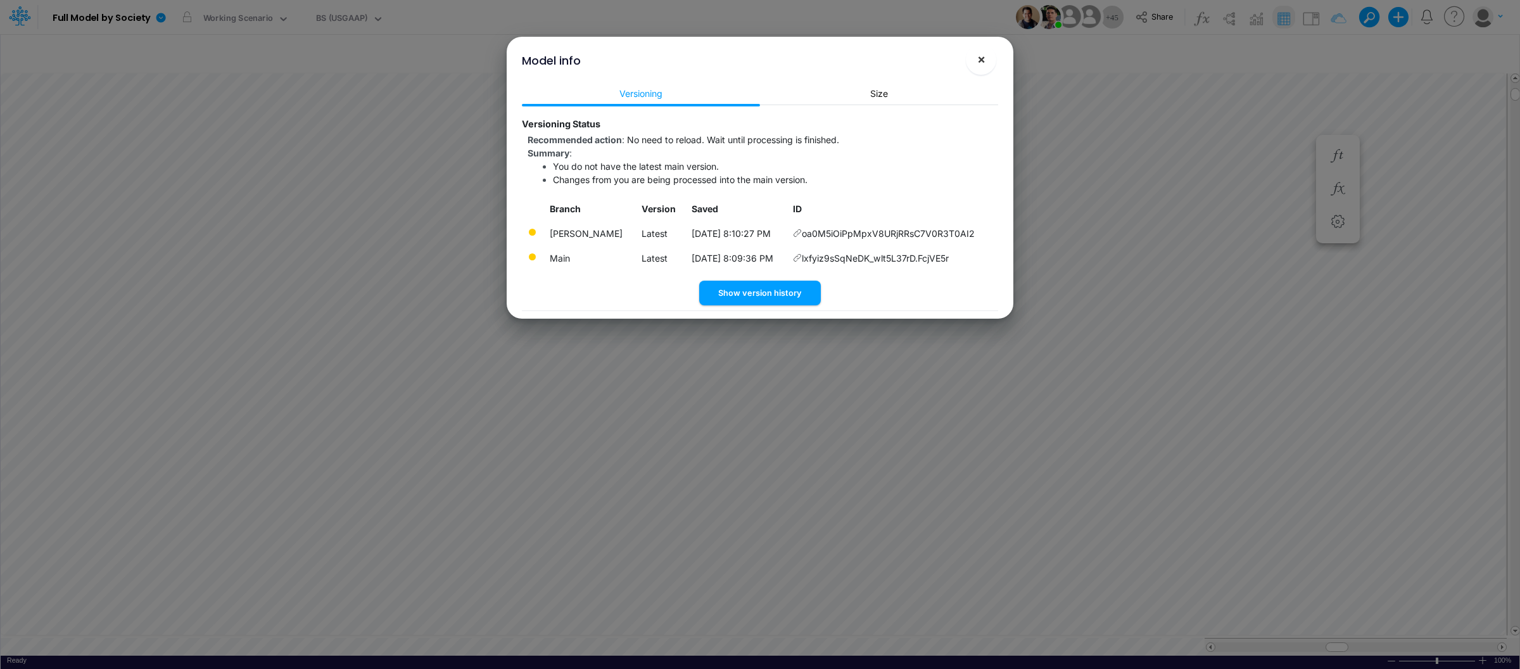
click at [982, 72] on button "×" at bounding box center [981, 59] width 30 height 30
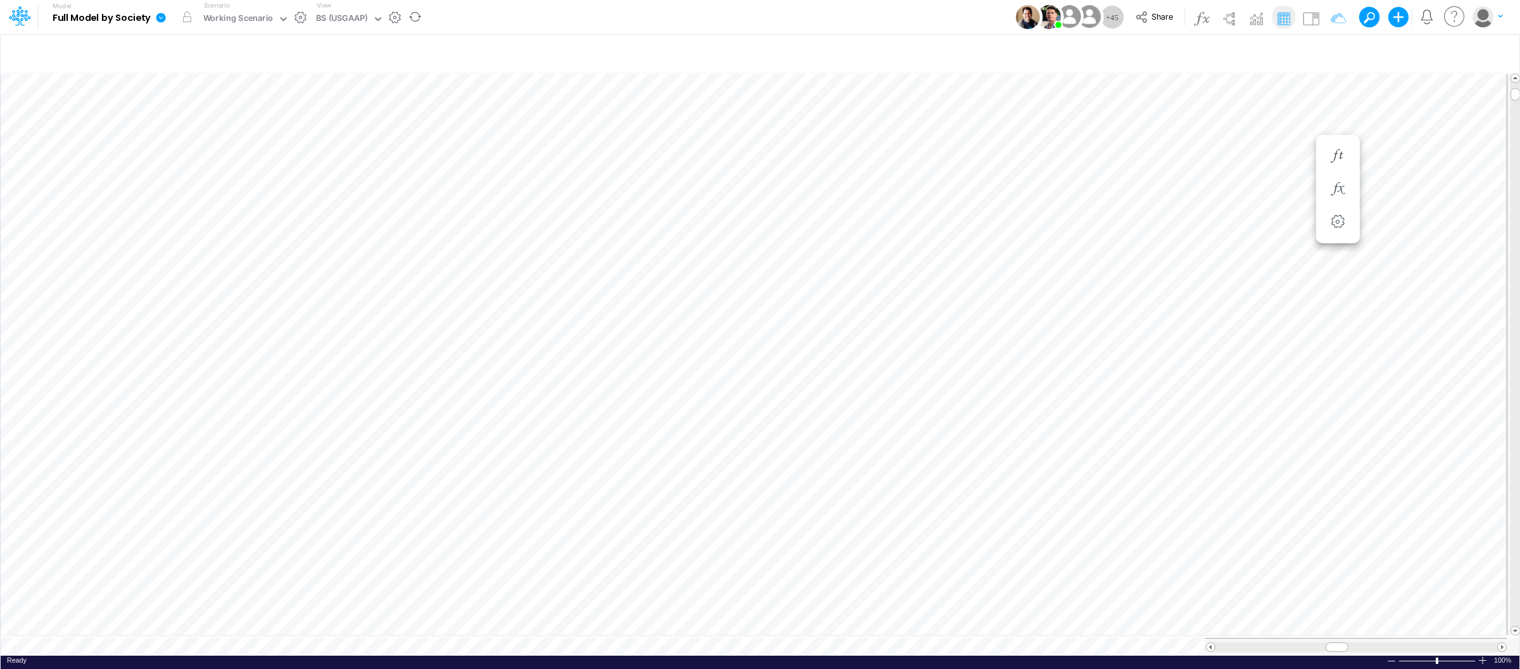
click at [165, 16] on icon at bounding box center [160, 17] width 11 height 11
click at [207, 127] on button "View model info" at bounding box center [225, 132] width 136 height 20
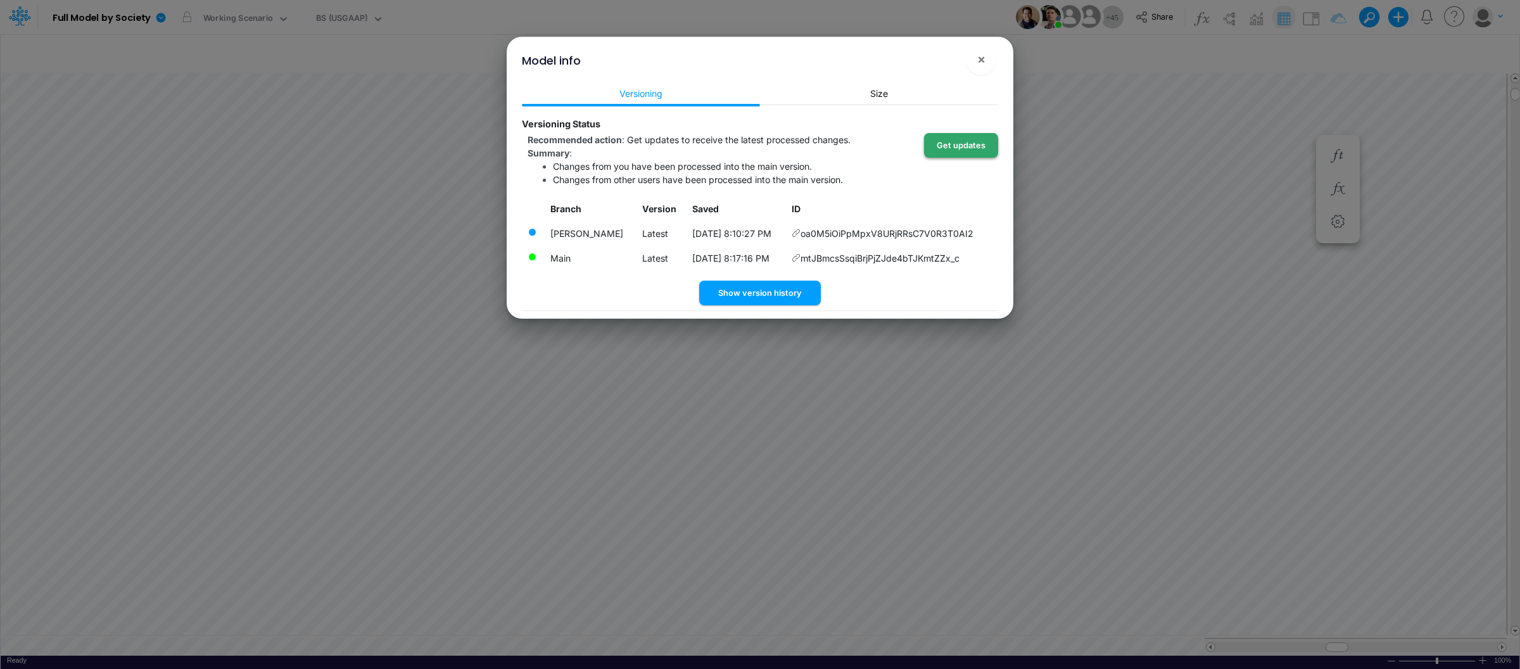
click at [966, 148] on button "Get updates" at bounding box center [961, 145] width 74 height 25
click at [992, 65] on button "×" at bounding box center [981, 59] width 30 height 30
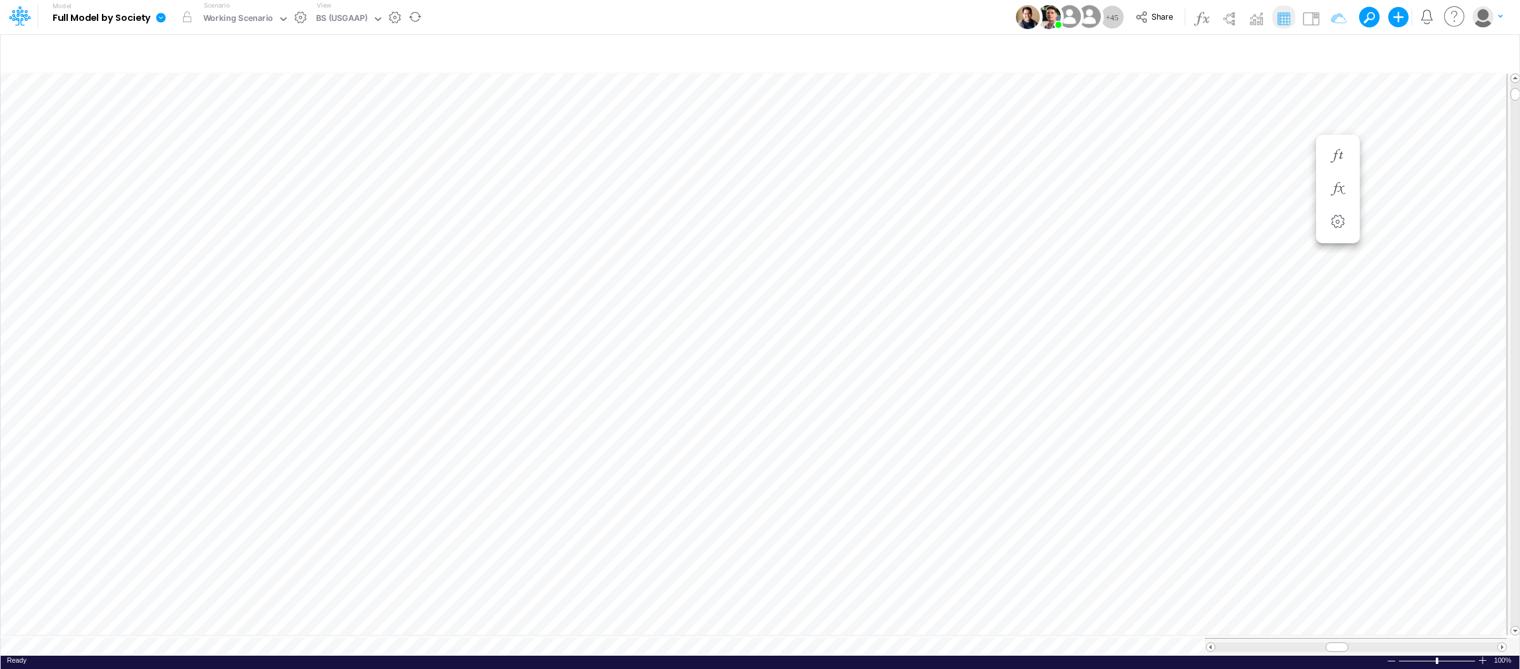
click at [158, 16] on icon at bounding box center [160, 17] width 9 height 9
click at [207, 131] on button "View model info" at bounding box center [225, 132] width 136 height 20
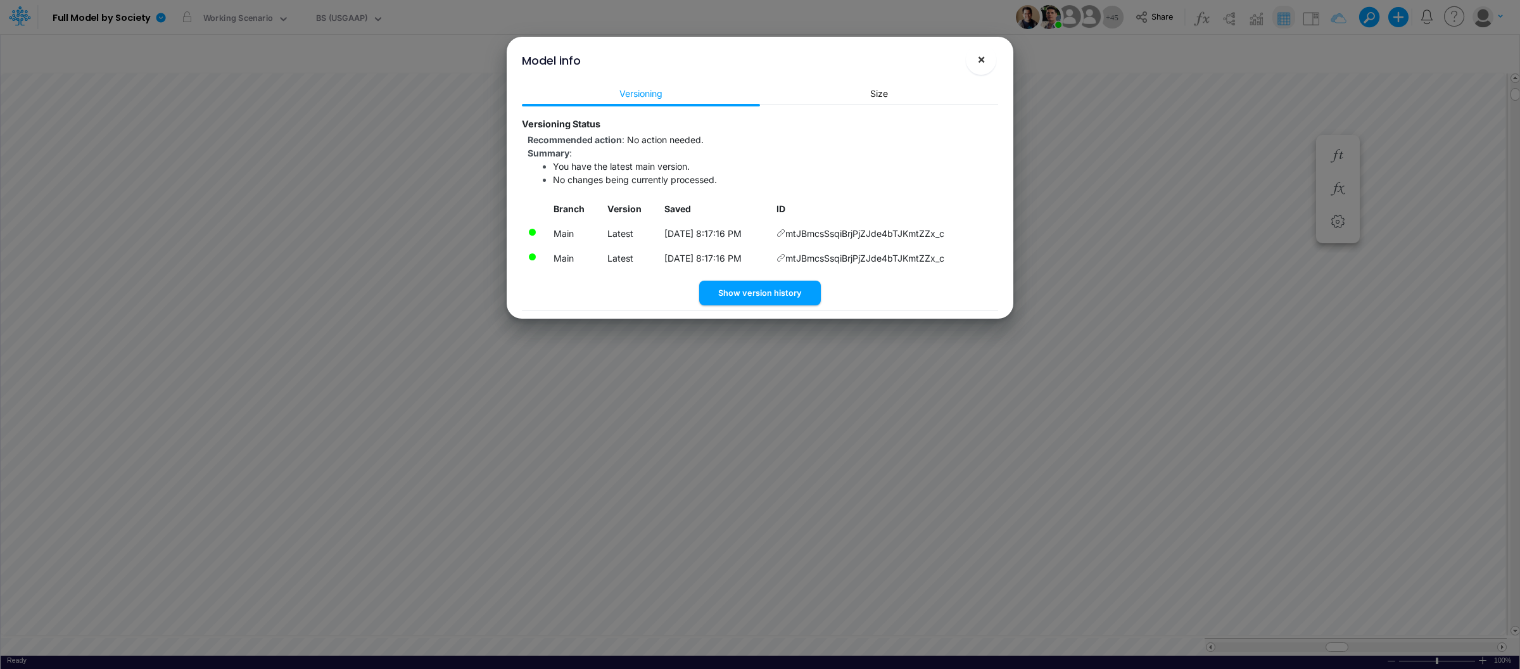
click at [982, 63] on span "×" at bounding box center [981, 58] width 8 height 15
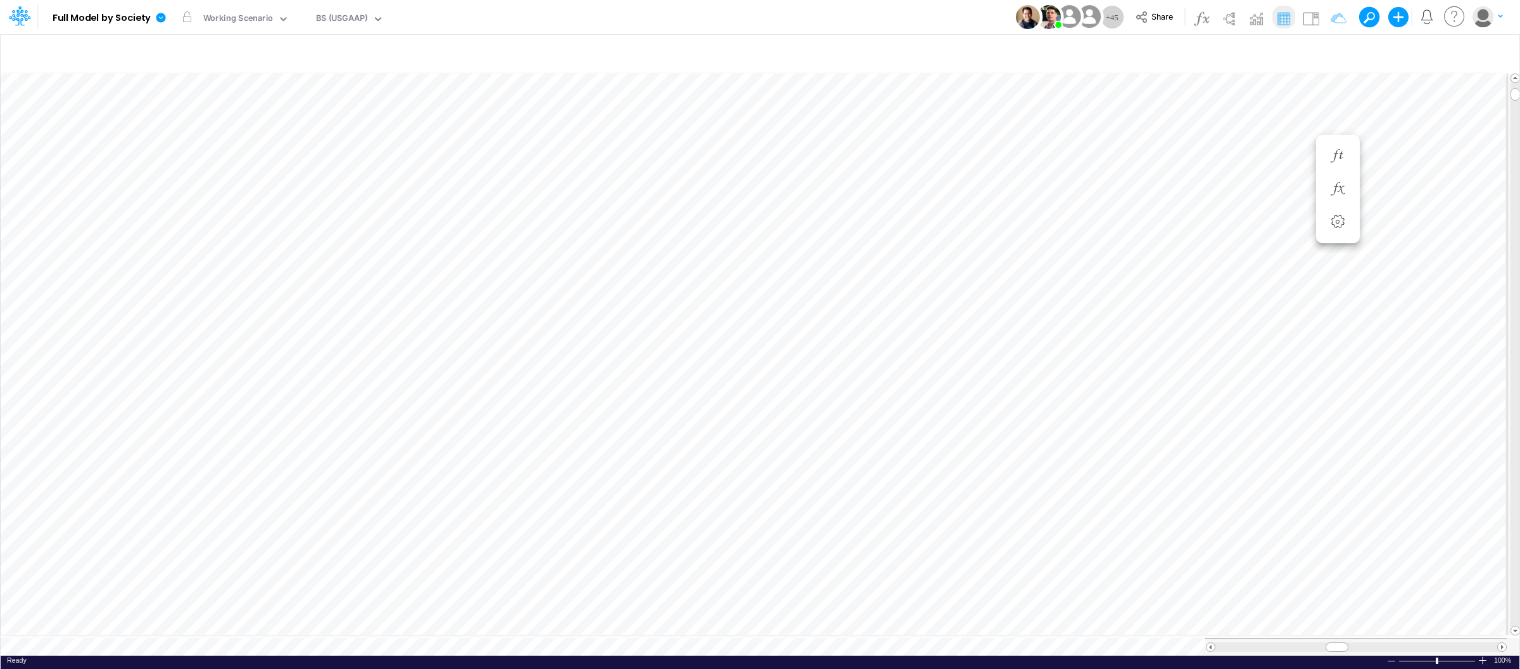
scroll to position [0, 1]
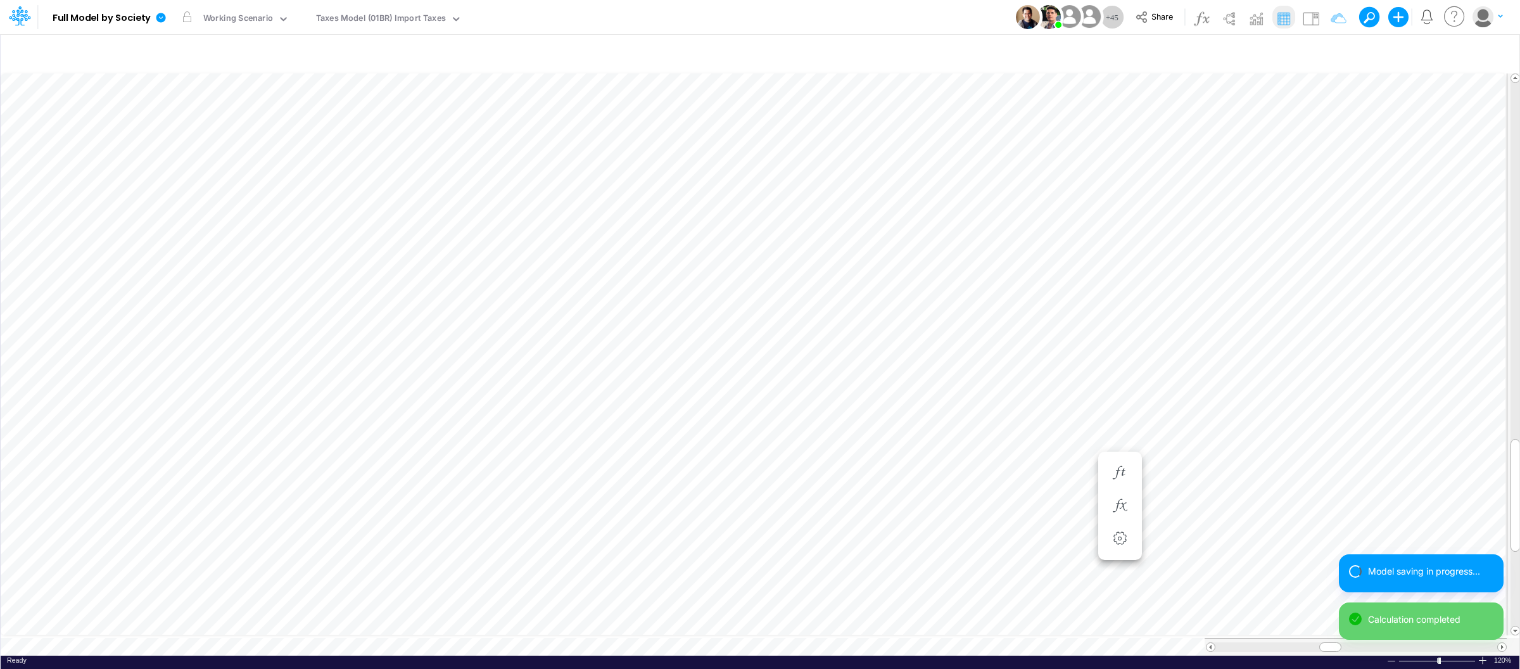
scroll to position [0, 1]
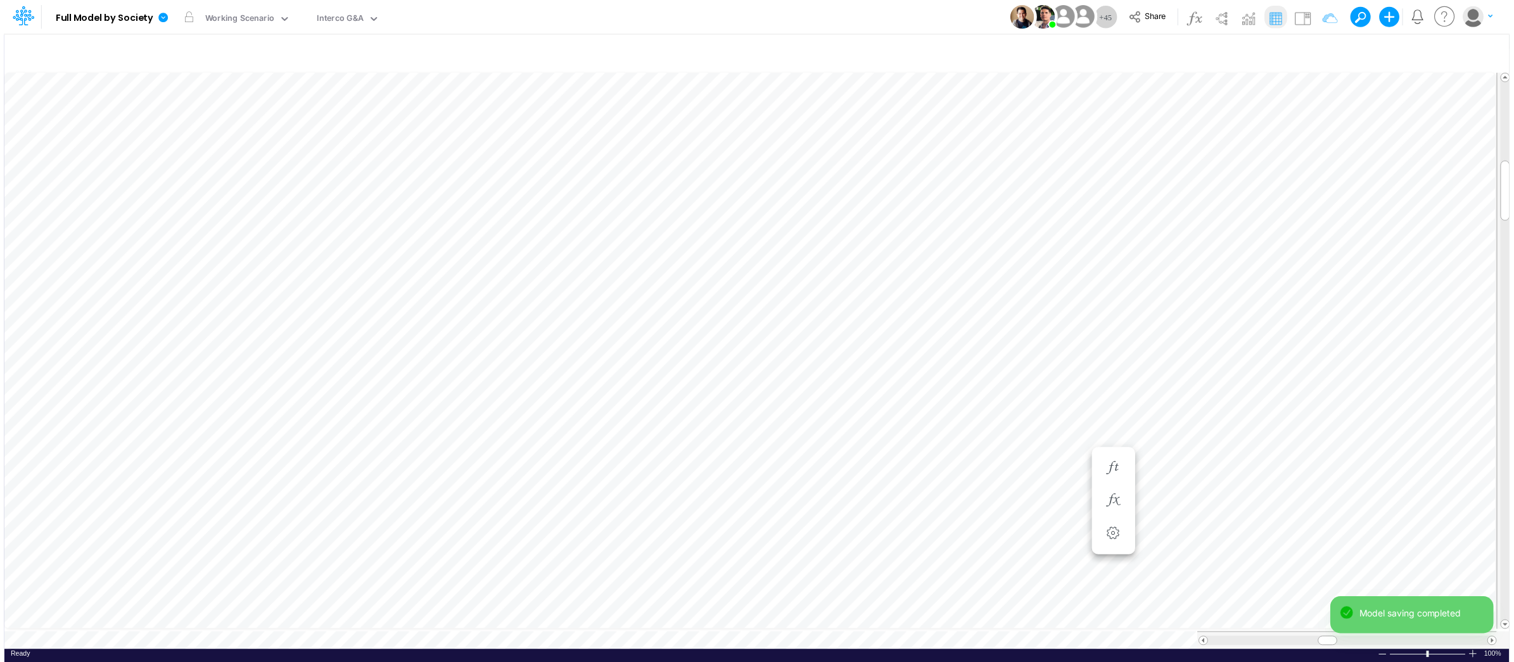
scroll to position [0, 1]
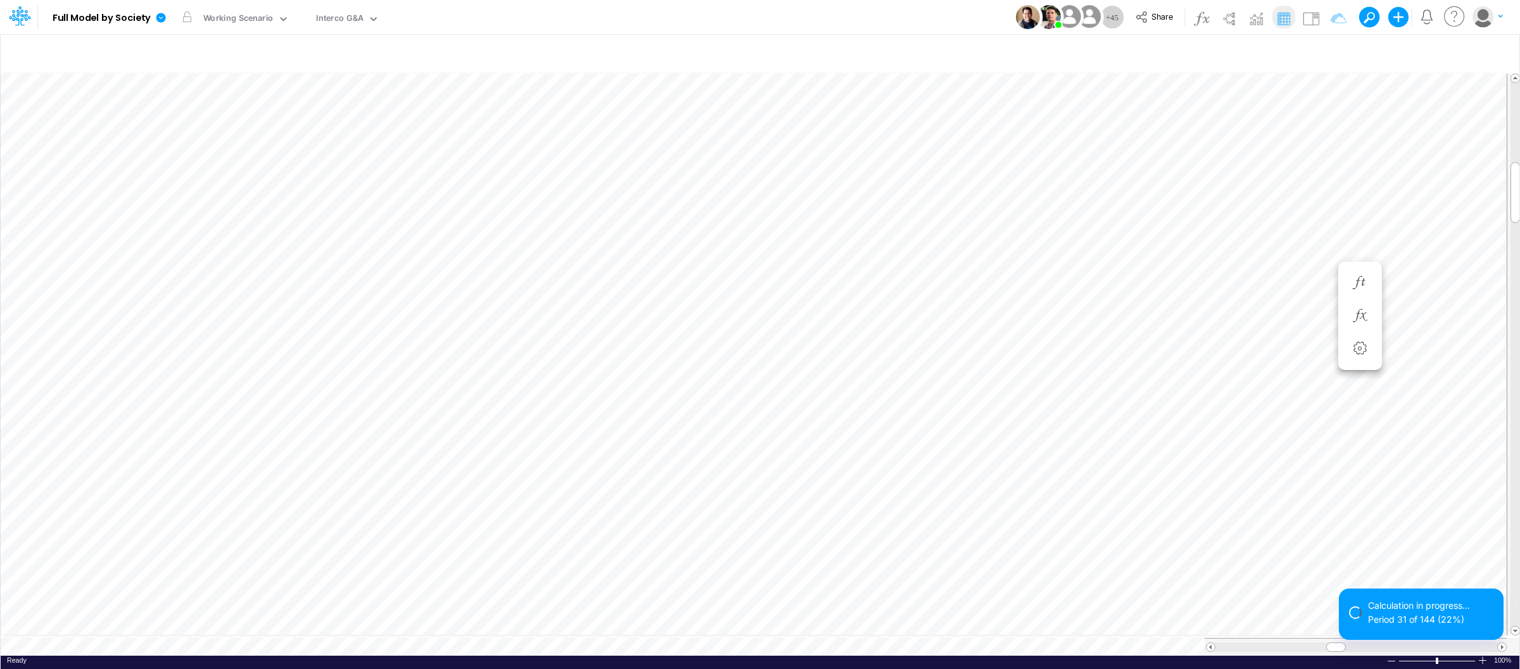
scroll to position [0, 1]
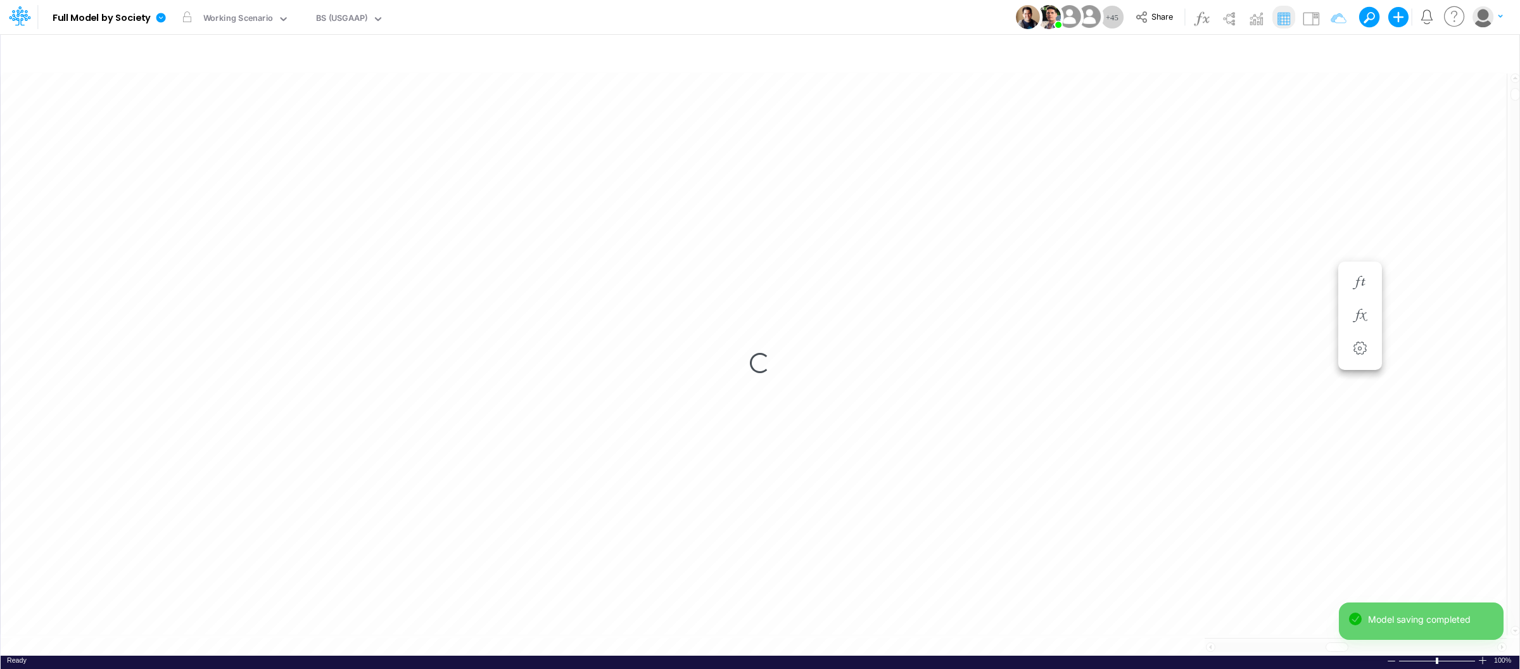
scroll to position [0, 1]
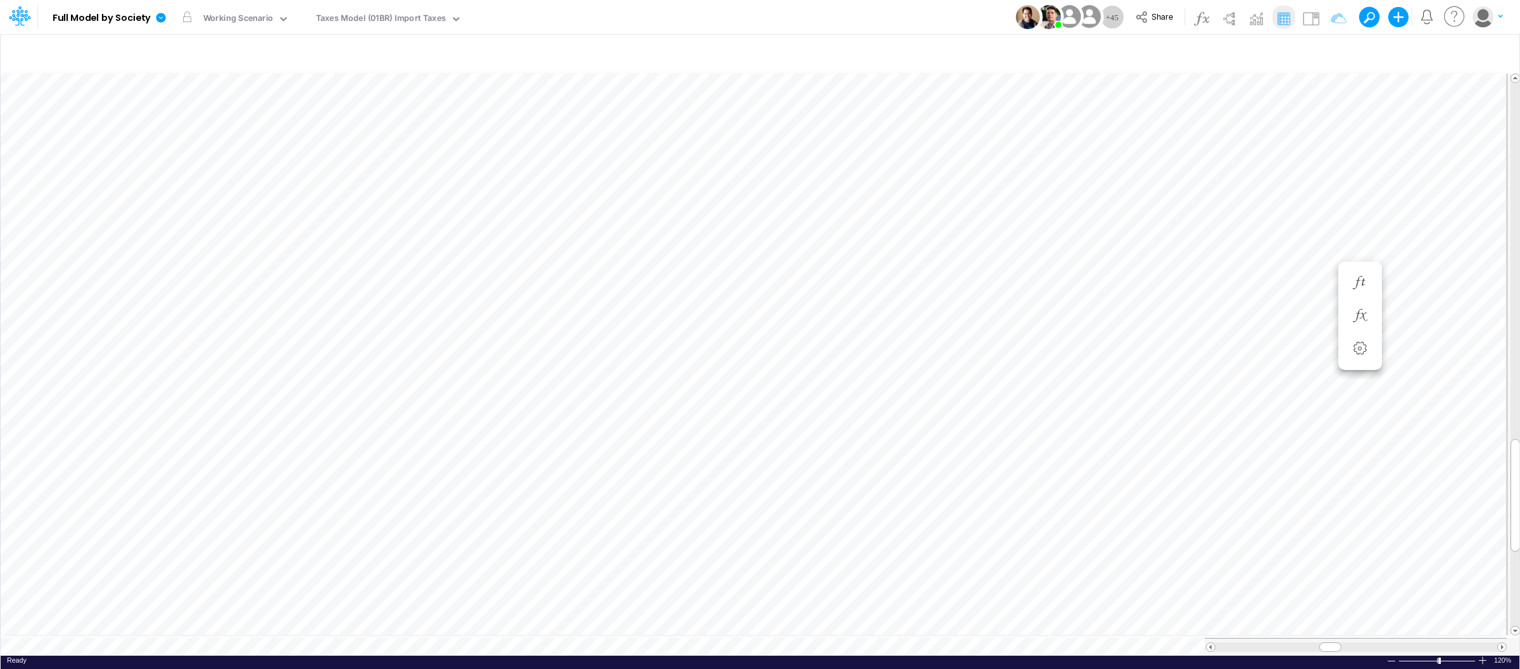
scroll to position [0, 1]
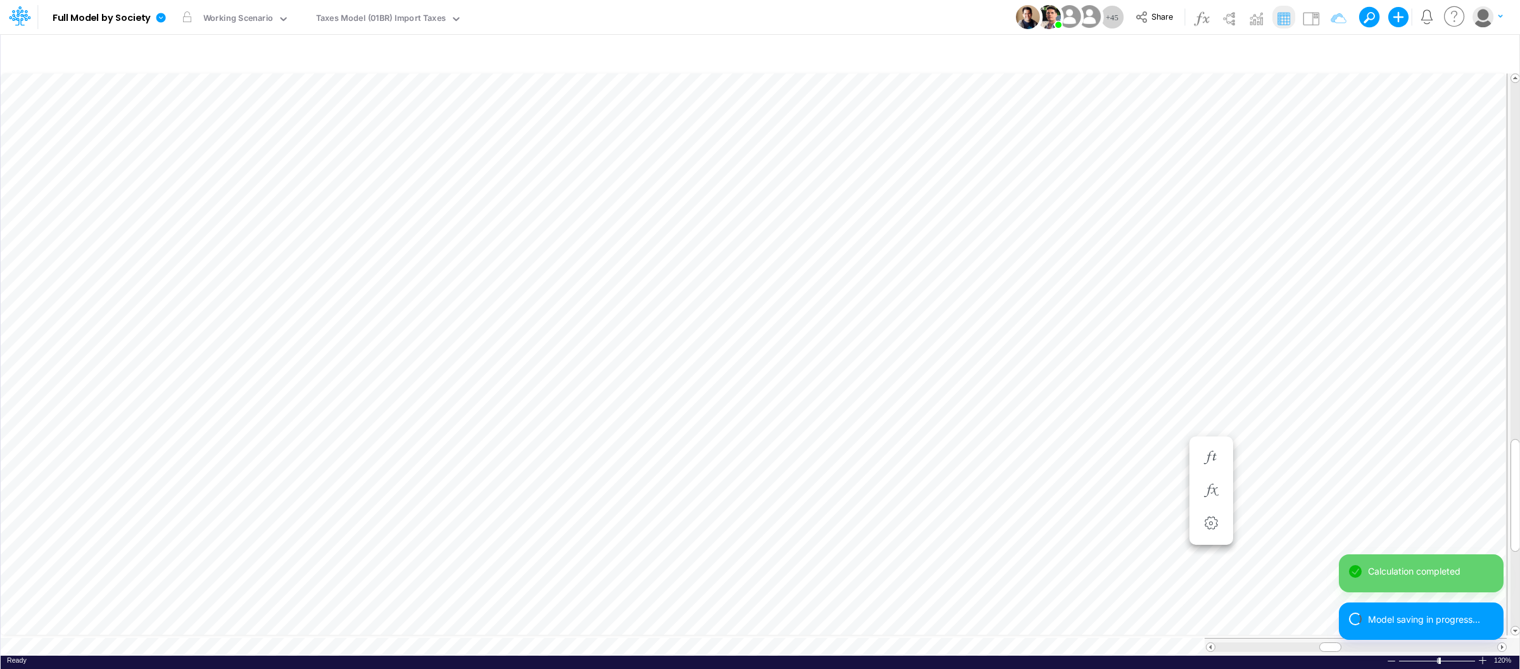
scroll to position [0, 1]
paste div
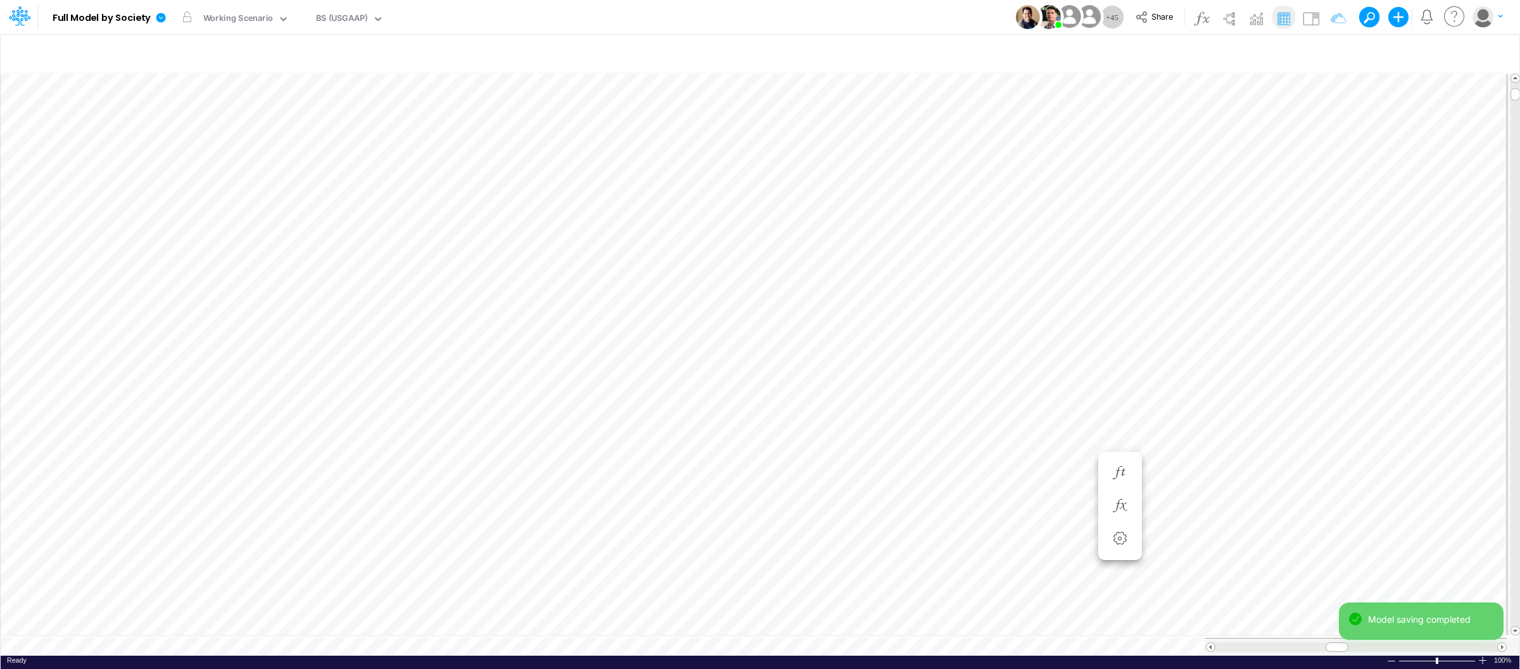
scroll to position [0, 1]
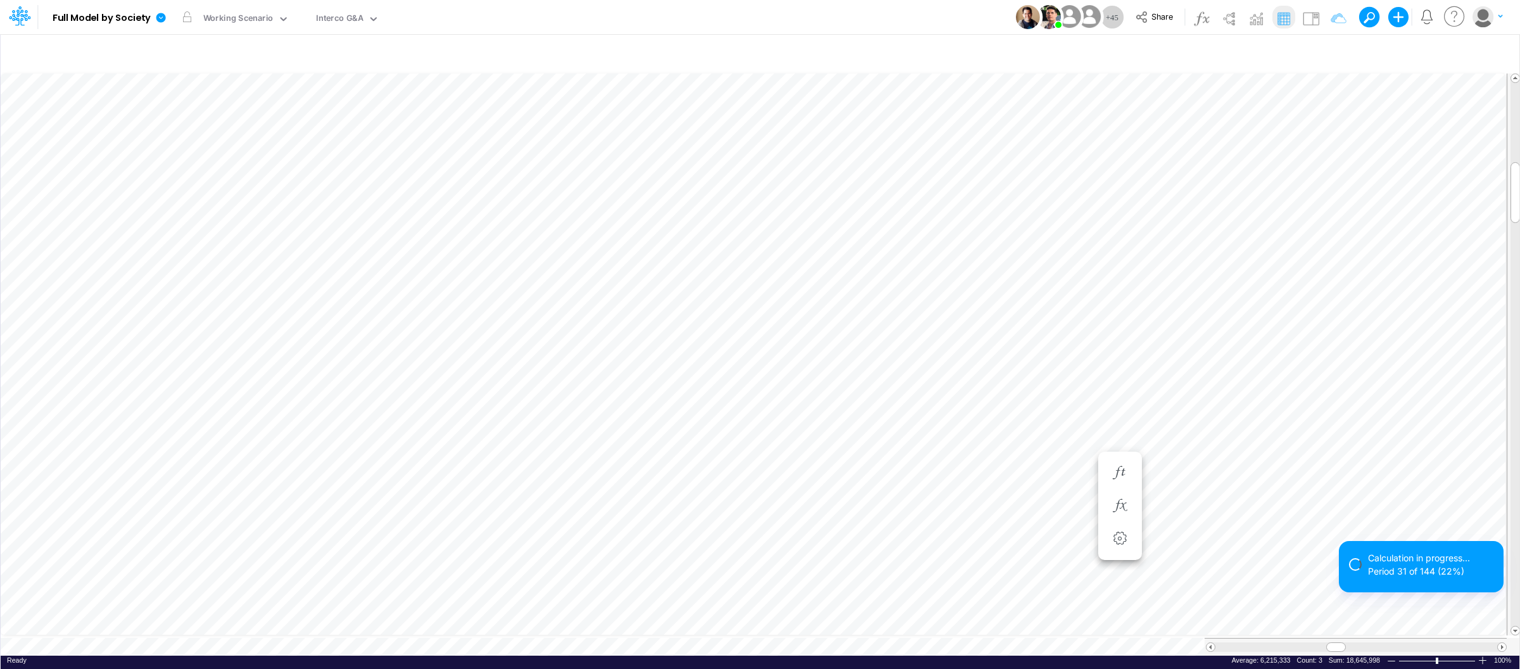
scroll to position [0, 1]
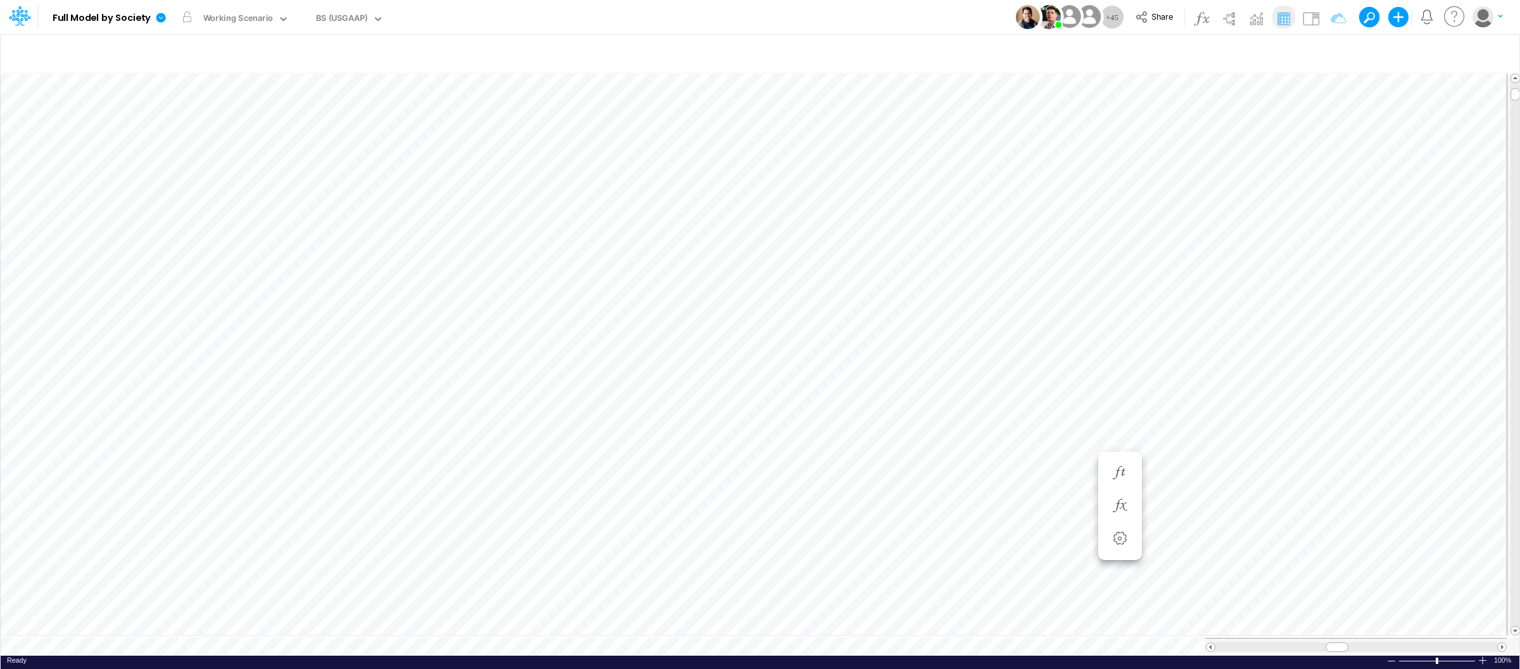
scroll to position [0, 1]
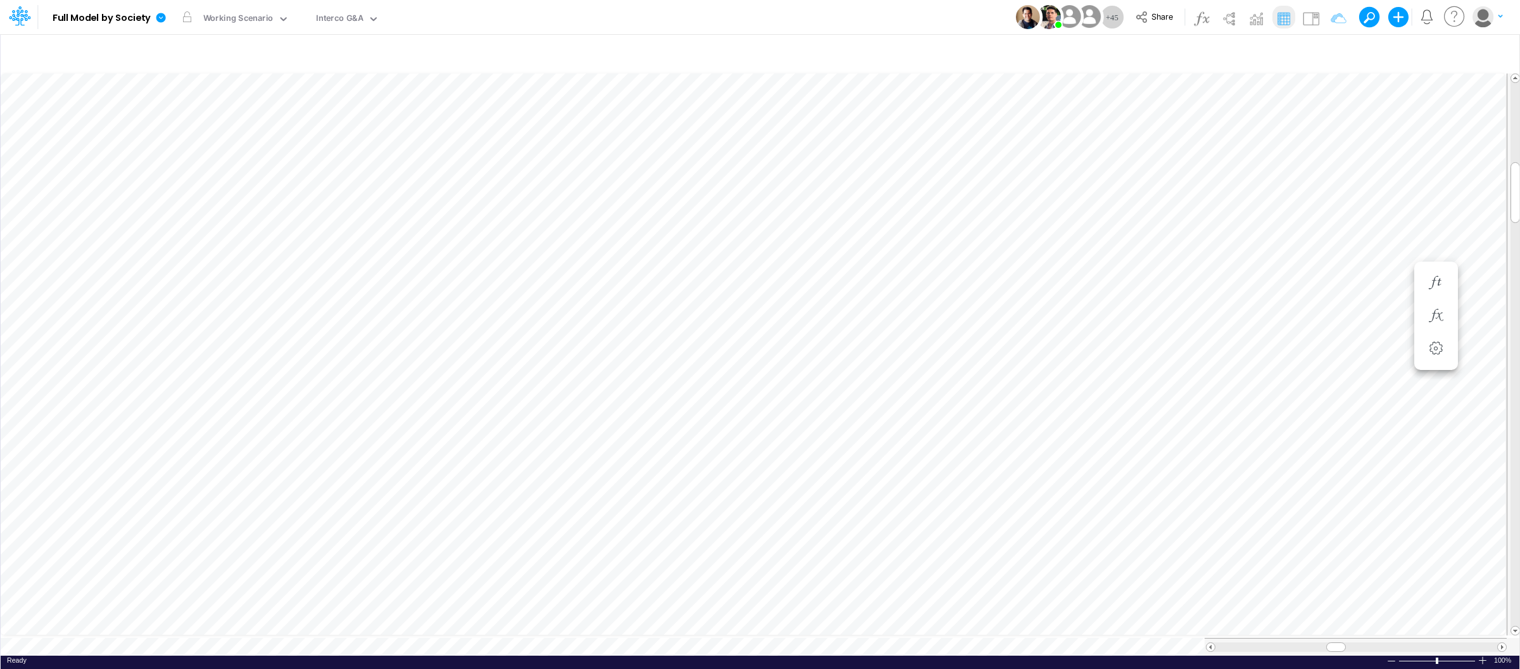
scroll to position [0, 1]
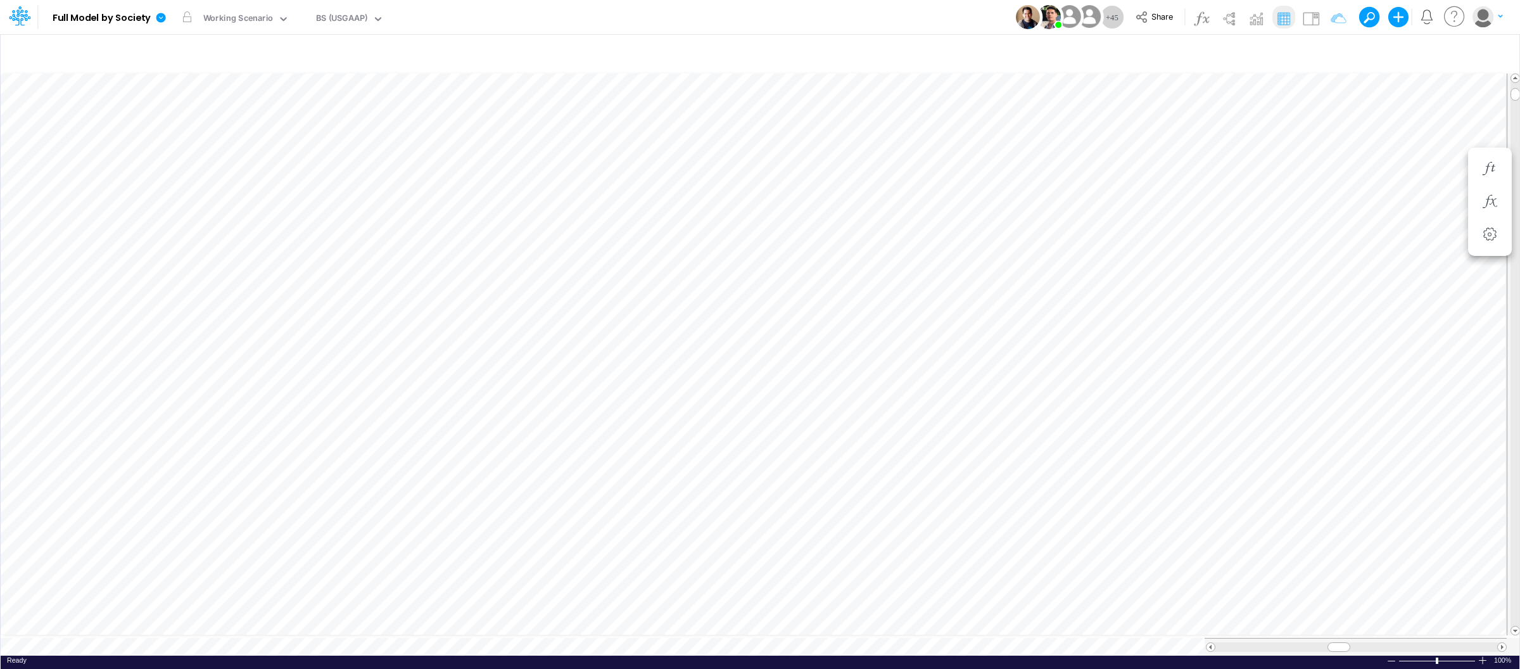
scroll to position [0, 1]
click at [154, 19] on link at bounding box center [163, 17] width 25 height 33
click at [198, 132] on button "View model info" at bounding box center [225, 132] width 136 height 20
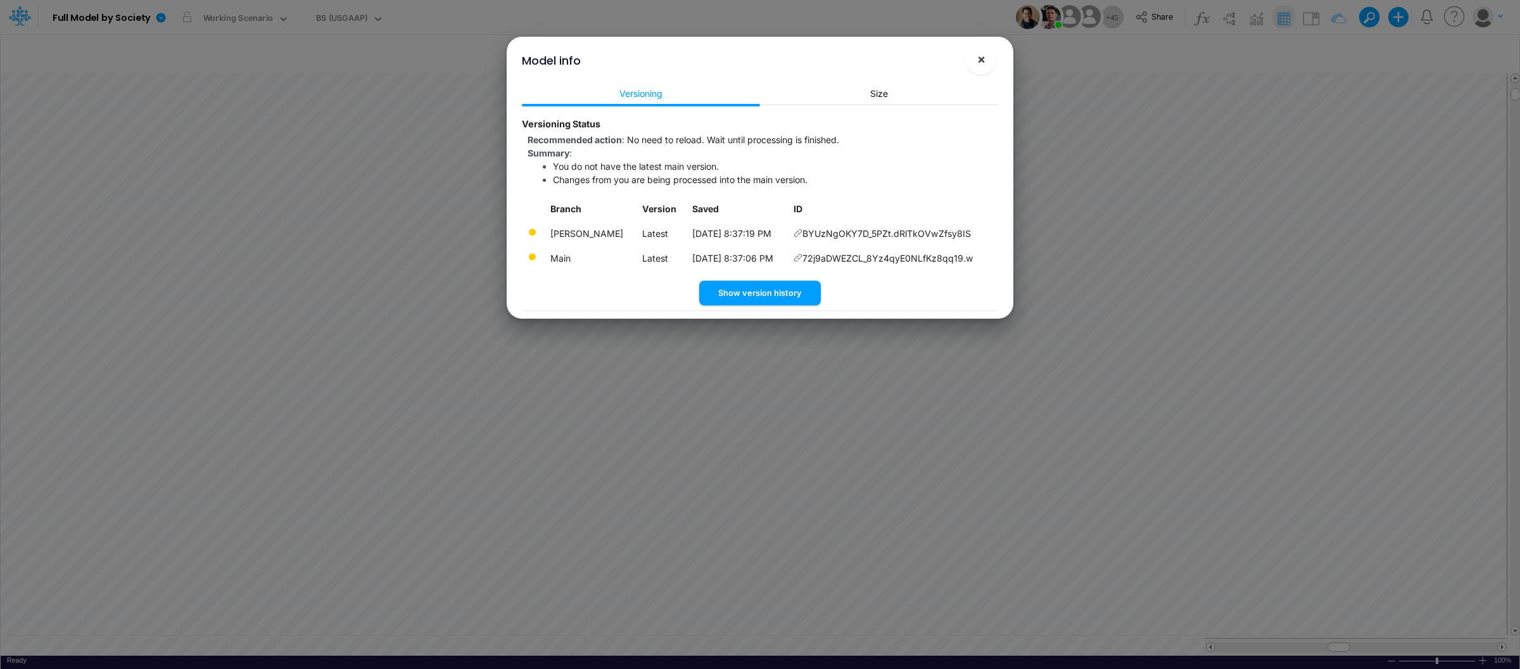
click at [988, 55] on button "×" at bounding box center [981, 59] width 30 height 30
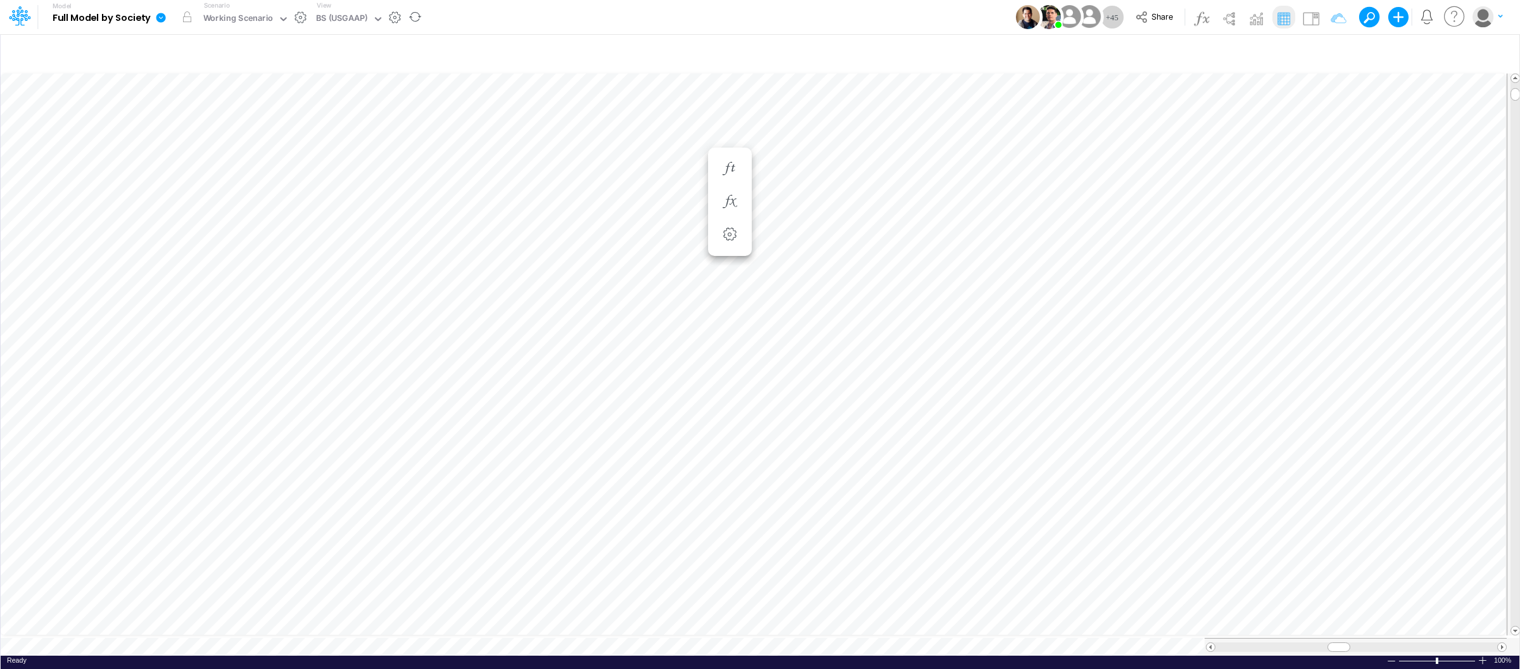
click at [157, 11] on link at bounding box center [163, 17] width 25 height 33
click at [227, 131] on button "View model info" at bounding box center [225, 132] width 136 height 20
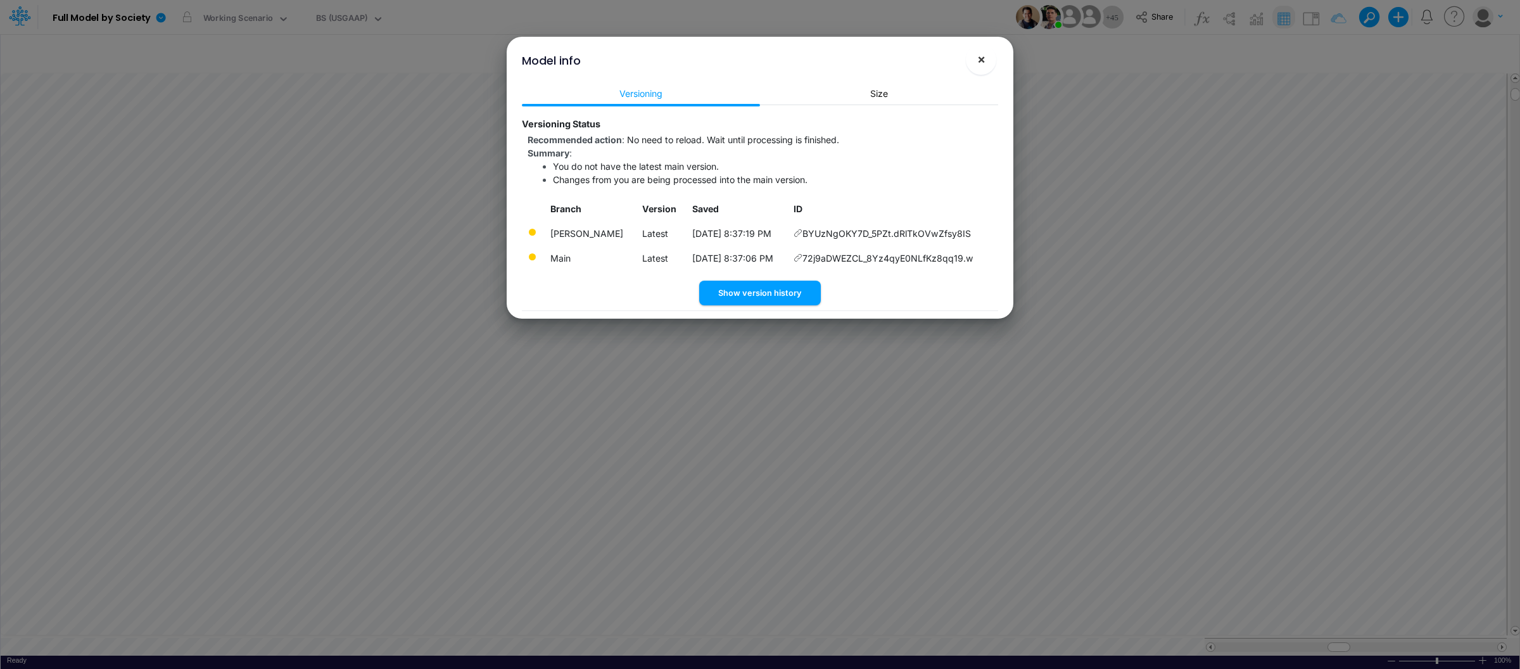
click at [978, 66] on span "×" at bounding box center [981, 58] width 8 height 15
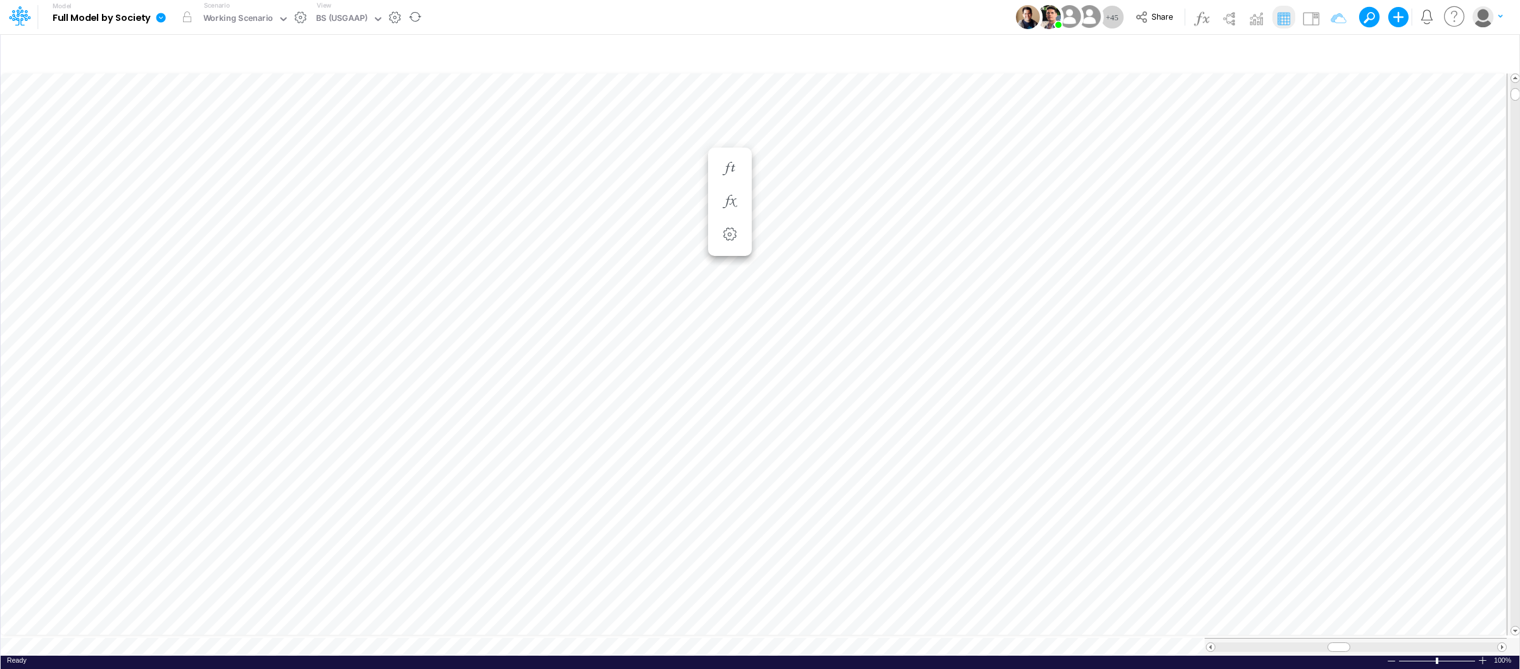
click at [163, 18] on icon at bounding box center [160, 17] width 9 height 9
click at [239, 130] on button "View model info" at bounding box center [225, 132] width 136 height 20
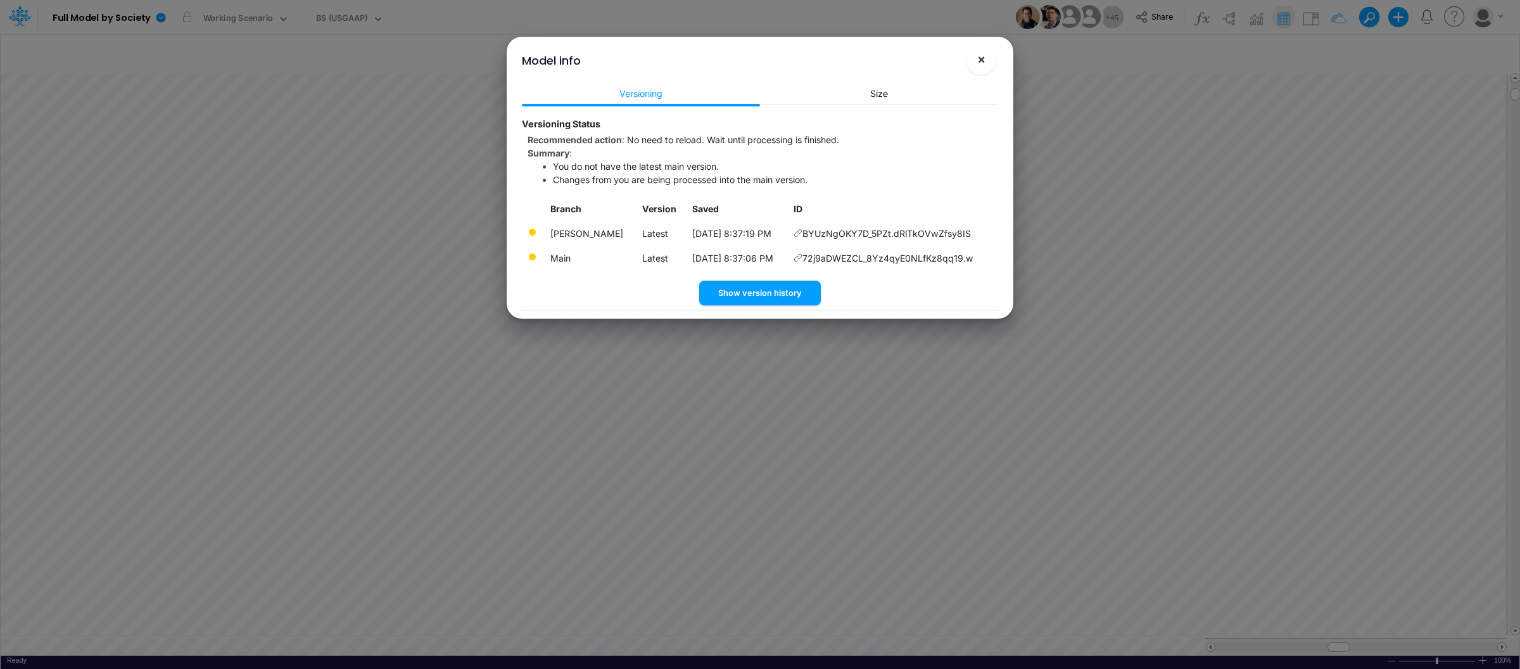
click at [978, 57] on span "×" at bounding box center [981, 58] width 8 height 15
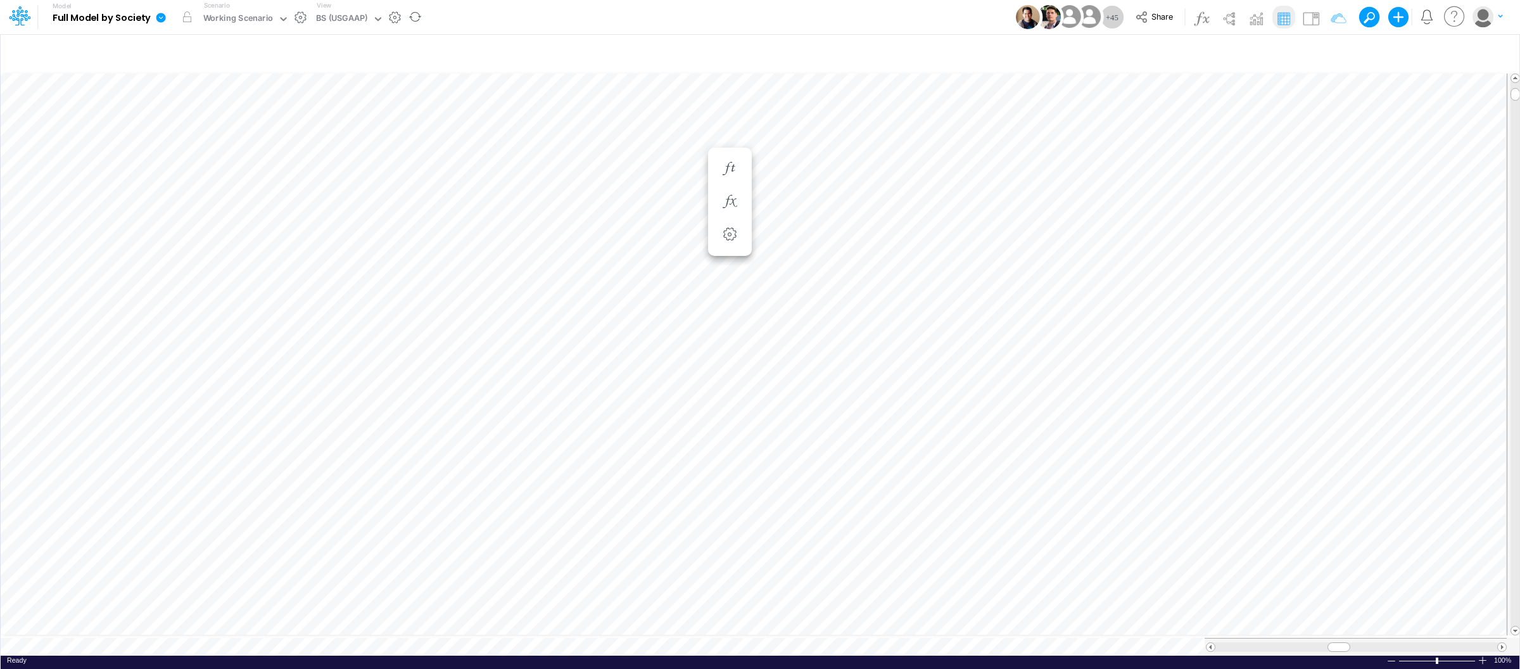
click at [159, 22] on icon at bounding box center [160, 17] width 9 height 9
click at [208, 133] on button "View model info" at bounding box center [225, 132] width 136 height 20
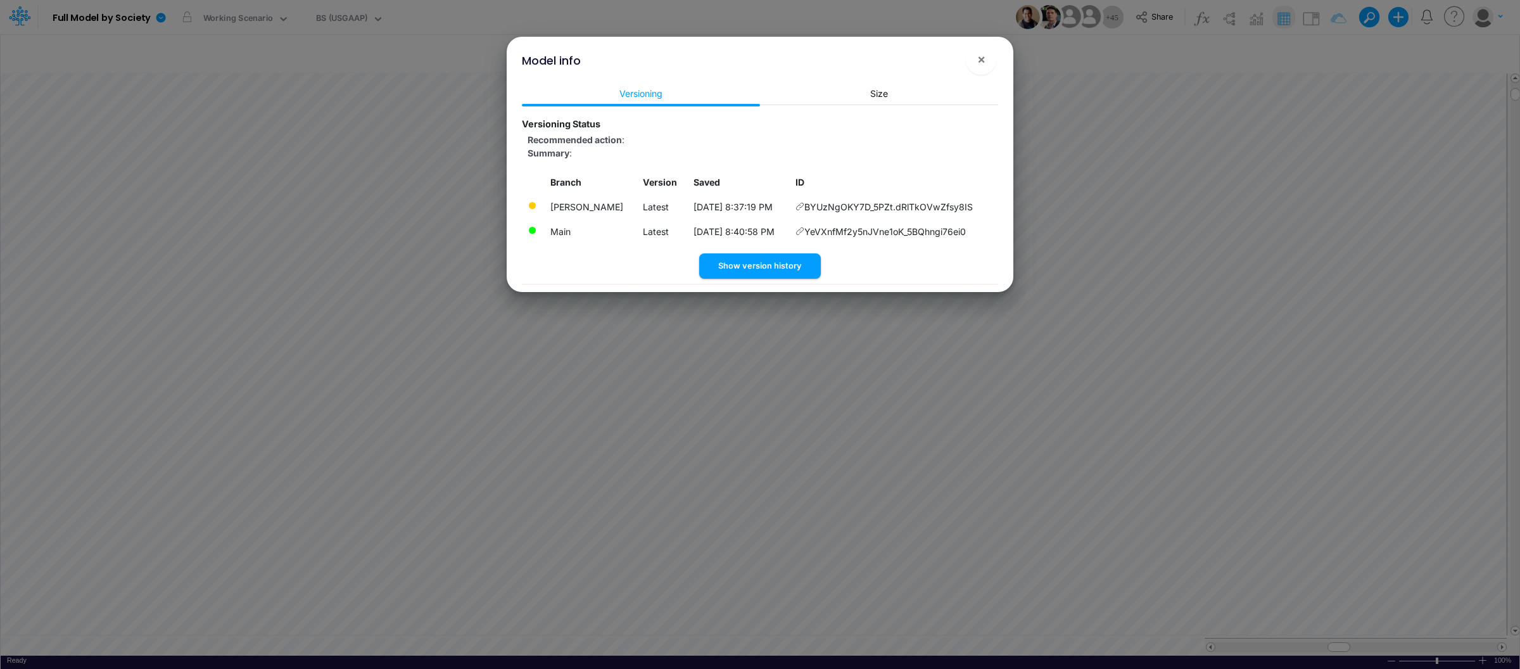
click at [925, 75] on div "Model info ×" at bounding box center [760, 58] width 496 height 42
click at [901, 85] on link "Size" at bounding box center [879, 93] width 238 height 23
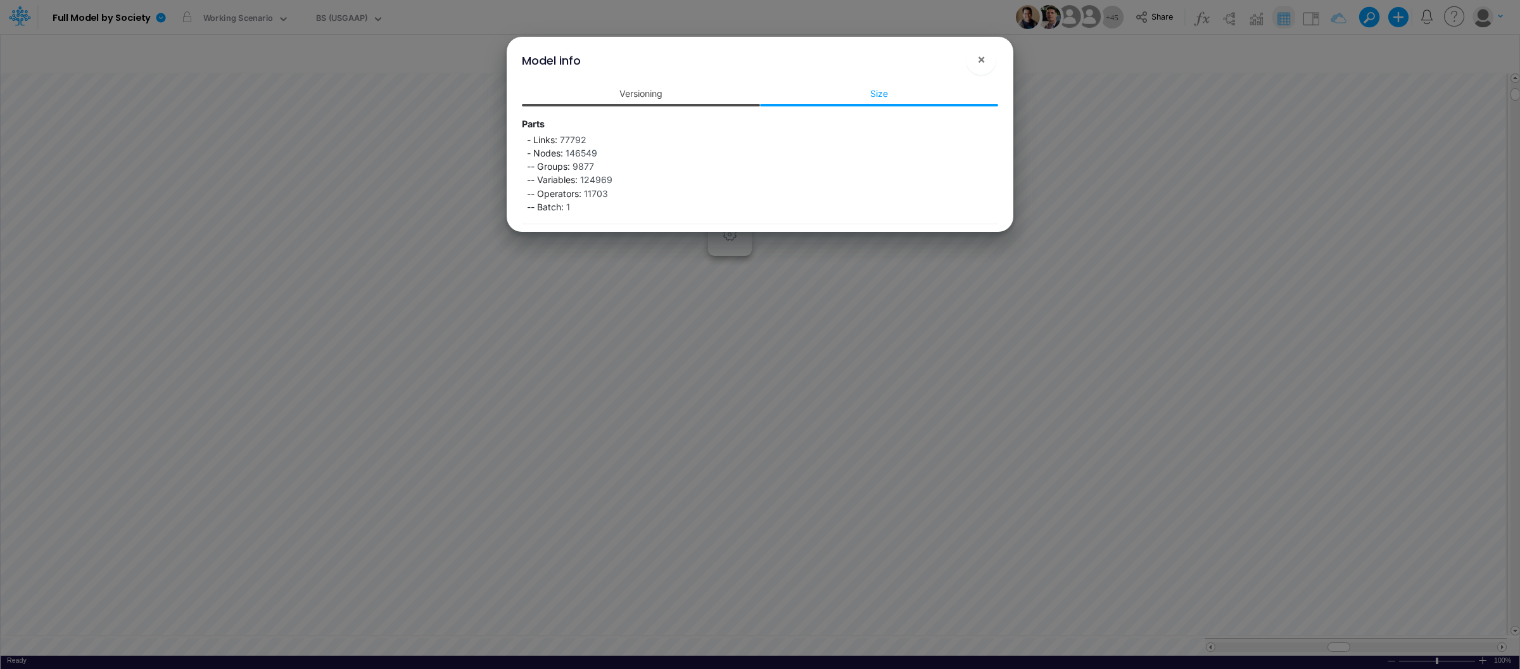
click at [662, 104] on link "Versioning" at bounding box center [641, 93] width 238 height 23
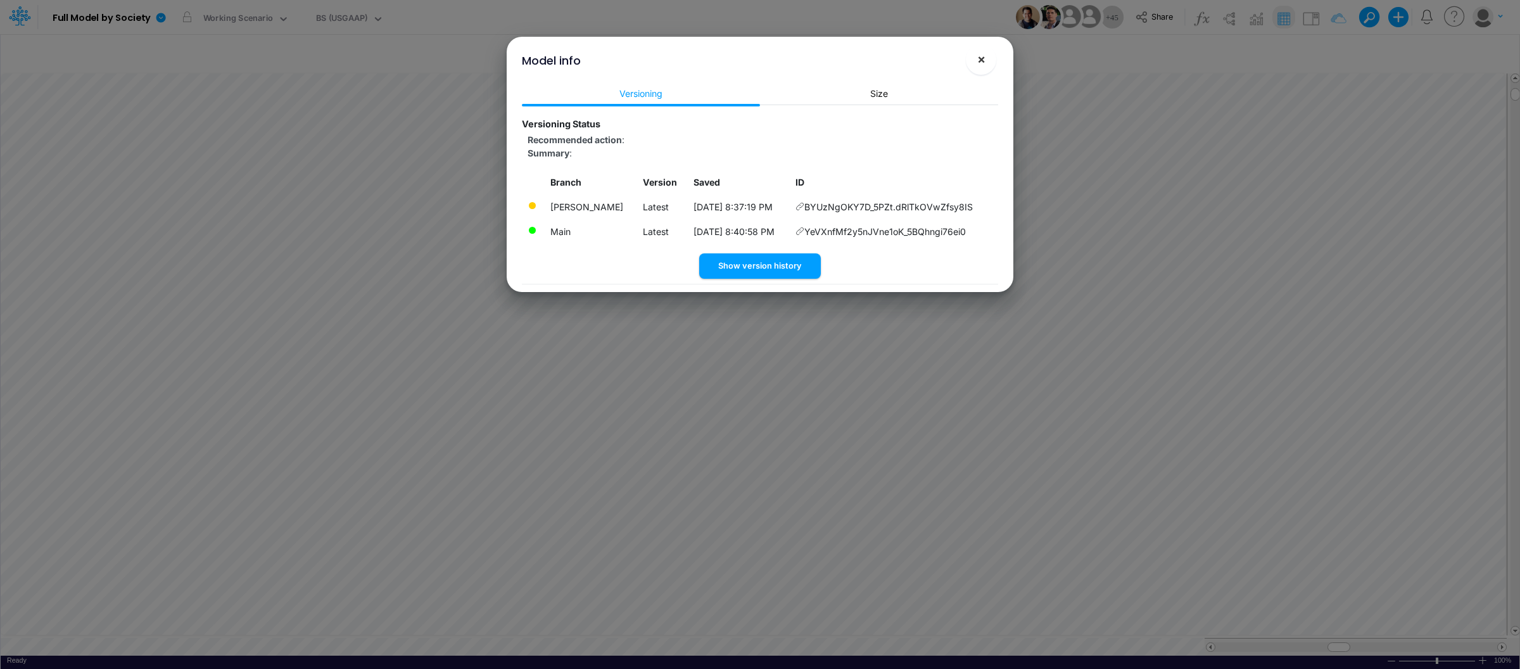
click at [982, 62] on span "×" at bounding box center [981, 58] width 8 height 15
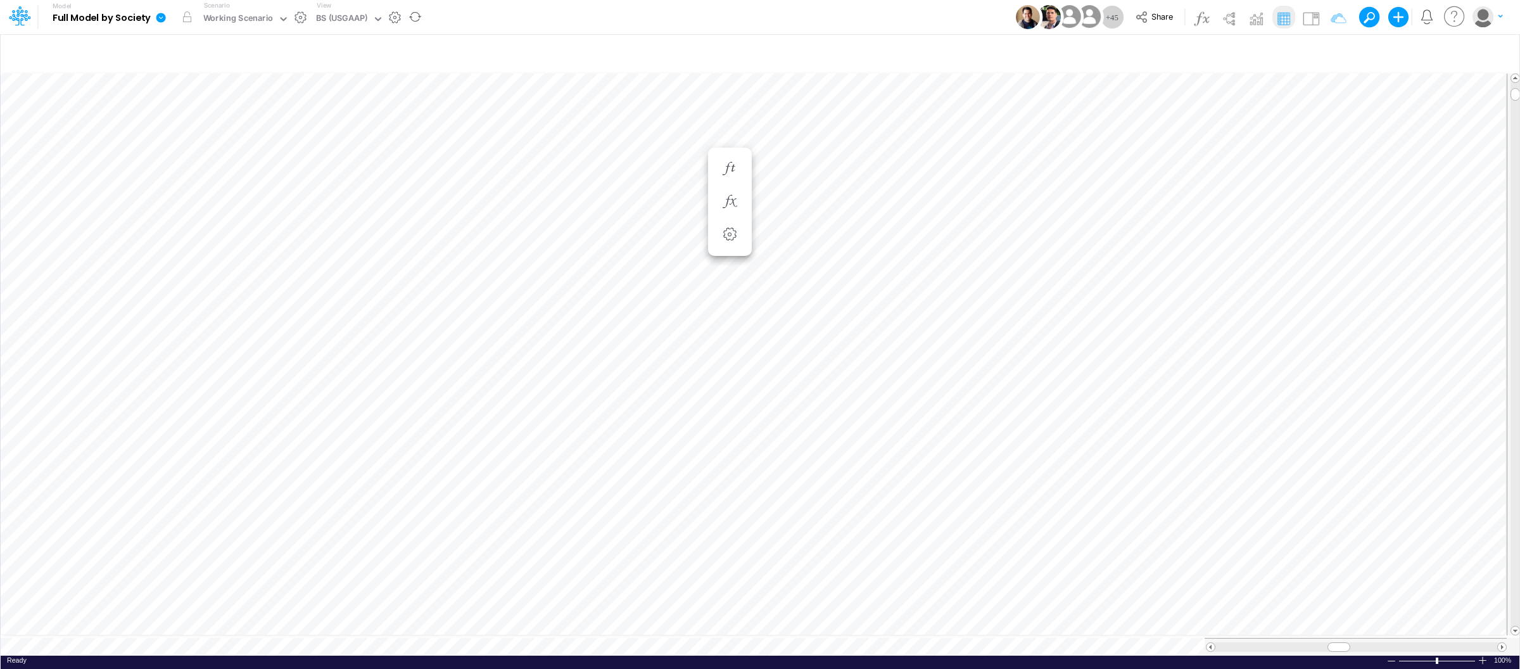
click at [161, 11] on link at bounding box center [163, 17] width 25 height 33
click at [226, 128] on button "View model info" at bounding box center [225, 132] width 136 height 20
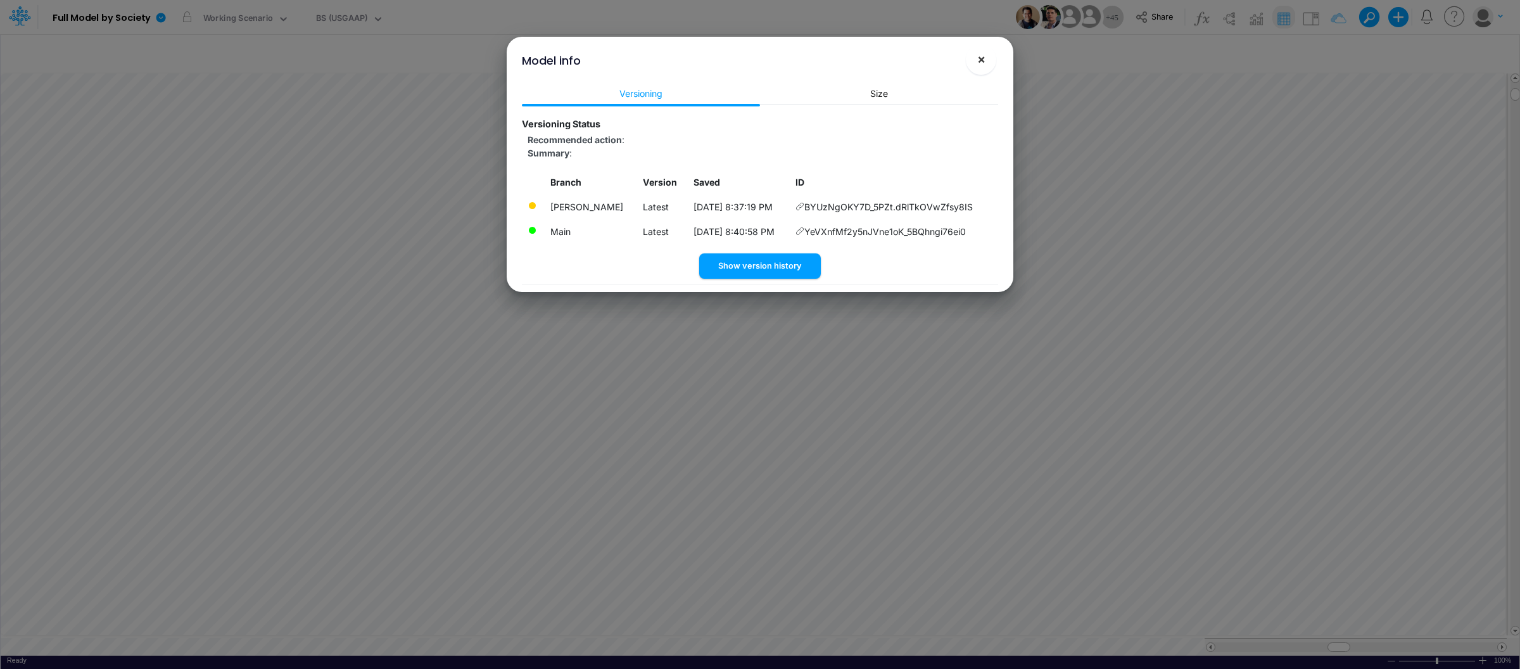
click at [975, 61] on button "×" at bounding box center [981, 59] width 30 height 30
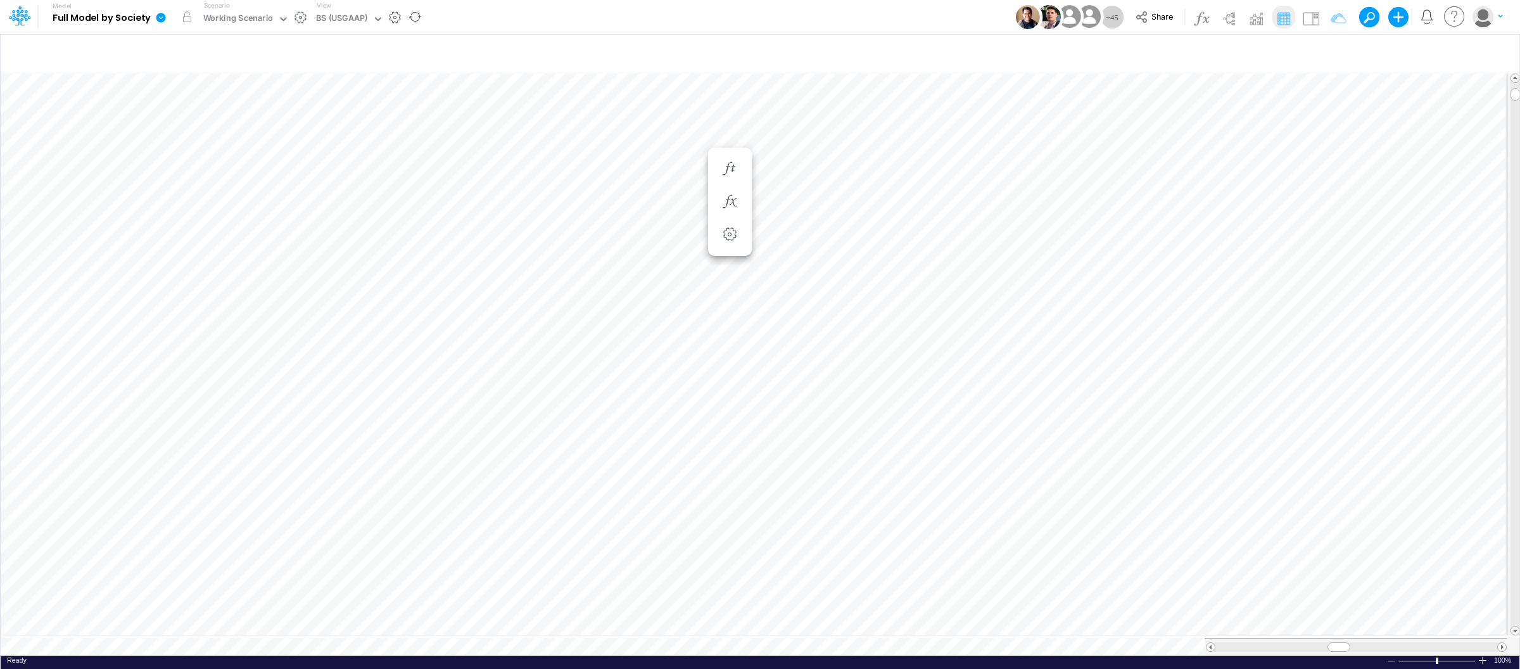
click at [159, 16] on icon at bounding box center [160, 17] width 9 height 9
click at [227, 134] on button "View model info" at bounding box center [225, 132] width 136 height 20
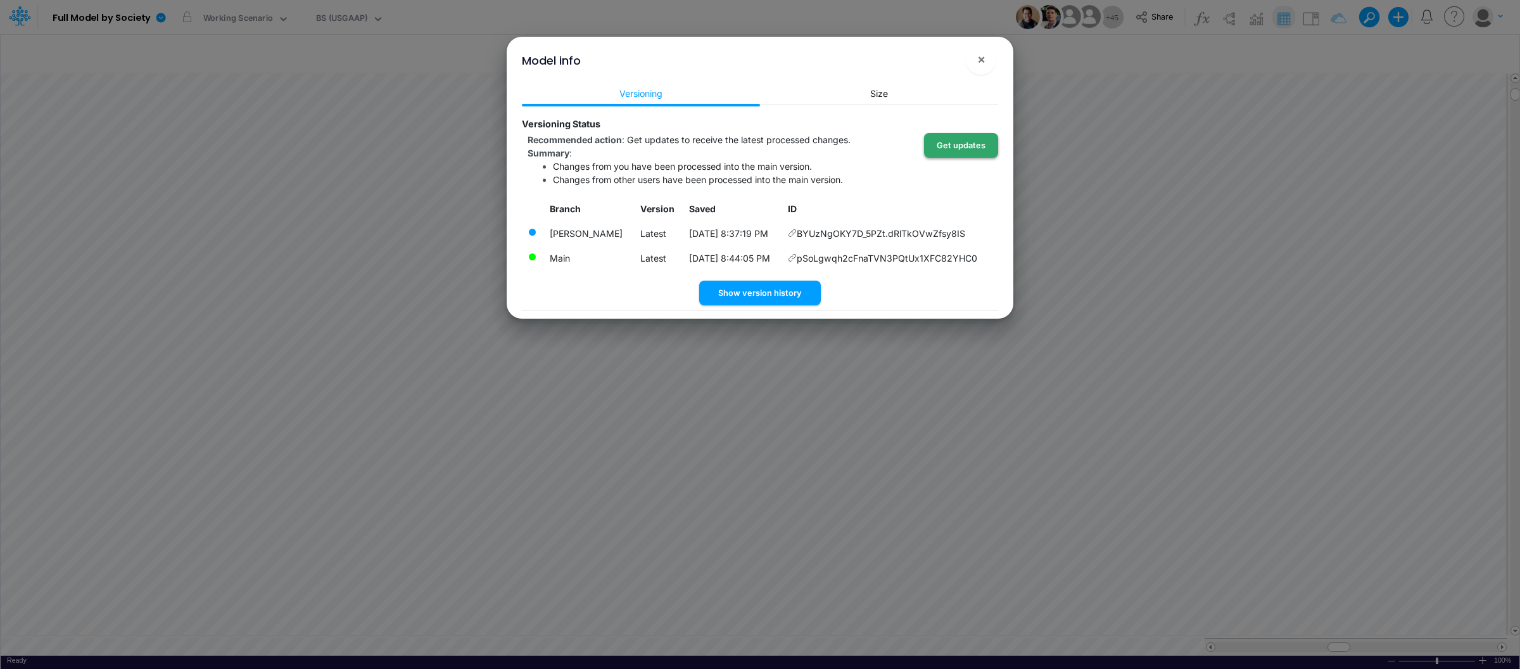
click at [973, 149] on button "Get updates" at bounding box center [961, 145] width 74 height 25
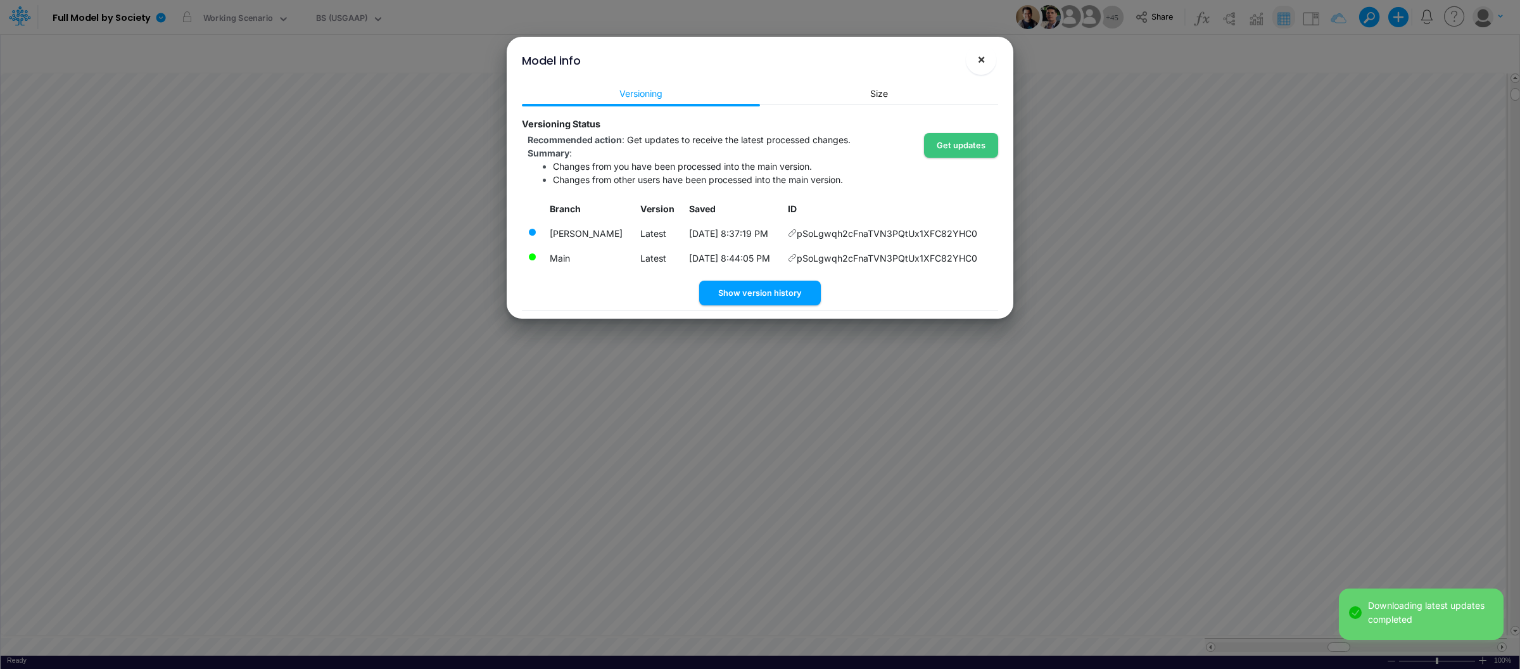
click at [980, 62] on span "×" at bounding box center [981, 58] width 8 height 15
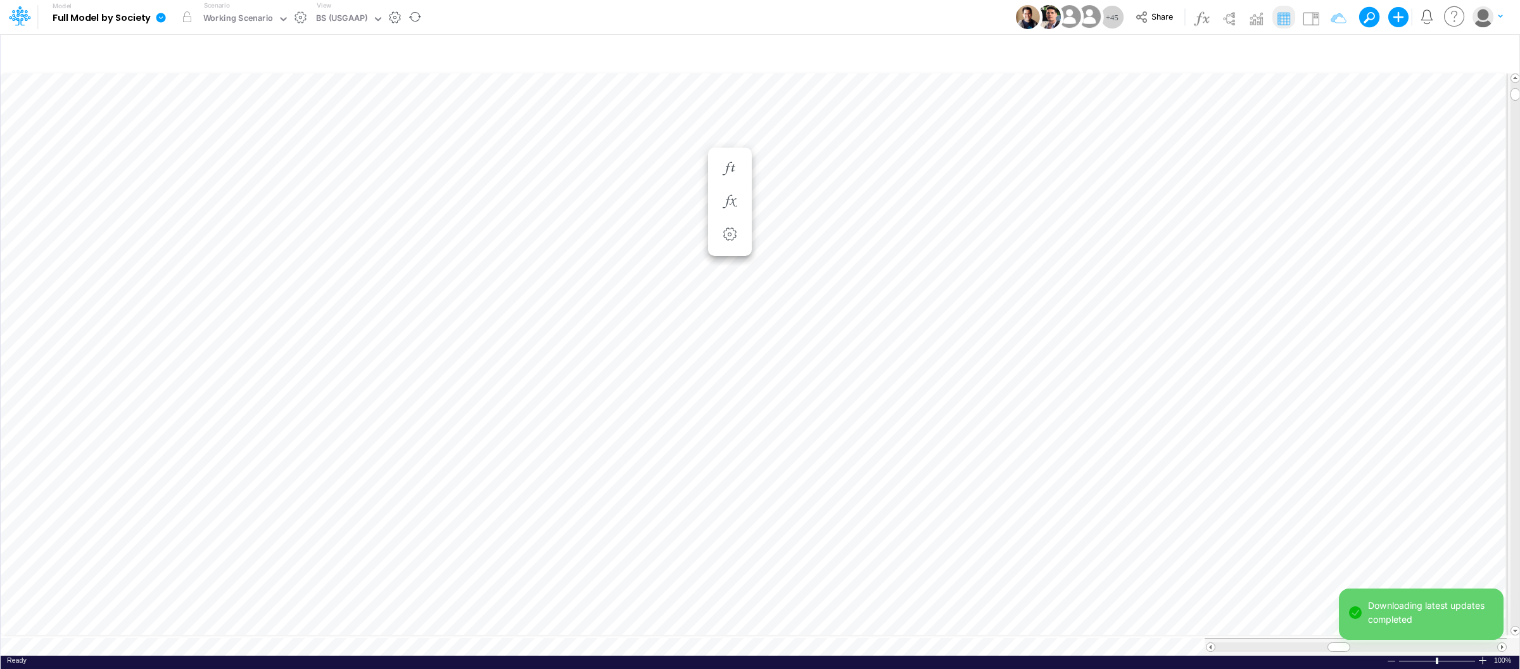
click at [158, 12] on icon at bounding box center [160, 17] width 11 height 11
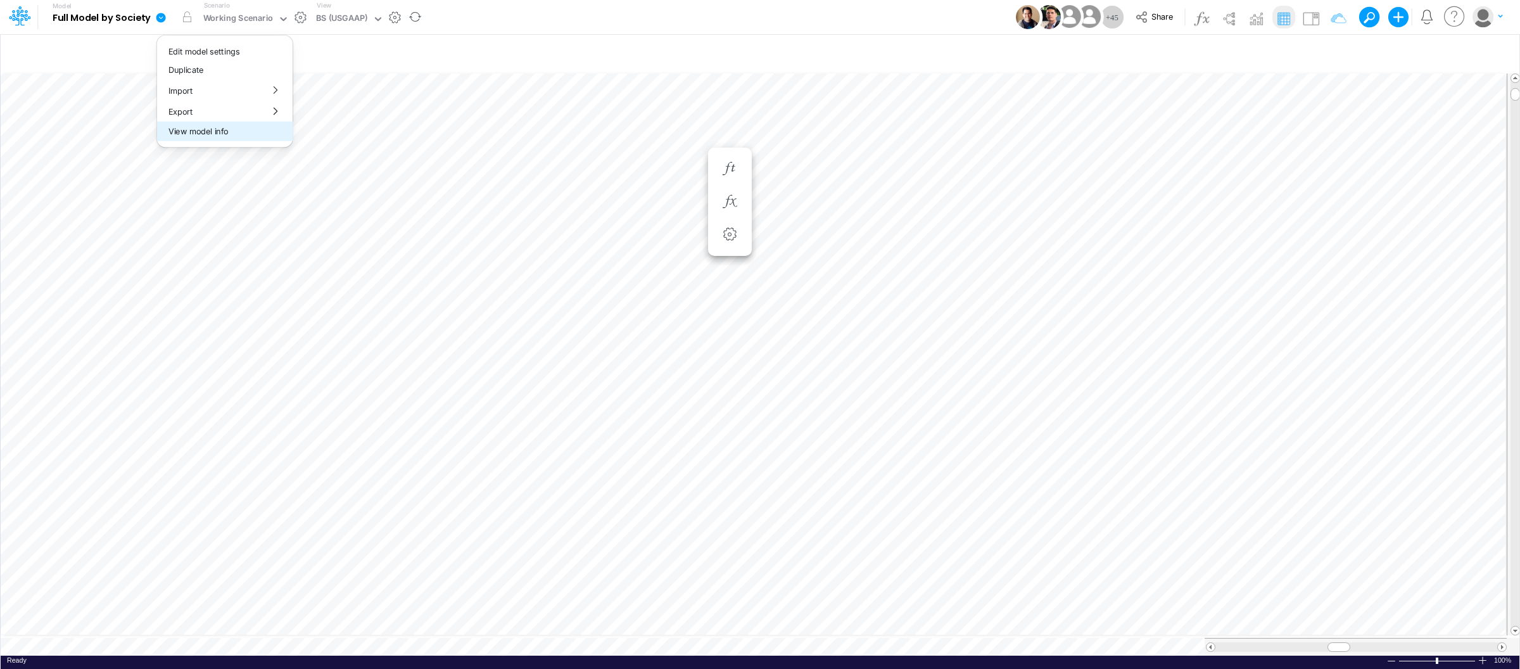
click at [193, 131] on button "View model info" at bounding box center [225, 132] width 136 height 20
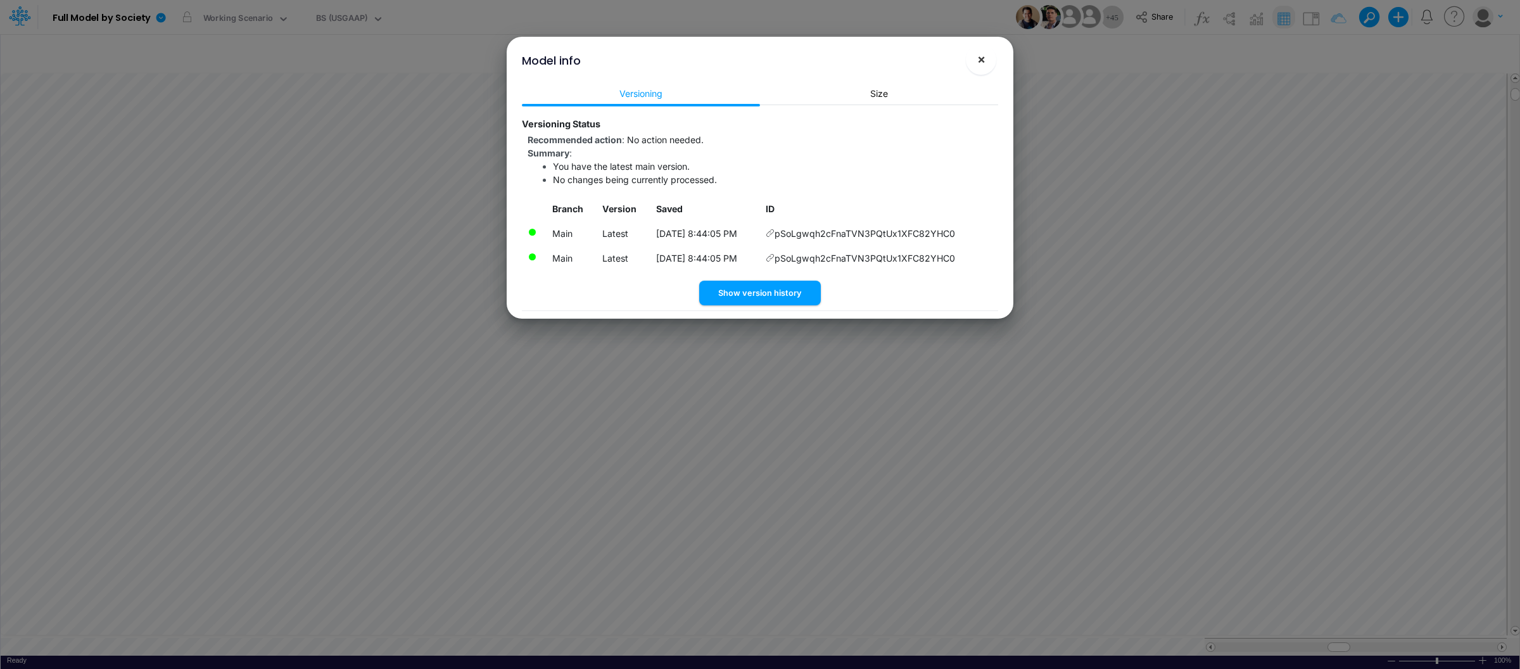
click at [982, 60] on span "×" at bounding box center [981, 58] width 8 height 15
